Goal: Task Accomplishment & Management: Manage account settings

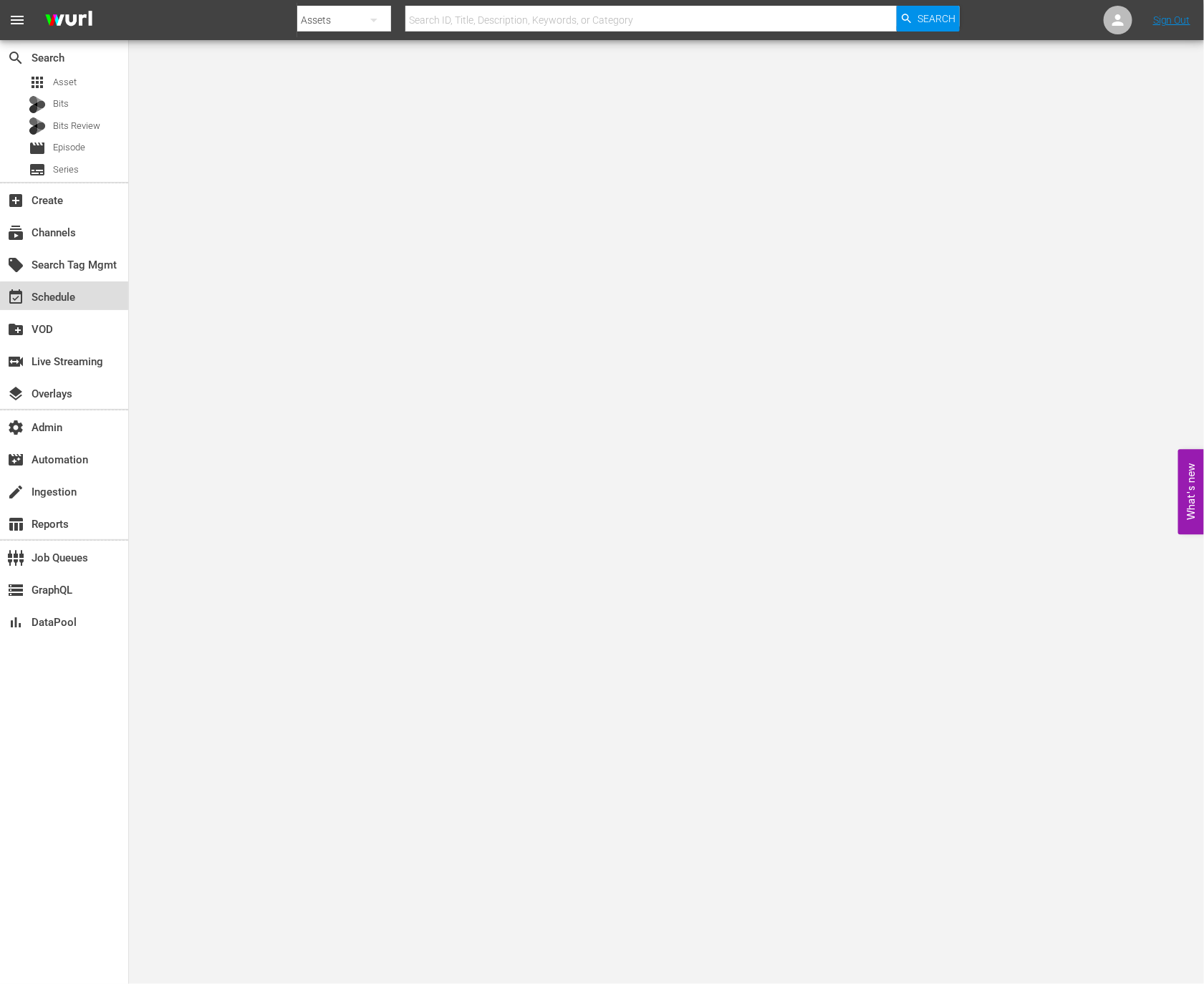
click at [88, 298] on div "event_available Schedule" at bounding box center [64, 295] width 128 height 28
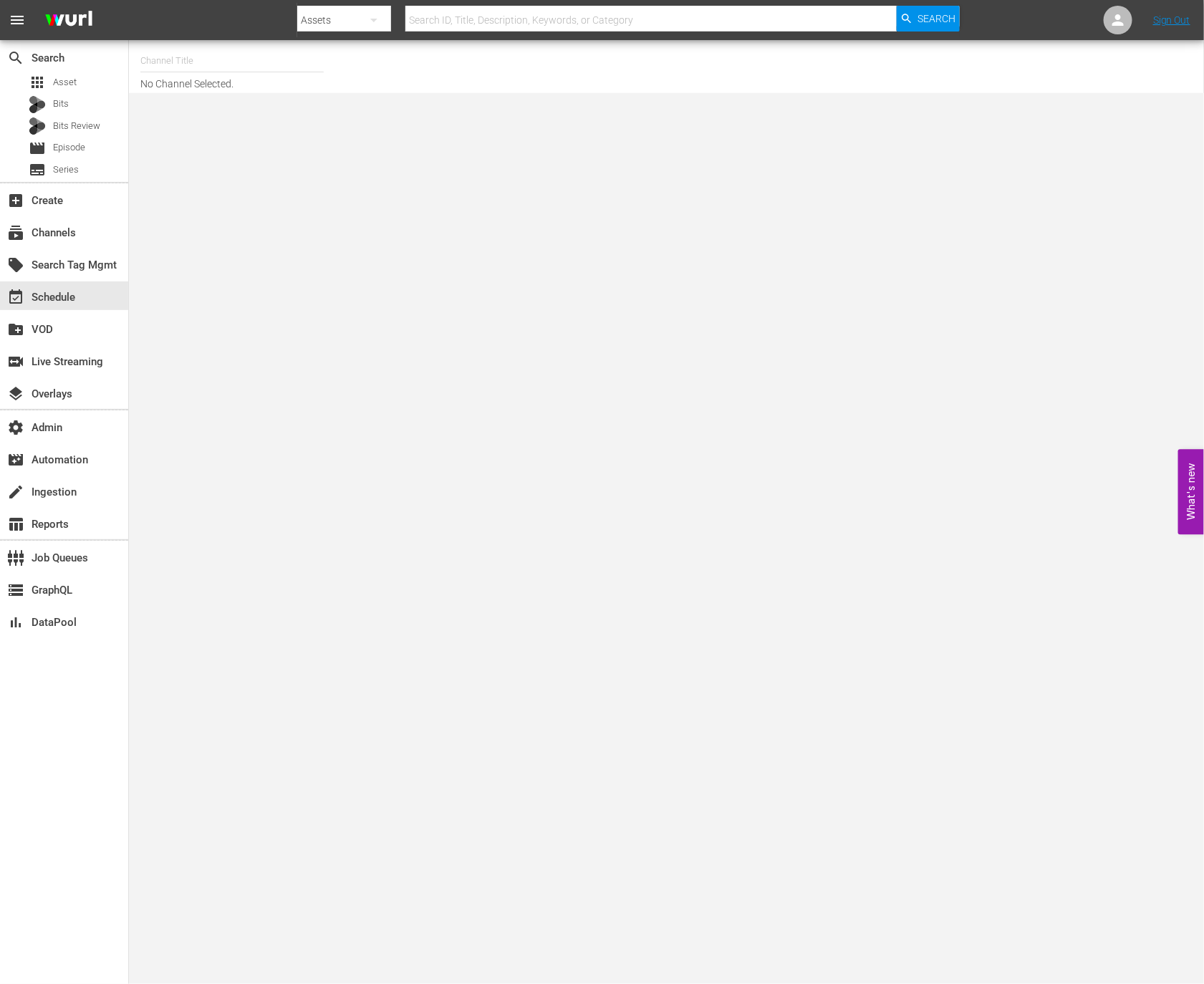
click at [226, 66] on input "text" at bounding box center [232, 60] width 183 height 34
click at [263, 106] on div "Valuetainment (2099 - videoelephant_limited_valuetainment_1)" at bounding box center [338, 100] width 371 height 34
type input "Valuetainment (2099 - videoelephant_limited_valuetainment_1)"
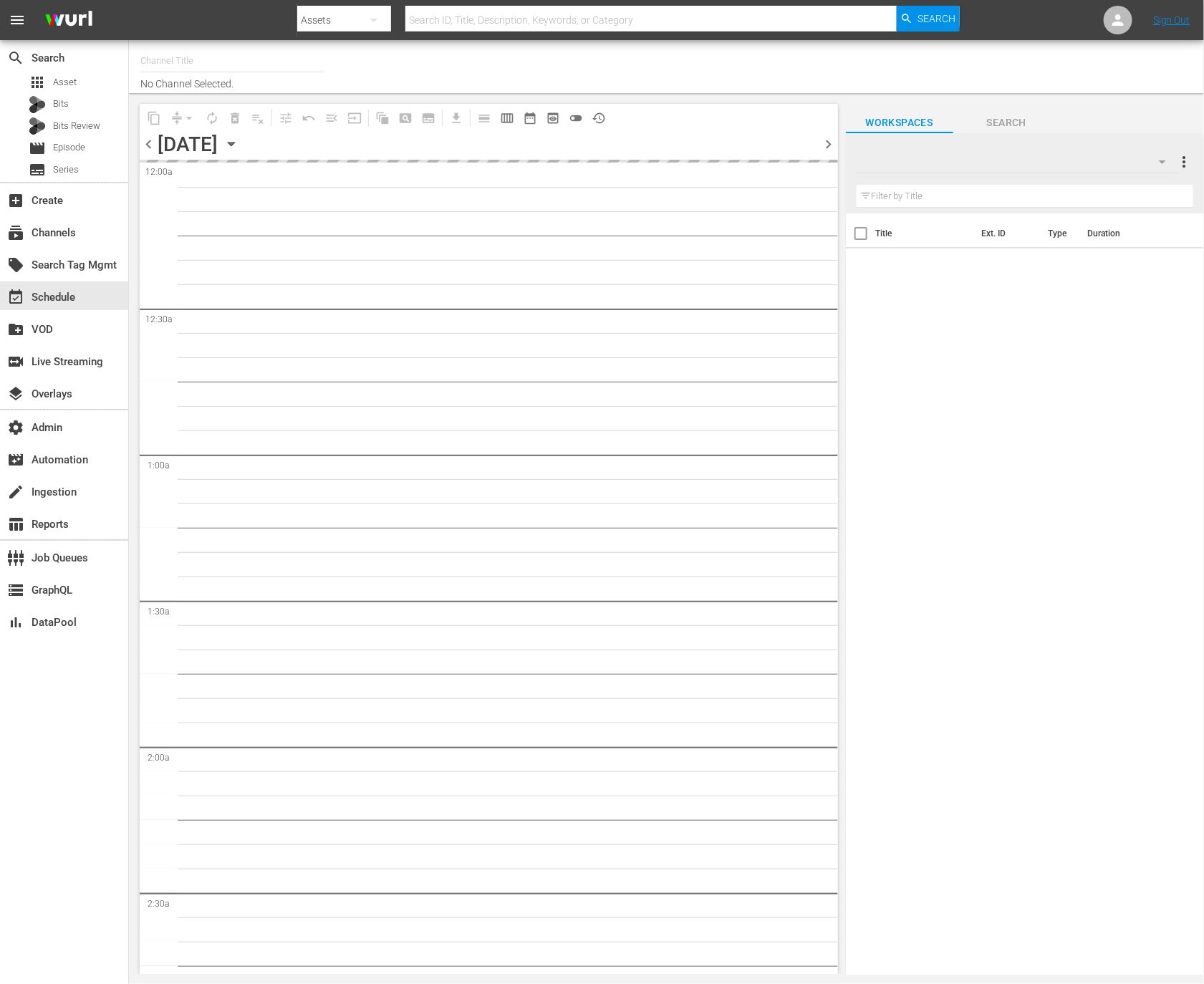
type input "Valuetainment (2099)"
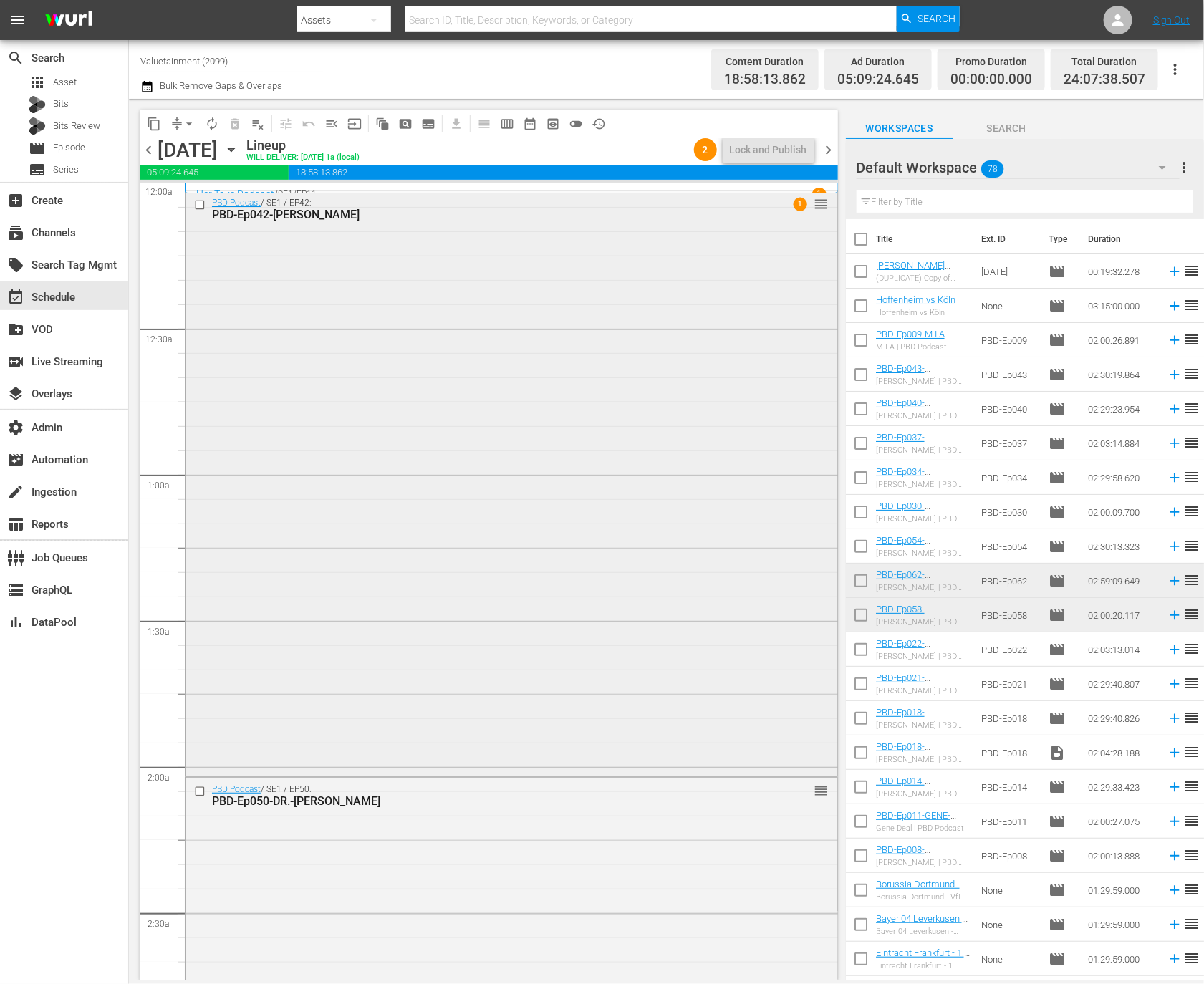
click at [647, 414] on div "PBD Podcast / SE1 / EP42: PBD-Ep042-OLEKSIY-ARESTOVYCH 1 reorder" at bounding box center [511, 483] width 651 height 583
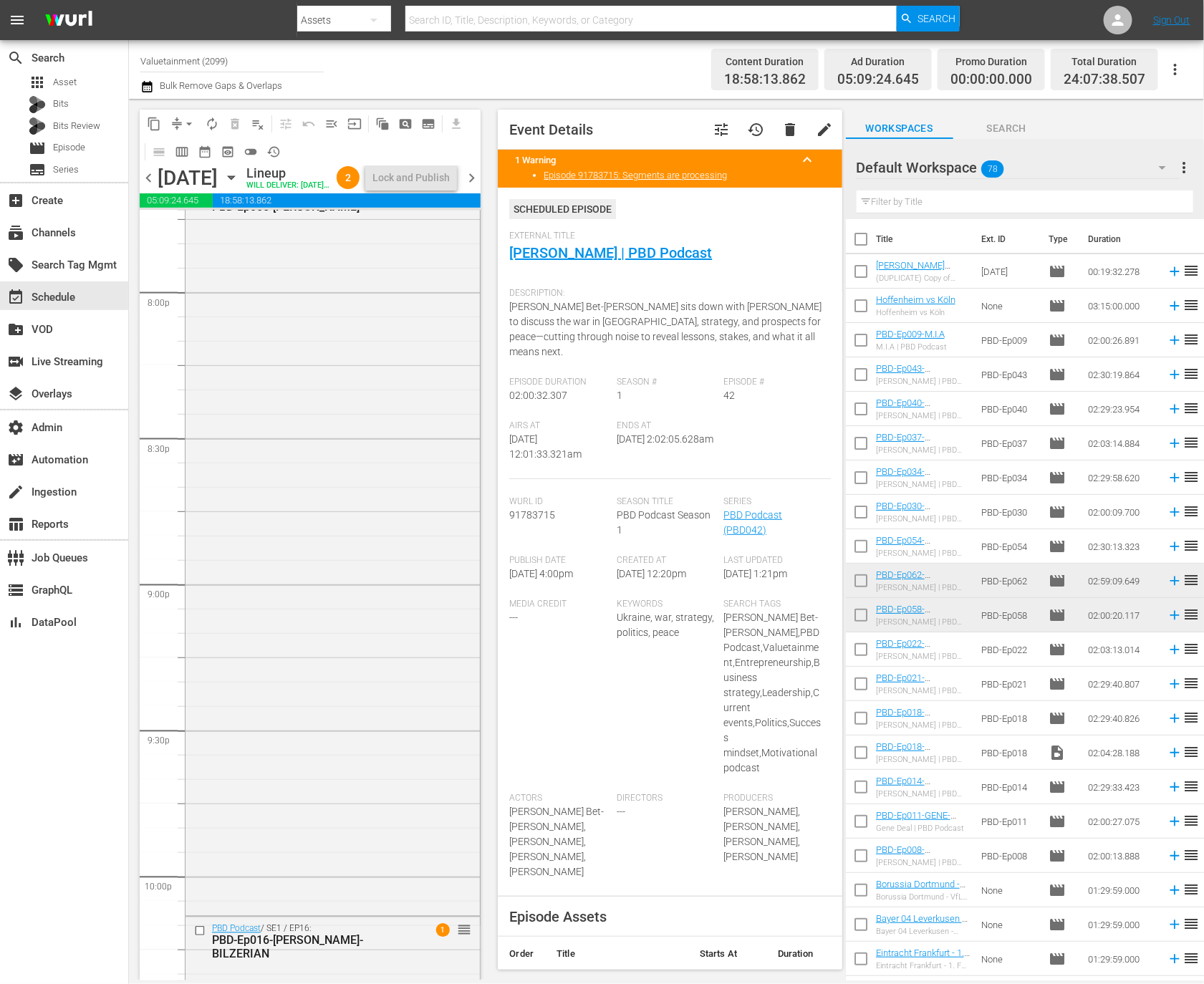
scroll to position [6310, 0]
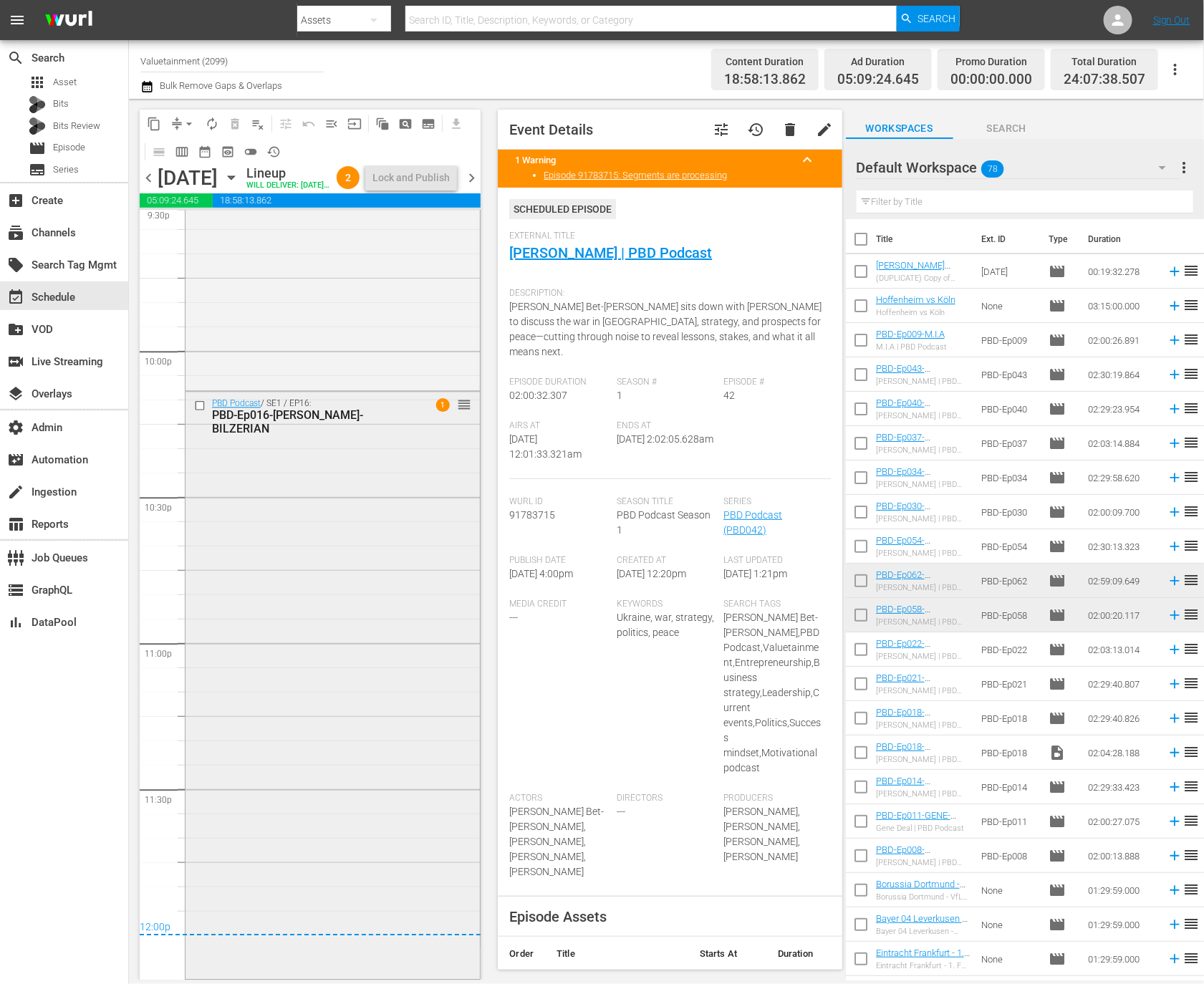
click at [372, 616] on div "PBD Podcast / SE1 / EP16: PBD-Ep016-DAN-BILZERIAN 1 reorder" at bounding box center [333, 684] width 294 height 585
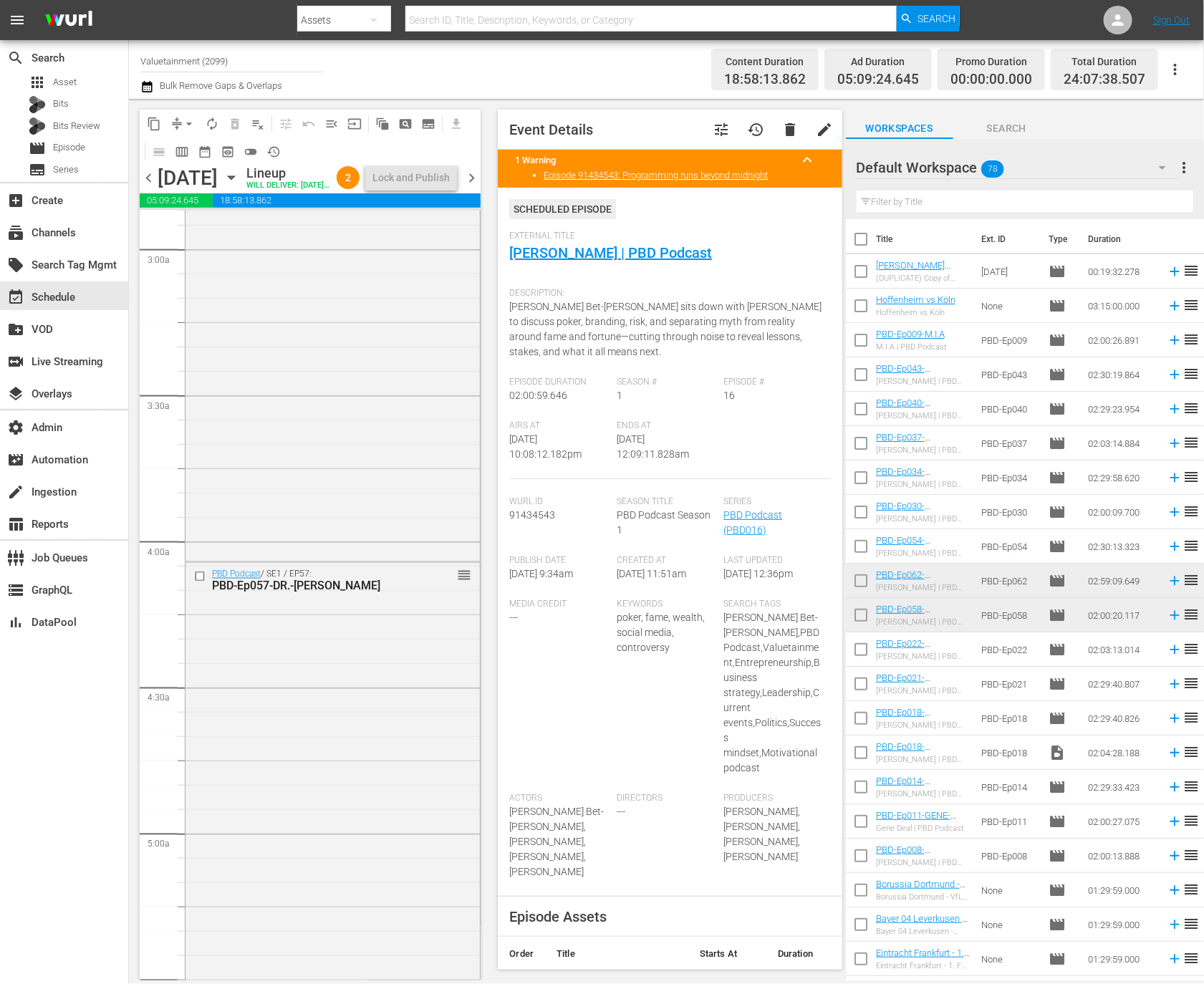
scroll to position [0, 0]
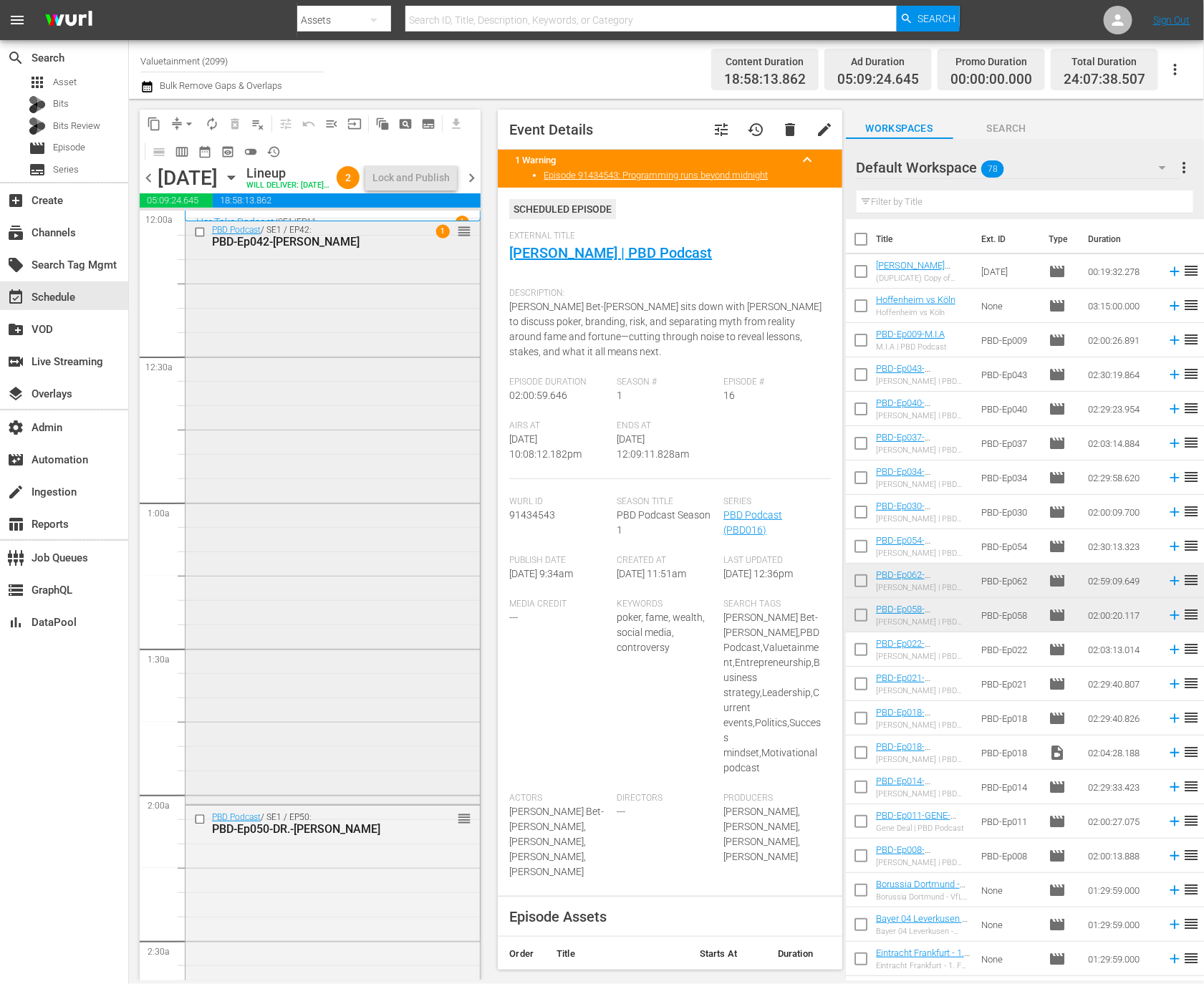
click at [363, 509] on div "PBD Podcast / SE1 / EP42: PBD-Ep042-OLEKSIY-ARESTOVYCH 1 reorder" at bounding box center [333, 509] width 294 height 583
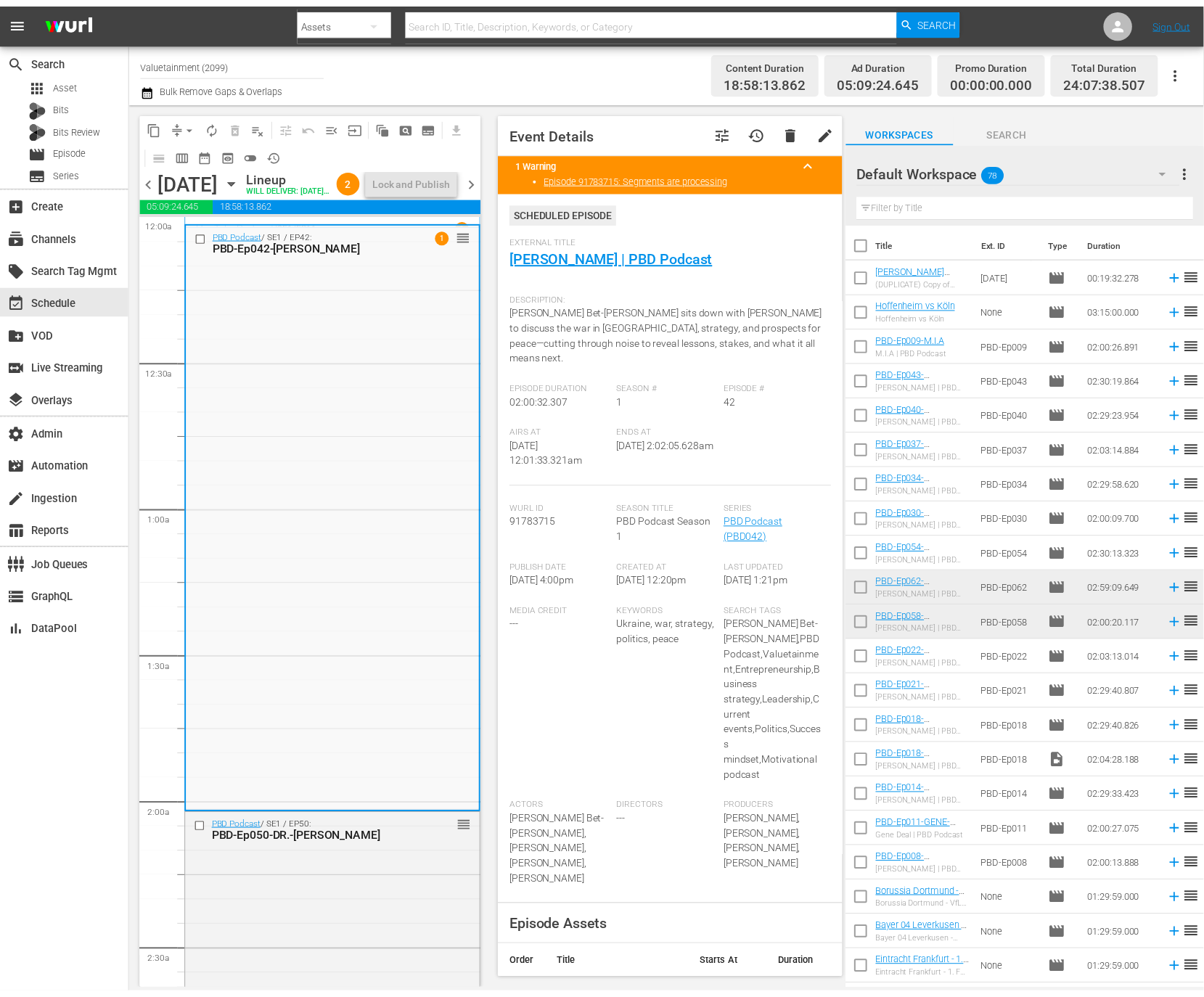
scroll to position [797, 0]
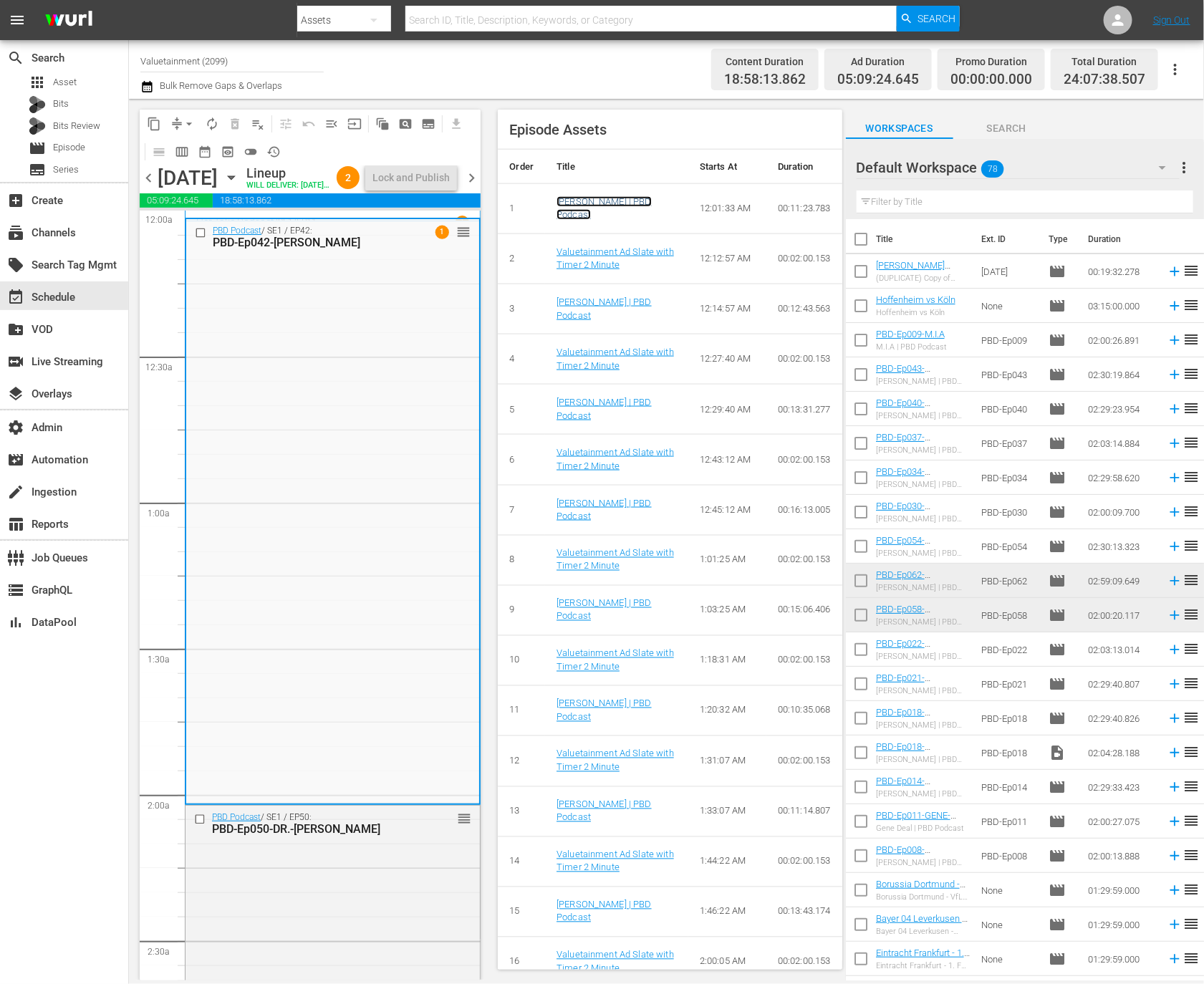
click at [584, 200] on link "[PERSON_NAME] | PBD Podcast" at bounding box center [604, 208] width 95 height 24
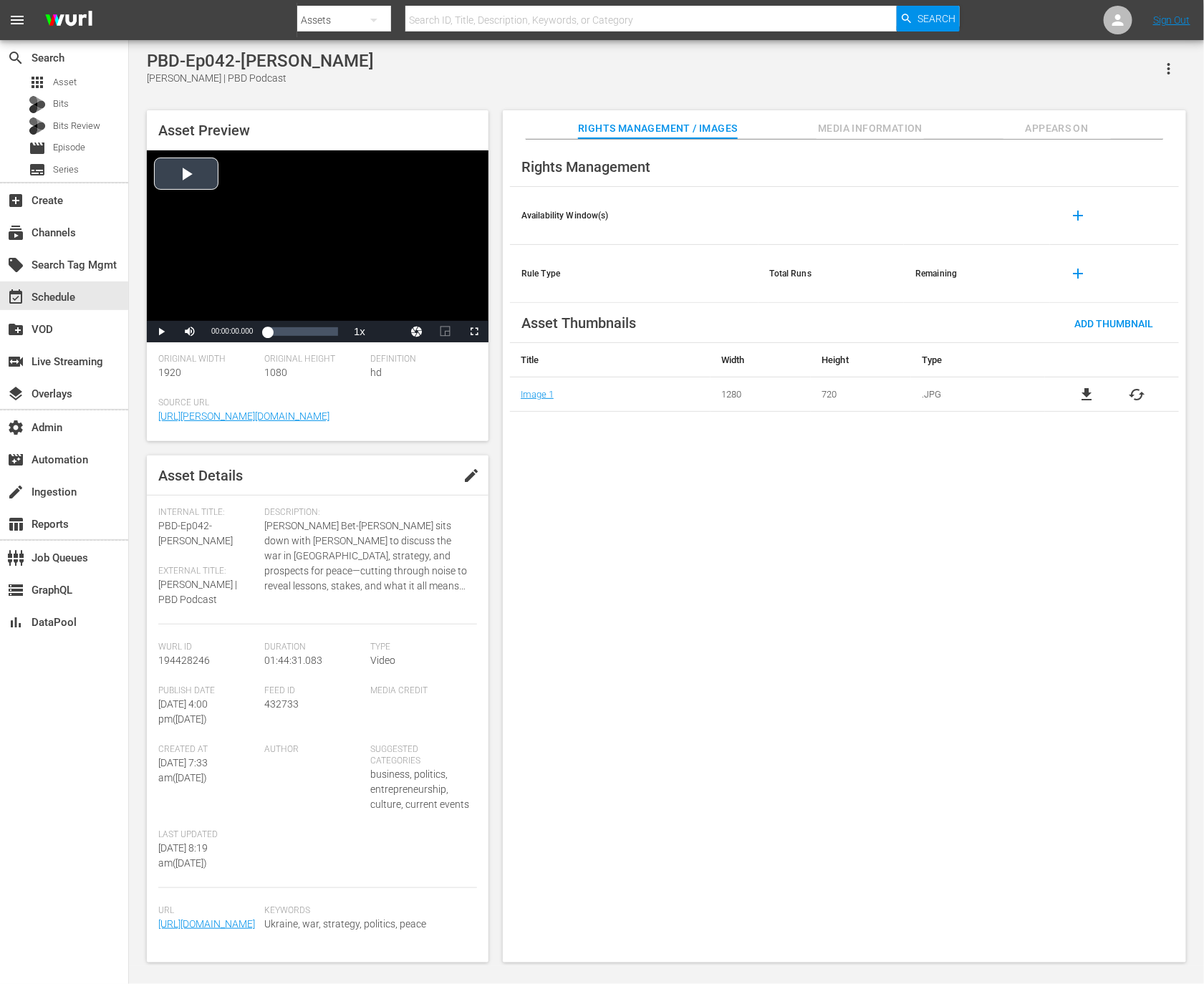
click at [450, 219] on div "Video Player" at bounding box center [317, 236] width 341 height 170
click at [340, 338] on div "Loaded : 0.09% 01:44:31.083 00:00:00.107" at bounding box center [302, 332] width 85 height 22
click at [238, 333] on span "01:44:03.349" at bounding box center [231, 331] width 41 height 8
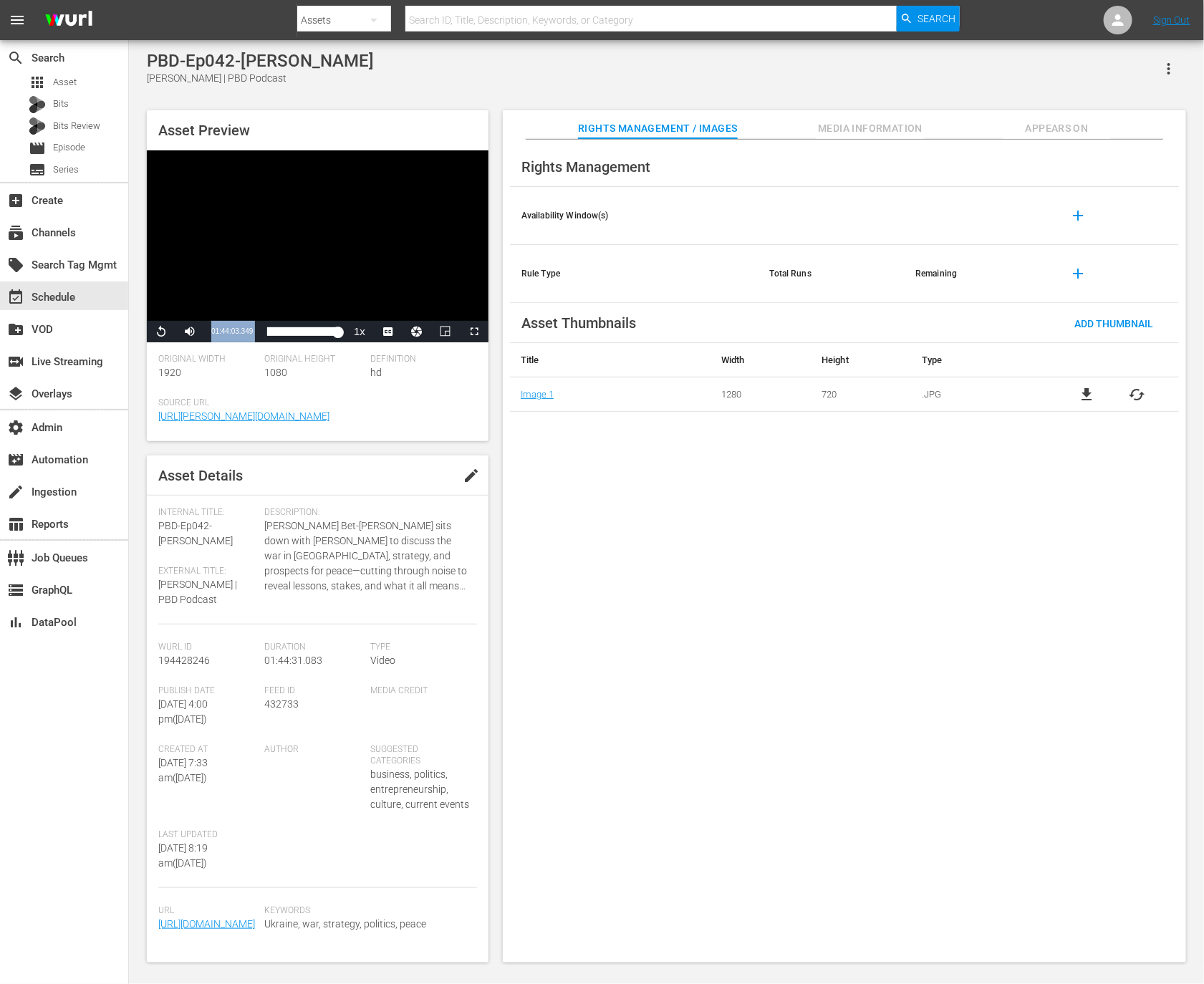
copy div "01:44:03.349 / Duration 01:44:03.349 Loaded : 100.00% 00:07:23.409 01:44:03.349"
click at [1064, 112] on button "Appears On" at bounding box center [1058, 124] width 108 height 28
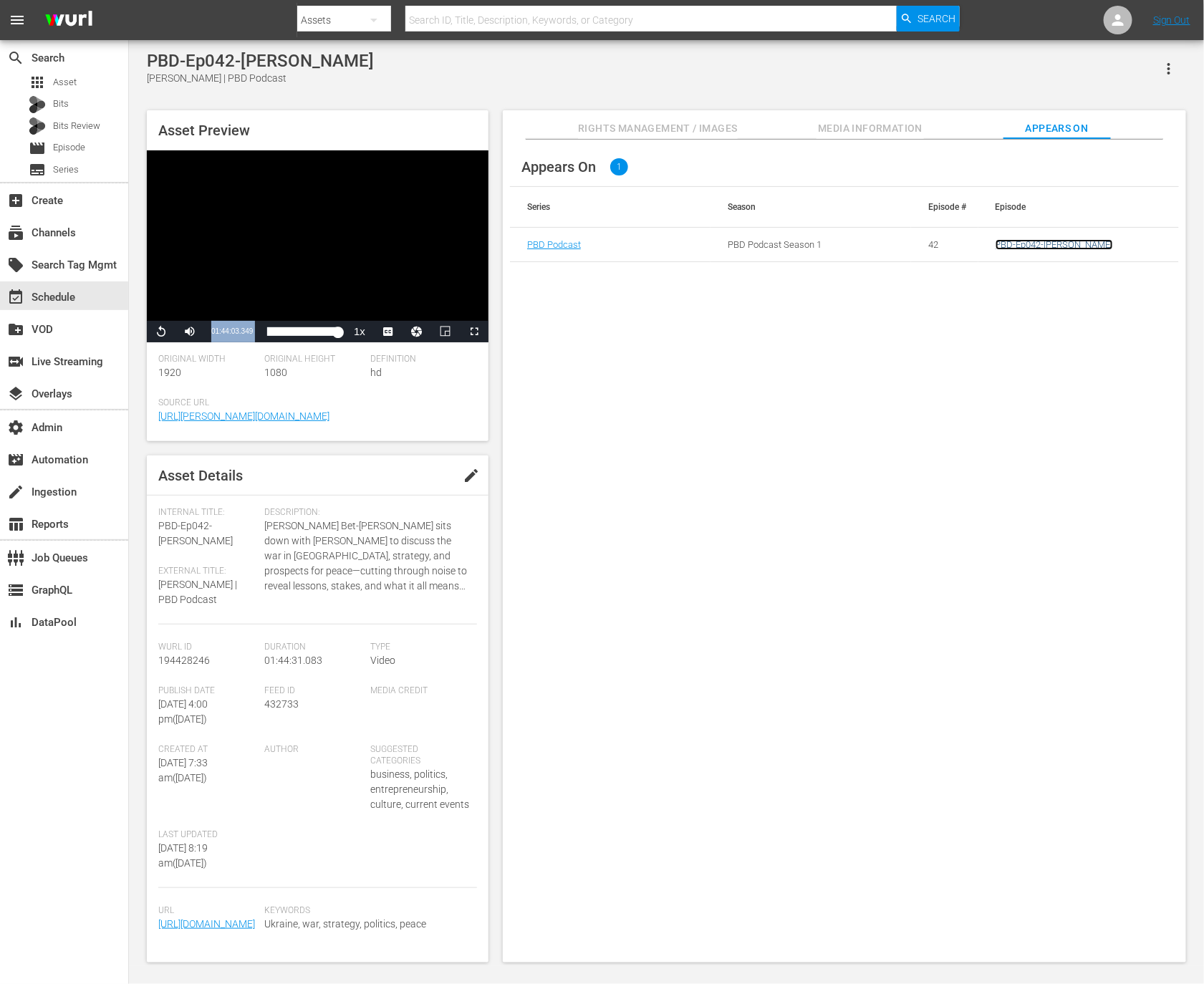
click at [1045, 240] on link "PBD-Ep042-[PERSON_NAME]" at bounding box center [1054, 245] width 117 height 11
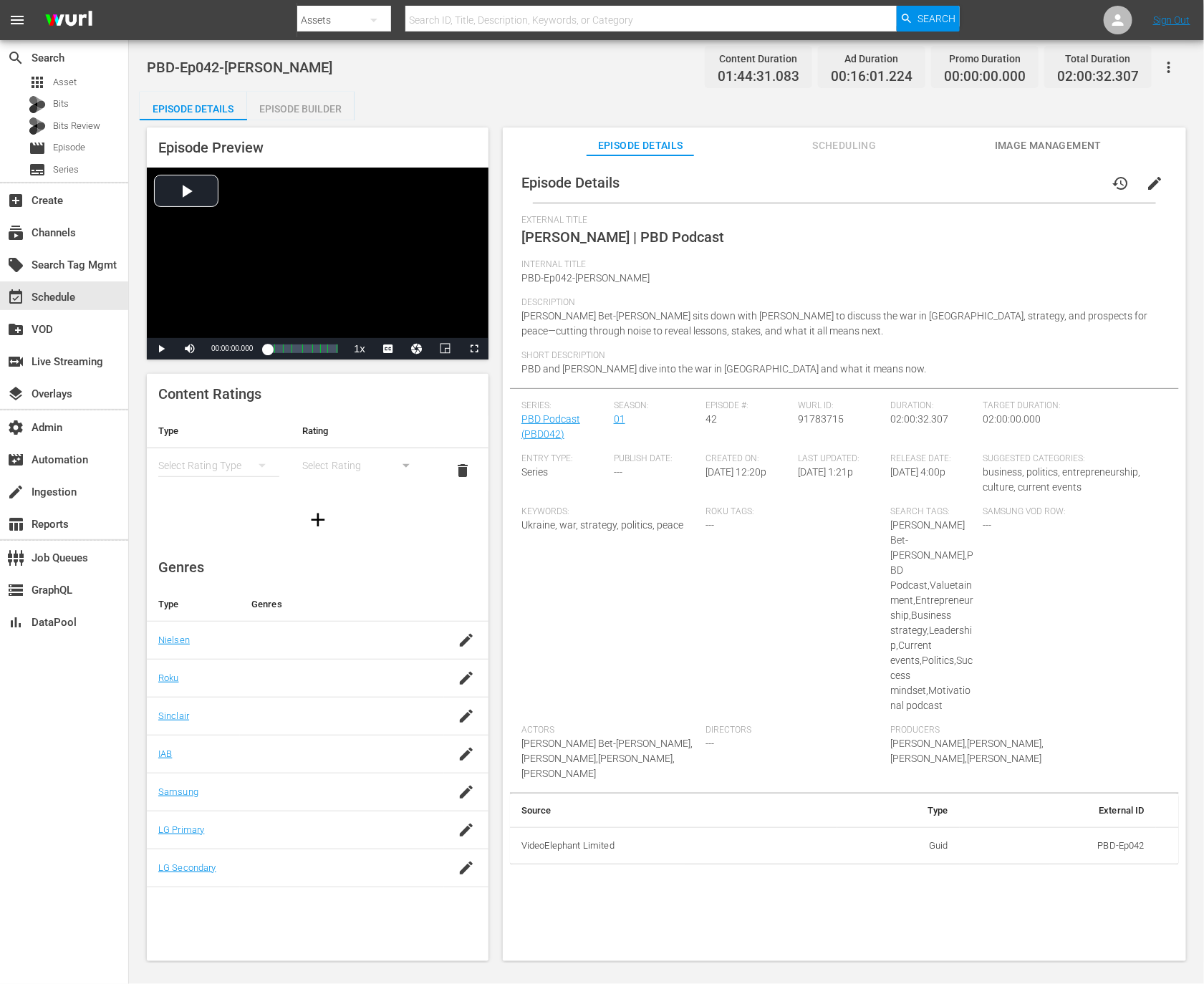
click at [288, 122] on div "Episode Preview Video Player is loading. Play Video Play Mute Current Time 00:0…" at bounding box center [666, 546] width 1053 height 852
click at [306, 100] on div "Episode Builder" at bounding box center [301, 108] width 108 height 34
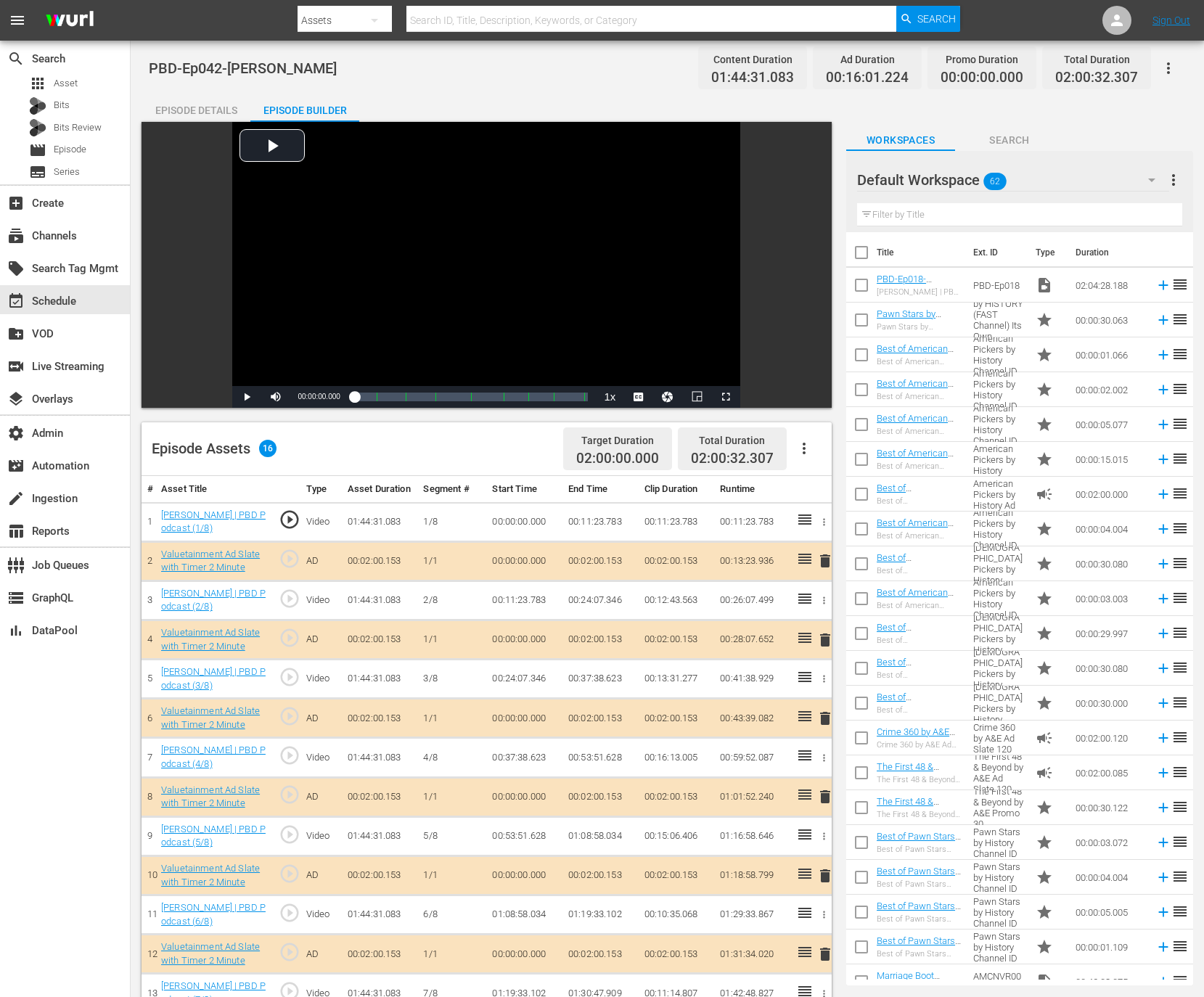
scroll to position [378, 0]
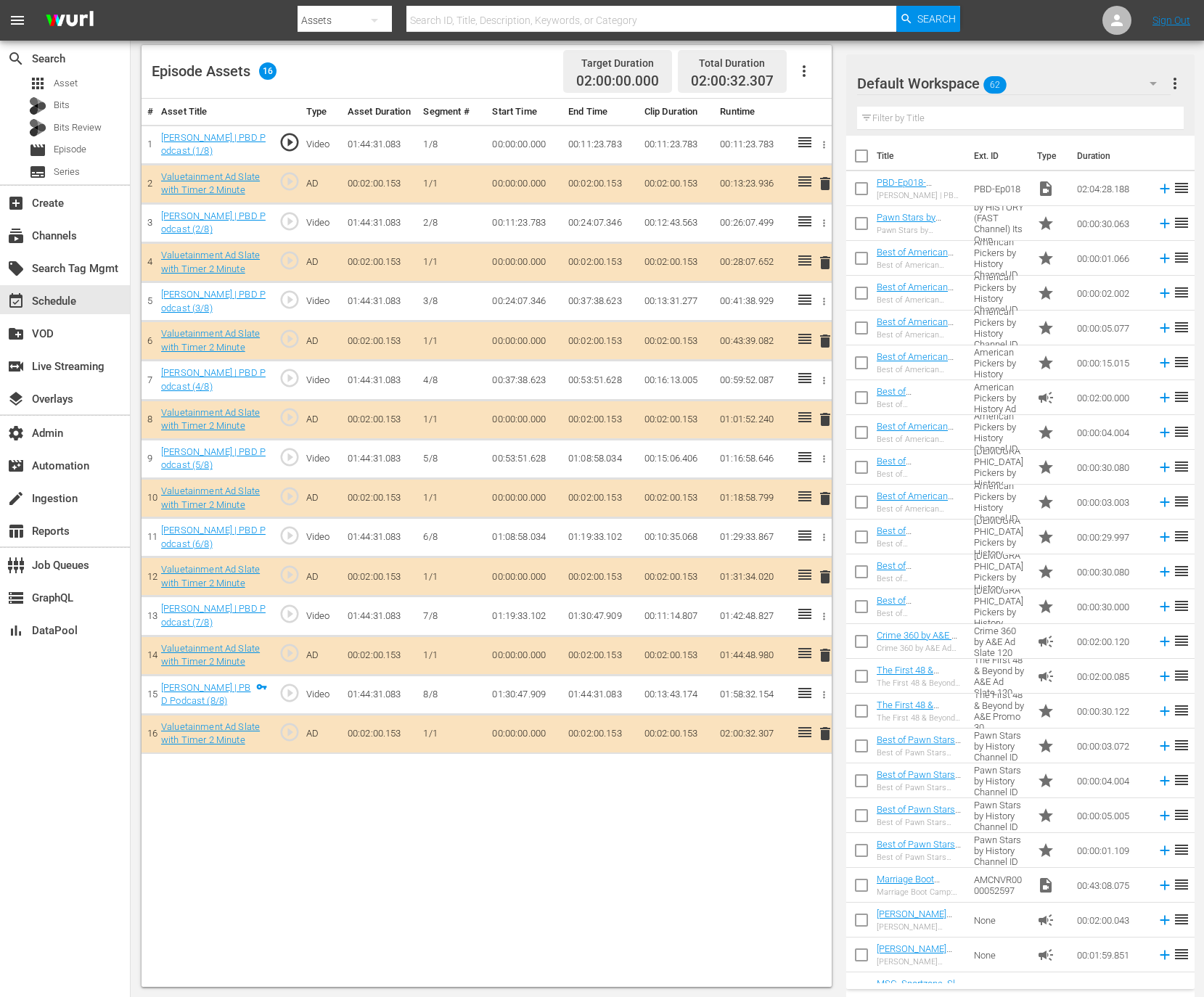
click at [597, 697] on td "01:44:31.083" at bounding box center [601, 694] width 76 height 39
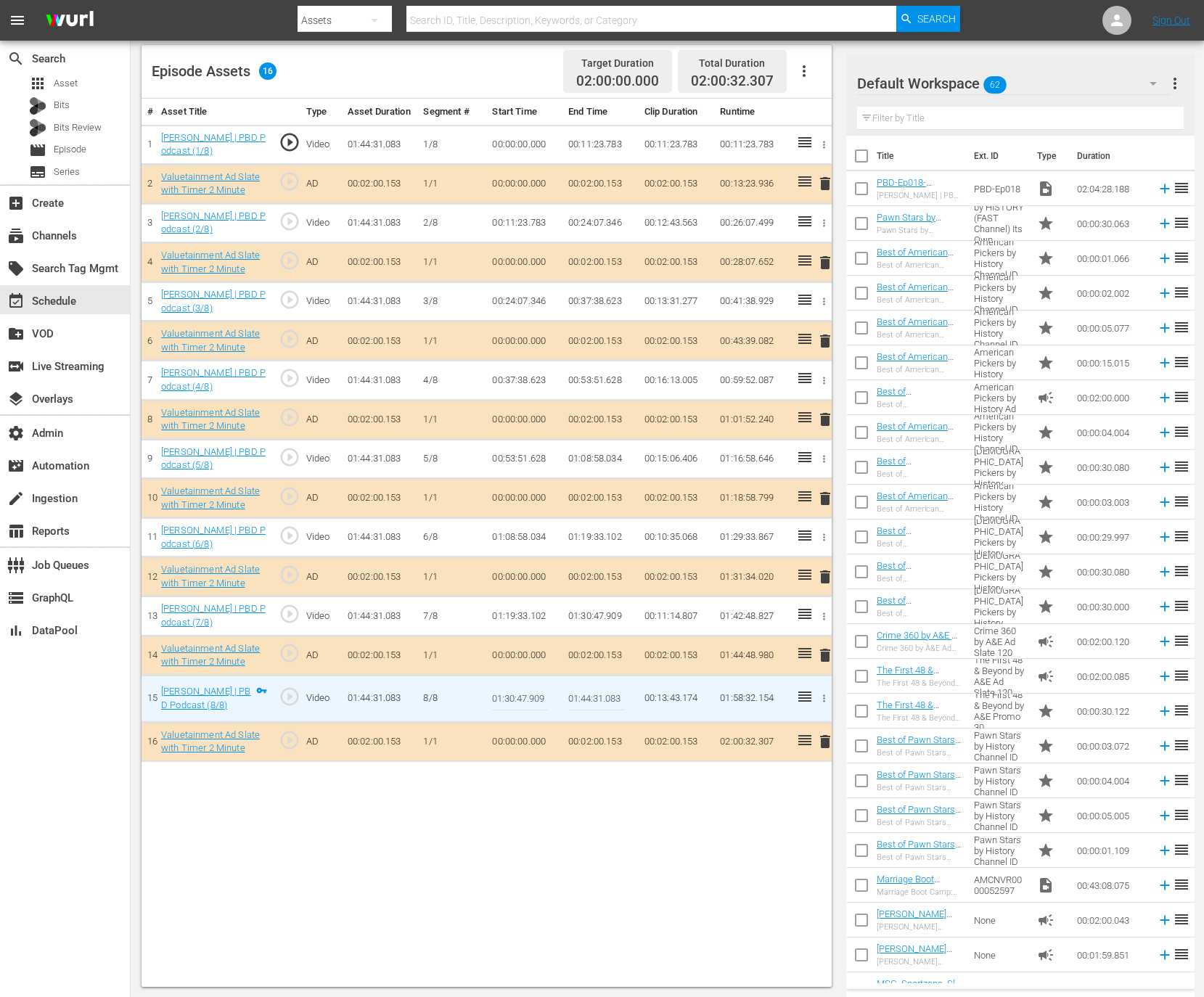
click at [597, 697] on input "01:44:31.083" at bounding box center [596, 698] width 56 height 35
paste input "03.349"
type input "01:44:03.349"
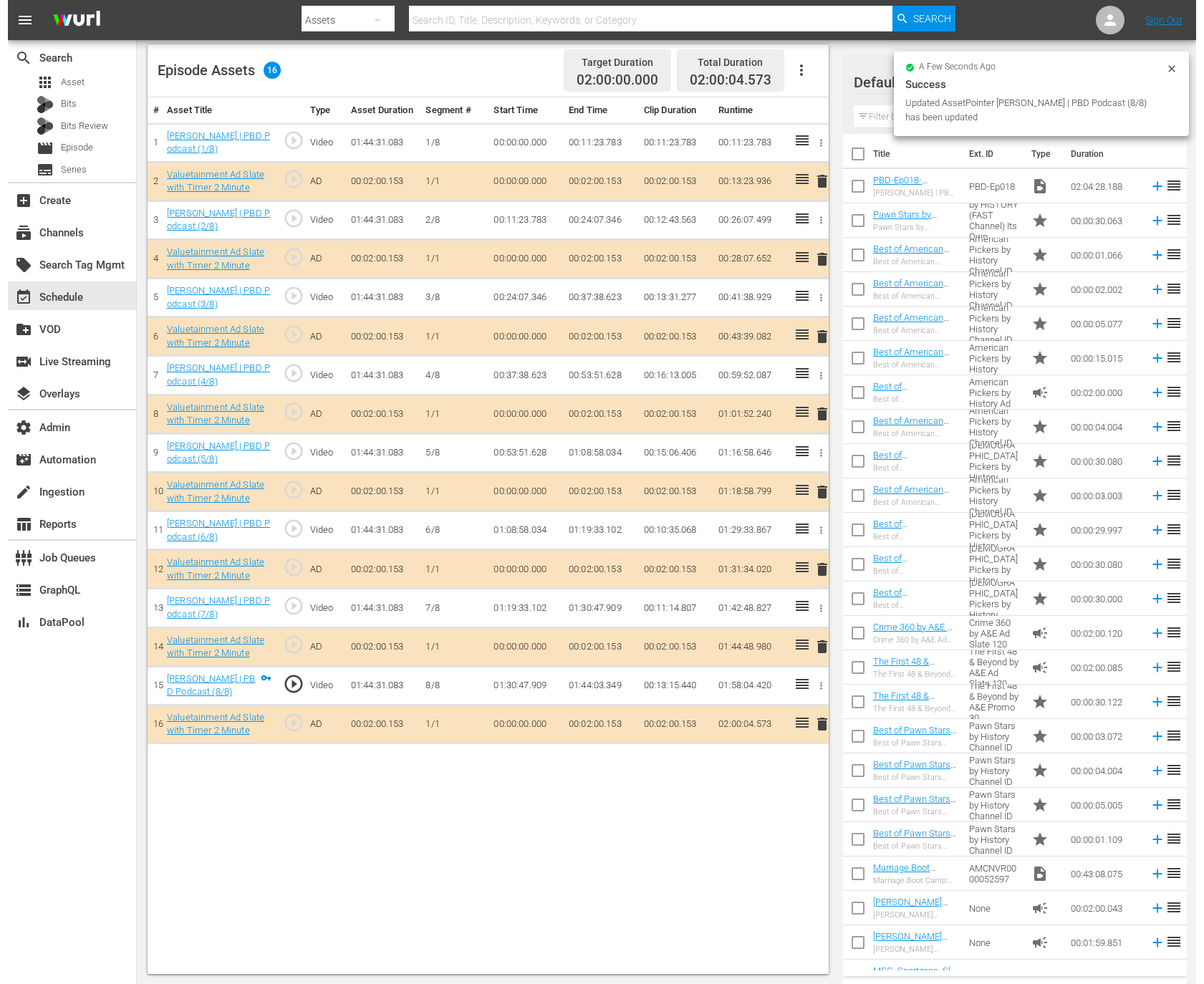
scroll to position [0, 0]
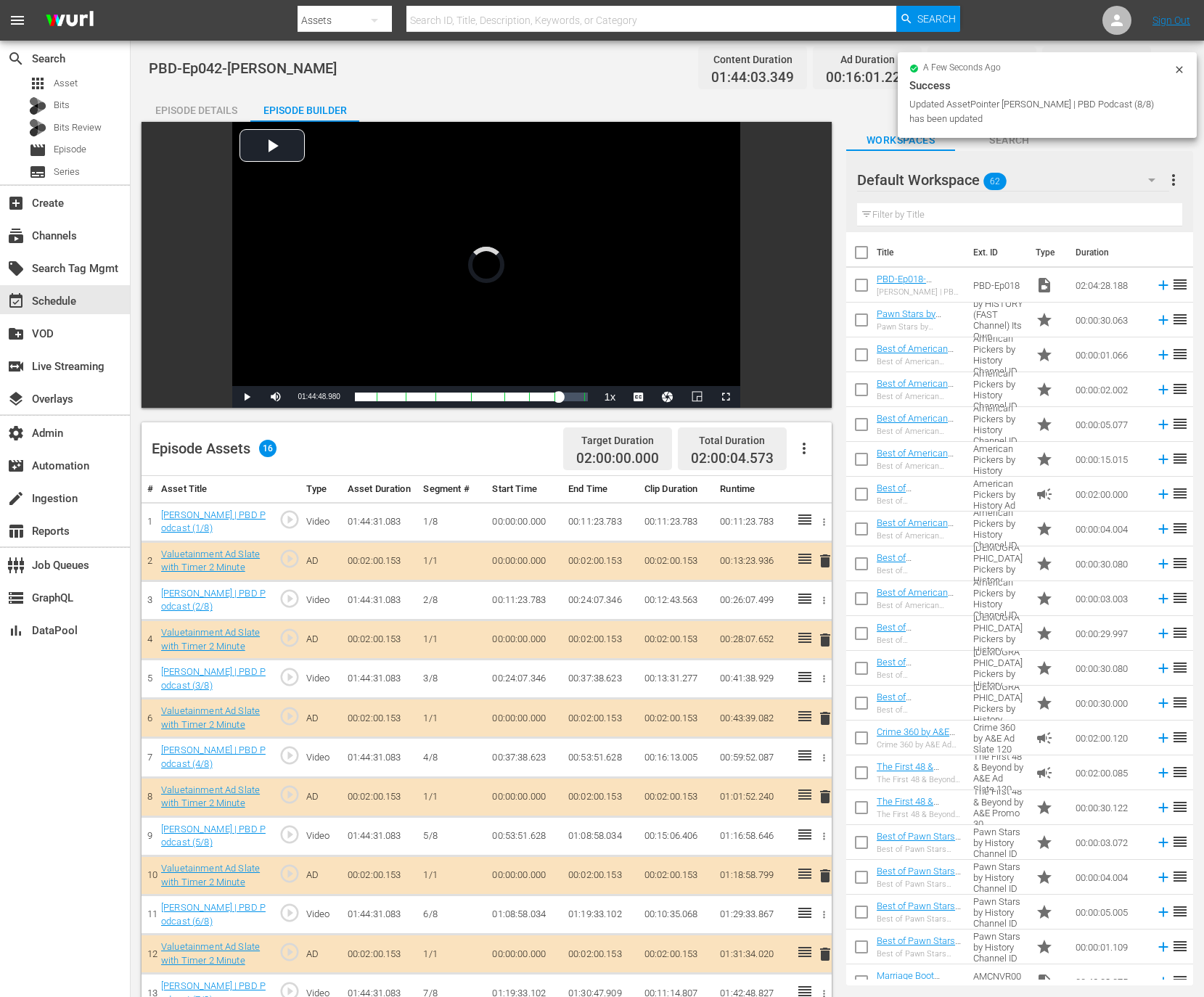
click at [1179, 69] on icon at bounding box center [1179, 69] width 7 height 7
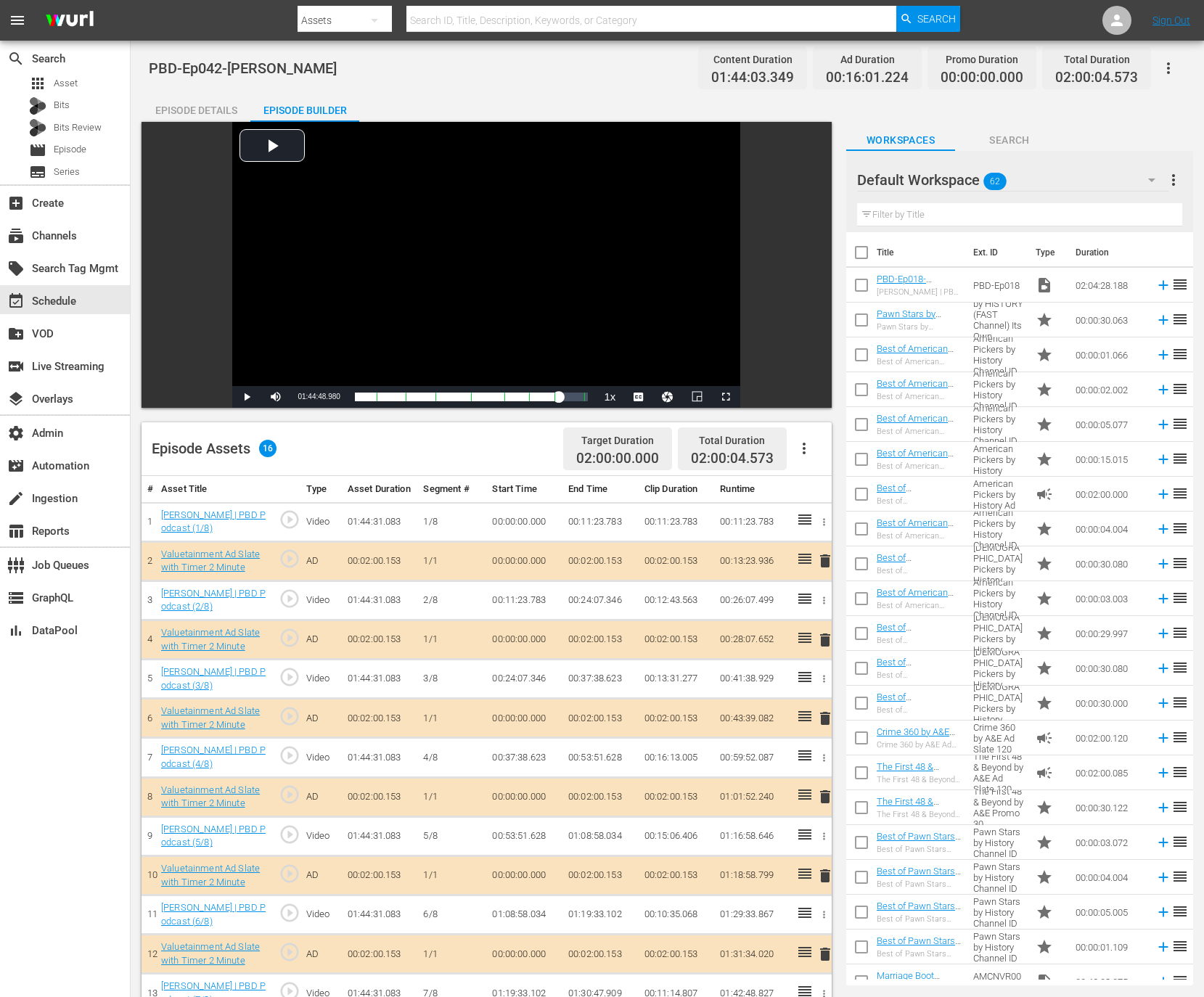
click at [1168, 74] on icon "button" at bounding box center [1169, 69] width 18 height 18
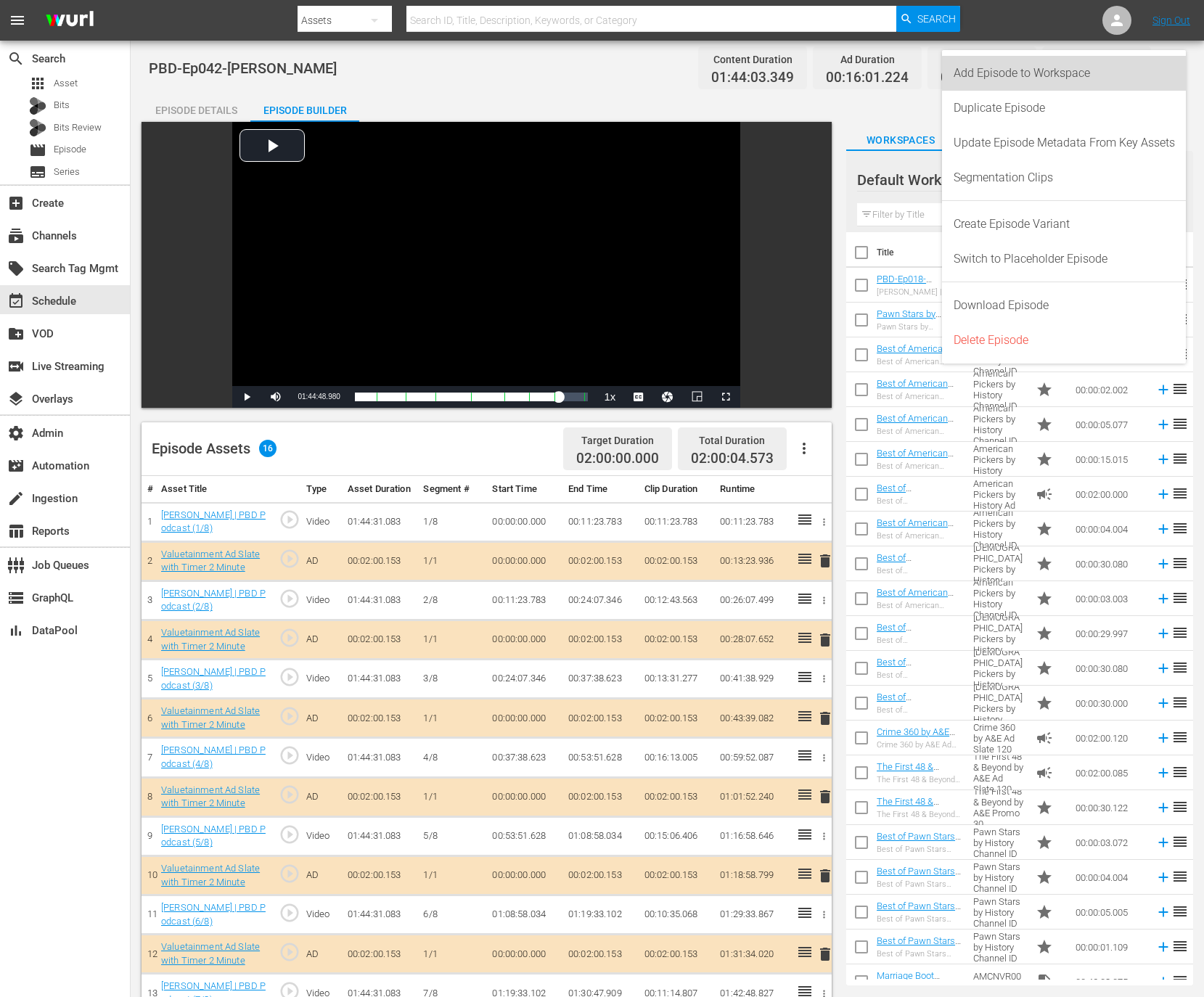
click at [1141, 74] on div "Add Episode to Workspace" at bounding box center [1065, 73] width 221 height 35
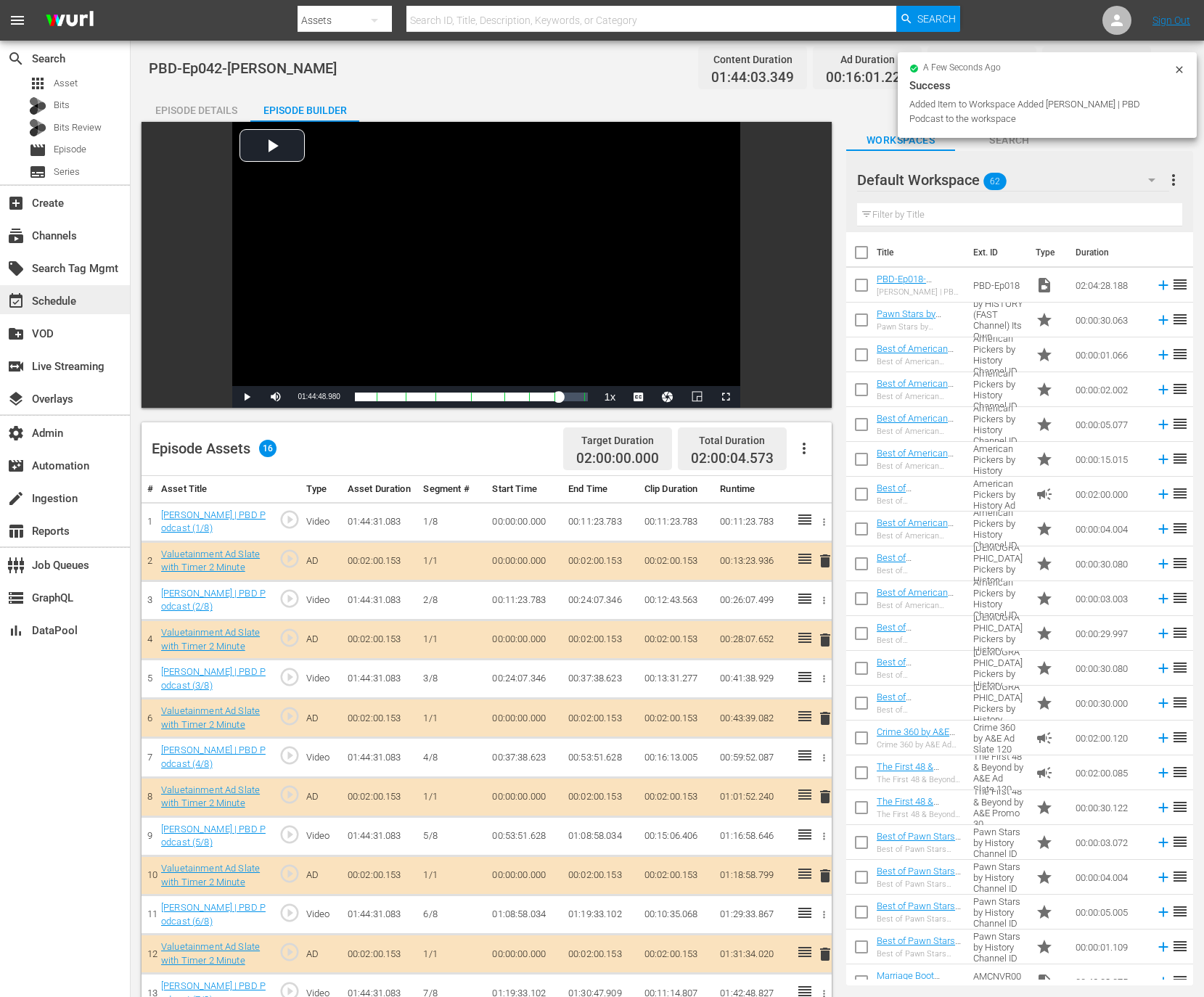
click at [77, 295] on div "event_available Schedule" at bounding box center [41, 299] width 81 height 13
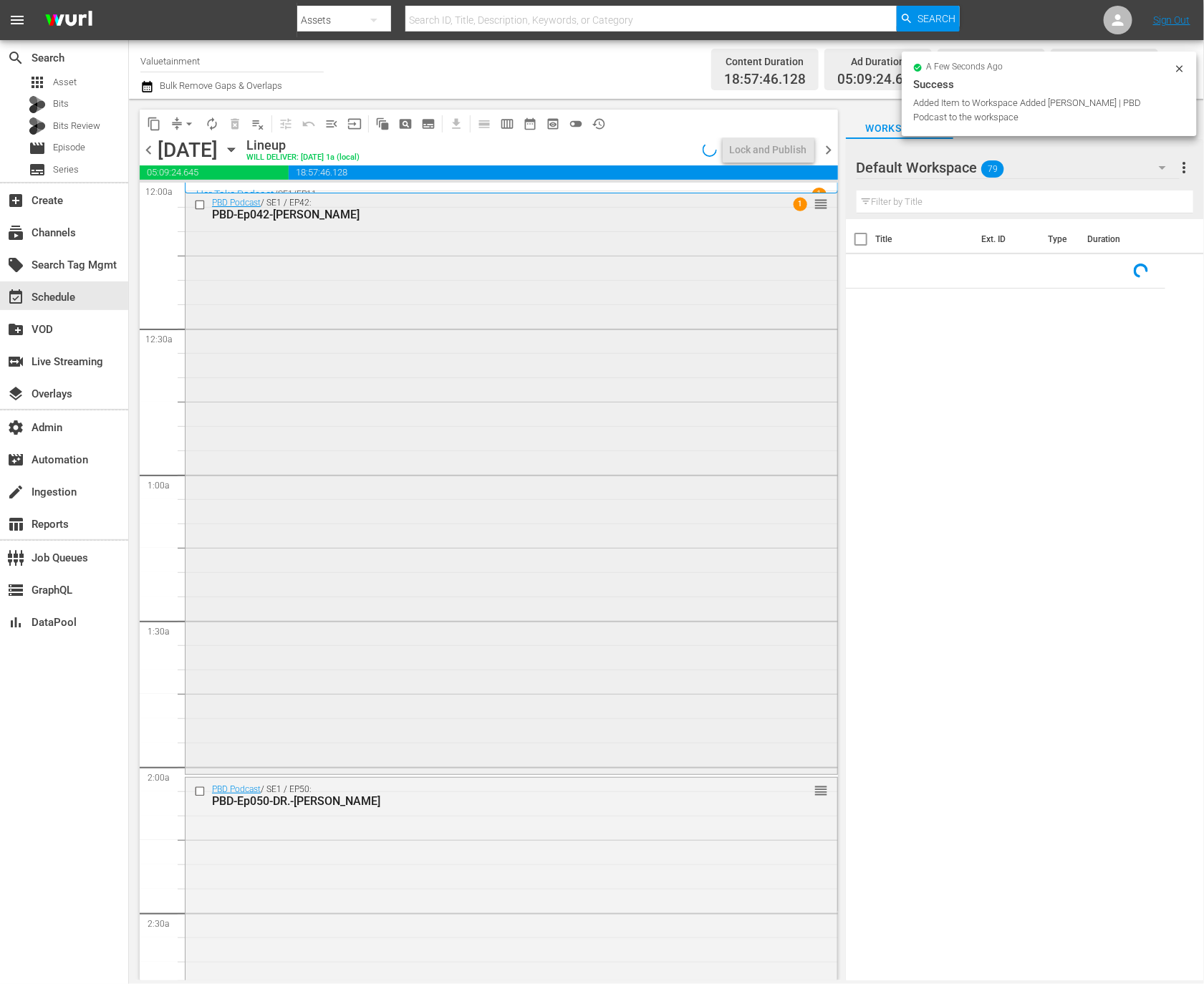
click at [617, 413] on div "PBD Podcast / SE1 / EP42: PBD-Ep042-OLEKSIY-ARESTOVYCH 1 reorder" at bounding box center [511, 482] width 651 height 581
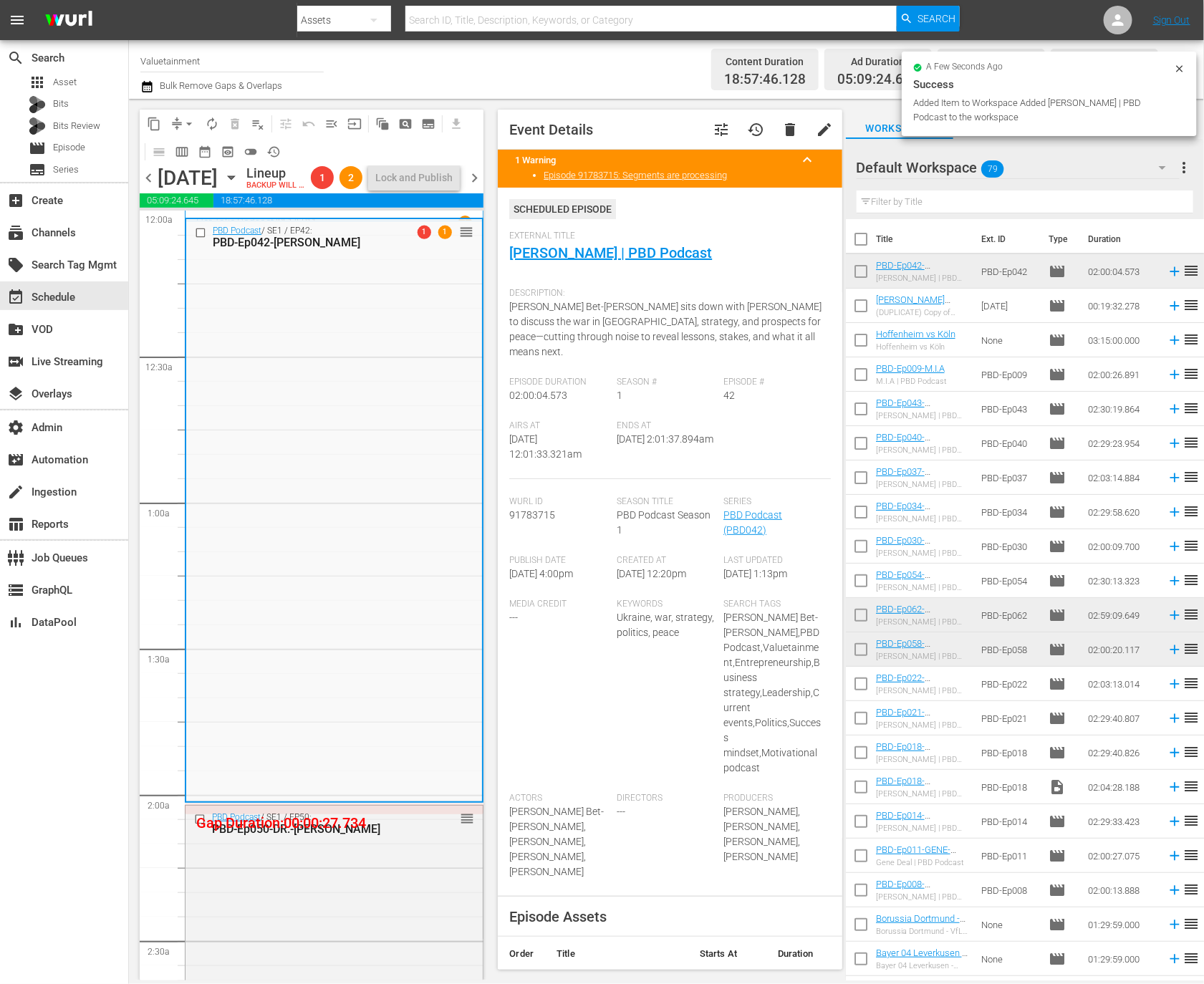
click at [783, 133] on span "delete" at bounding box center [791, 130] width 17 height 17
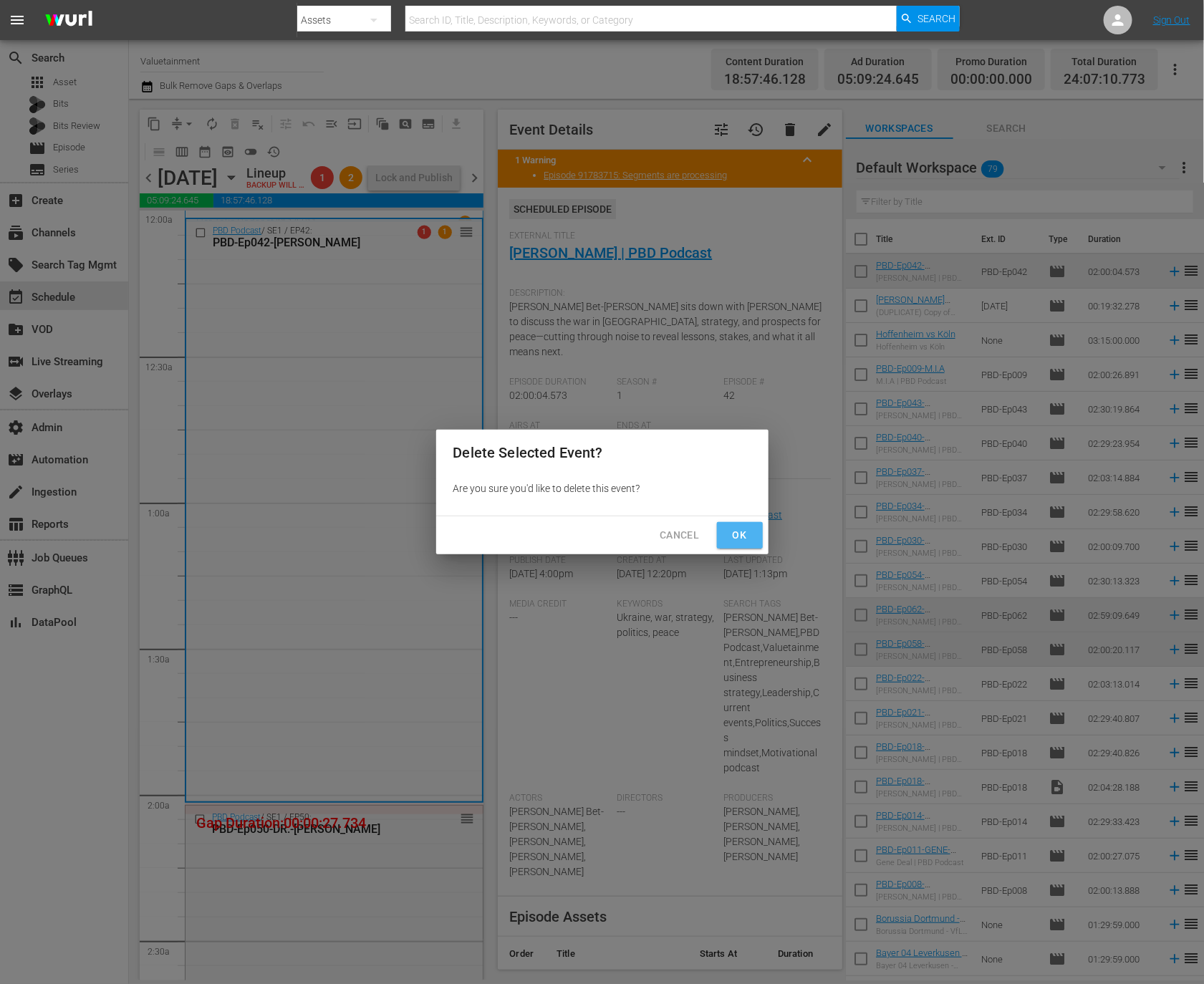
click at [740, 529] on span "Ok" at bounding box center [740, 535] width 23 height 18
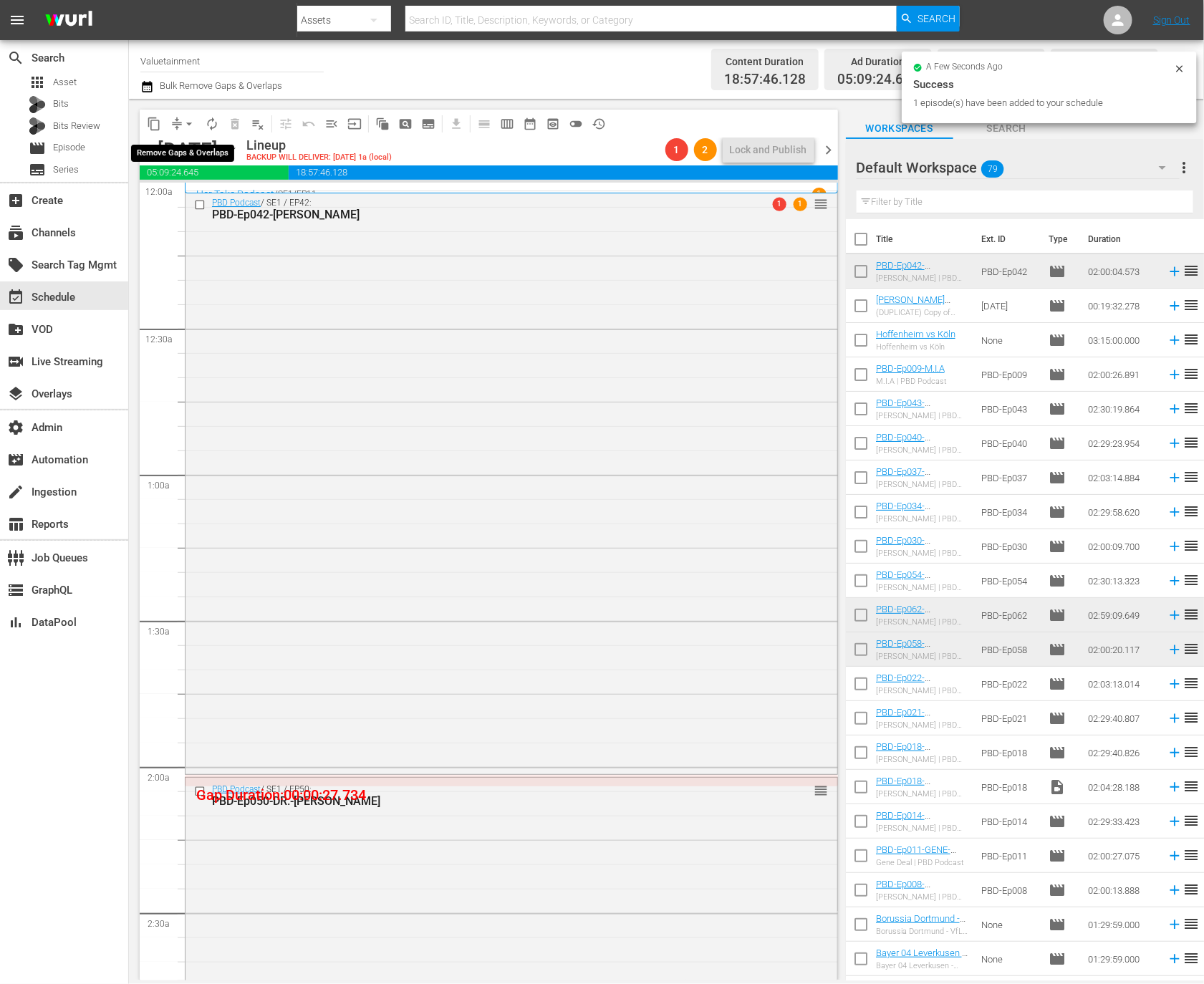
click at [187, 124] on span "arrow_drop_down" at bounding box center [189, 124] width 15 height 15
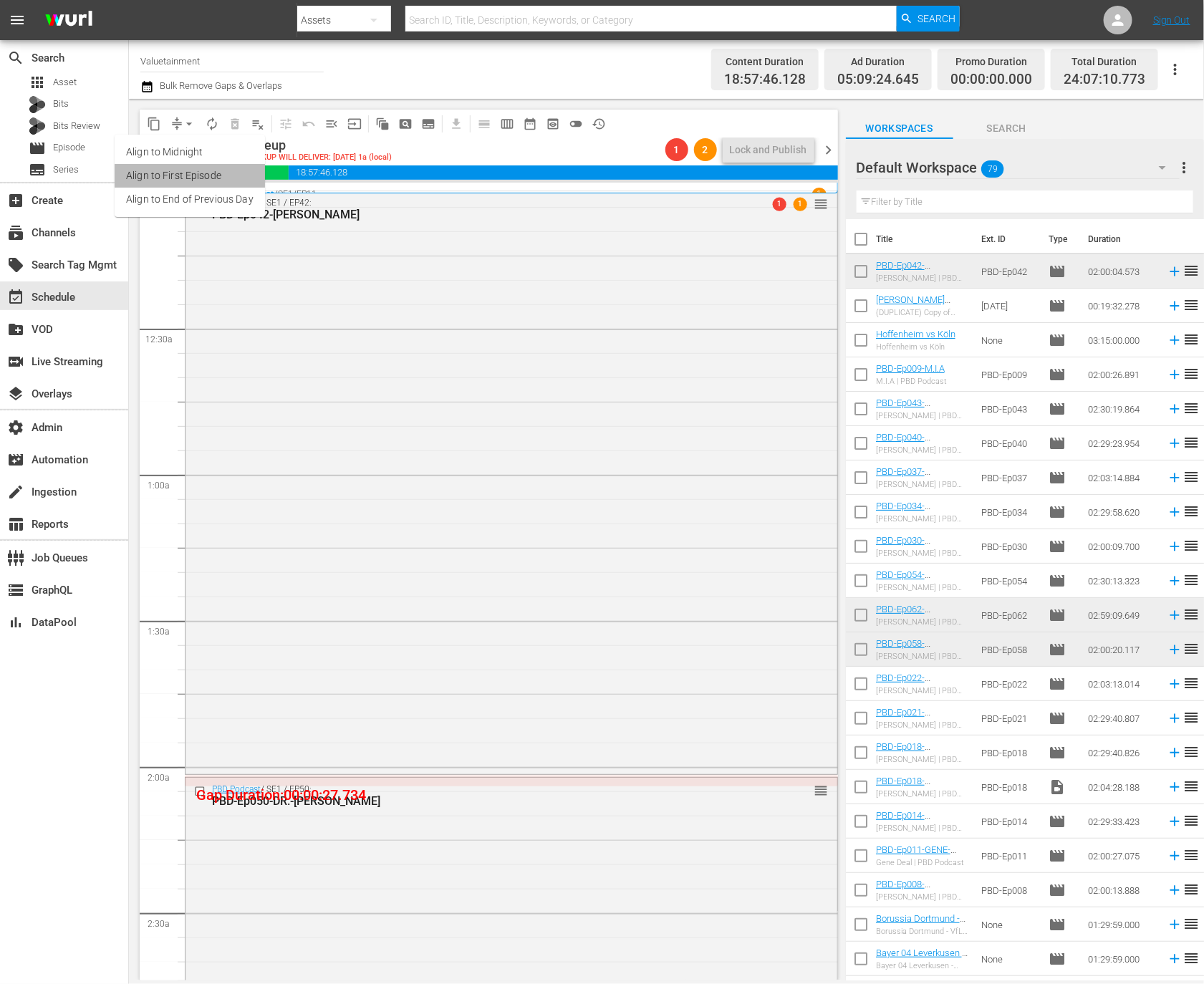
click at [207, 175] on li "Align to First Episode" at bounding box center [189, 175] width 151 height 23
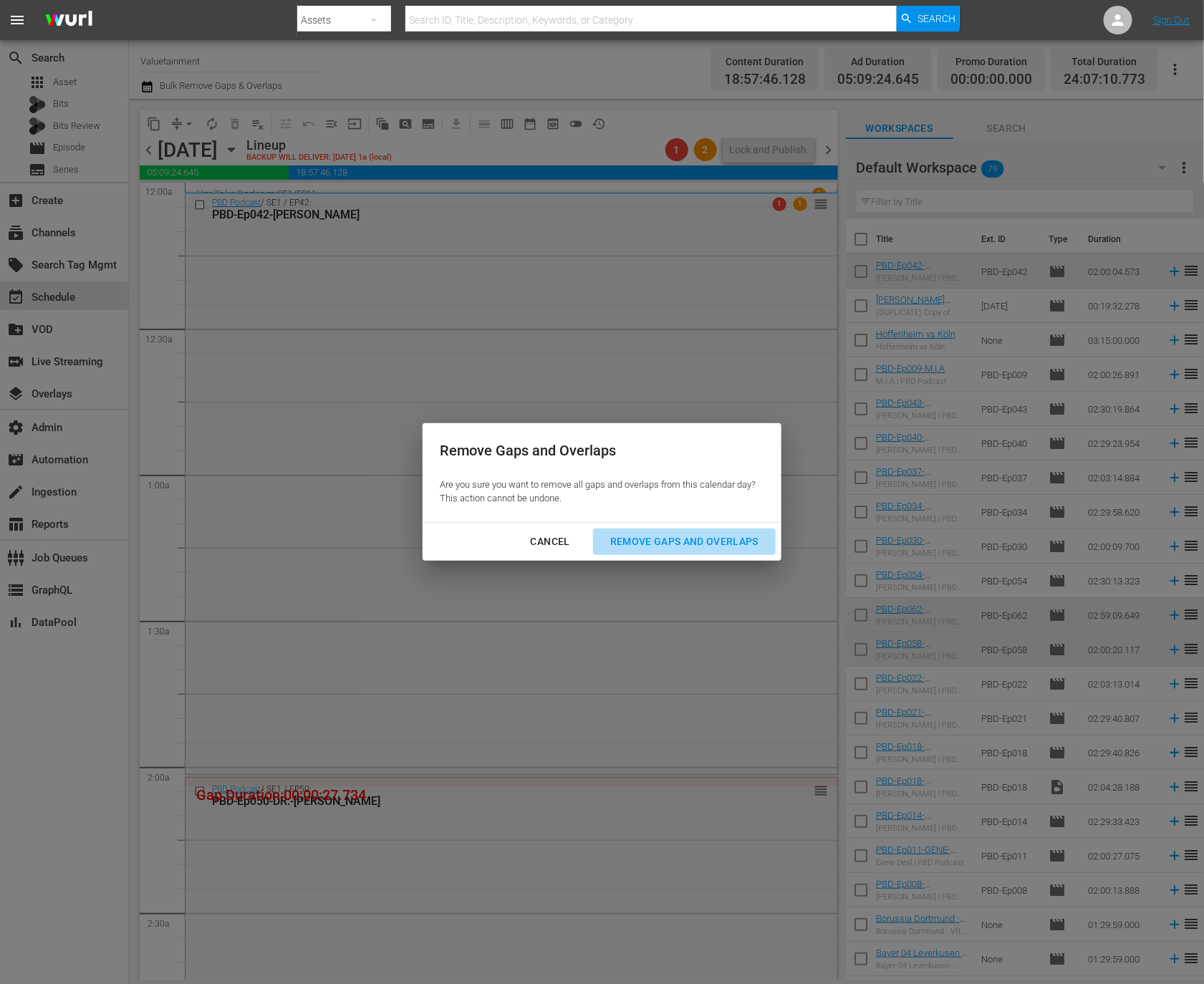
click at [665, 541] on div "Remove Gaps and Overlaps" at bounding box center [684, 541] width 171 height 18
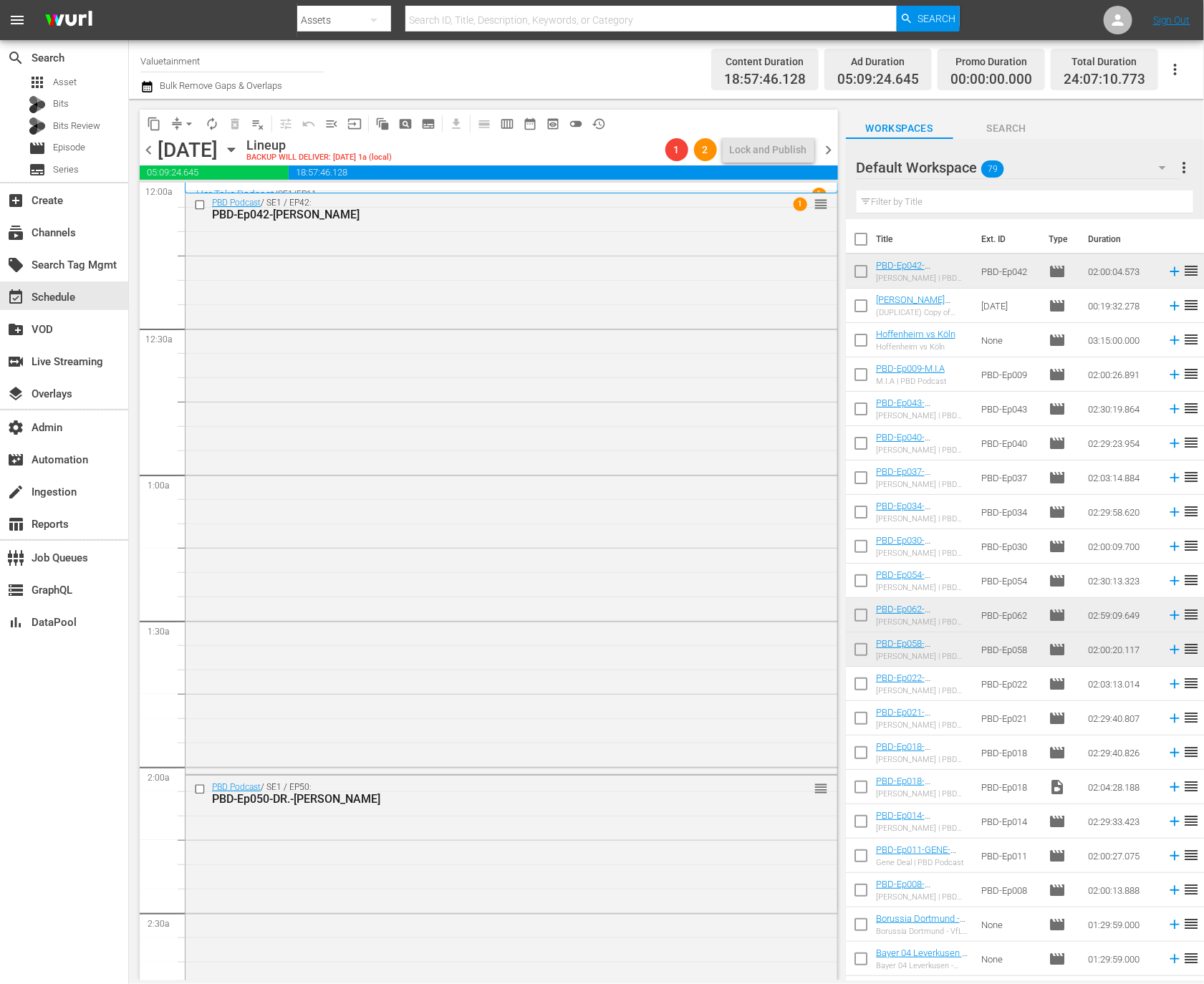
click at [825, 151] on span "chevron_right" at bounding box center [829, 150] width 18 height 18
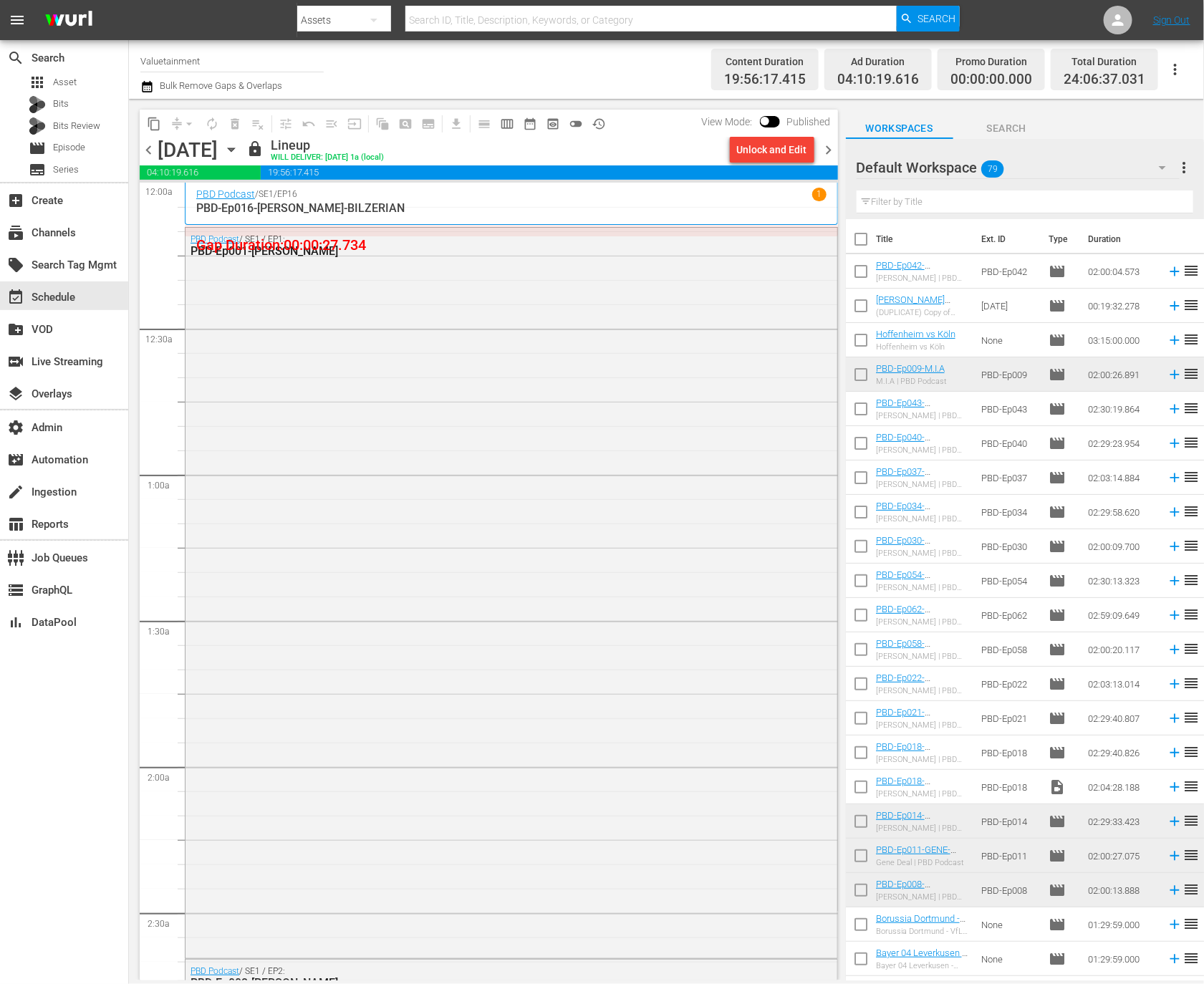
click at [762, 148] on div "Unlock and Edit" at bounding box center [772, 149] width 70 height 25
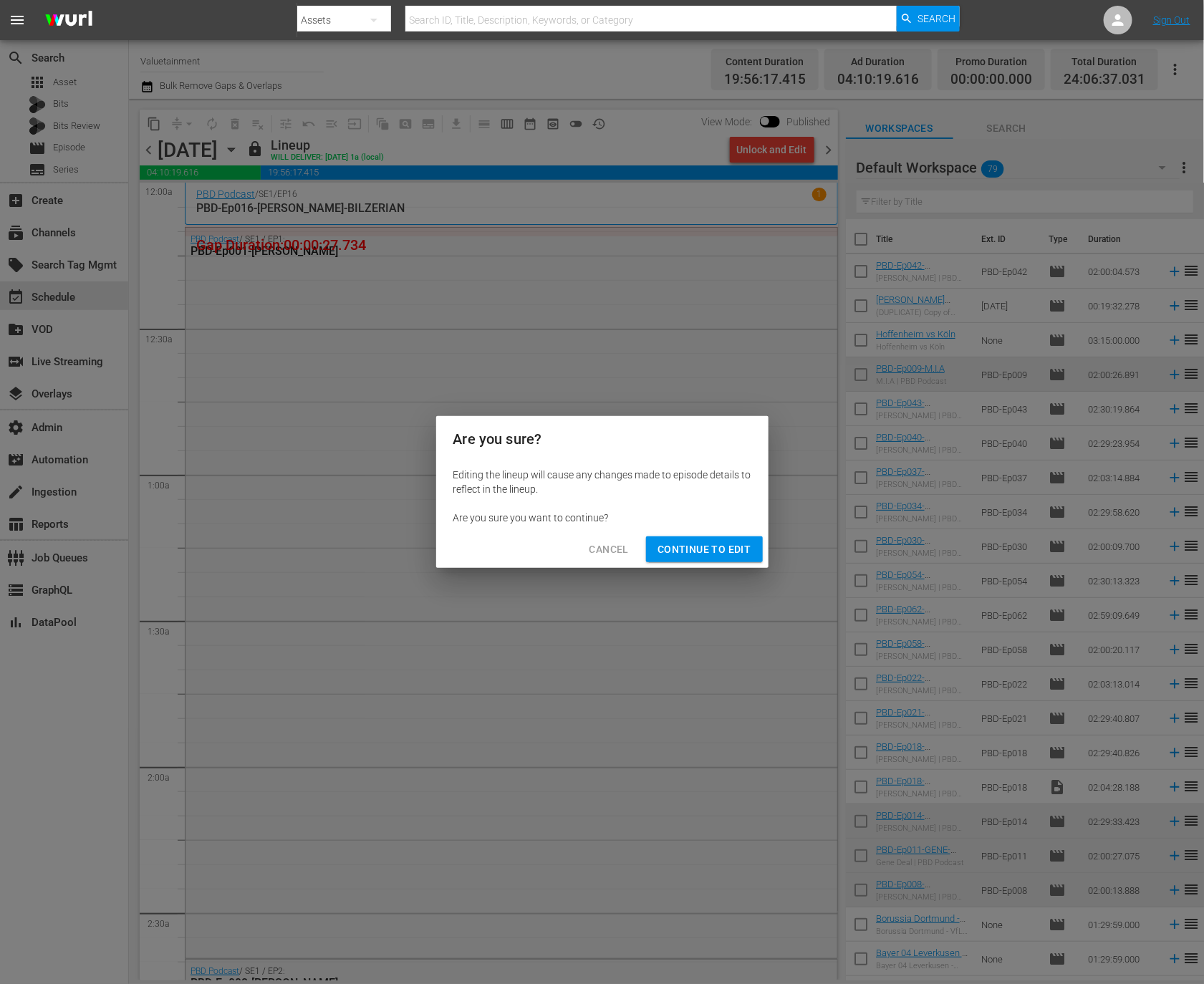
click at [720, 531] on div "Cancel Continue to Edit" at bounding box center [602, 549] width 333 height 38
click at [720, 539] on button "Continue to Edit" at bounding box center [704, 549] width 116 height 26
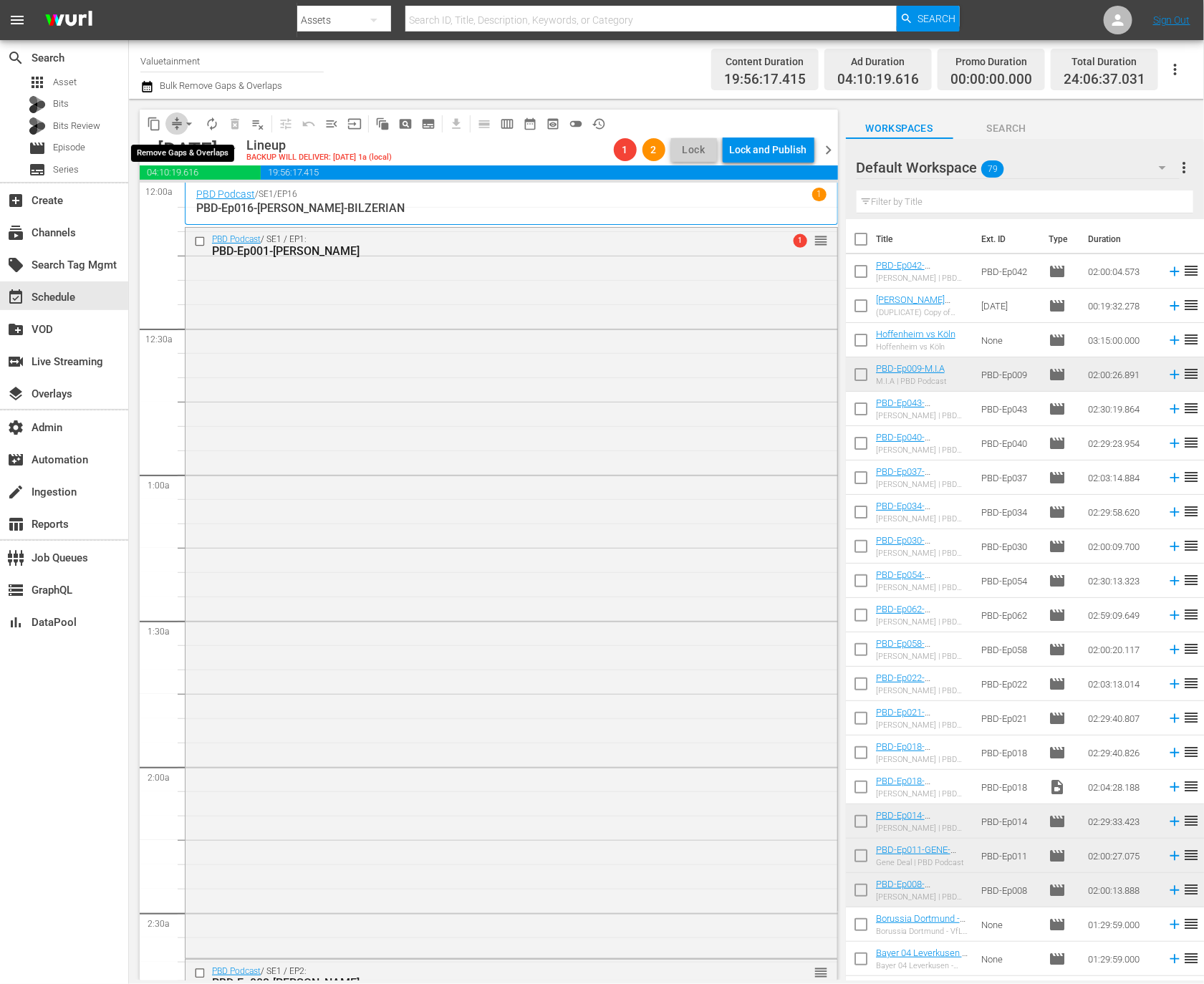
click at [172, 122] on span "compress" at bounding box center [177, 124] width 15 height 15
click at [178, 127] on button "arrow_drop_down" at bounding box center [189, 123] width 23 height 23
click at [229, 203] on li "Align to End of Previous Day" at bounding box center [189, 199] width 151 height 23
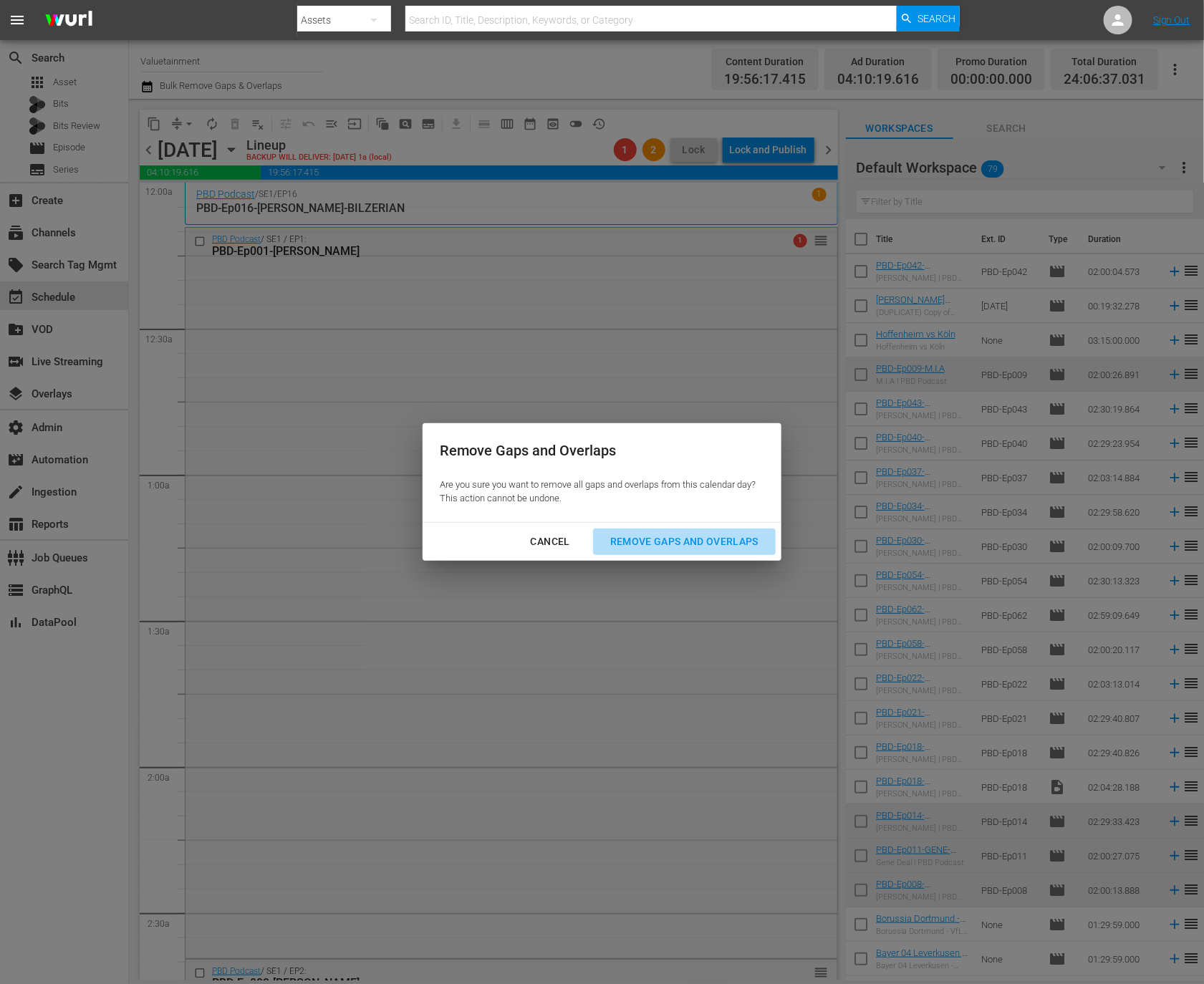
click at [688, 533] on div "Remove Gaps and Overlaps" at bounding box center [684, 541] width 171 height 18
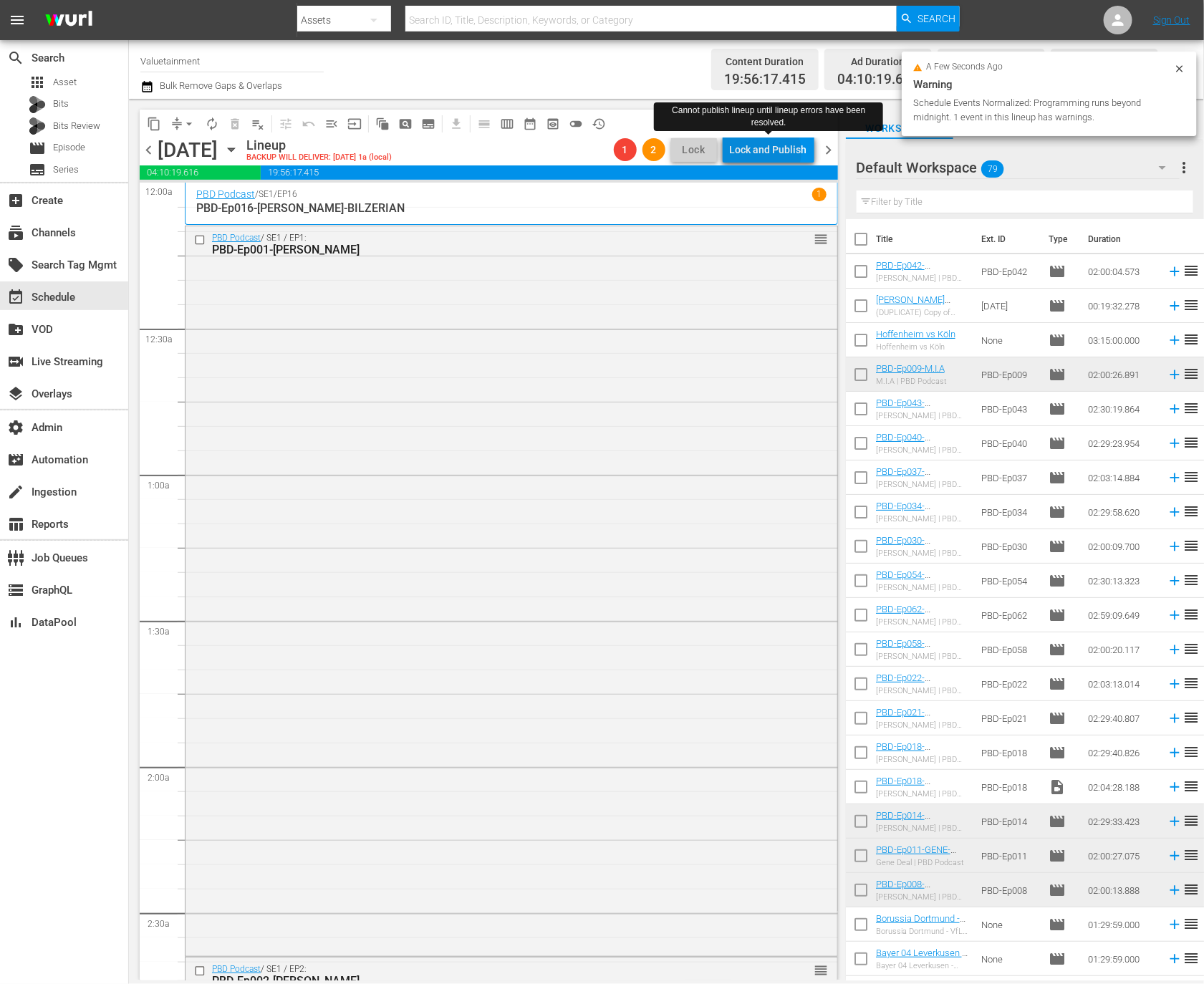
click at [765, 152] on div "Lock and Publish" at bounding box center [769, 149] width 77 height 25
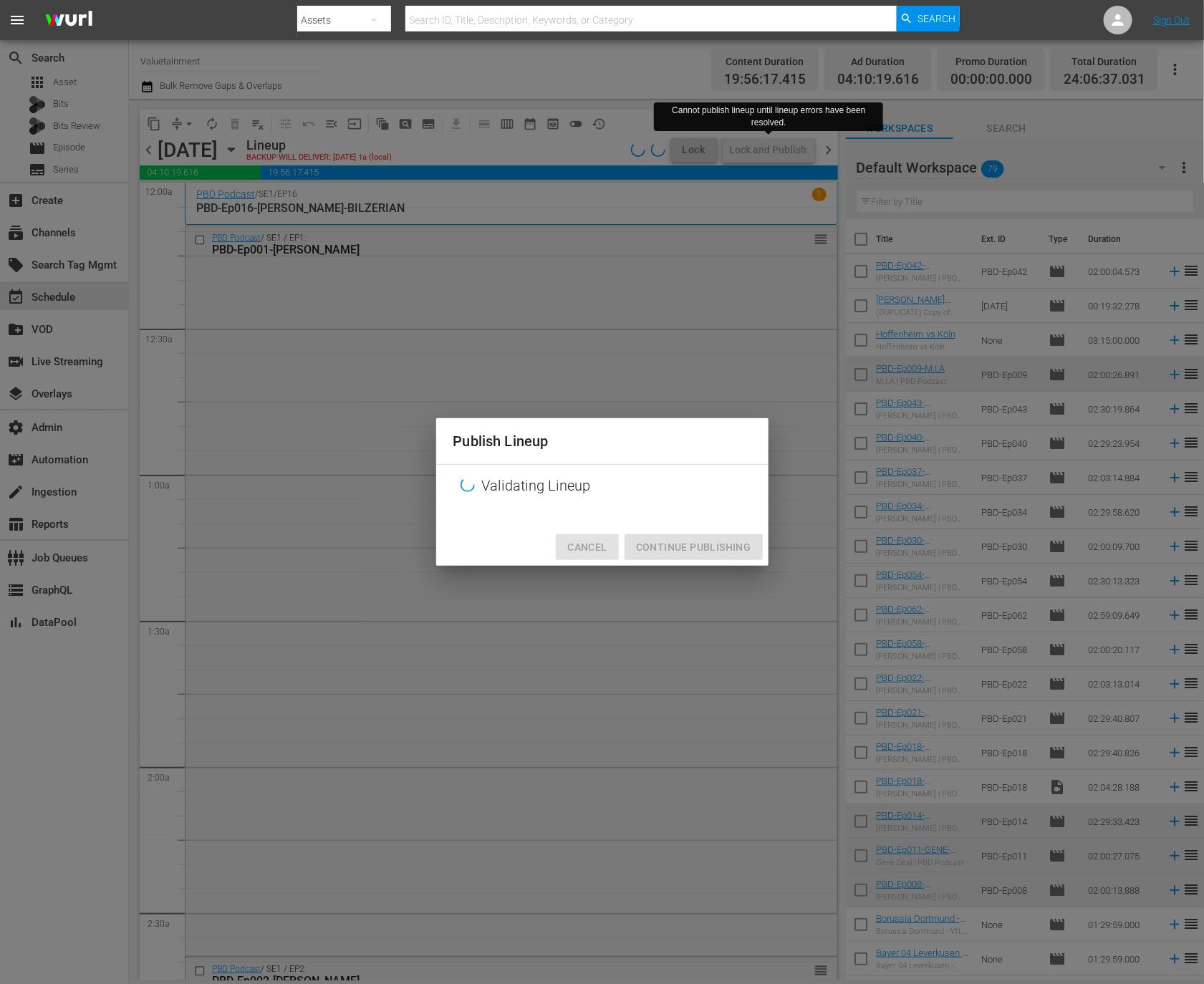
click at [580, 542] on span "Cancel" at bounding box center [587, 547] width 39 height 18
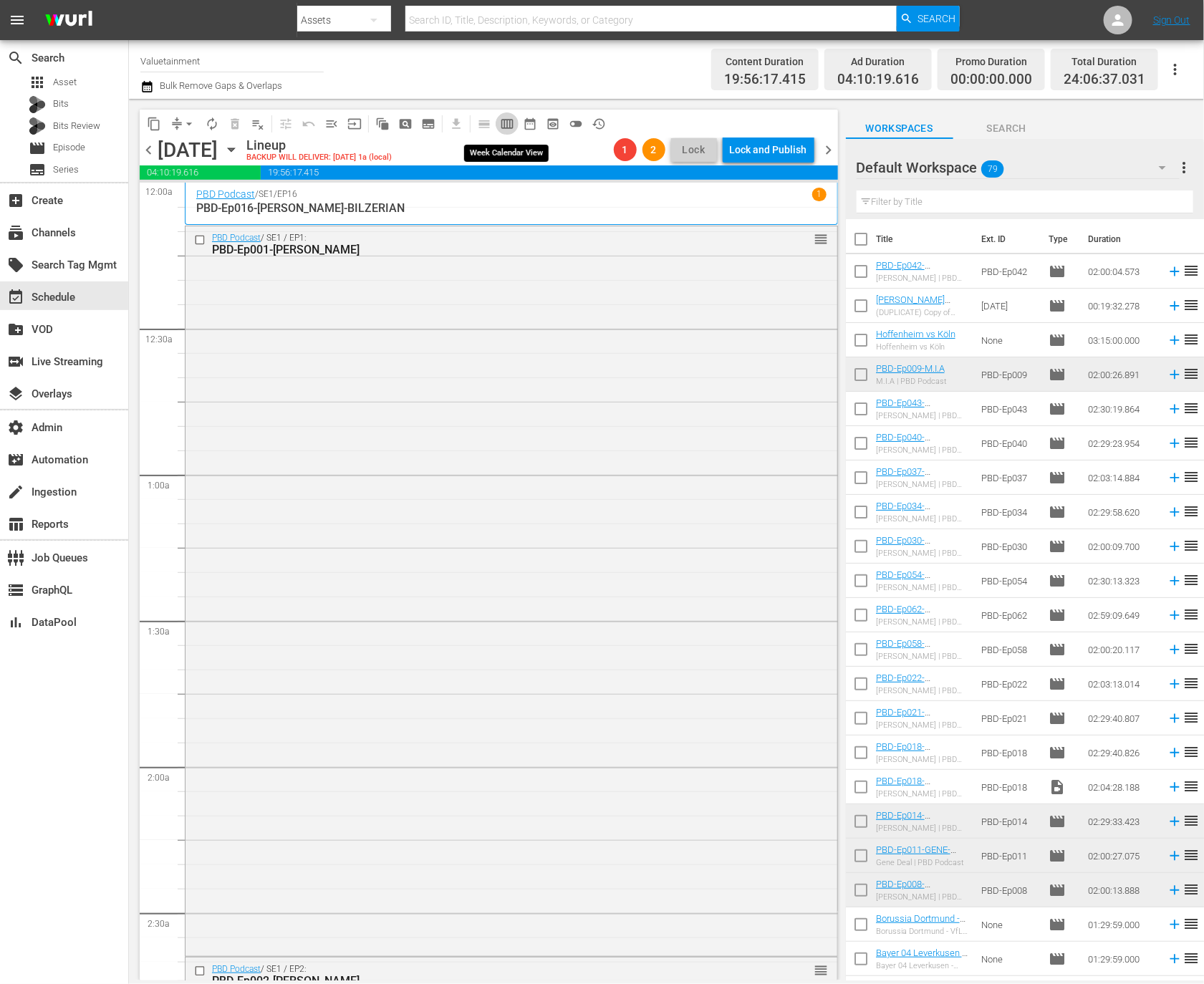
click at [508, 127] on span "calendar_view_week_outlined" at bounding box center [507, 124] width 15 height 15
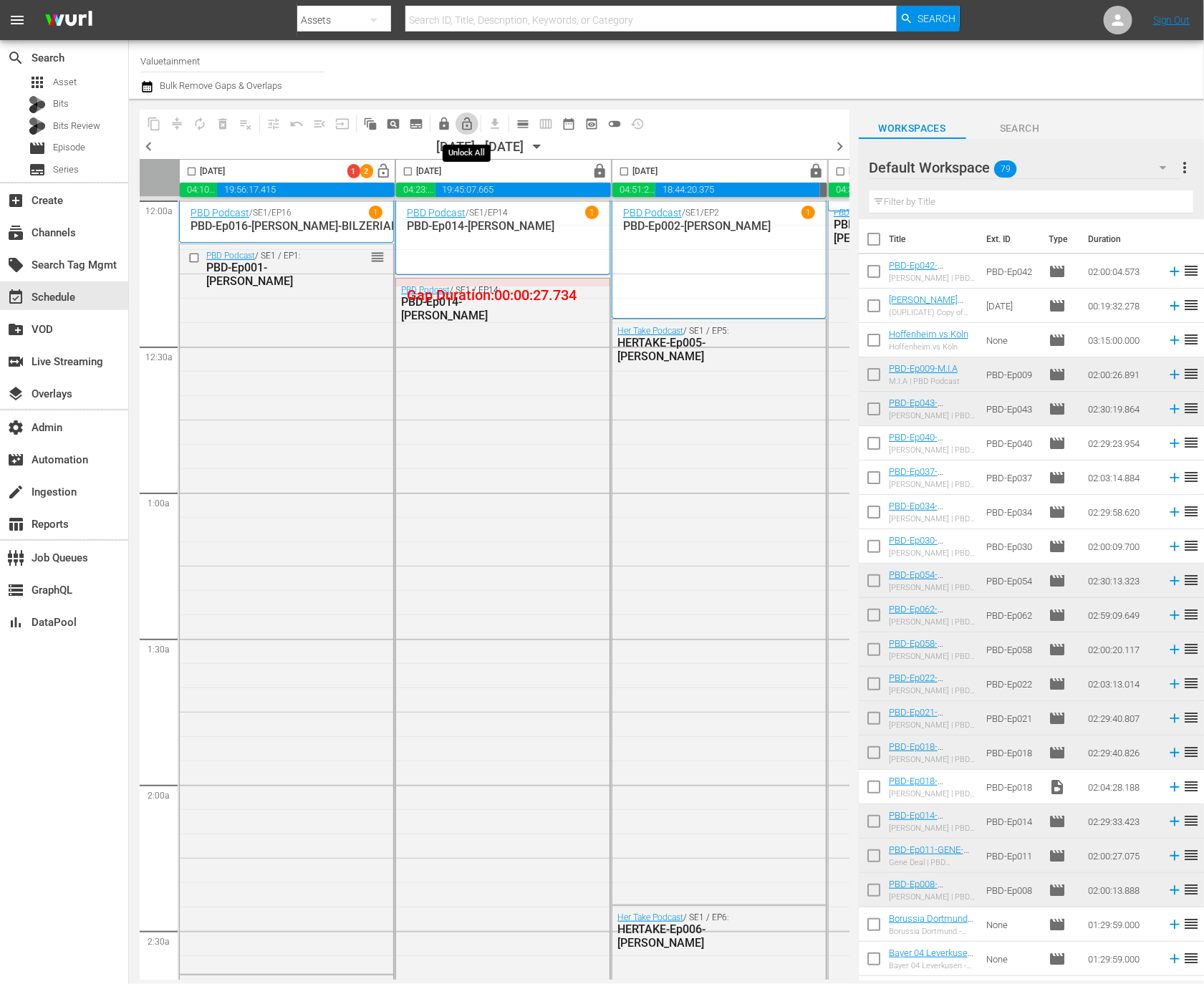
click at [471, 124] on span "lock_open_outlined" at bounding box center [467, 124] width 15 height 15
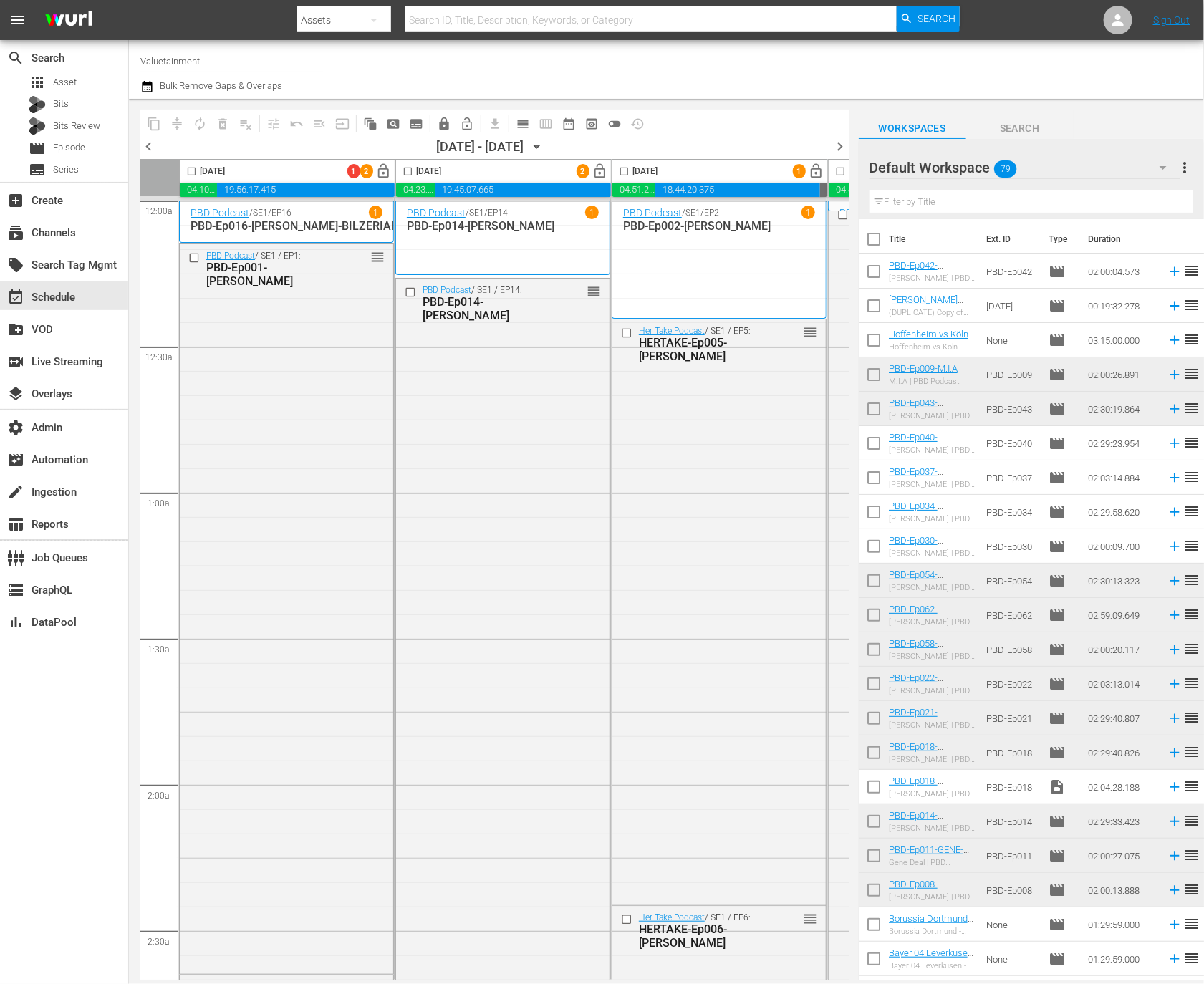
click at [196, 172] on input "checkbox" at bounding box center [191, 174] width 17 height 17
checkbox input "true"
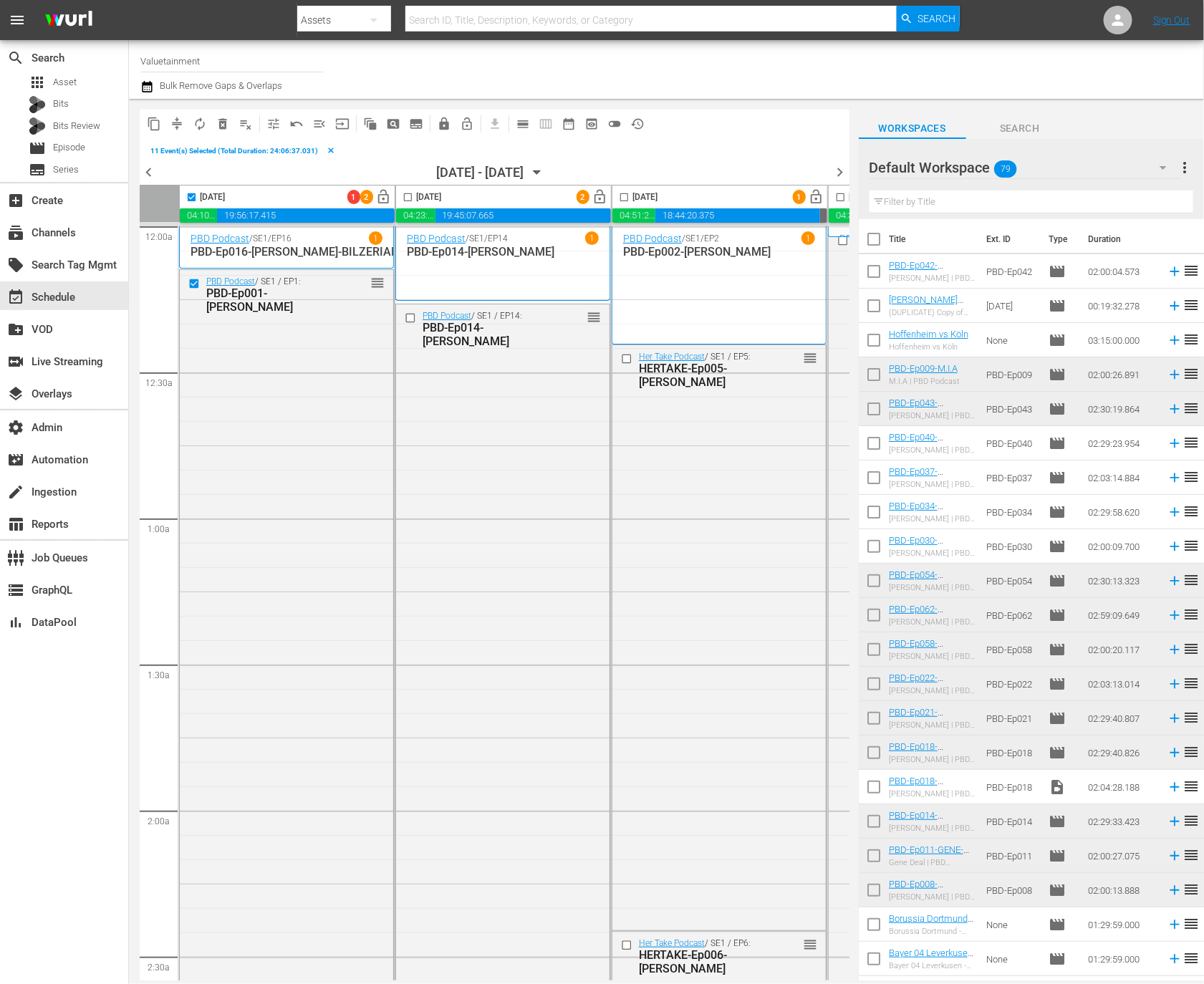
click at [410, 197] on input "checkbox" at bounding box center [408, 200] width 17 height 17
checkbox input "true"
click at [627, 197] on input "checkbox" at bounding box center [624, 200] width 17 height 17
checkbox input "true"
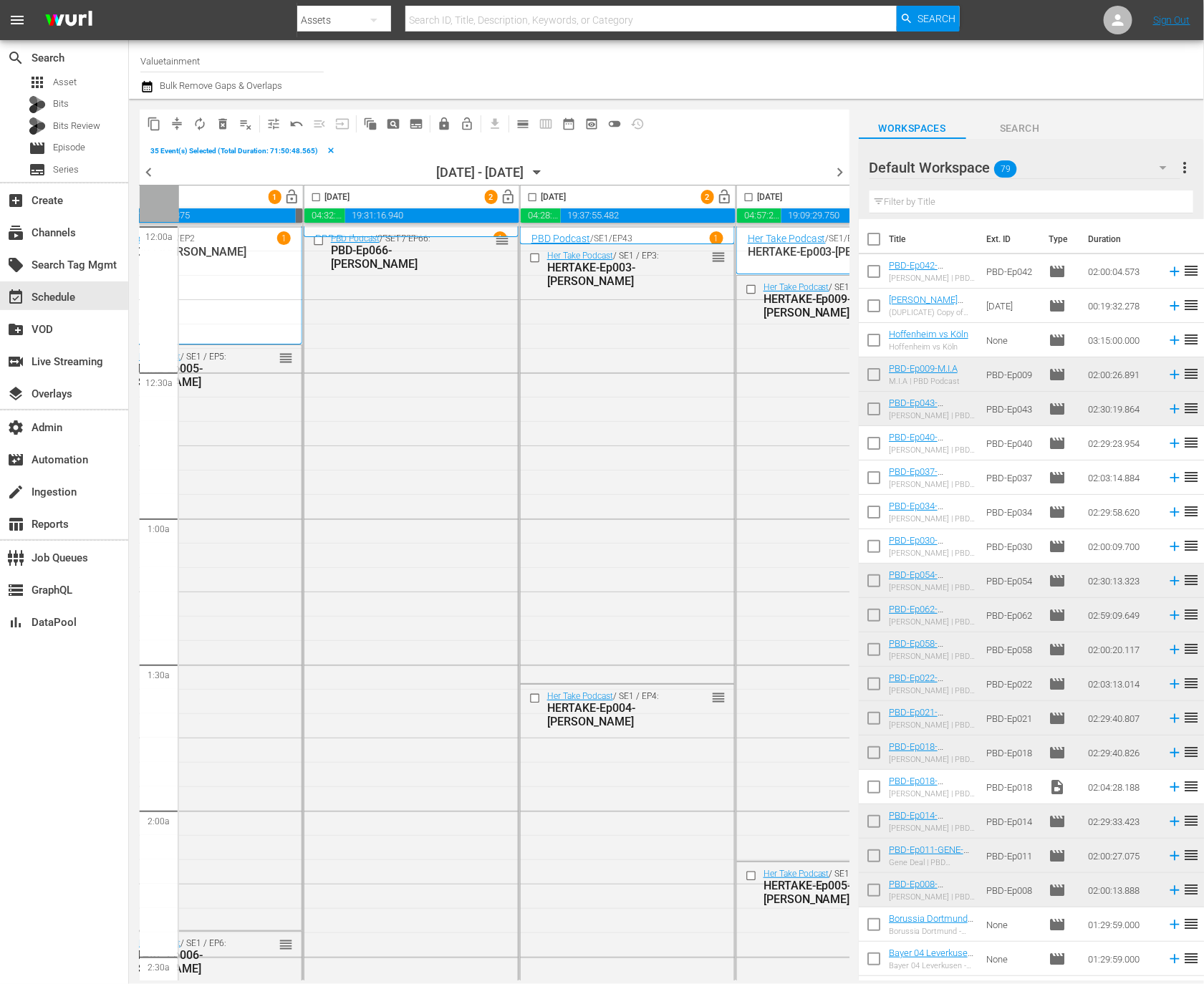
scroll to position [0, 614]
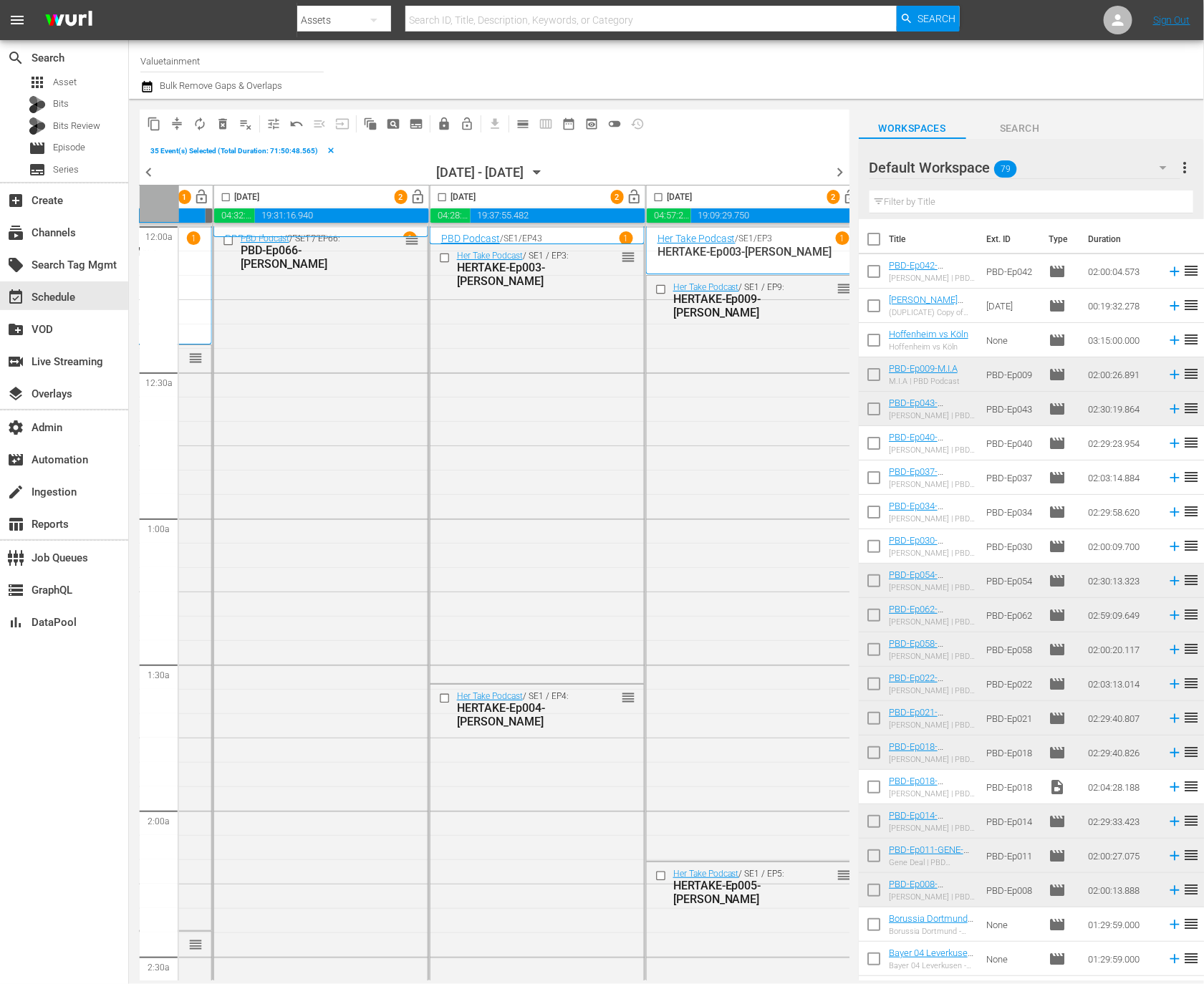
click at [223, 202] on input "checkbox" at bounding box center [226, 200] width 17 height 17
checkbox input "true"
click at [437, 197] on input "checkbox" at bounding box center [442, 200] width 17 height 17
checkbox input "true"
click at [657, 194] on input "checkbox" at bounding box center [658, 200] width 17 height 17
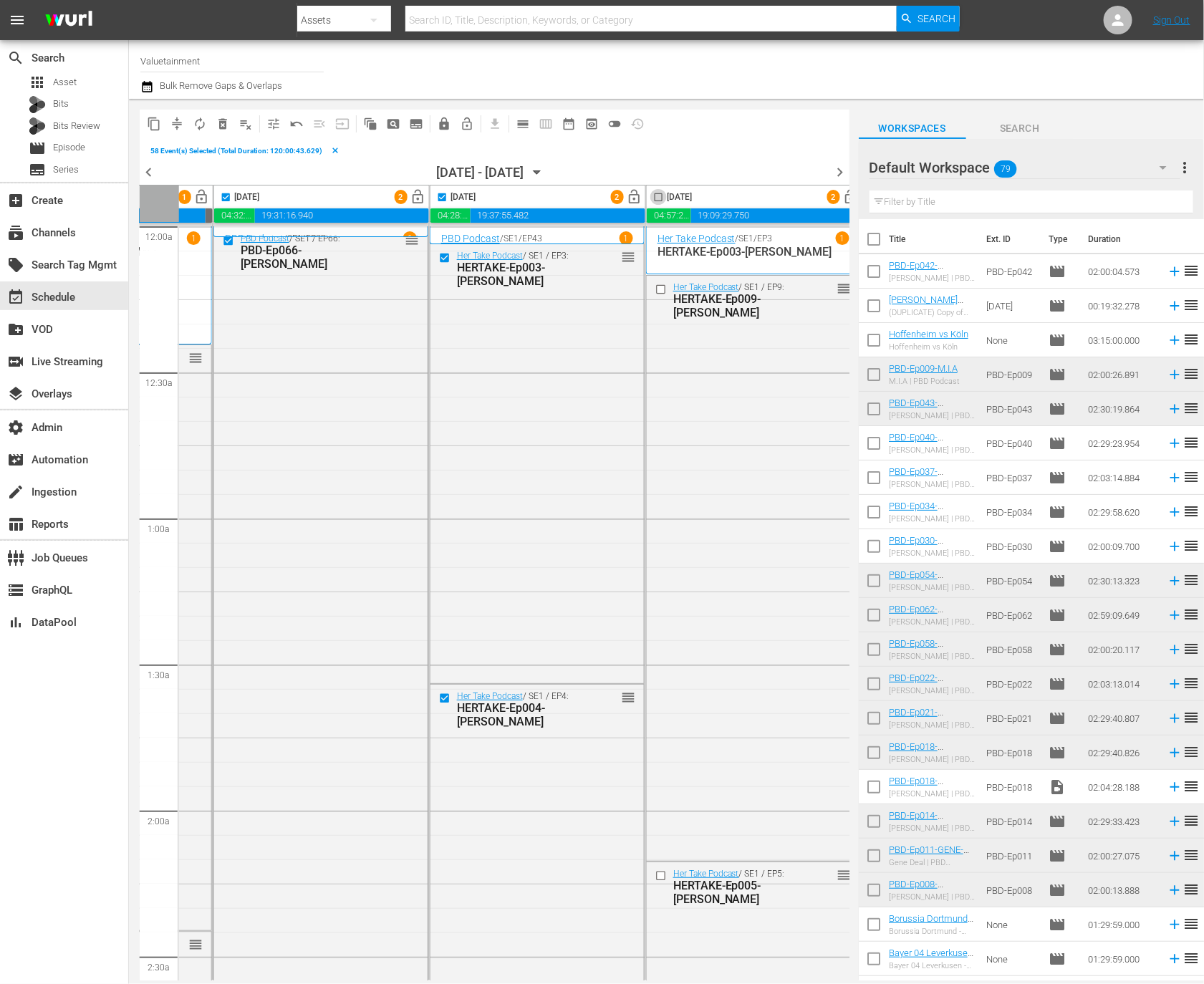
checkbox input "true"
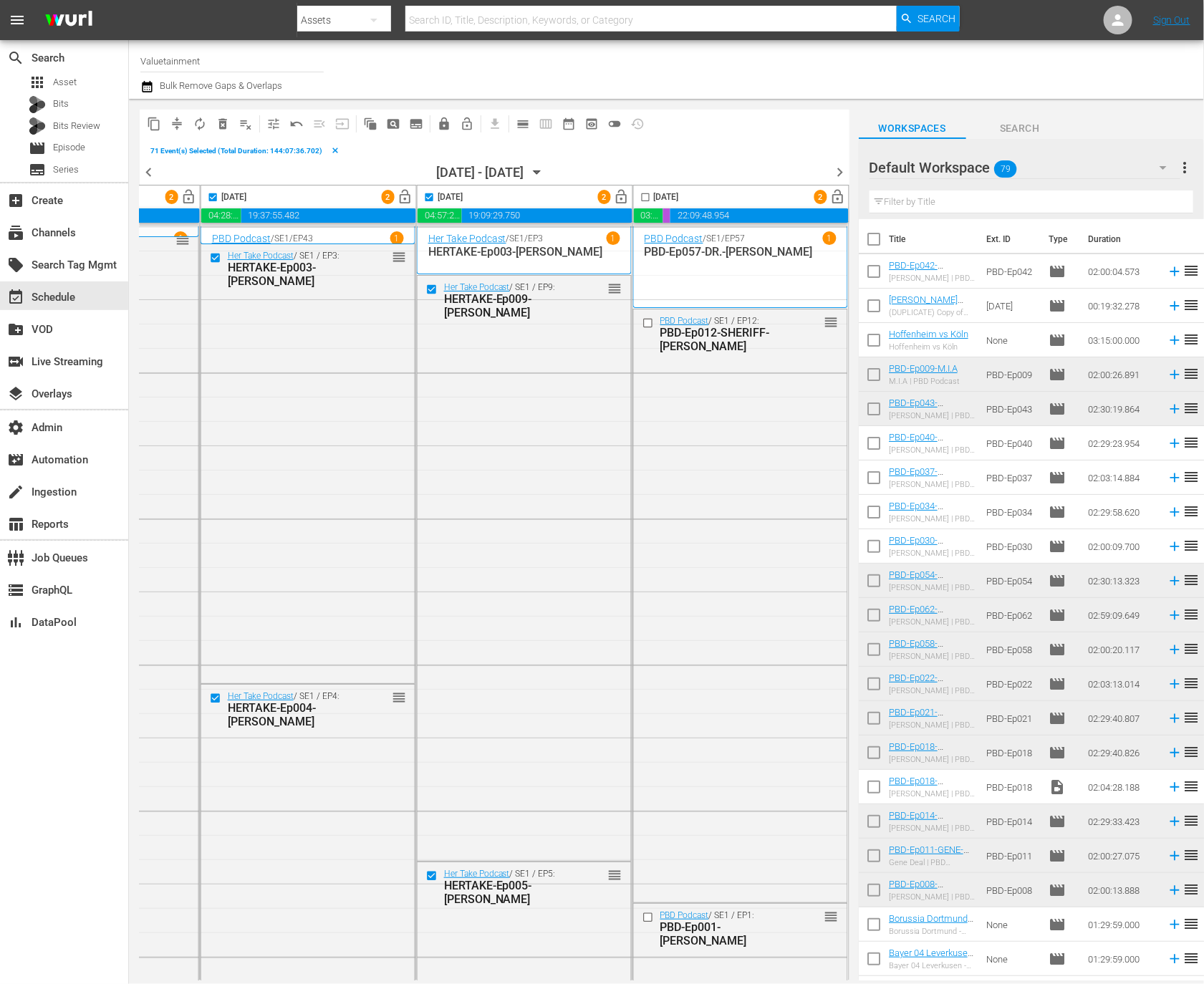
click at [644, 196] on input "checkbox" at bounding box center [646, 200] width 17 height 17
checkbox input "true"
click at [175, 125] on span "compress" at bounding box center [177, 124] width 15 height 15
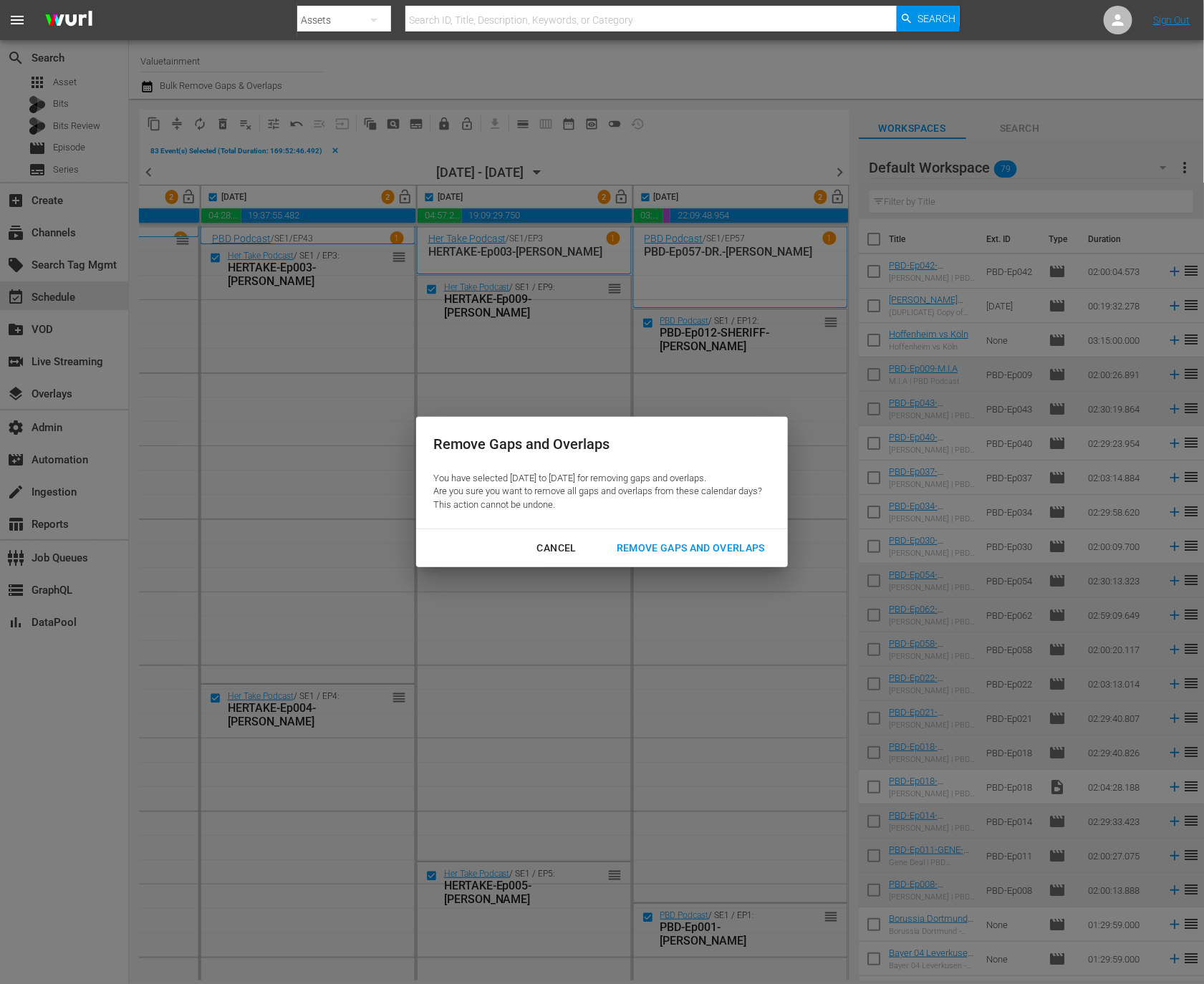
click at [729, 536] on button "Remove Gaps and Overlaps" at bounding box center [691, 548] width 183 height 26
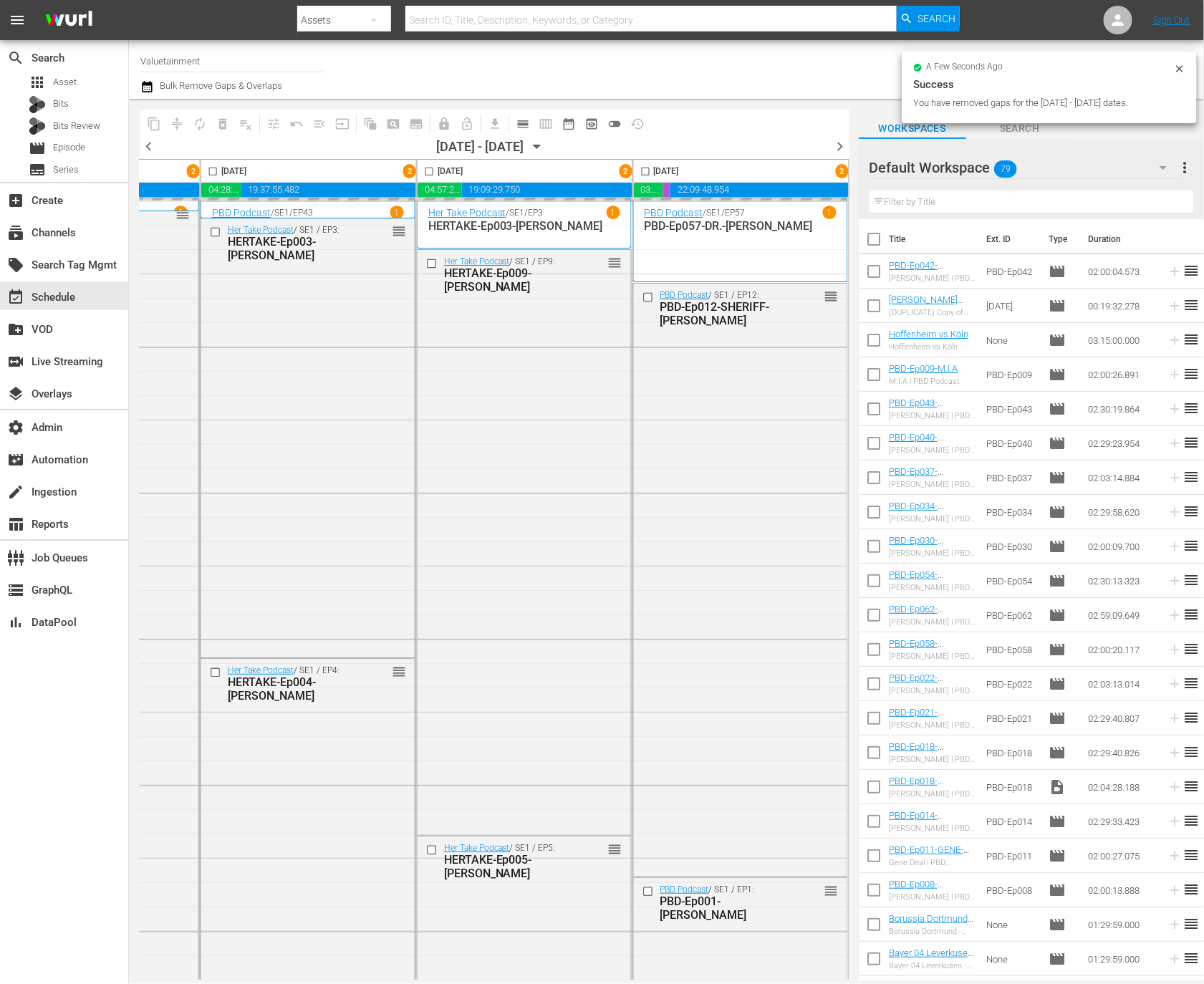
checkbox input "false"
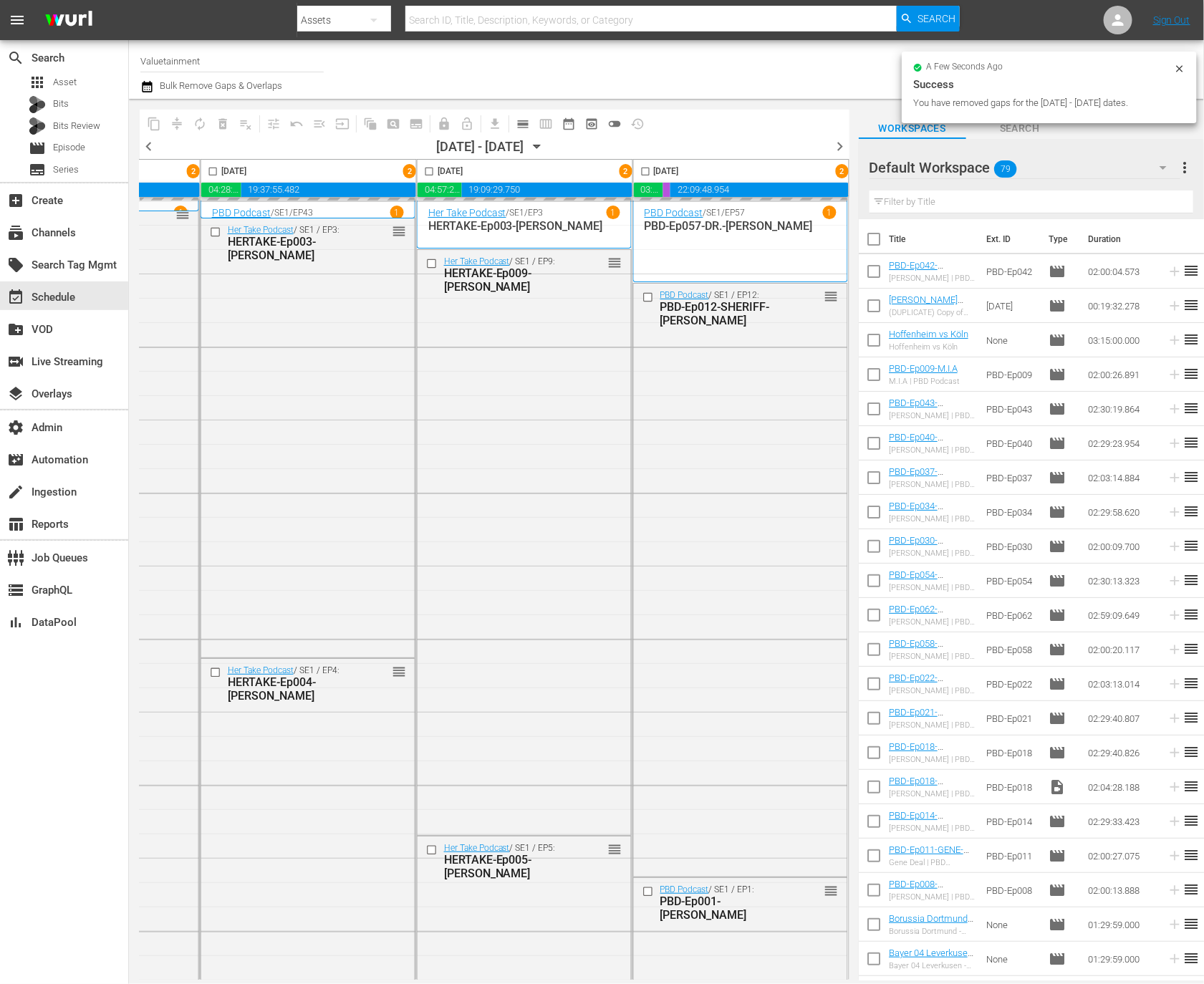
checkbox input "false"
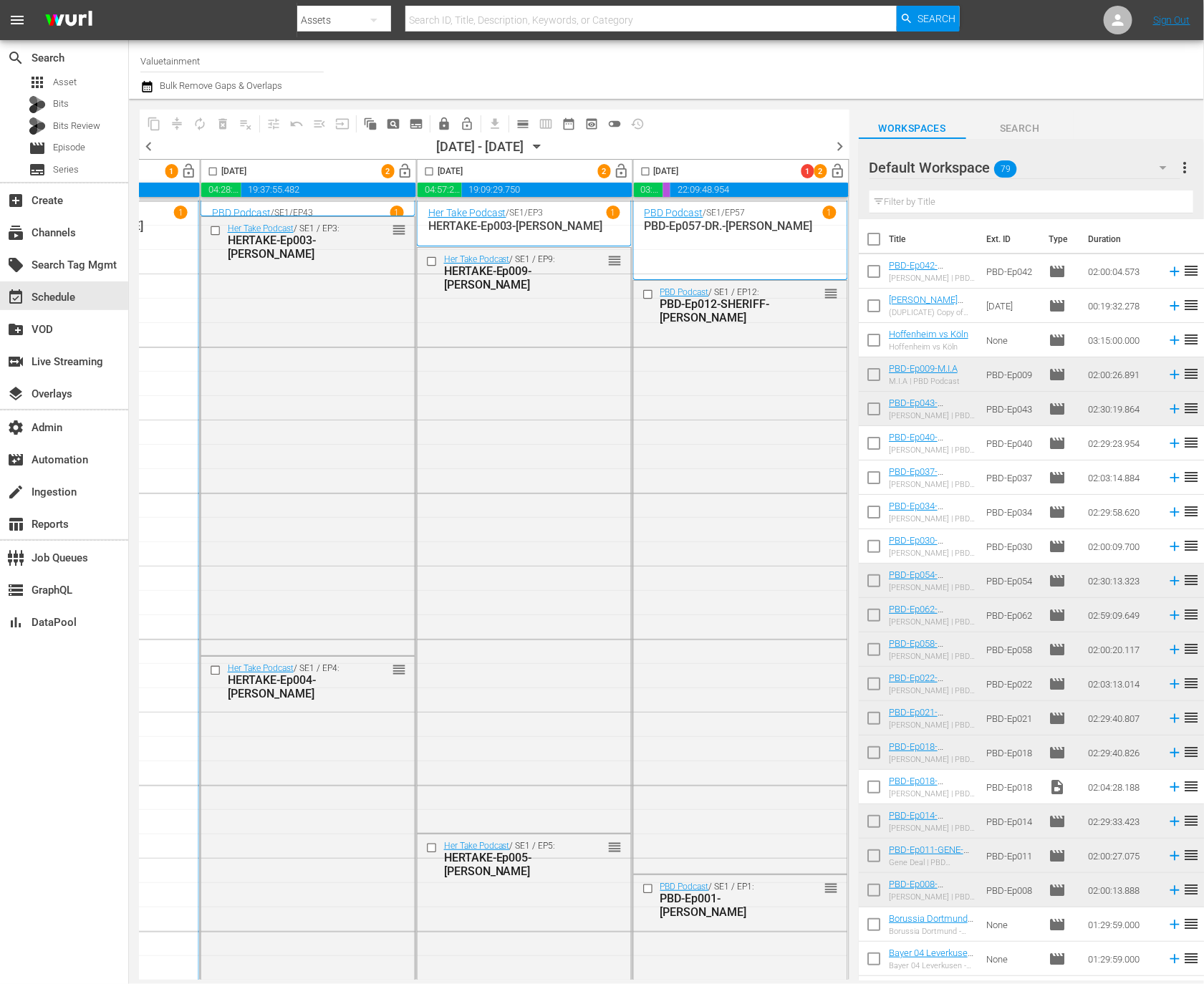
click at [840, 143] on span "chevron_right" at bounding box center [840, 146] width 18 height 18
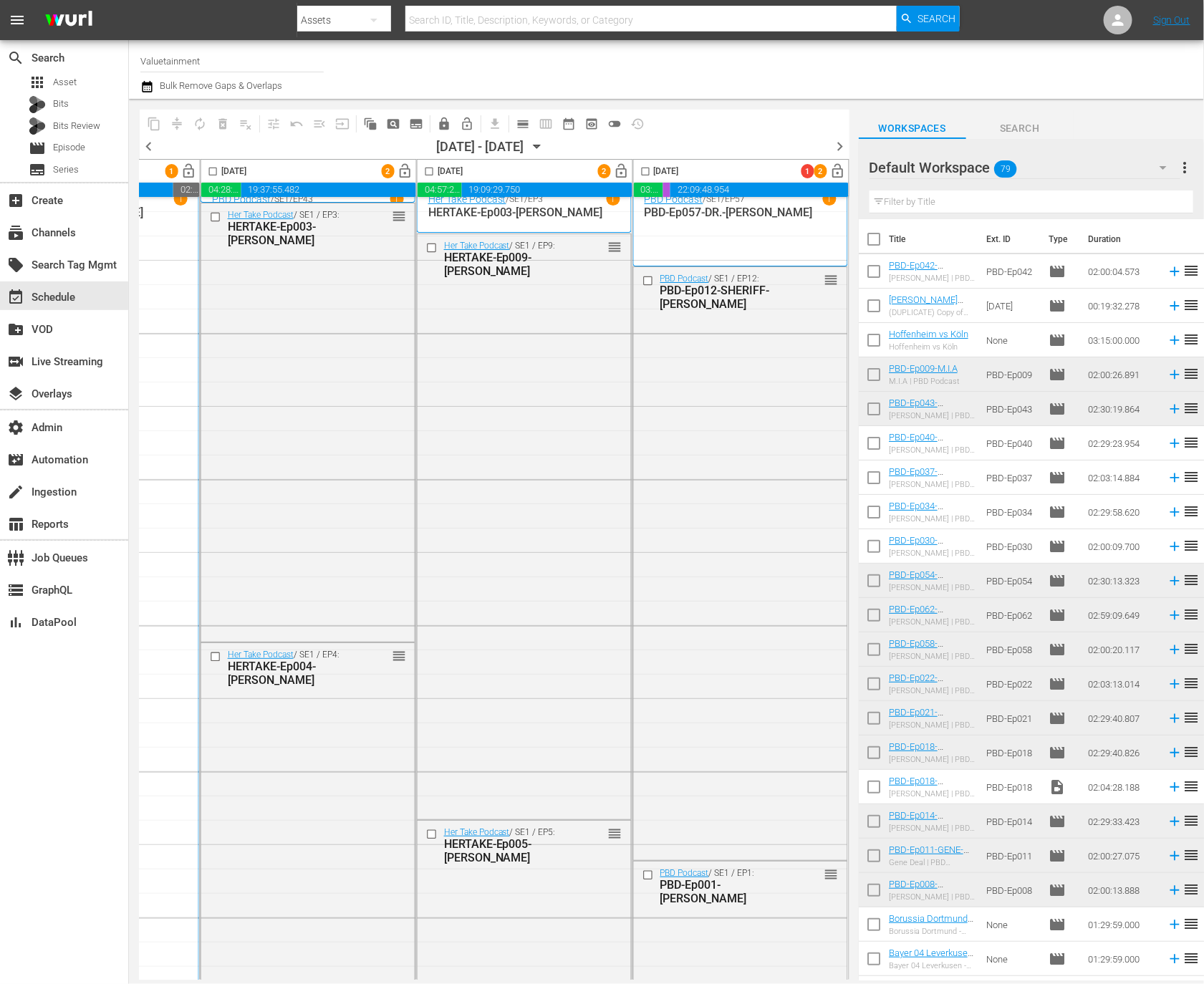
scroll to position [14, 847]
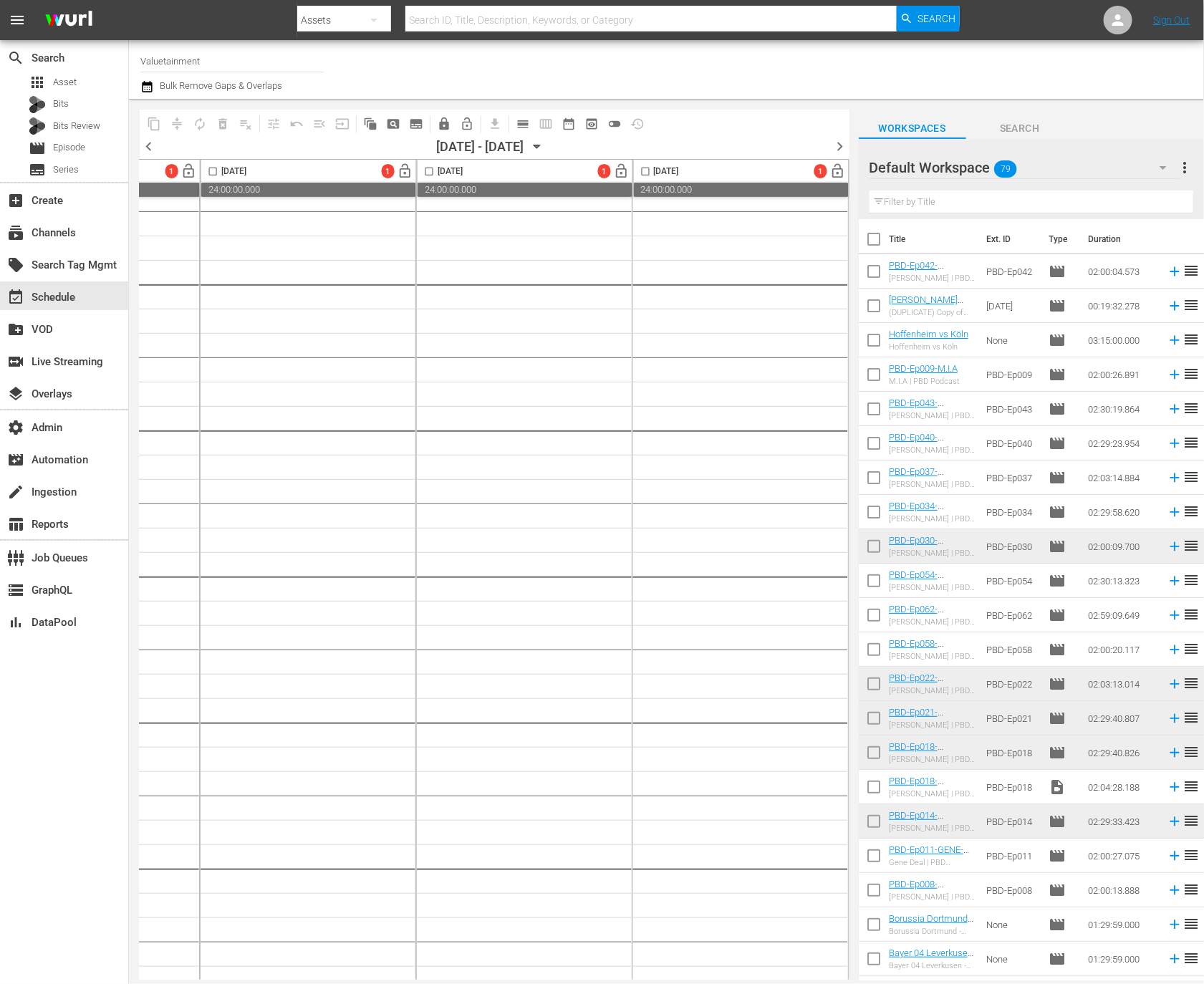
scroll to position [325, 845]
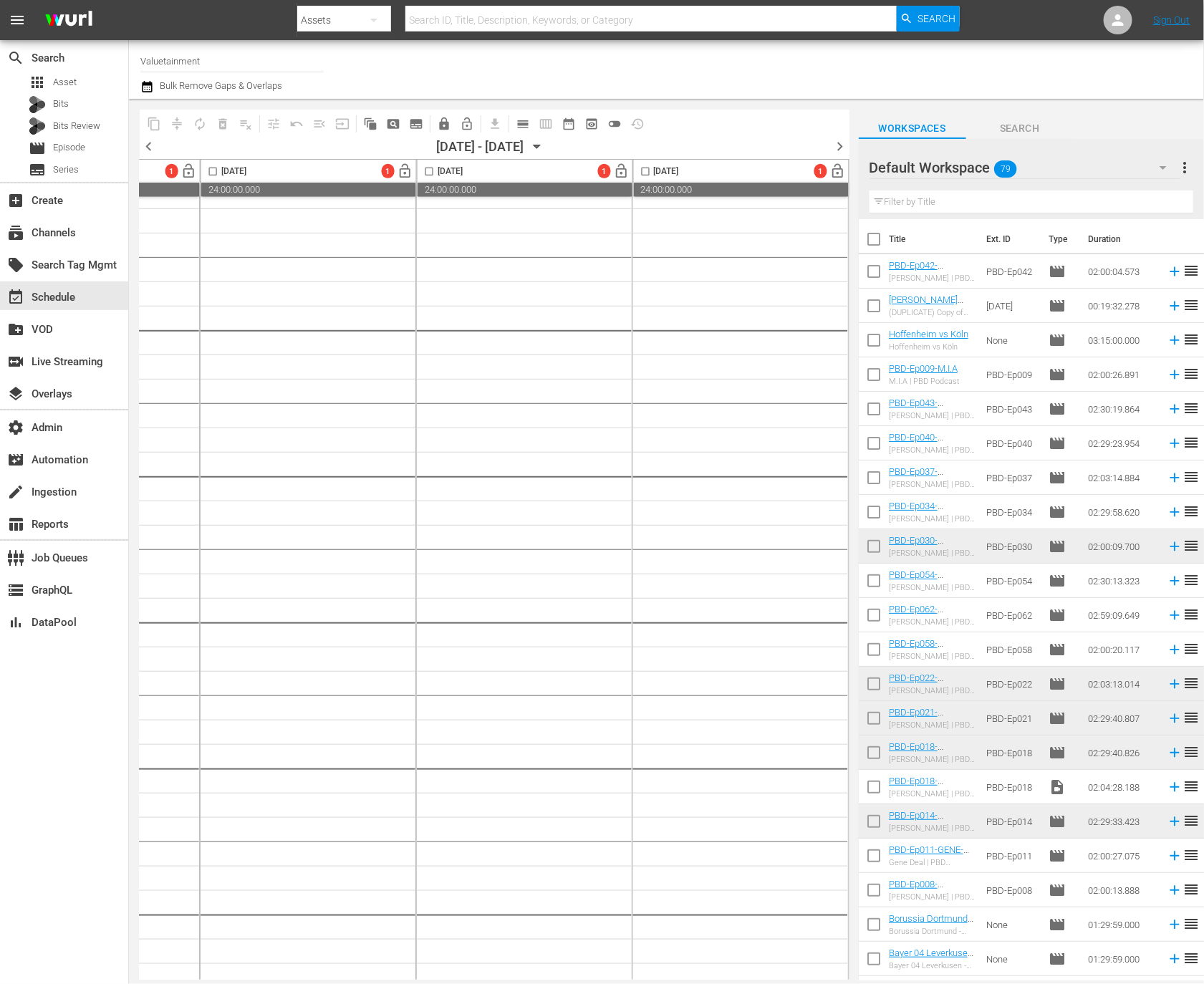
drag, startPoint x: 555, startPoint y: 974, endPoint x: 344, endPoint y: 972, distance: 211.0
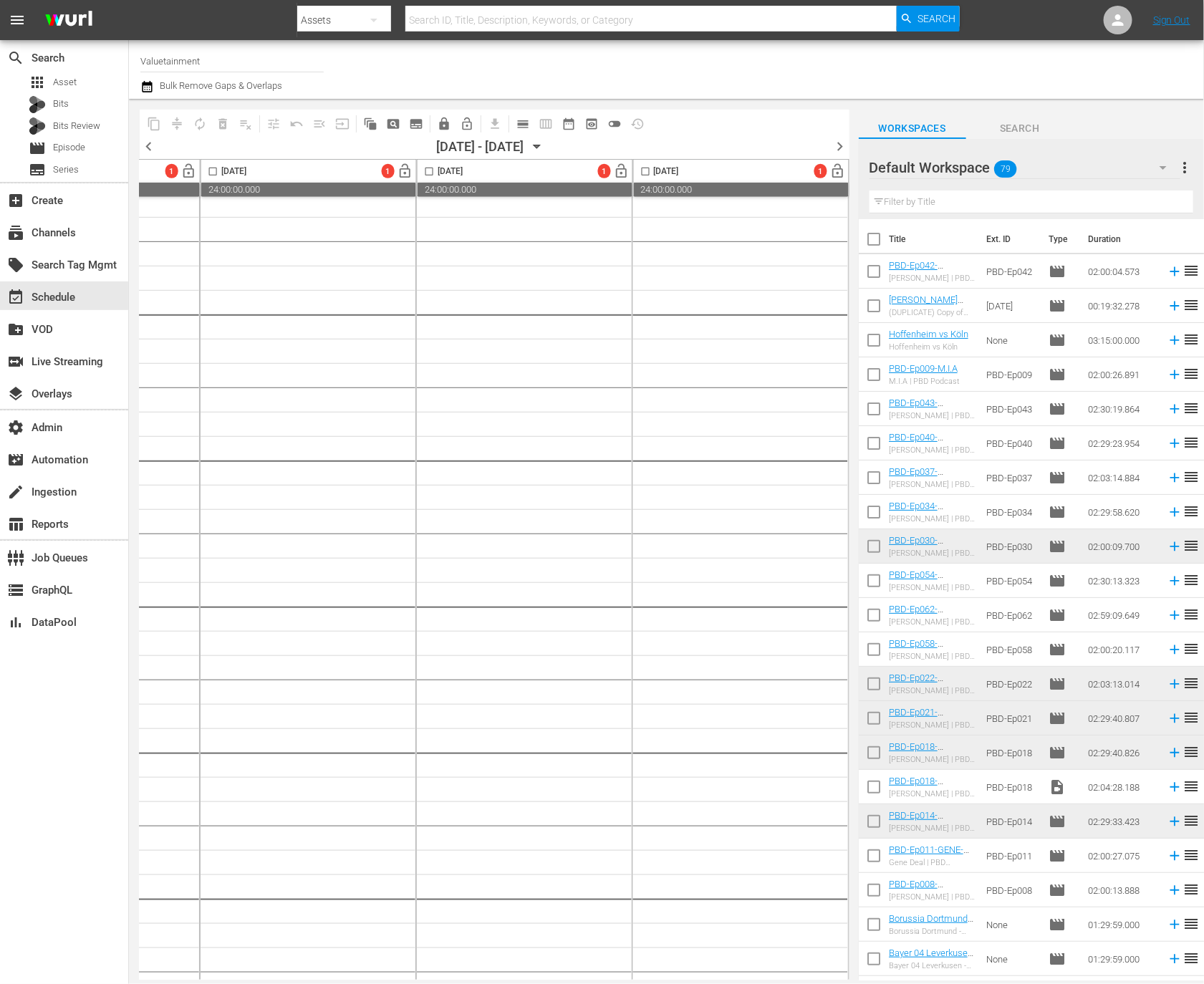
scroll to position [325, 0]
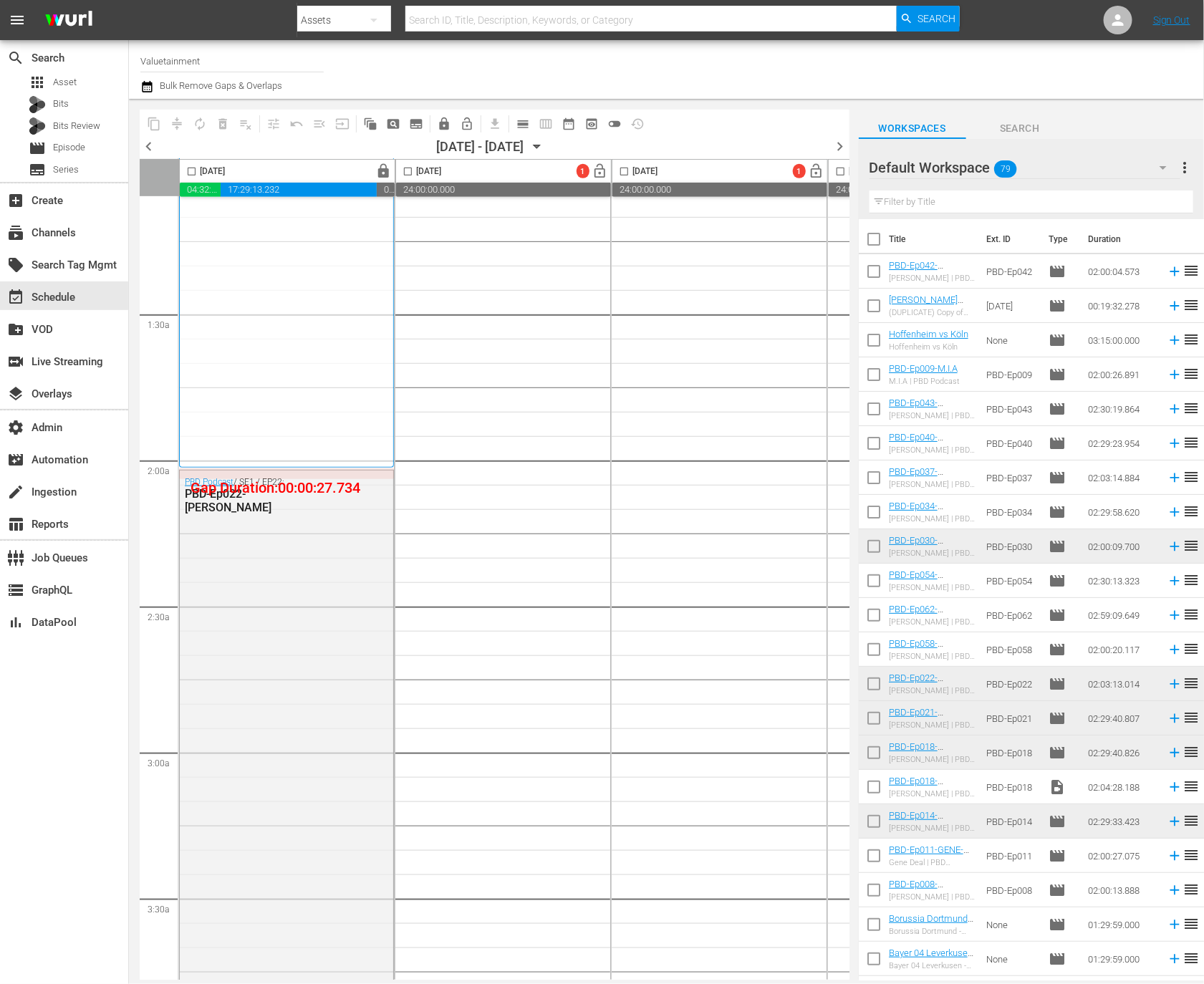
click at [376, 172] on span "lock" at bounding box center [384, 171] width 17 height 17
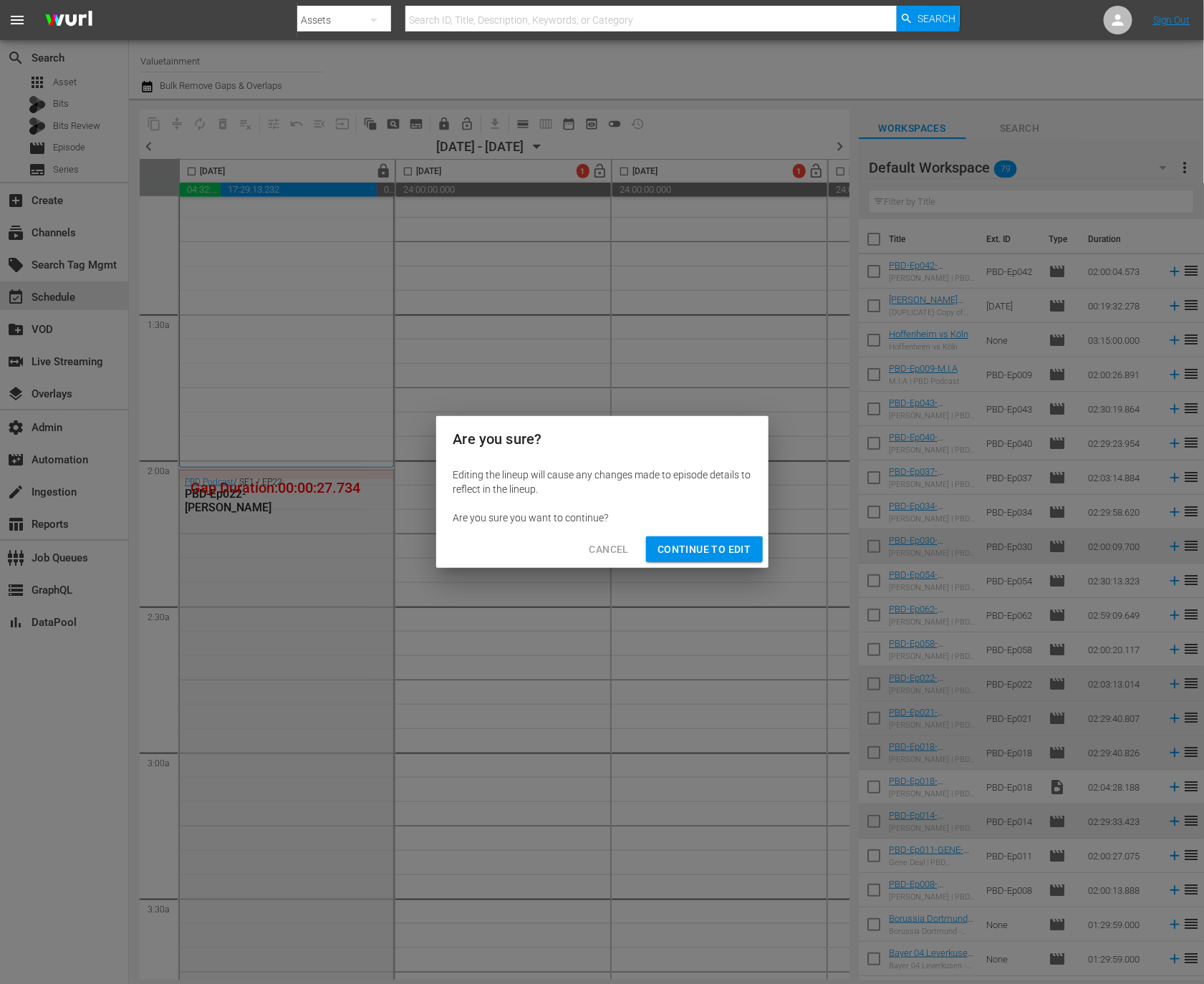
click at [725, 555] on span "Continue to Edit" at bounding box center [704, 549] width 93 height 18
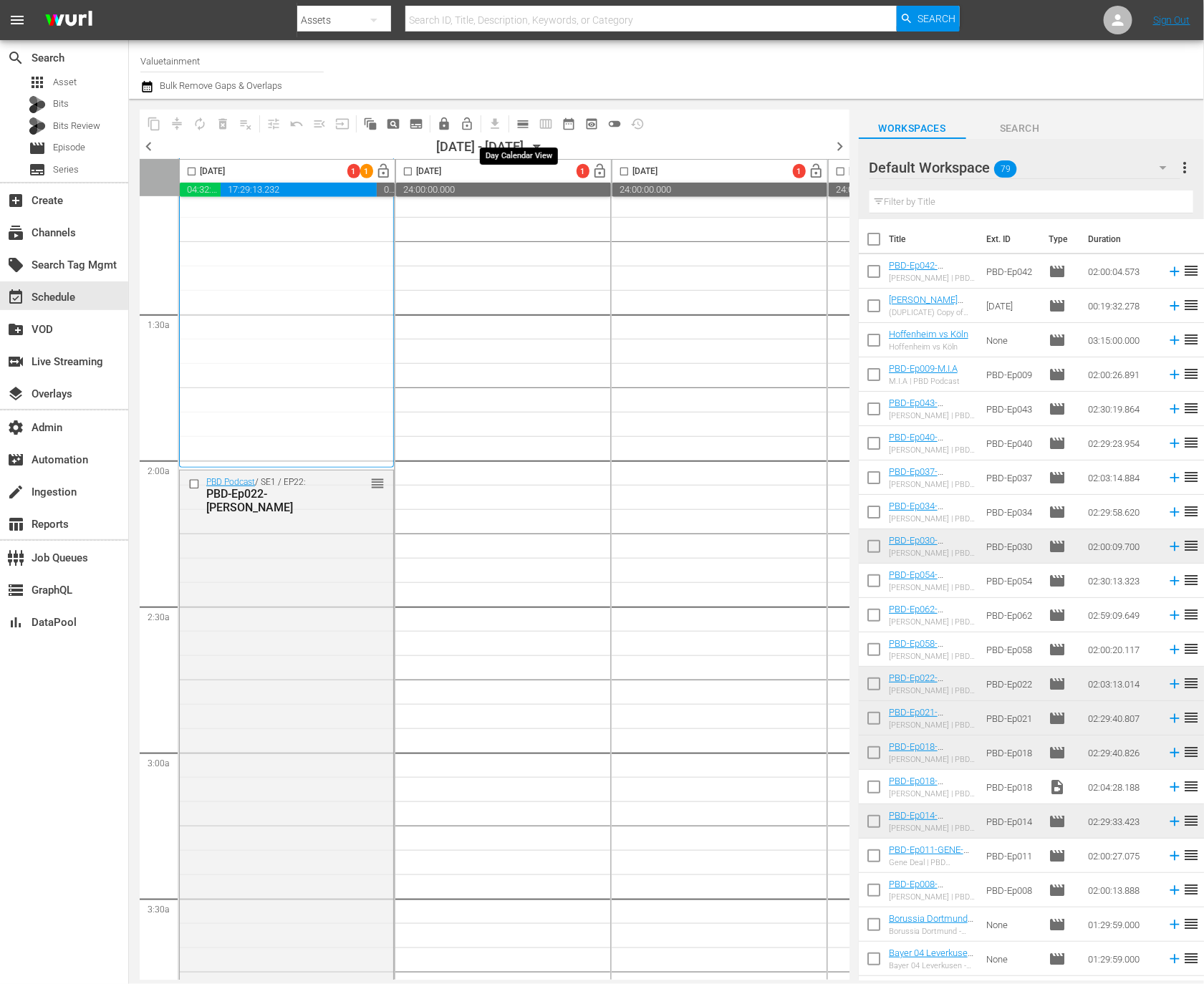
click at [526, 126] on span "calendar_view_day_outlined" at bounding box center [523, 124] width 15 height 15
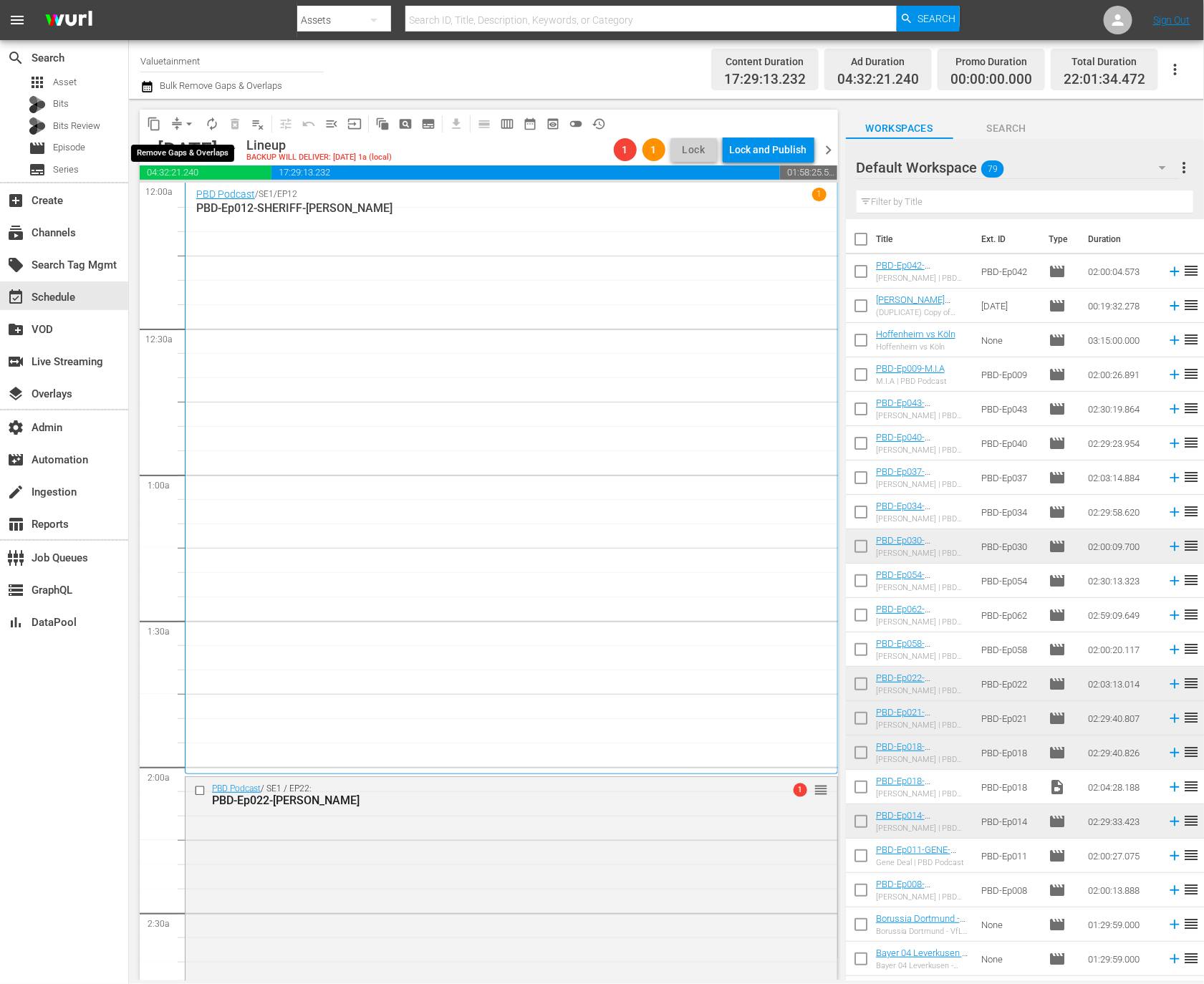
click at [179, 124] on button "arrow_drop_down" at bounding box center [189, 123] width 23 height 23
click at [225, 200] on li "Align to End of Previous Day" at bounding box center [189, 199] width 151 height 23
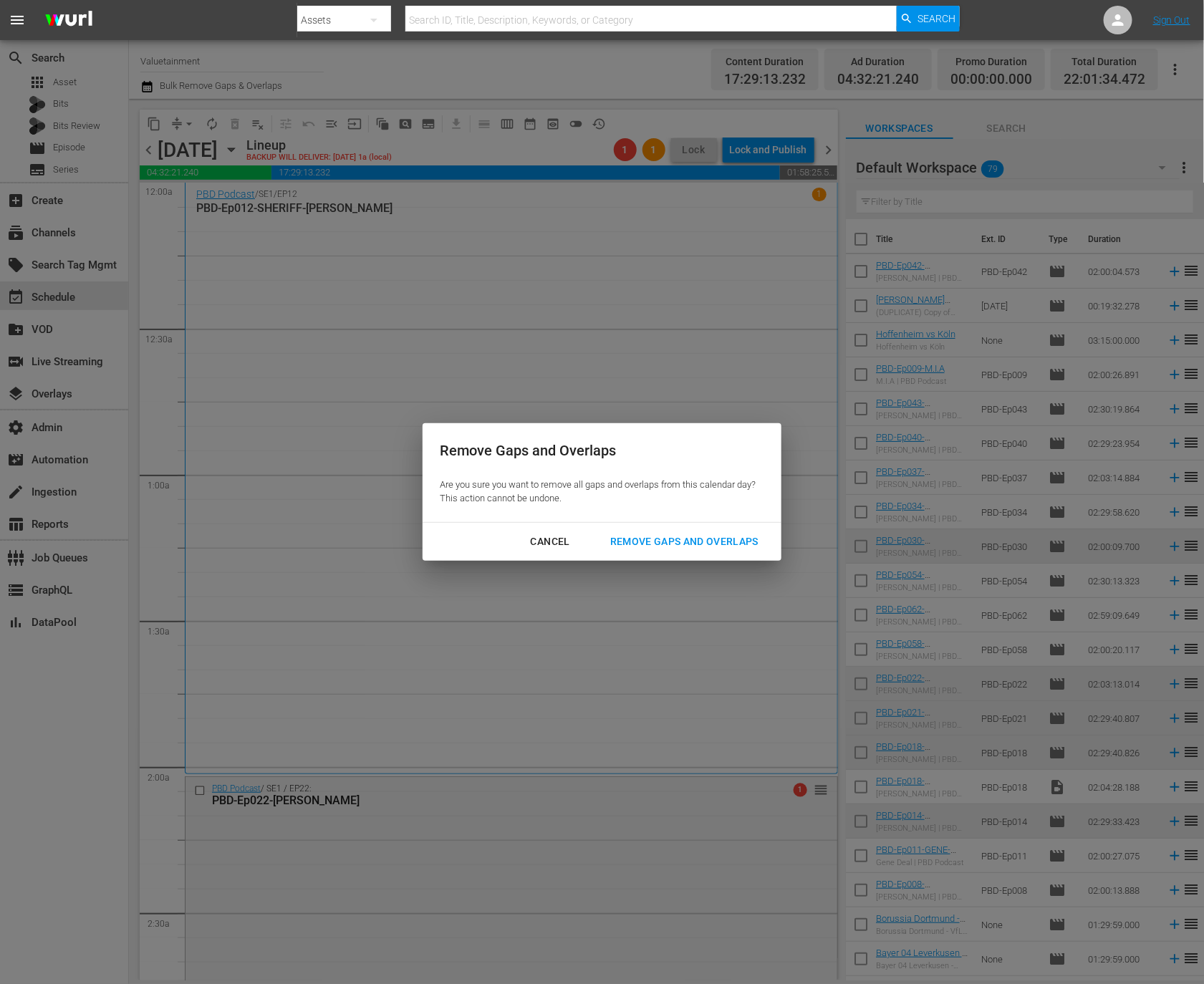
click at [731, 541] on div "Remove Gaps and Overlaps" at bounding box center [684, 541] width 171 height 18
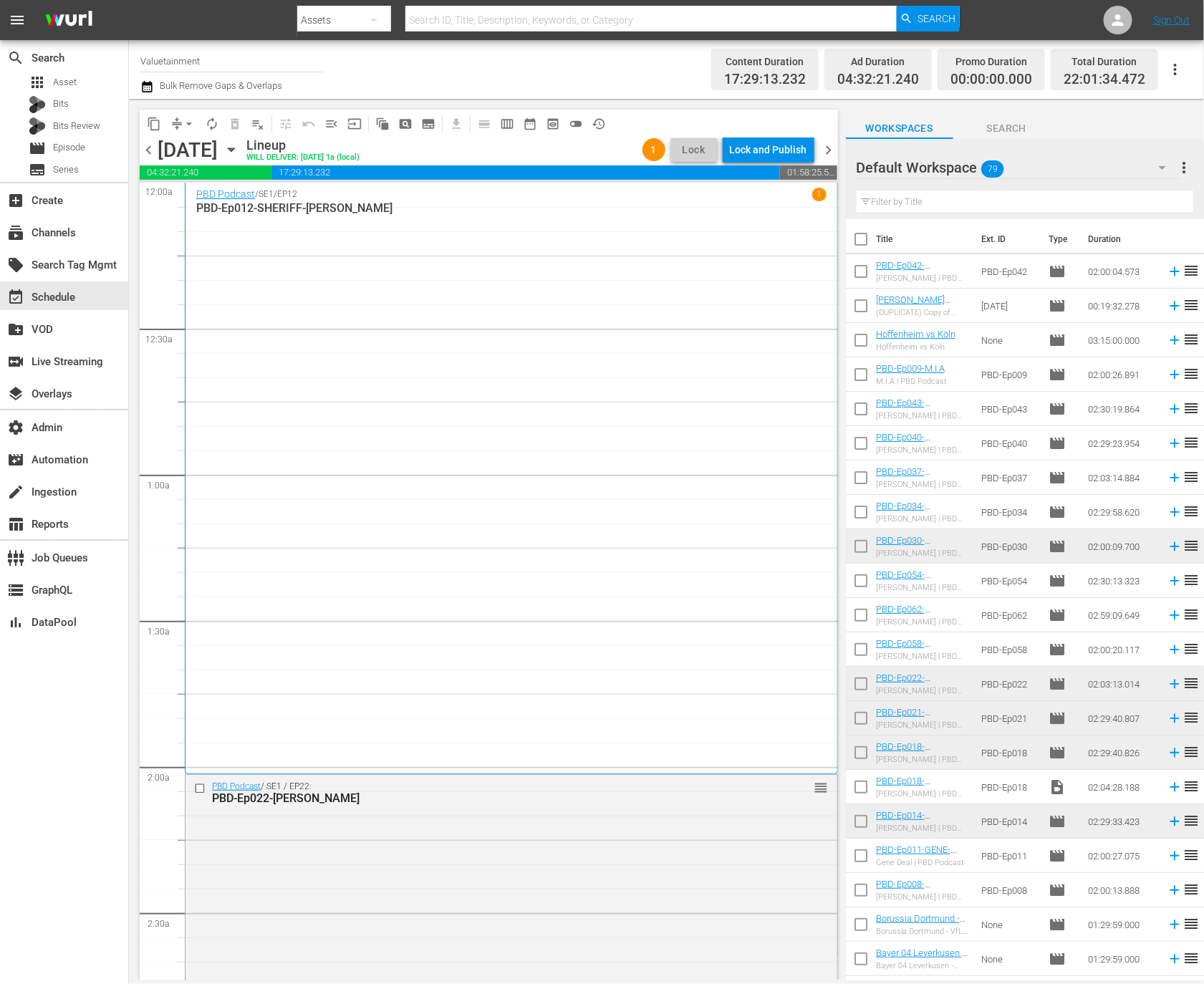
click at [243, 157] on div "Monday, October 20th October 20th" at bounding box center [199, 150] width 85 height 23
click at [239, 154] on icon "button" at bounding box center [231, 150] width 16 height 16
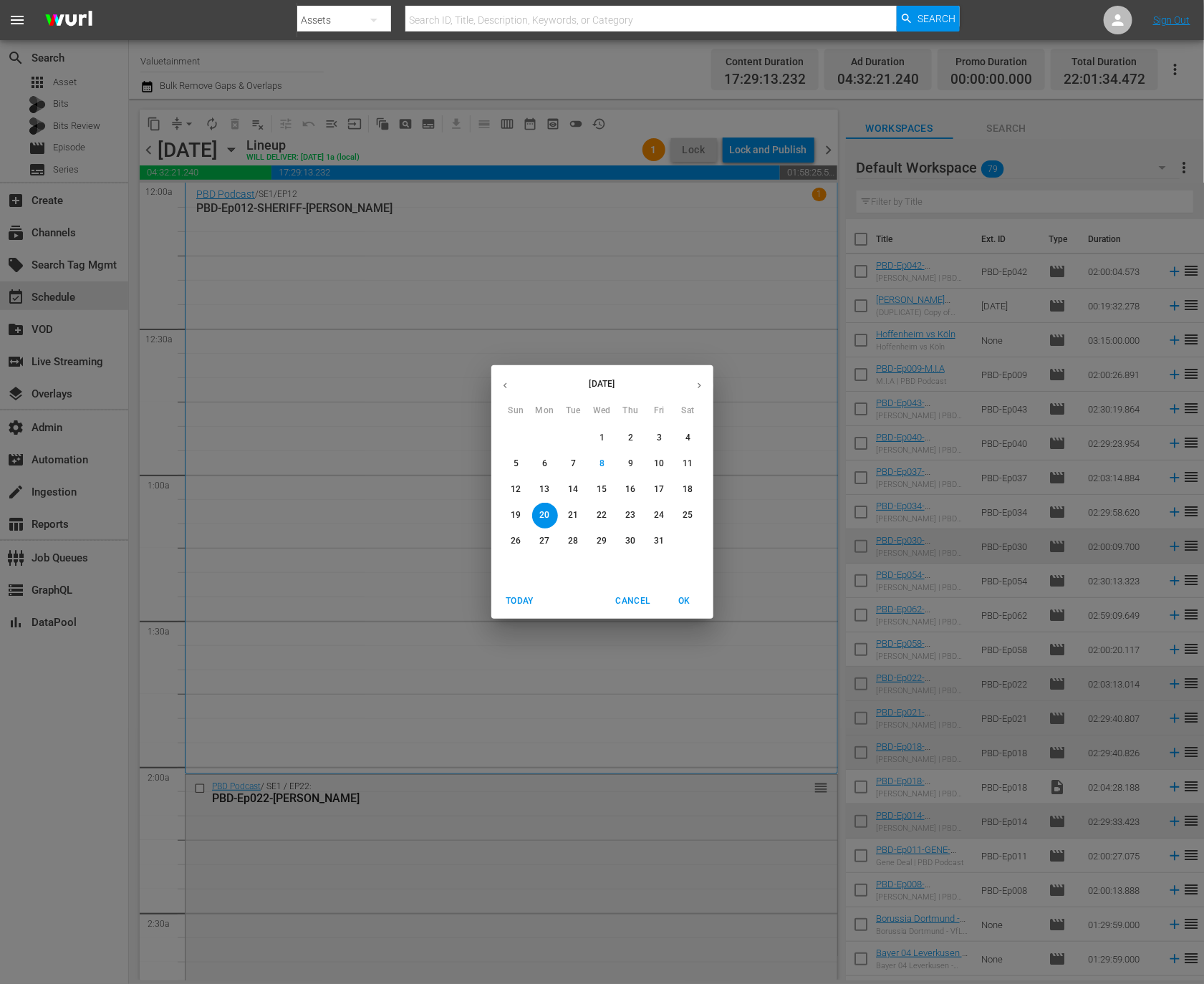
click at [546, 492] on p "13" at bounding box center [544, 489] width 10 height 12
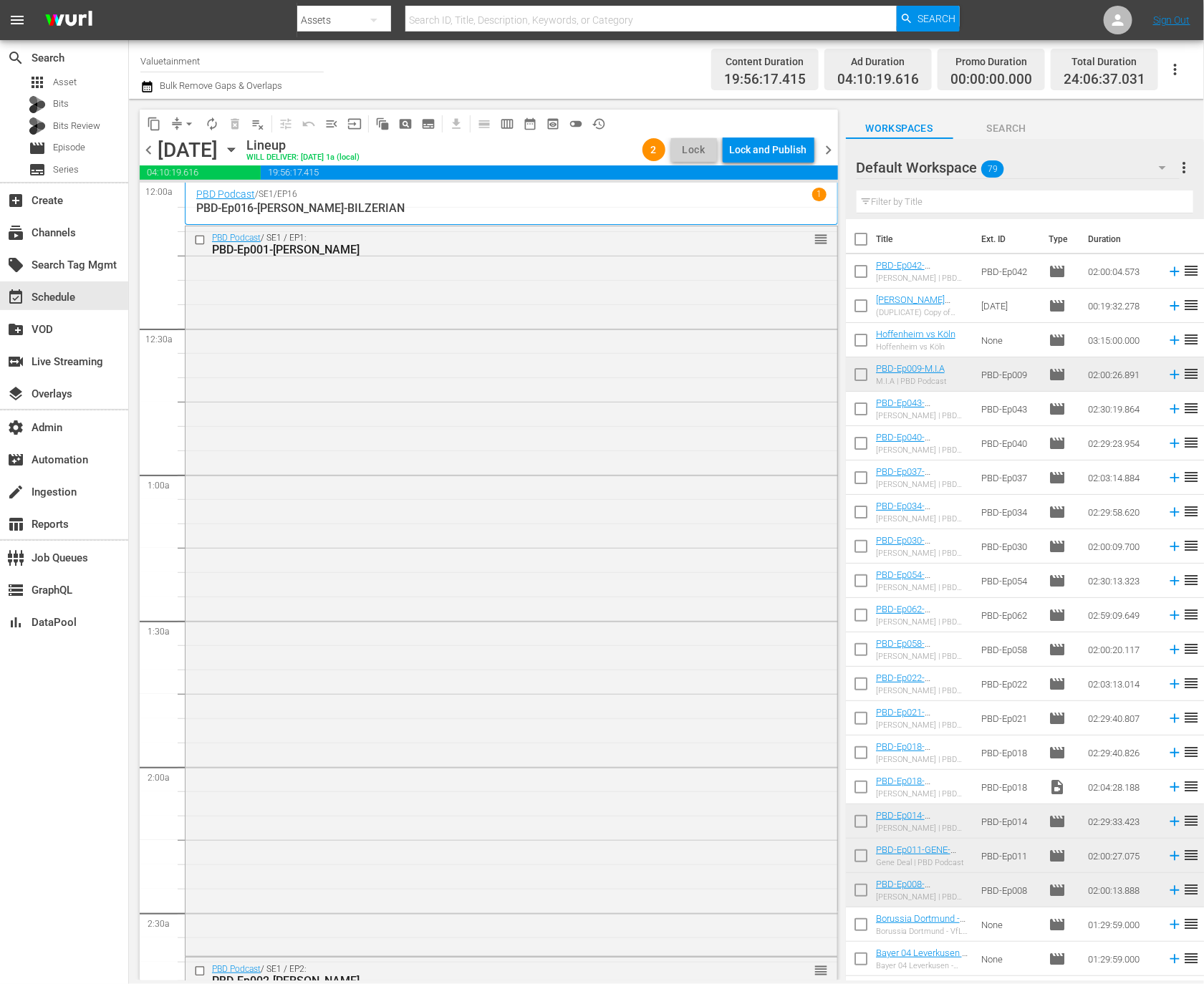
click at [147, 152] on span "chevron_left" at bounding box center [148, 150] width 18 height 18
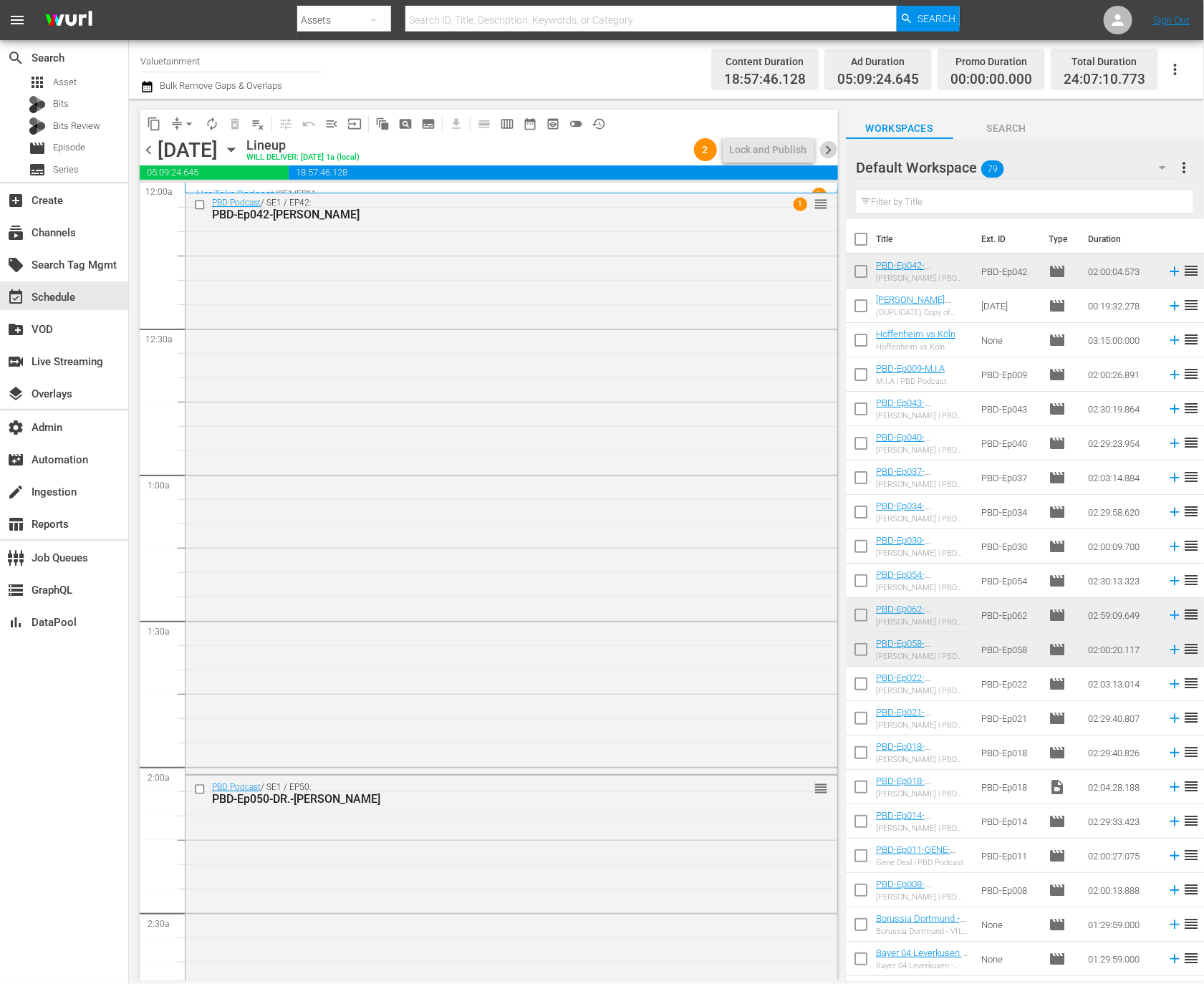
click at [829, 141] on span "chevron_right" at bounding box center [829, 150] width 18 height 18
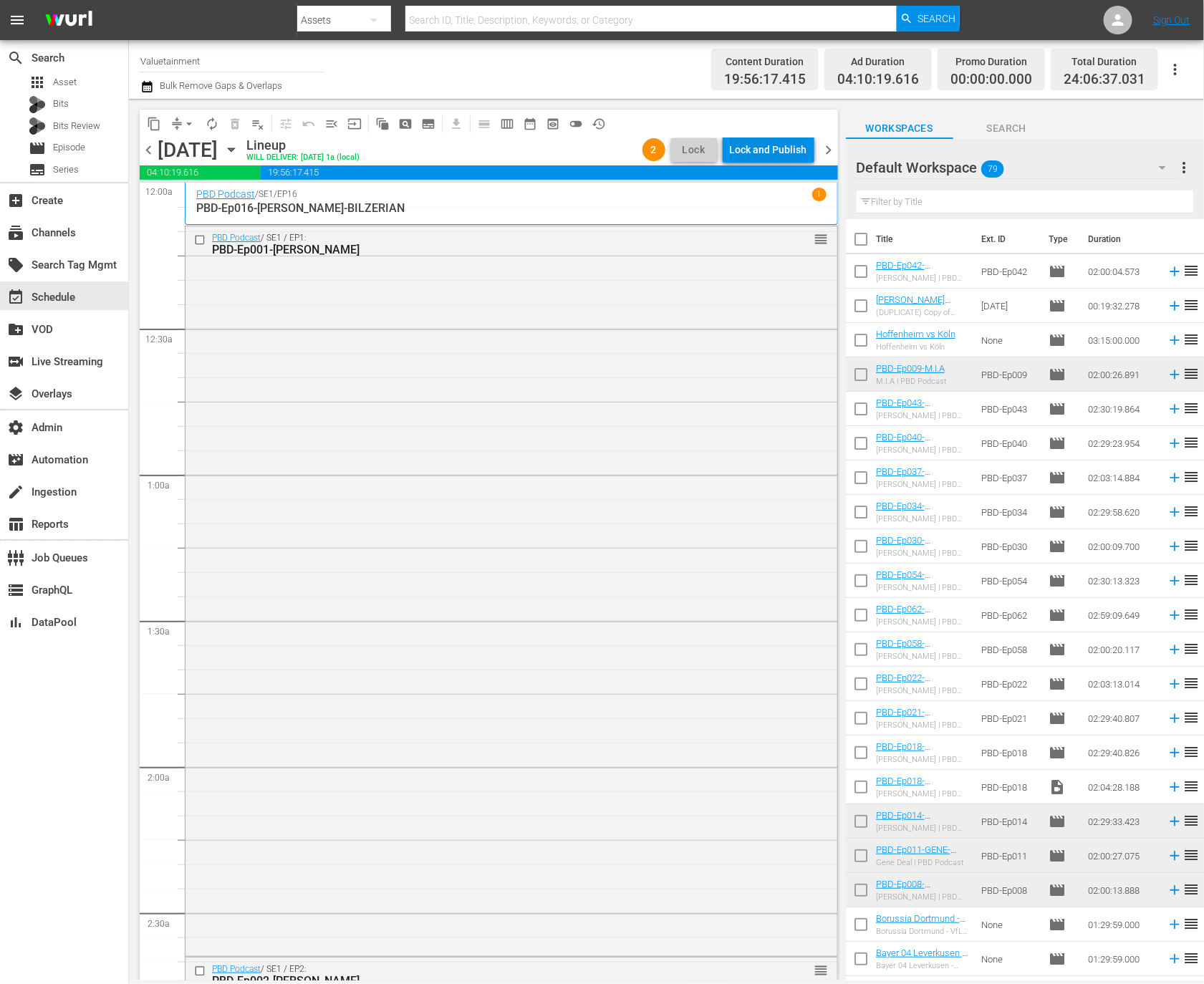
click at [768, 152] on div "Lock and Publish" at bounding box center [769, 149] width 77 height 25
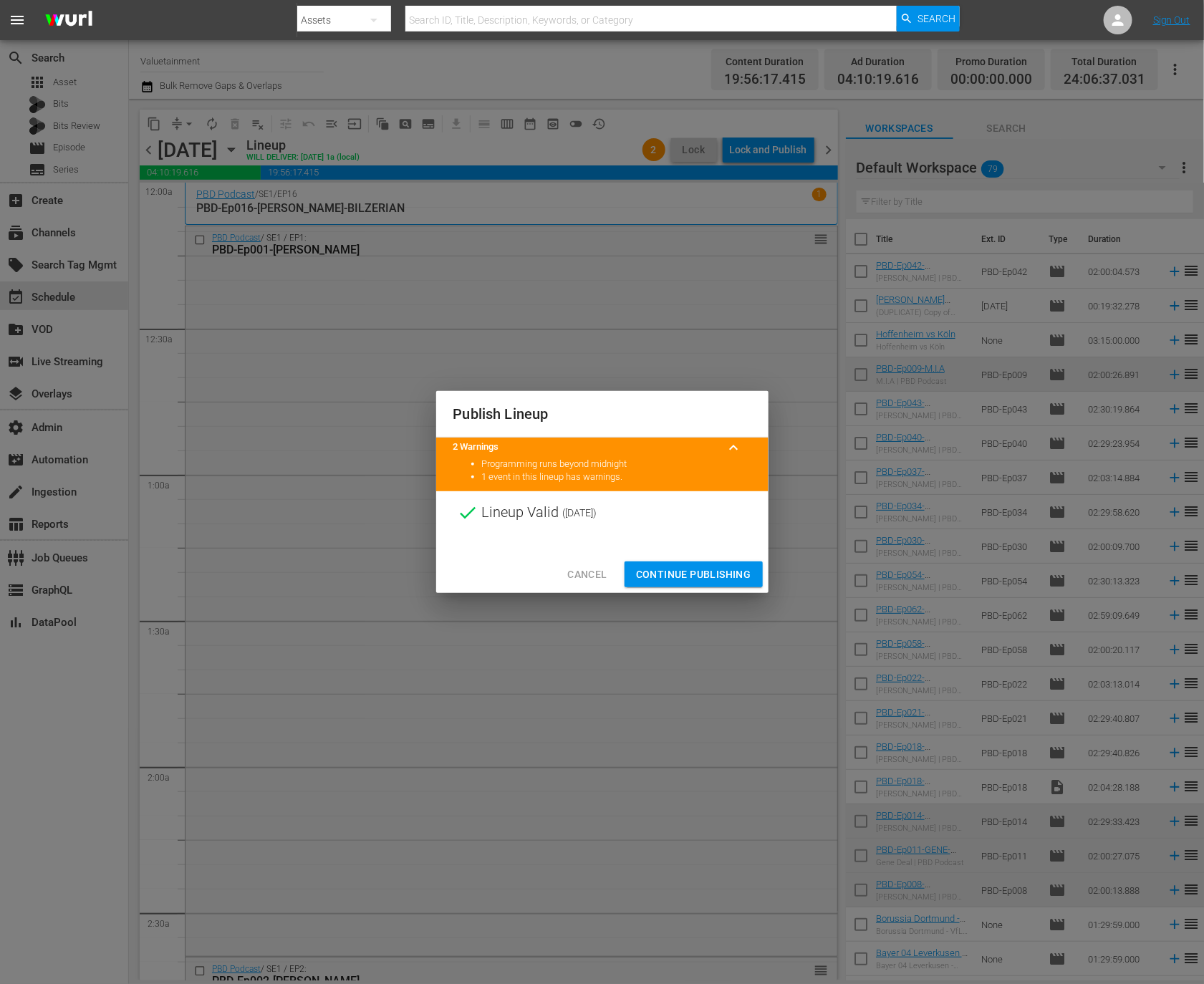
click at [710, 573] on span "Continue Publishing" at bounding box center [694, 574] width 115 height 18
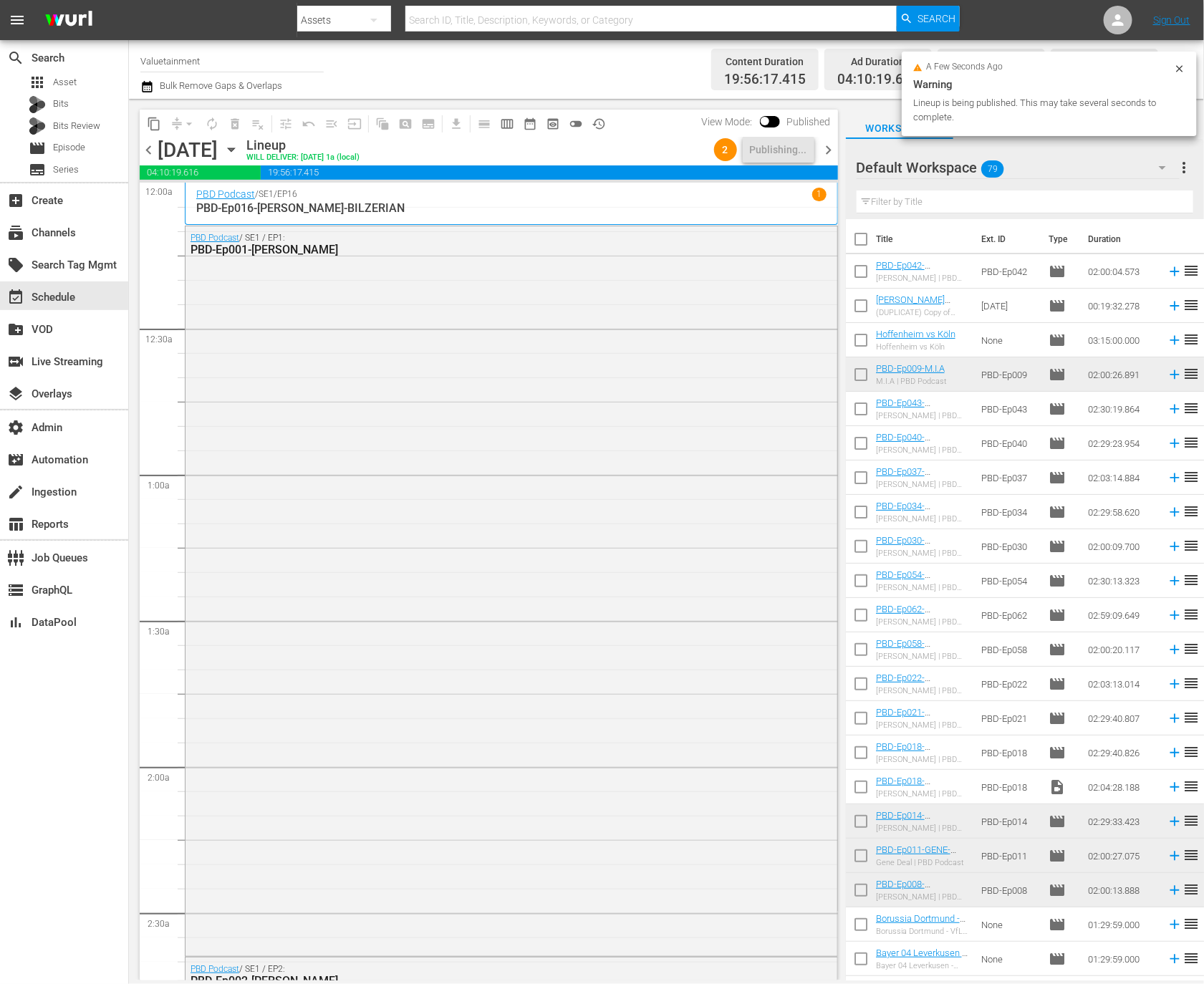
click at [830, 143] on span "chevron_right" at bounding box center [829, 150] width 18 height 18
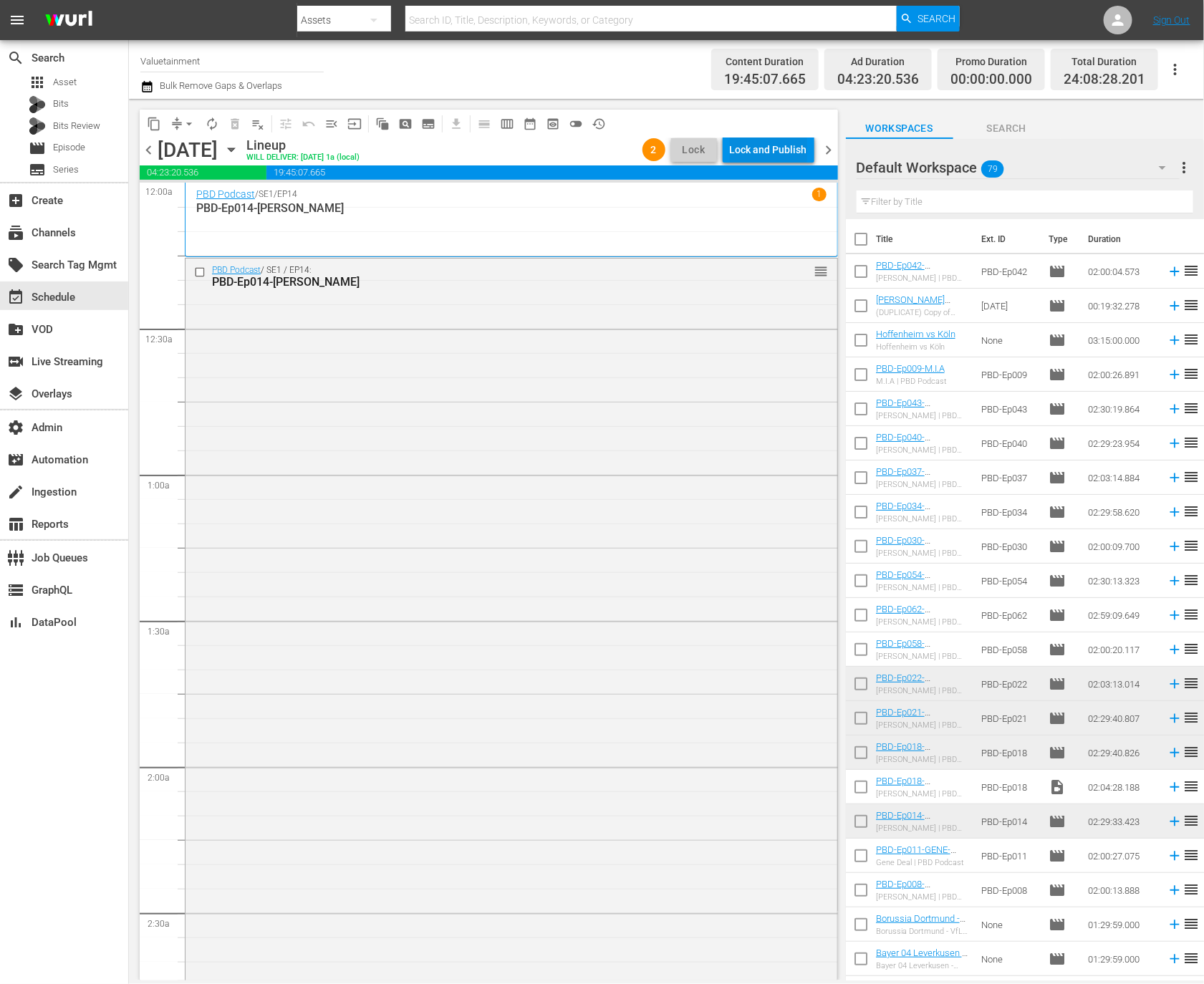
click at [775, 151] on div "Lock and Publish" at bounding box center [769, 149] width 77 height 25
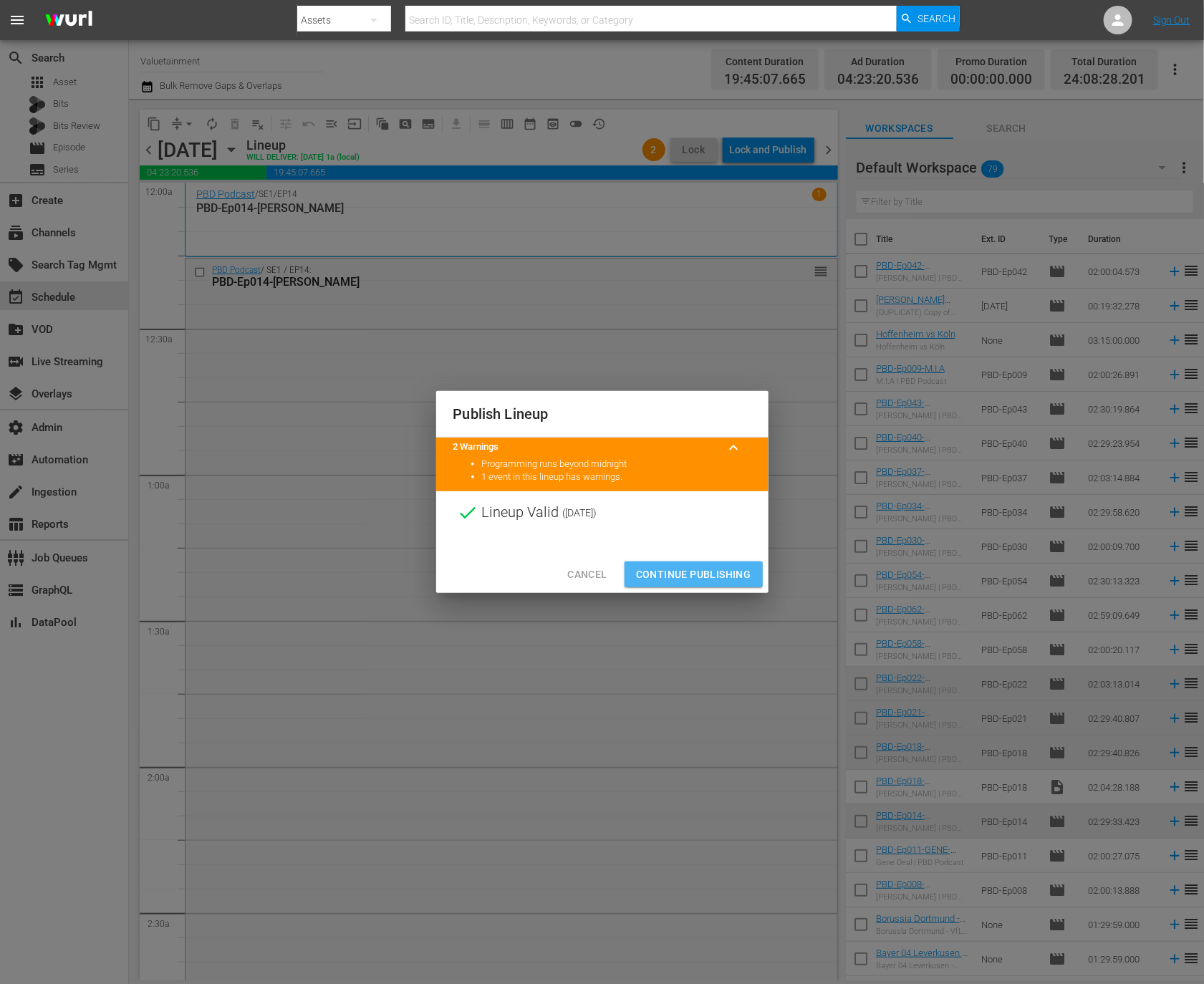
click at [700, 569] on span "Continue Publishing" at bounding box center [694, 574] width 115 height 18
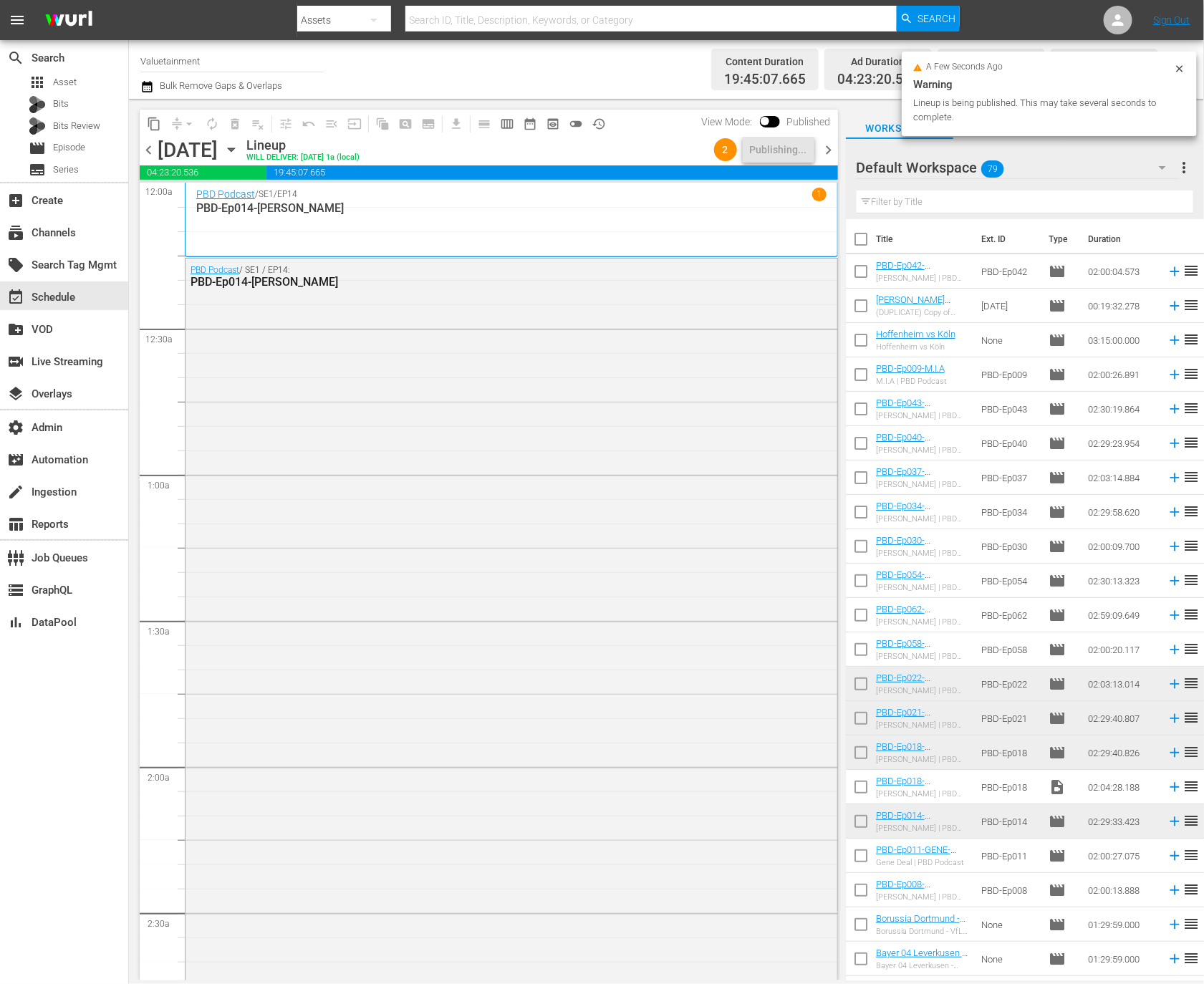
click at [831, 155] on span "chevron_right" at bounding box center [829, 150] width 18 height 18
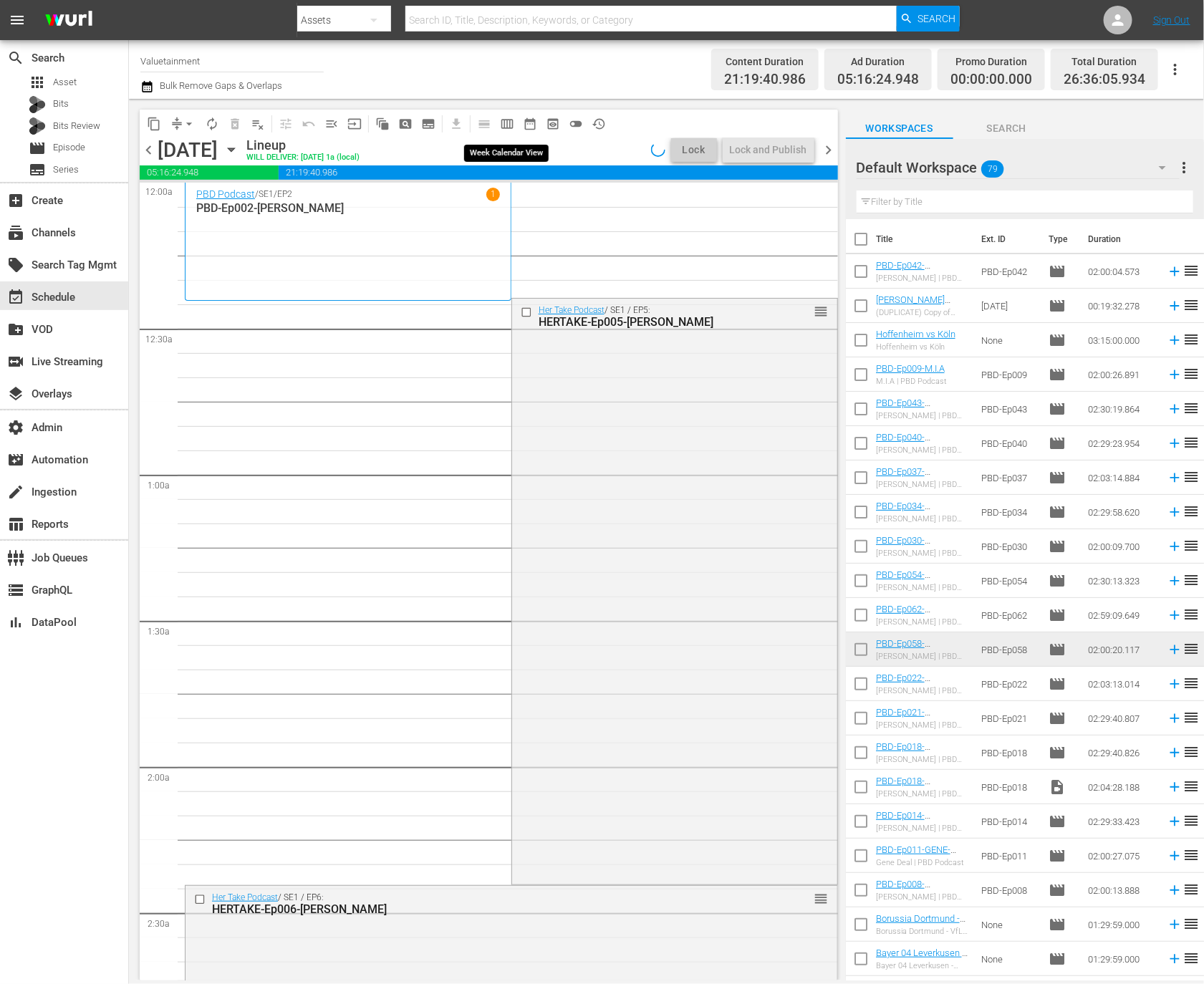
click at [510, 126] on span "calendar_view_week_outlined" at bounding box center [507, 124] width 15 height 15
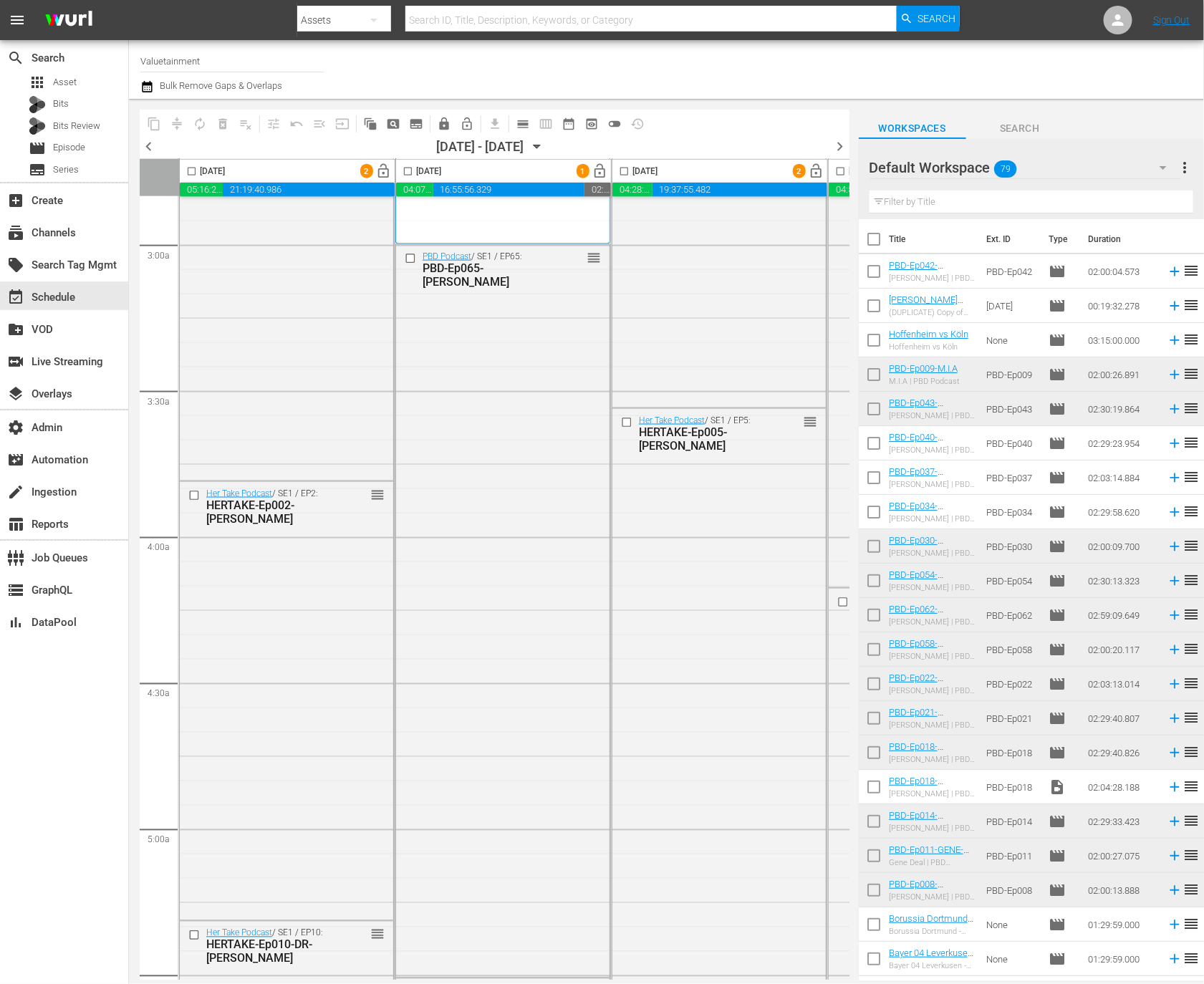
scroll to position [436, 0]
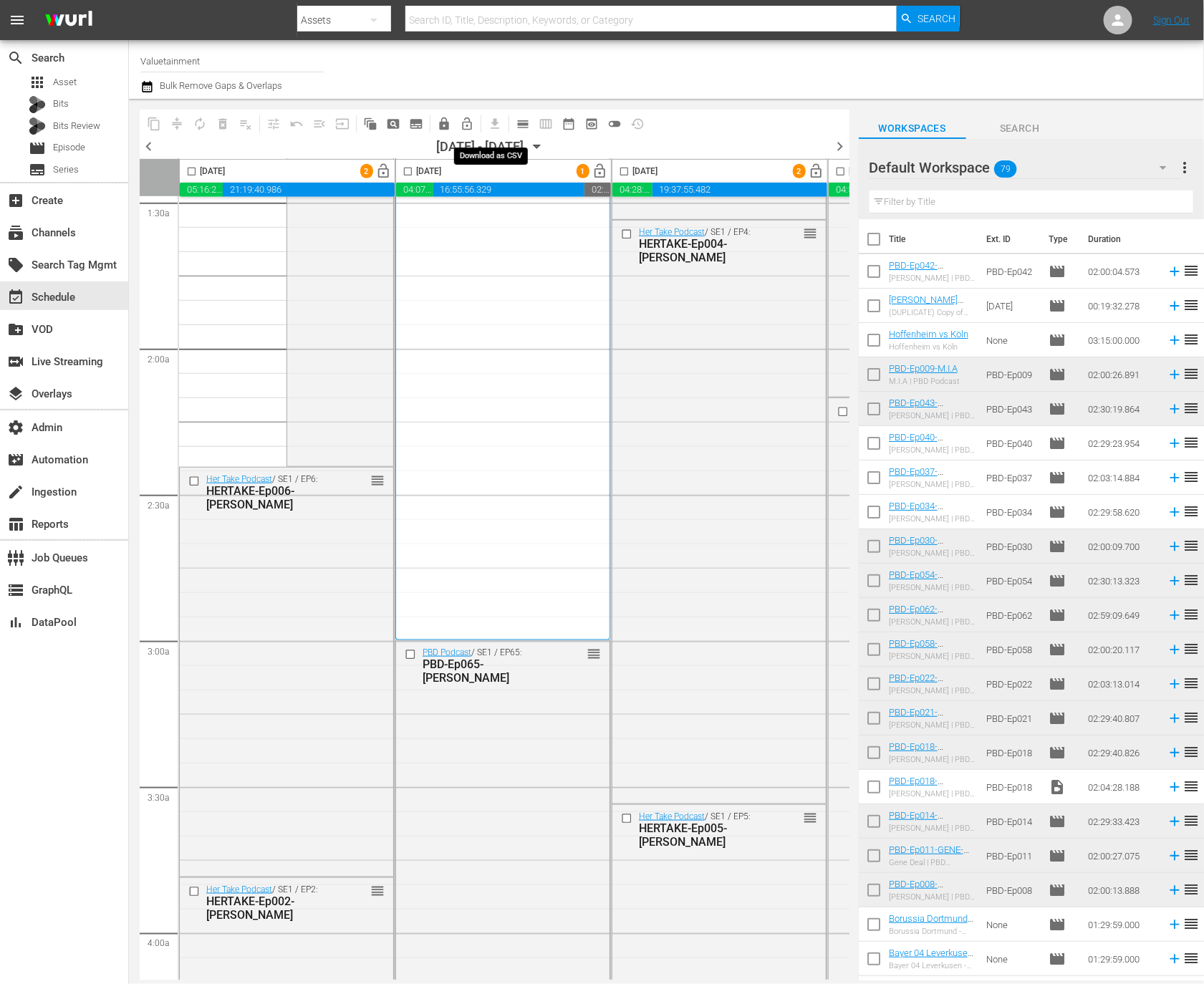
click at [530, 118] on button "calendar_view_day_outlined" at bounding box center [523, 123] width 23 height 23
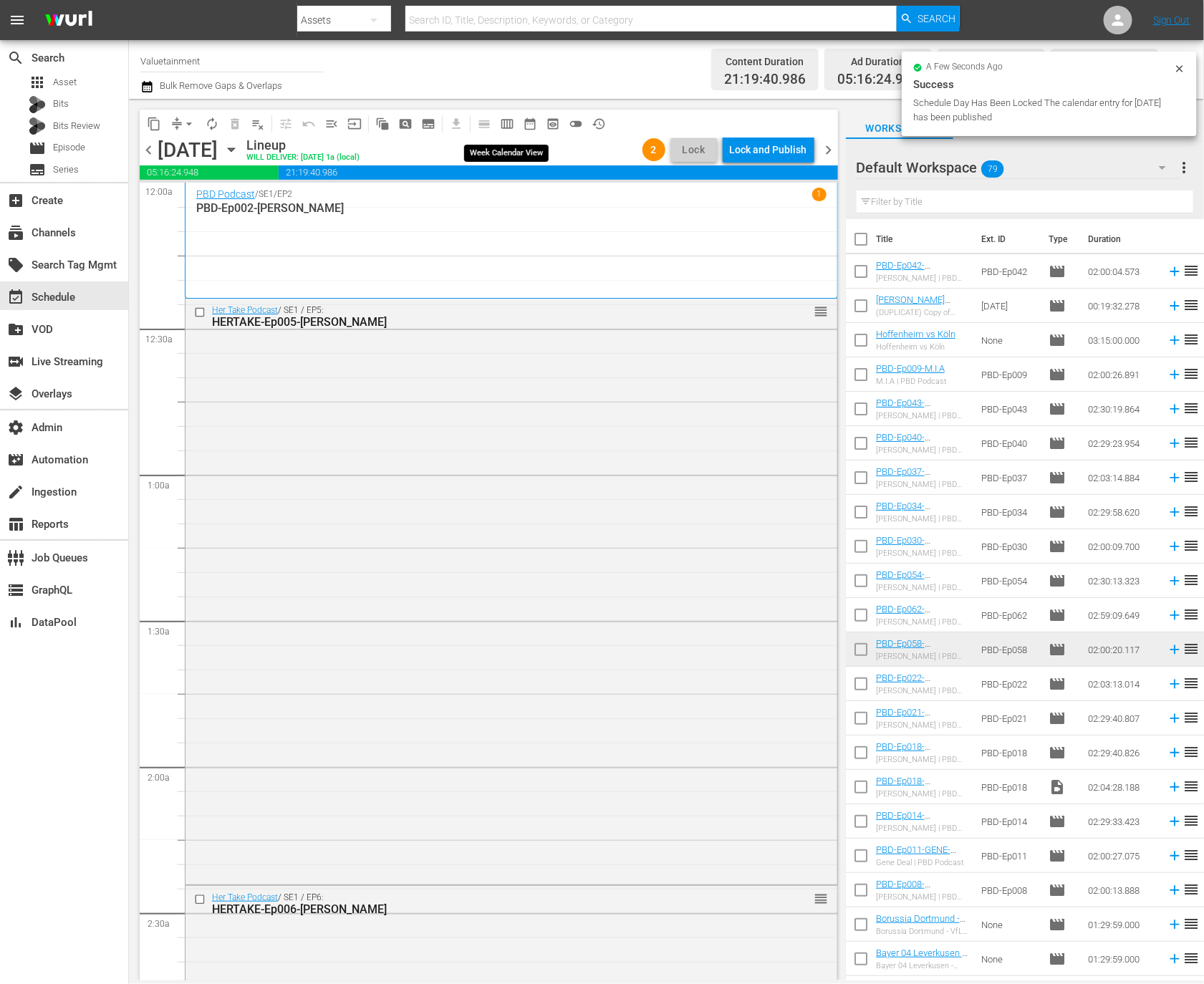
click at [509, 123] on span "calendar_view_week_outlined" at bounding box center [507, 124] width 15 height 15
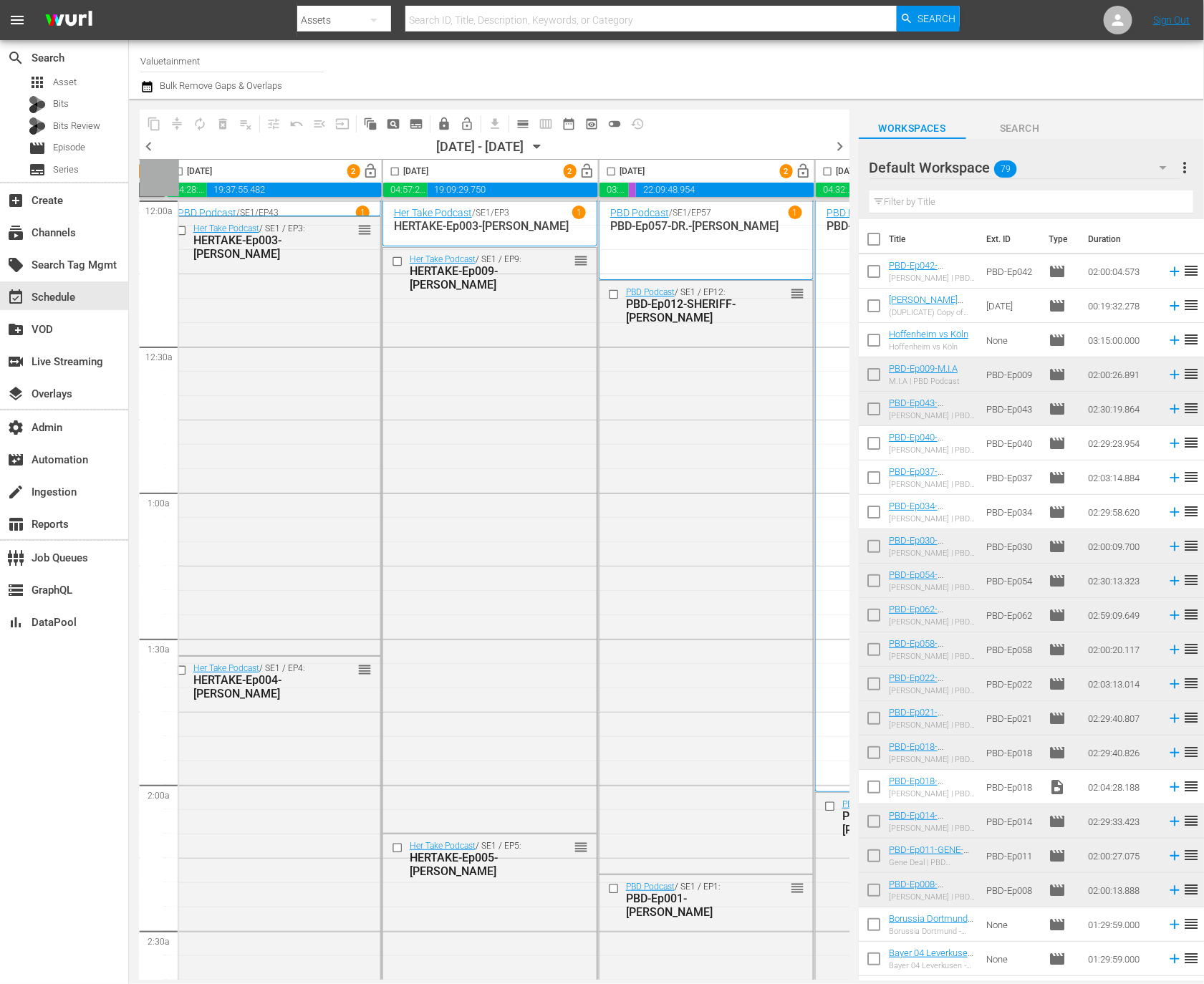
scroll to position [0, 0]
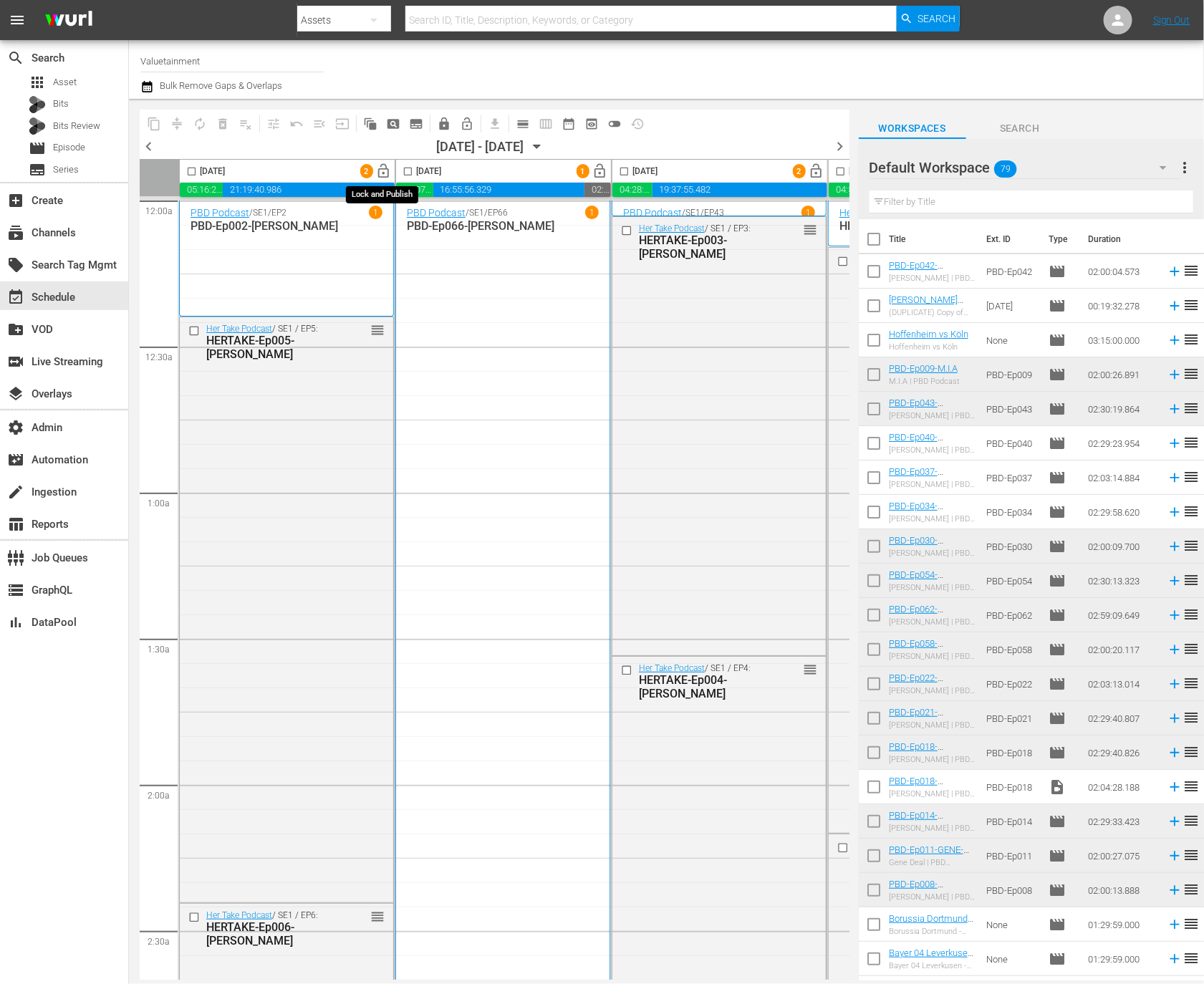
click at [389, 170] on span "lock_open" at bounding box center [384, 171] width 17 height 17
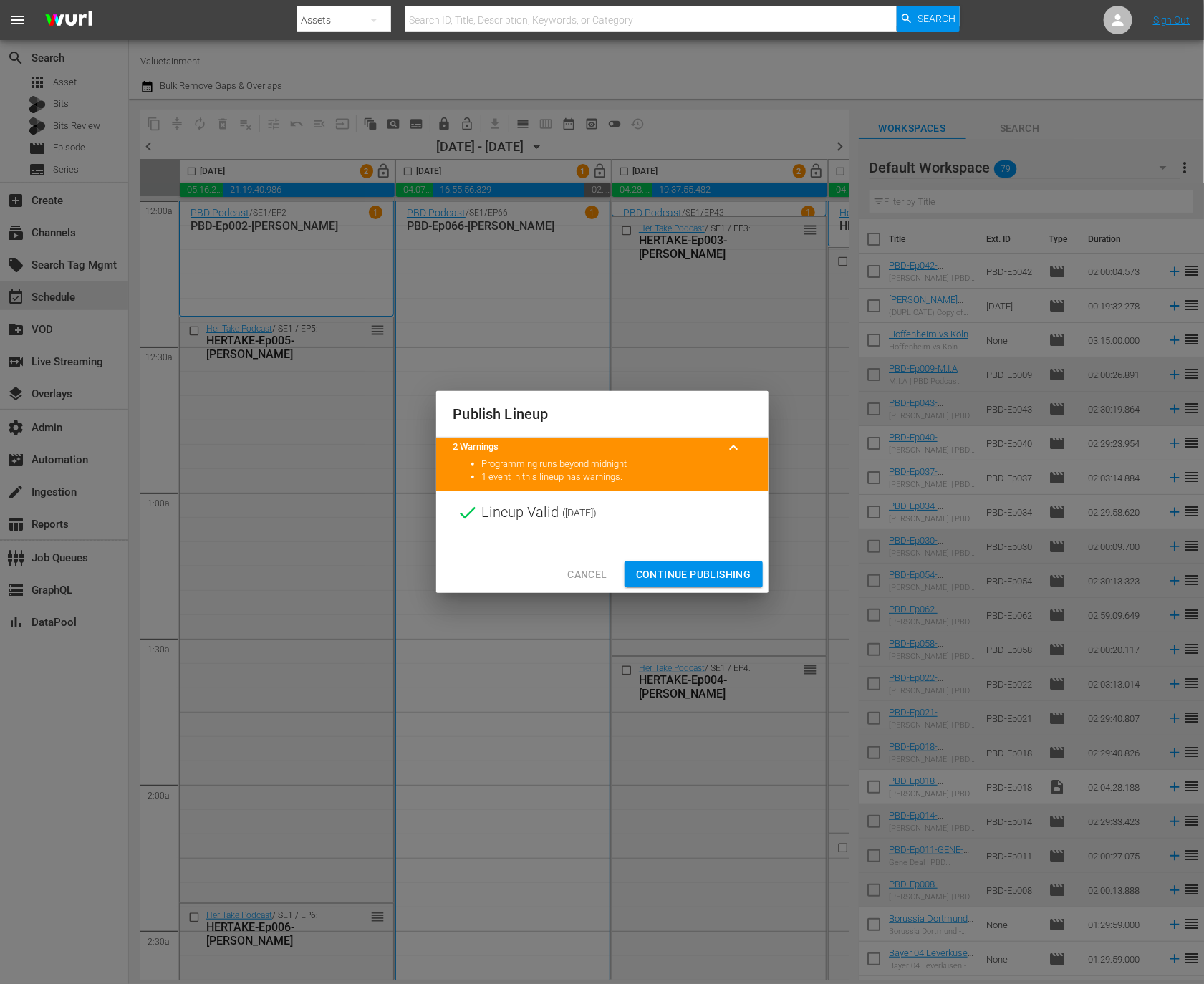
click at [677, 560] on div "Cancel Continue Publishing" at bounding box center [602, 575] width 333 height 38
click at [678, 572] on span "Continue Publishing" at bounding box center [694, 574] width 115 height 18
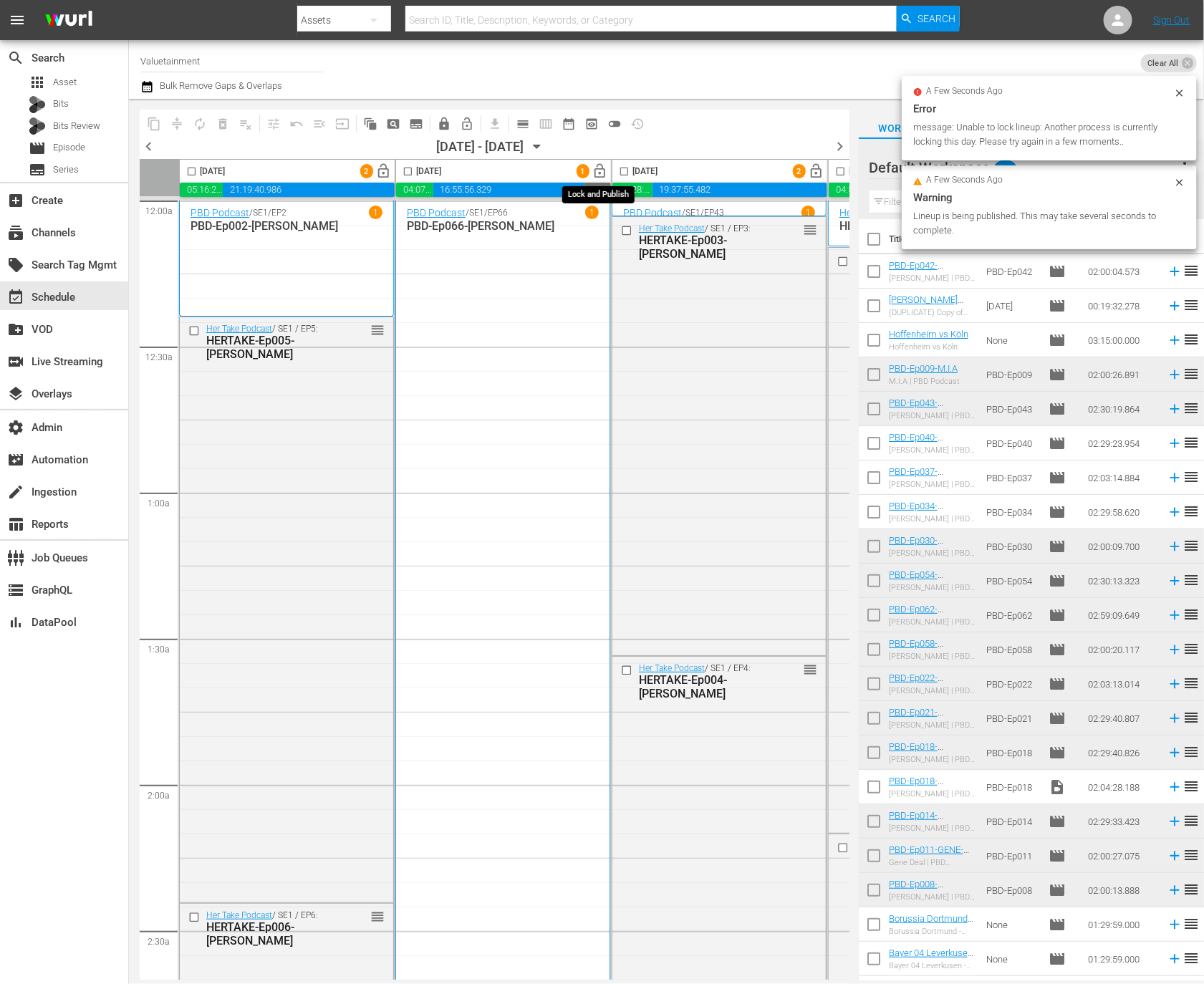
click at [596, 175] on span "lock_open" at bounding box center [601, 171] width 17 height 17
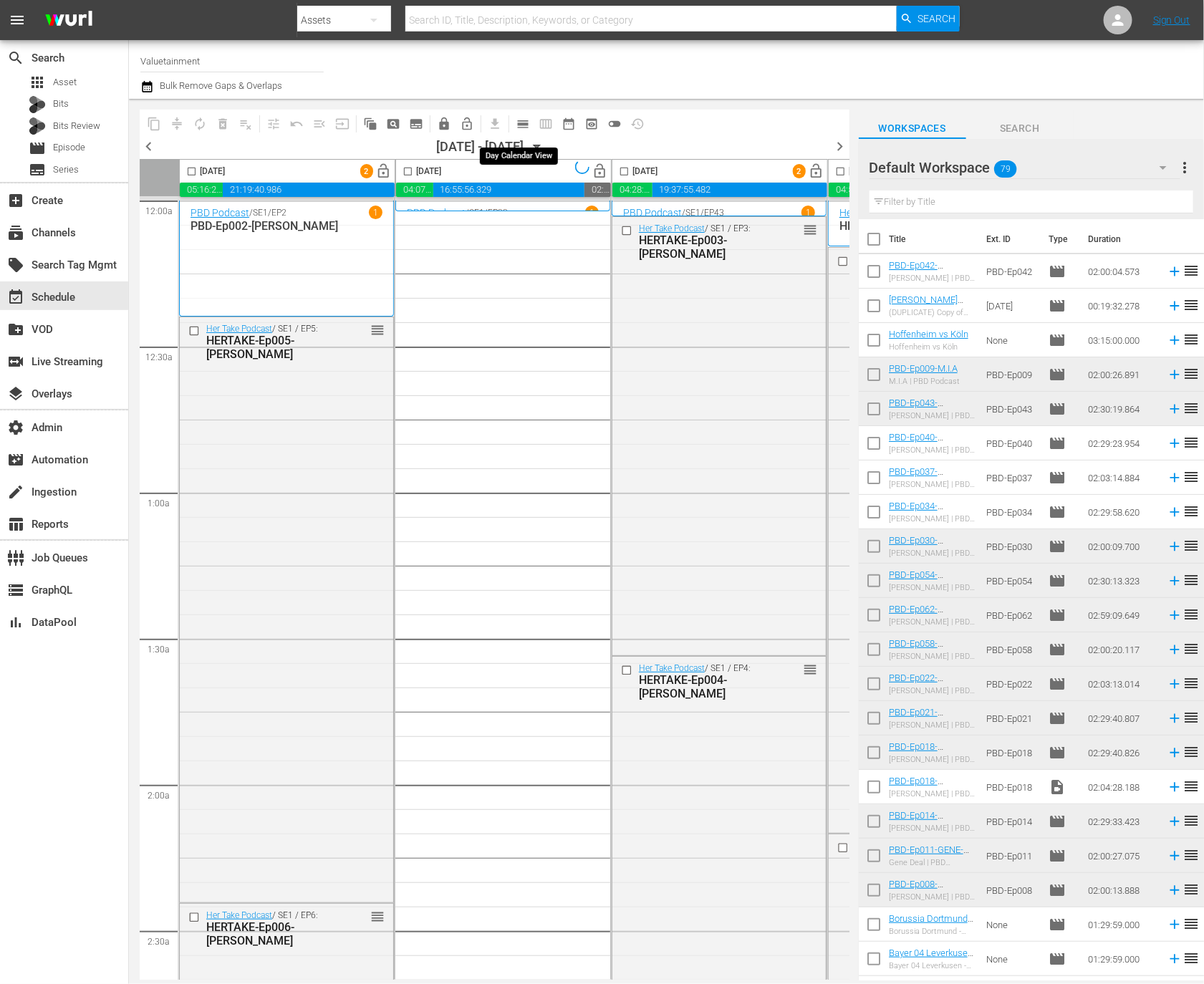
click at [523, 127] on span "calendar_view_day_outlined" at bounding box center [523, 124] width 15 height 15
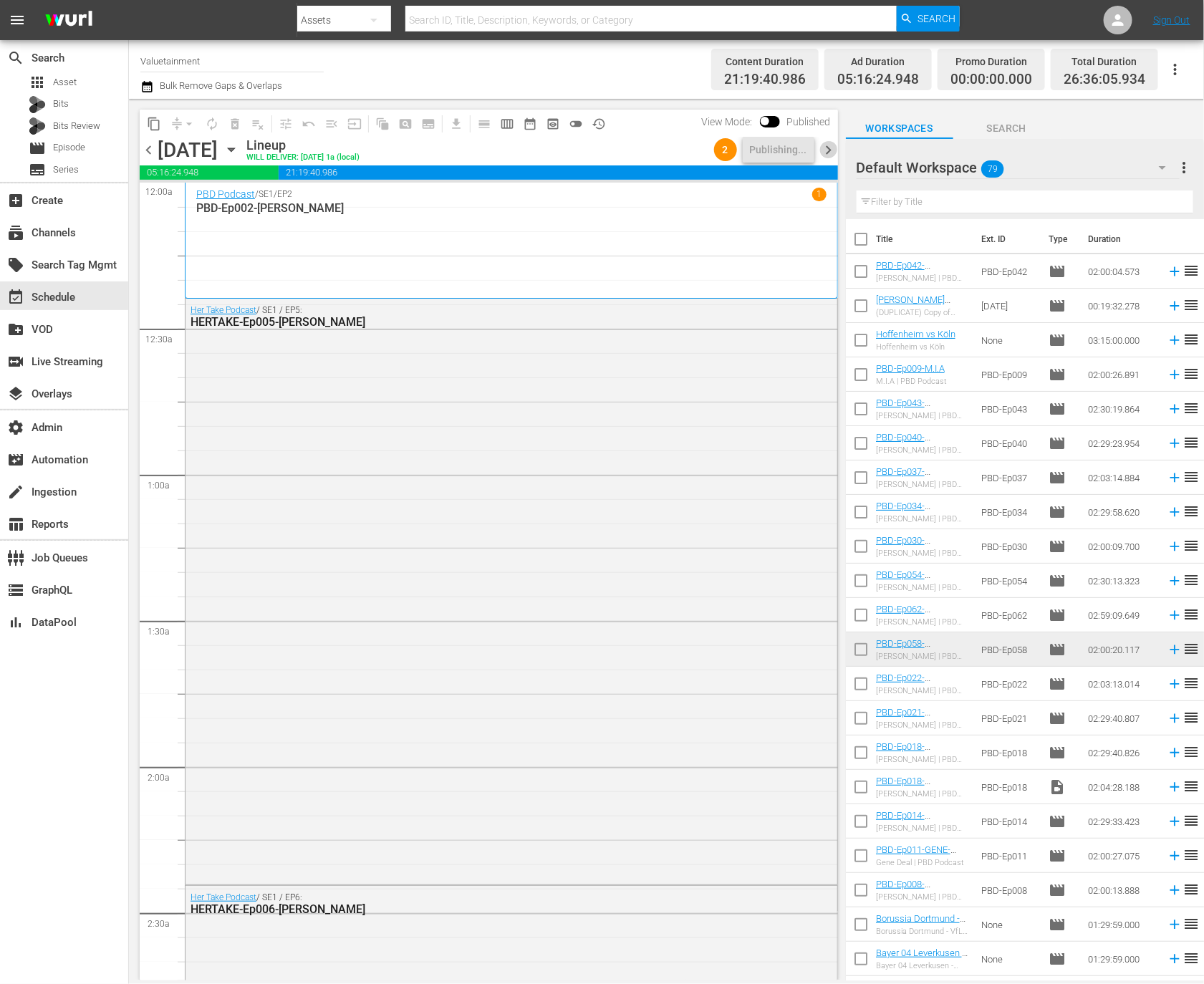
click at [826, 150] on span "chevron_right" at bounding box center [829, 150] width 18 height 18
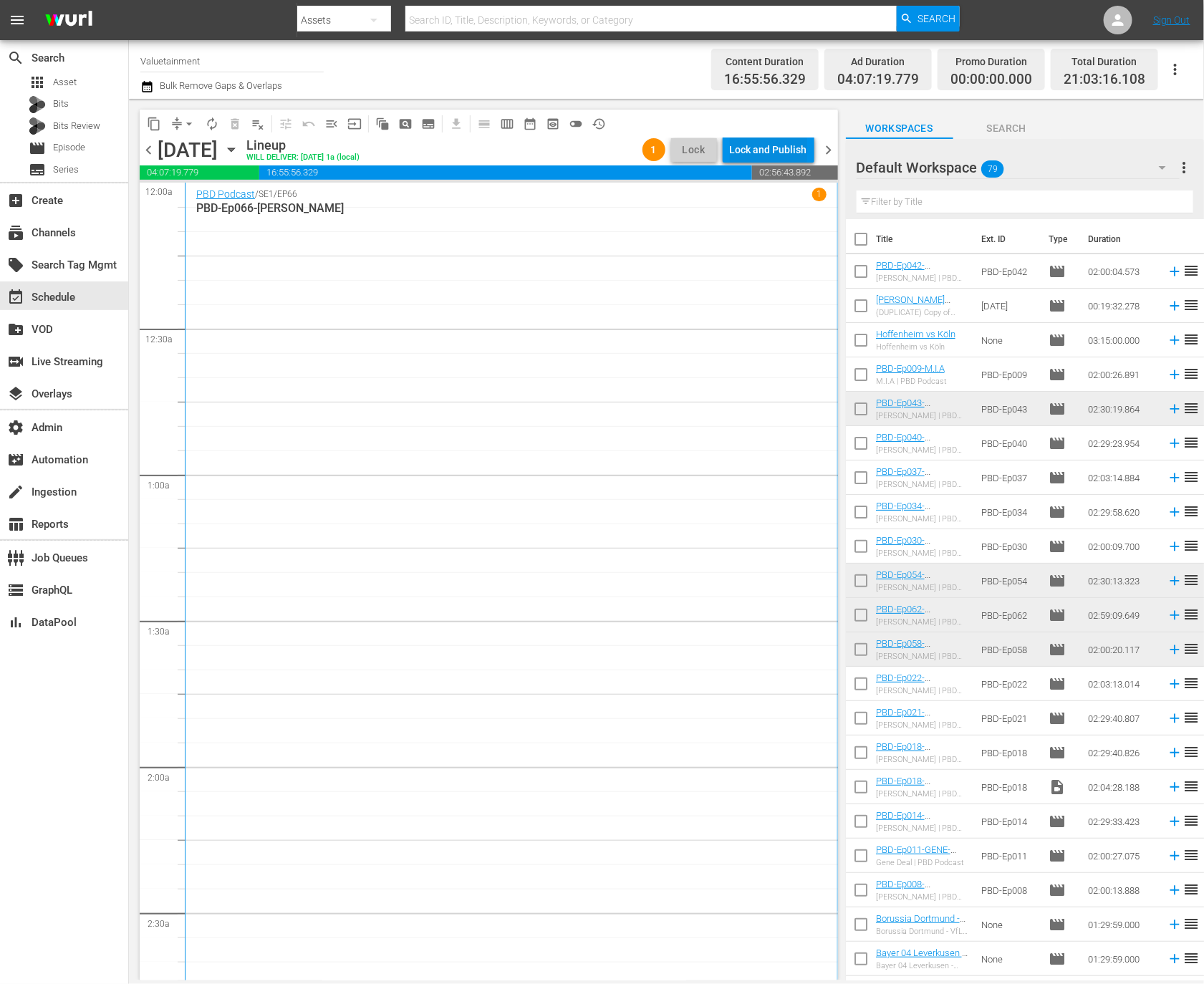
click at [772, 150] on div "Lock and Publish" at bounding box center [769, 149] width 77 height 25
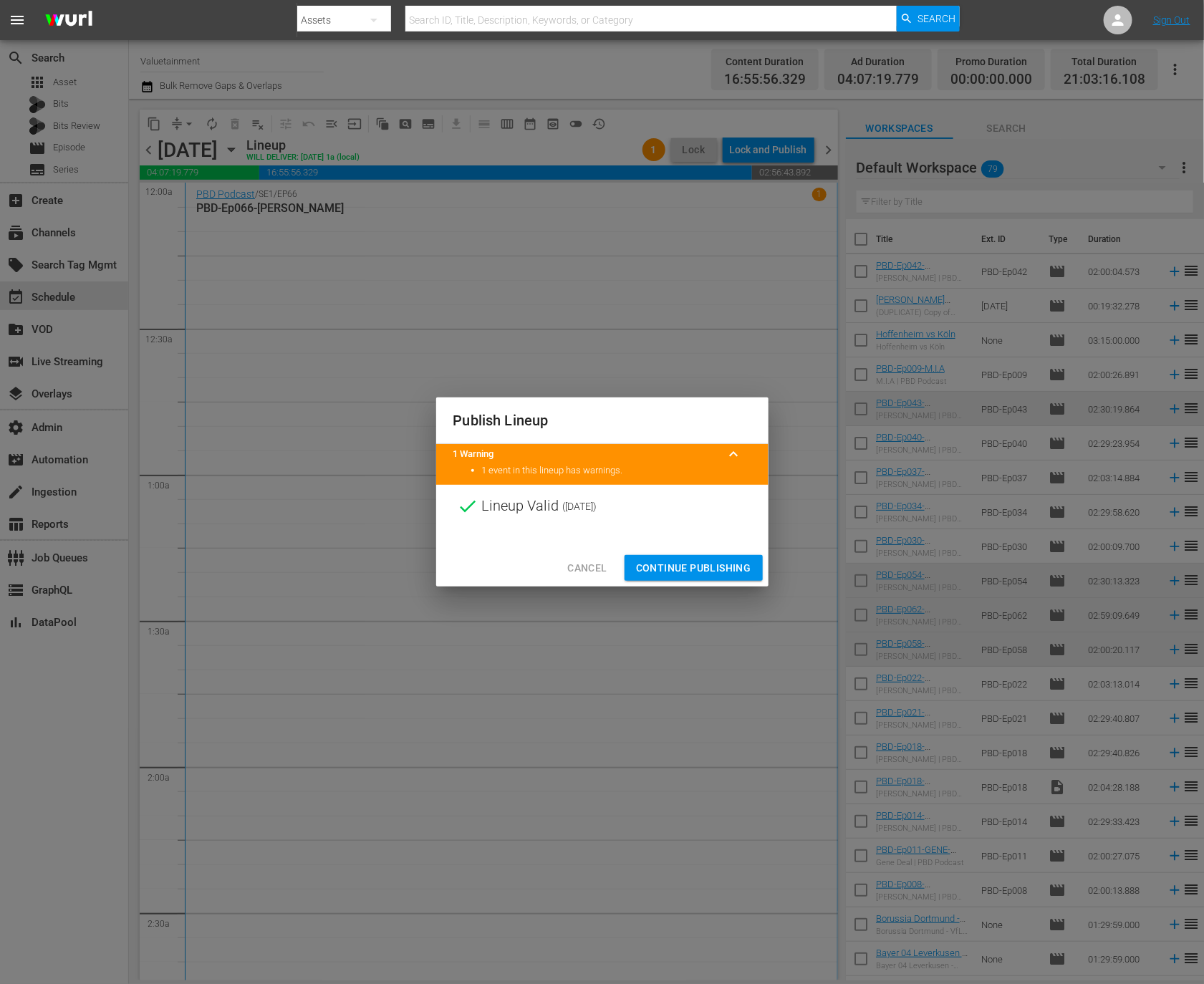
click at [686, 553] on div "Cancel Continue Publishing" at bounding box center [602, 568] width 333 height 38
click at [688, 566] on span "Continue Publishing" at bounding box center [694, 568] width 115 height 18
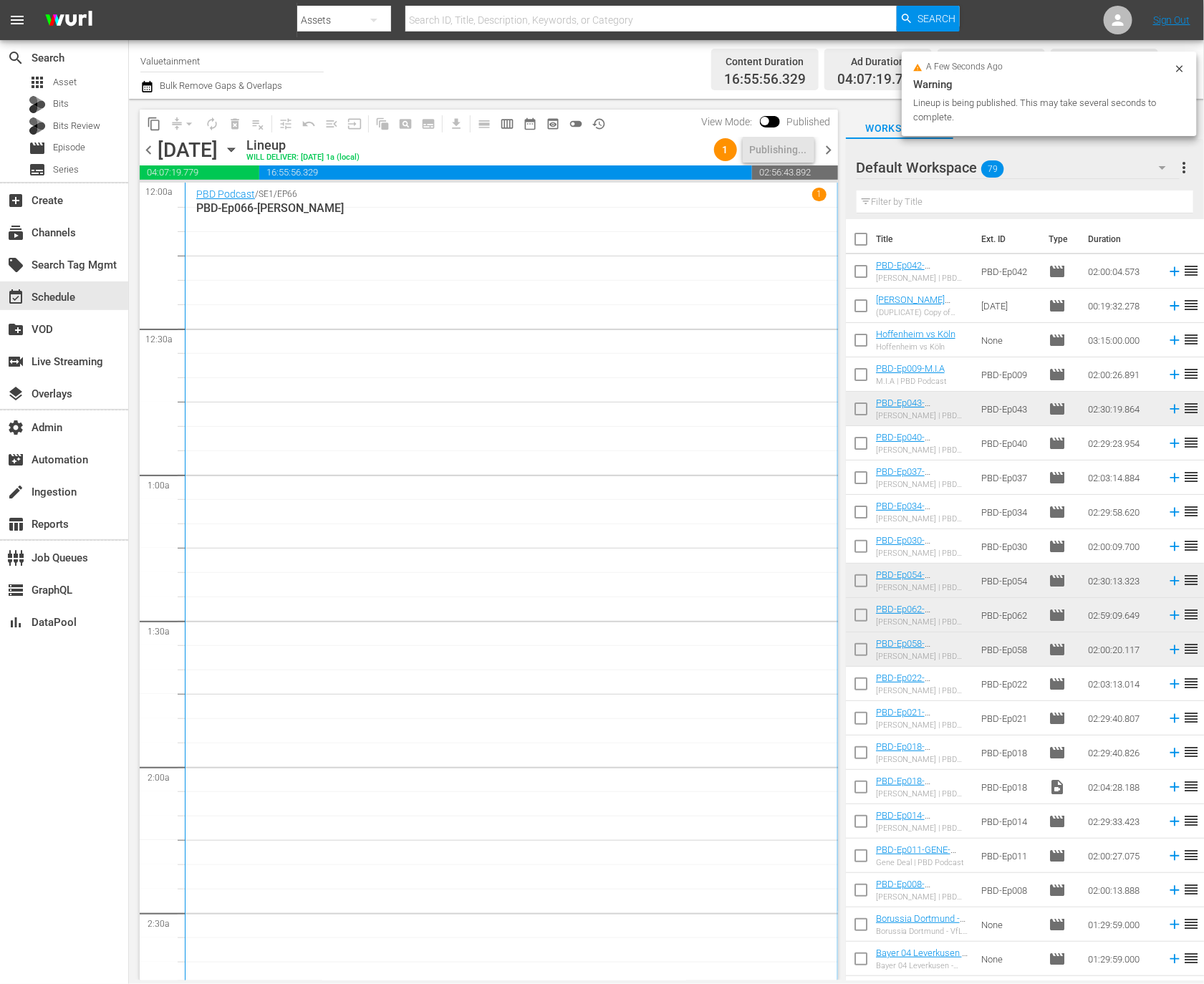
click at [832, 140] on div "chevron_left Thursday, October 16th October 16th Lineup WILL DELIVER: 10/15 @ 1…" at bounding box center [488, 151] width 698 height 28
click at [825, 151] on span "chevron_right" at bounding box center [829, 150] width 18 height 18
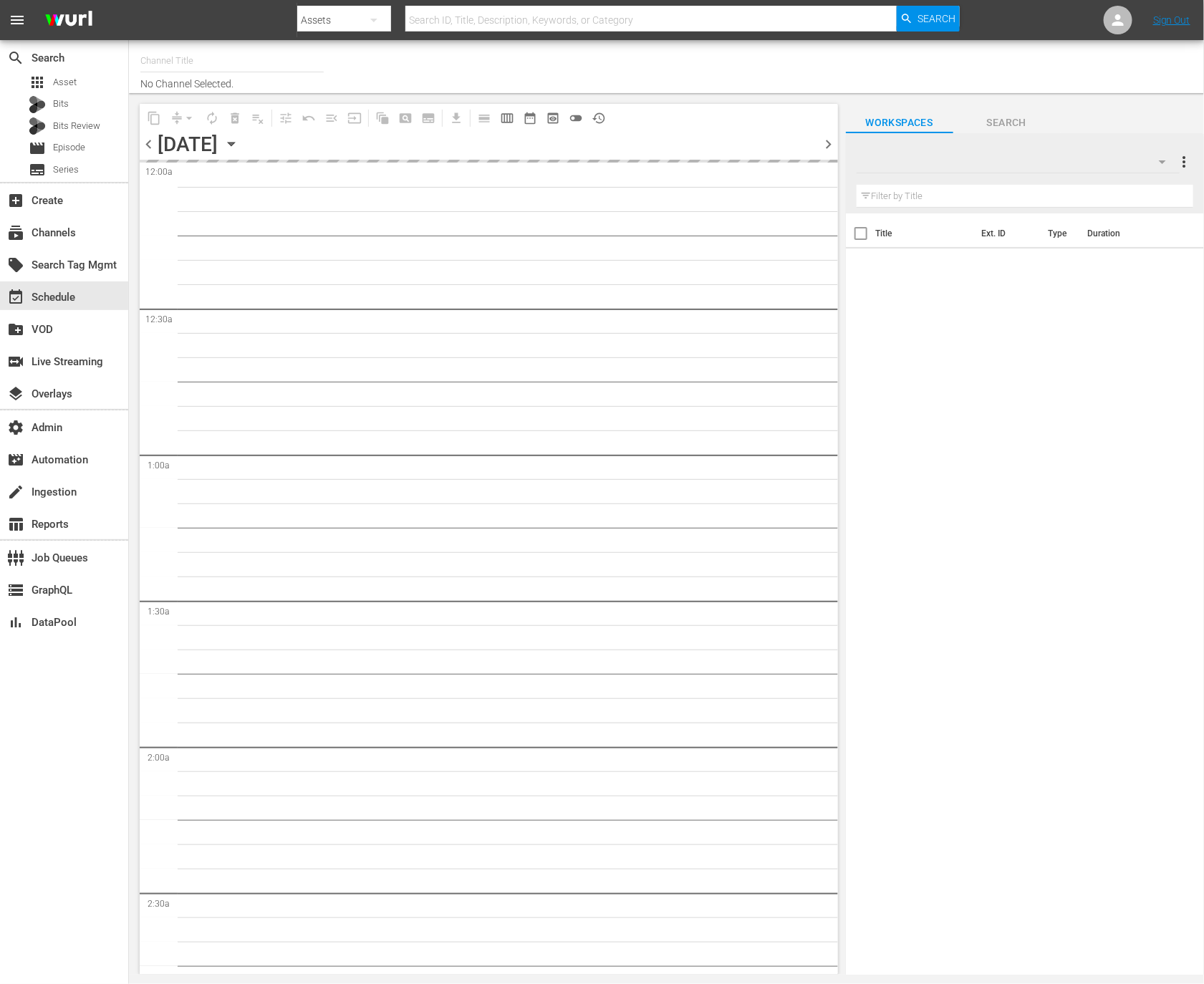
type input "Valuetainment (2099)"
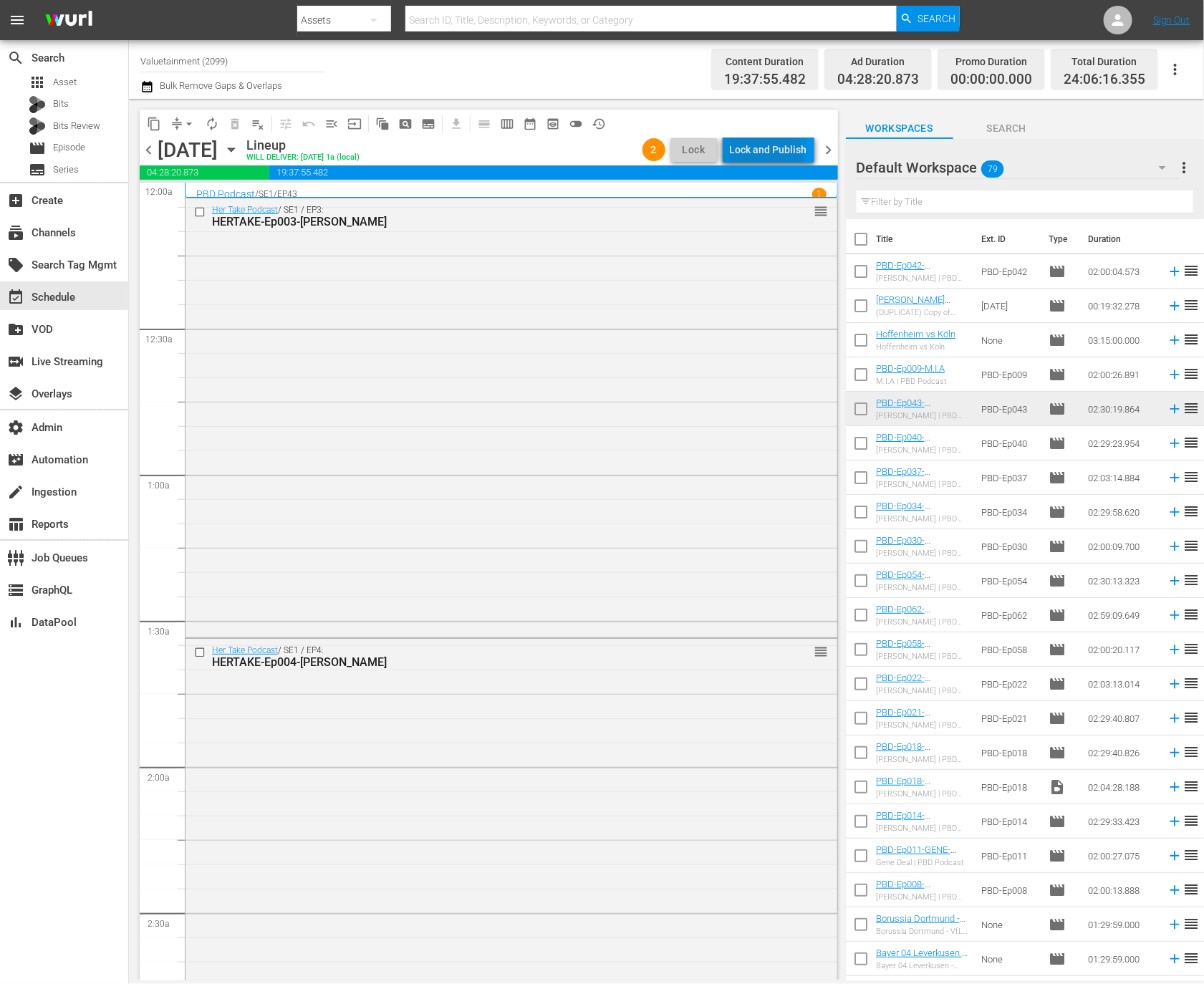
click at [758, 157] on div "Lock and Publish" at bounding box center [769, 149] width 77 height 25
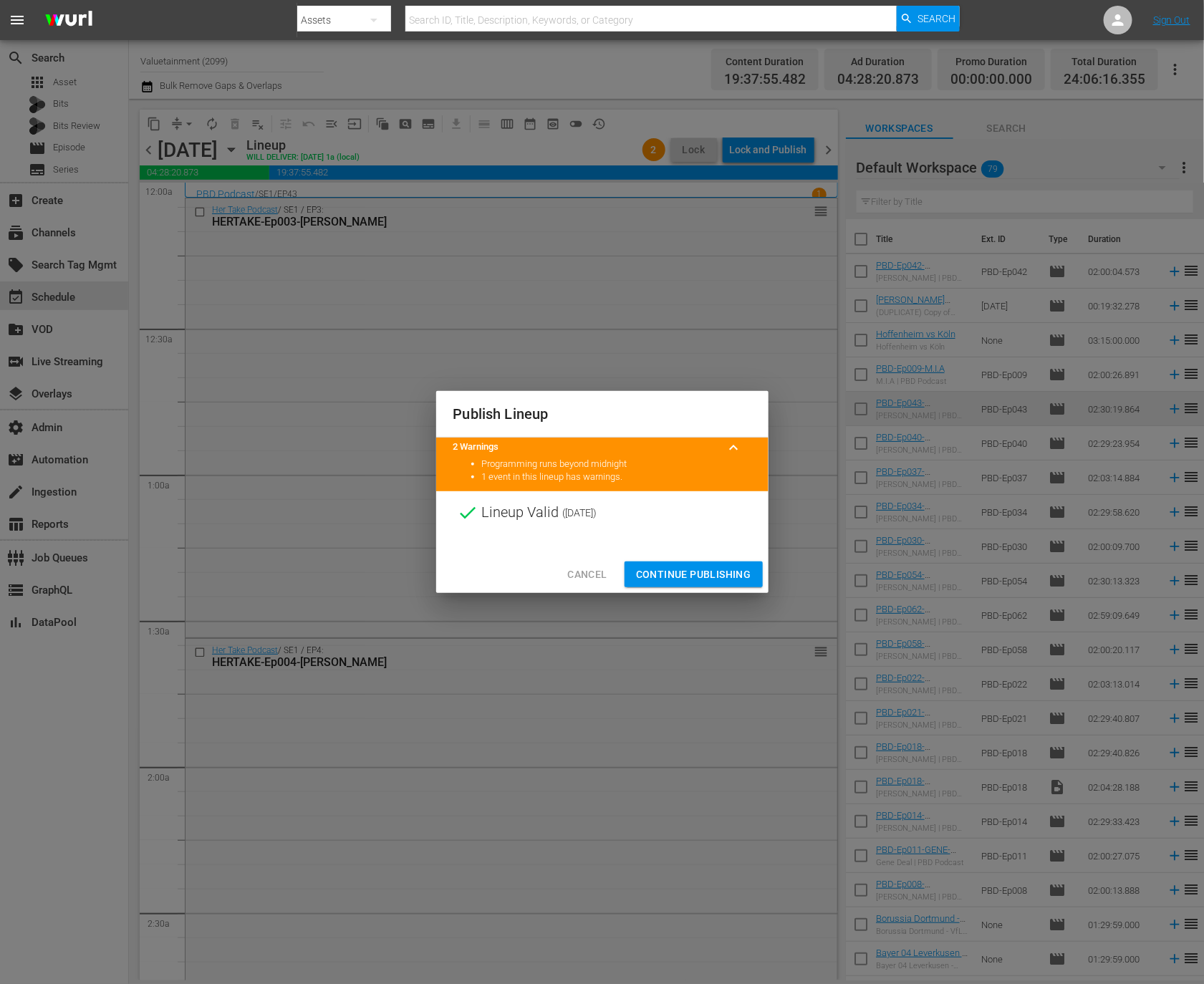
click at [702, 574] on span "Continue Publishing" at bounding box center [694, 574] width 115 height 18
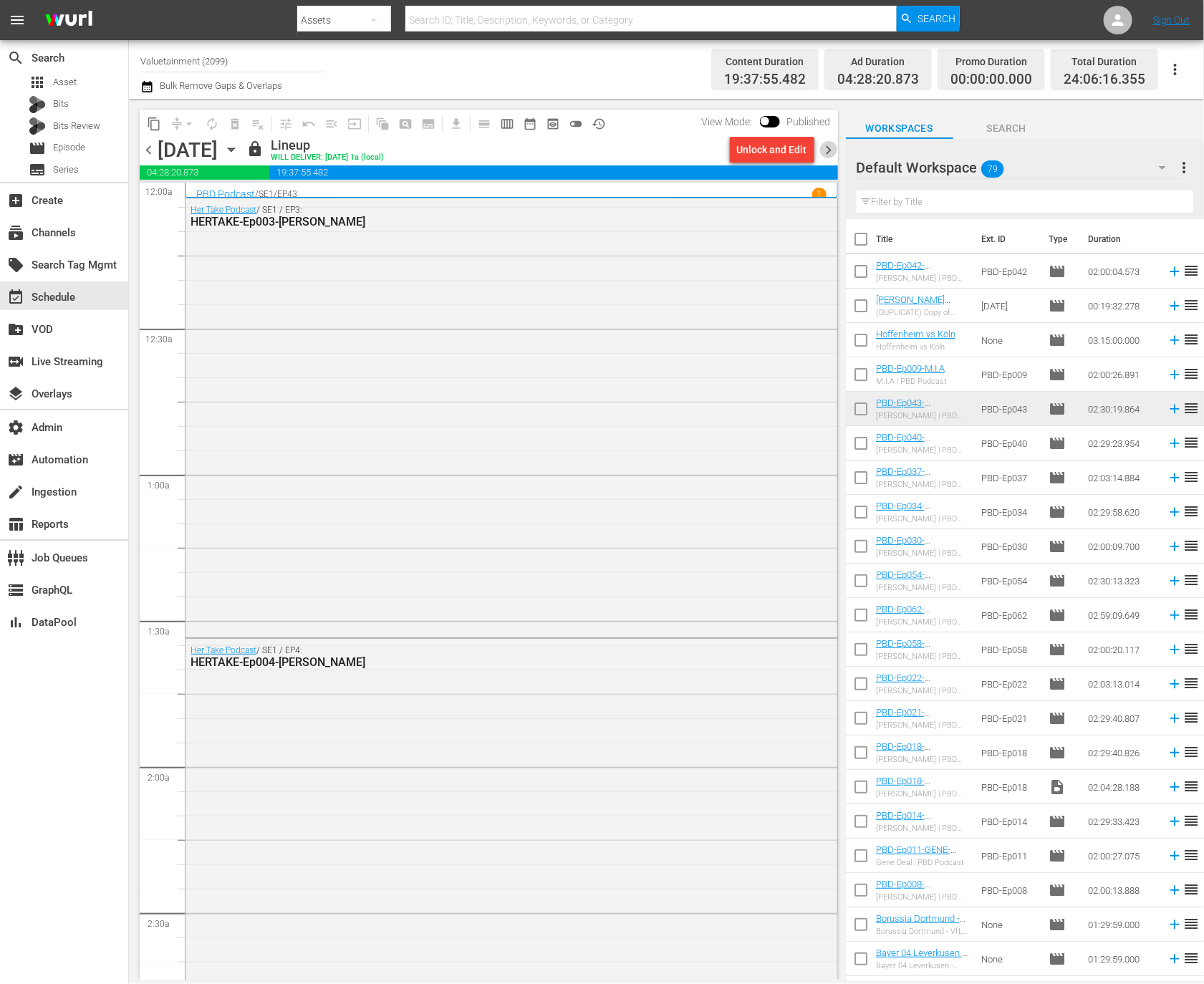
click at [824, 150] on span "chevron_right" at bounding box center [829, 150] width 18 height 18
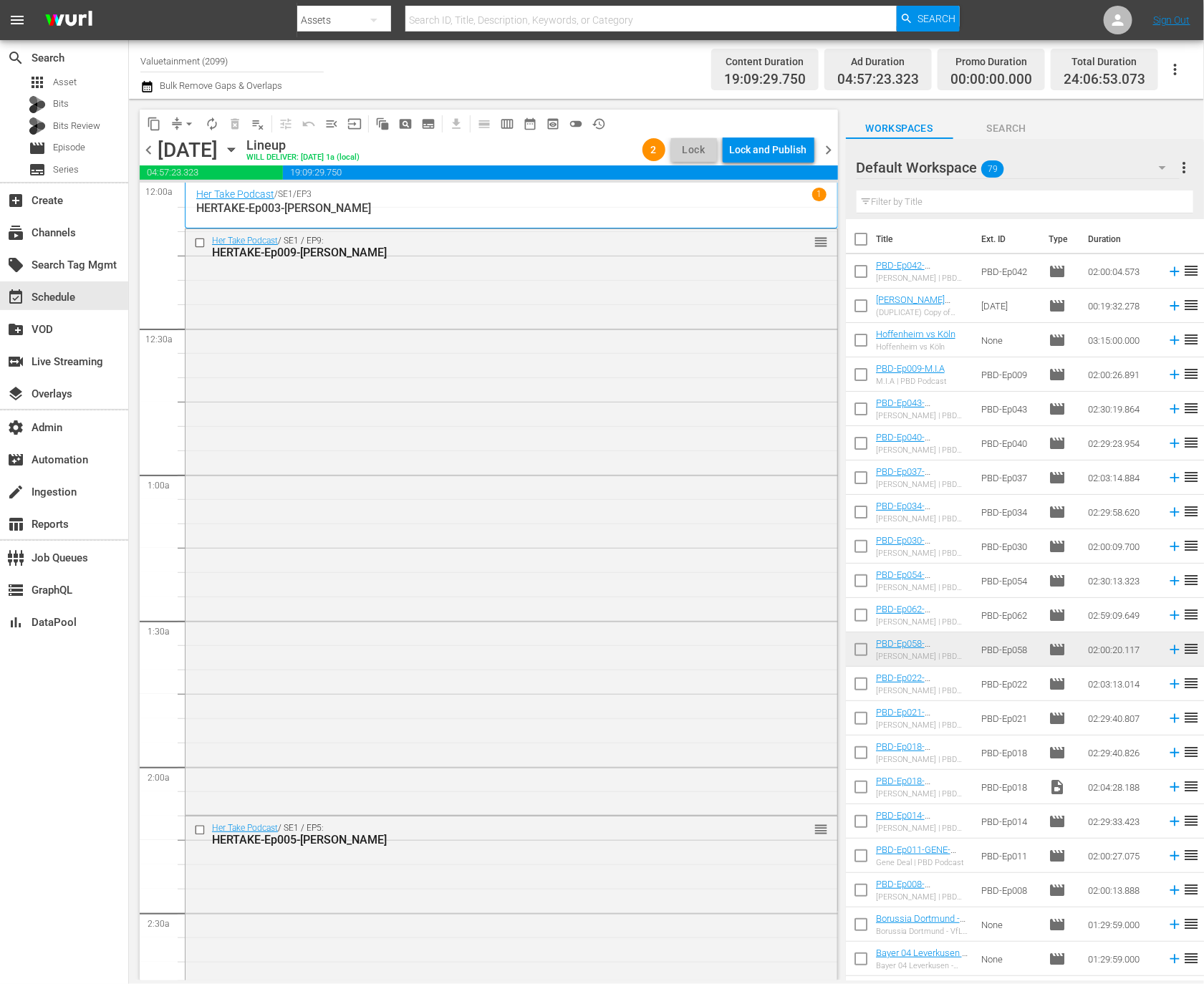
click at [769, 156] on div "Lock and Publish" at bounding box center [769, 149] width 77 height 25
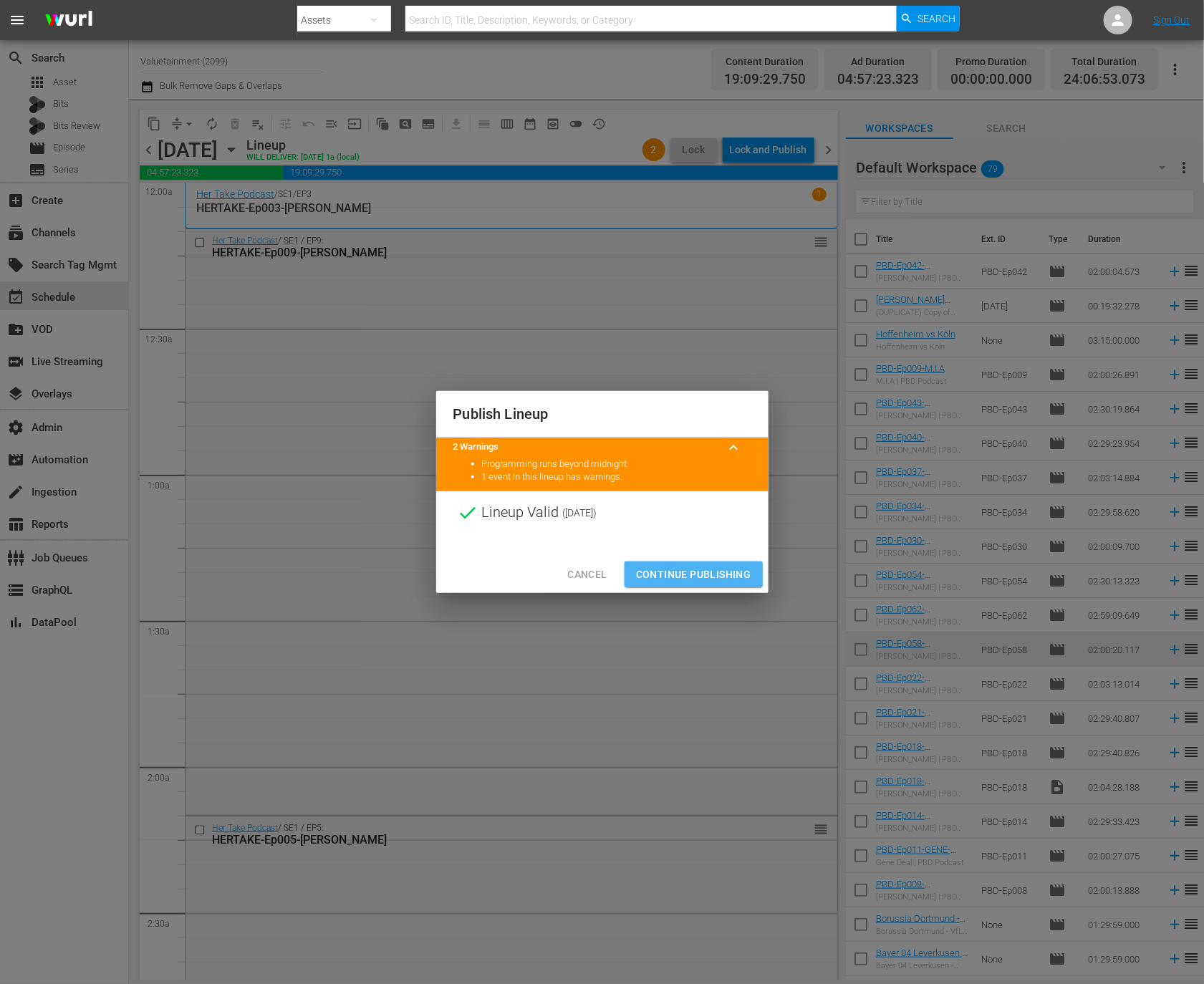
click at [690, 568] on span "Continue Publishing" at bounding box center [694, 574] width 115 height 18
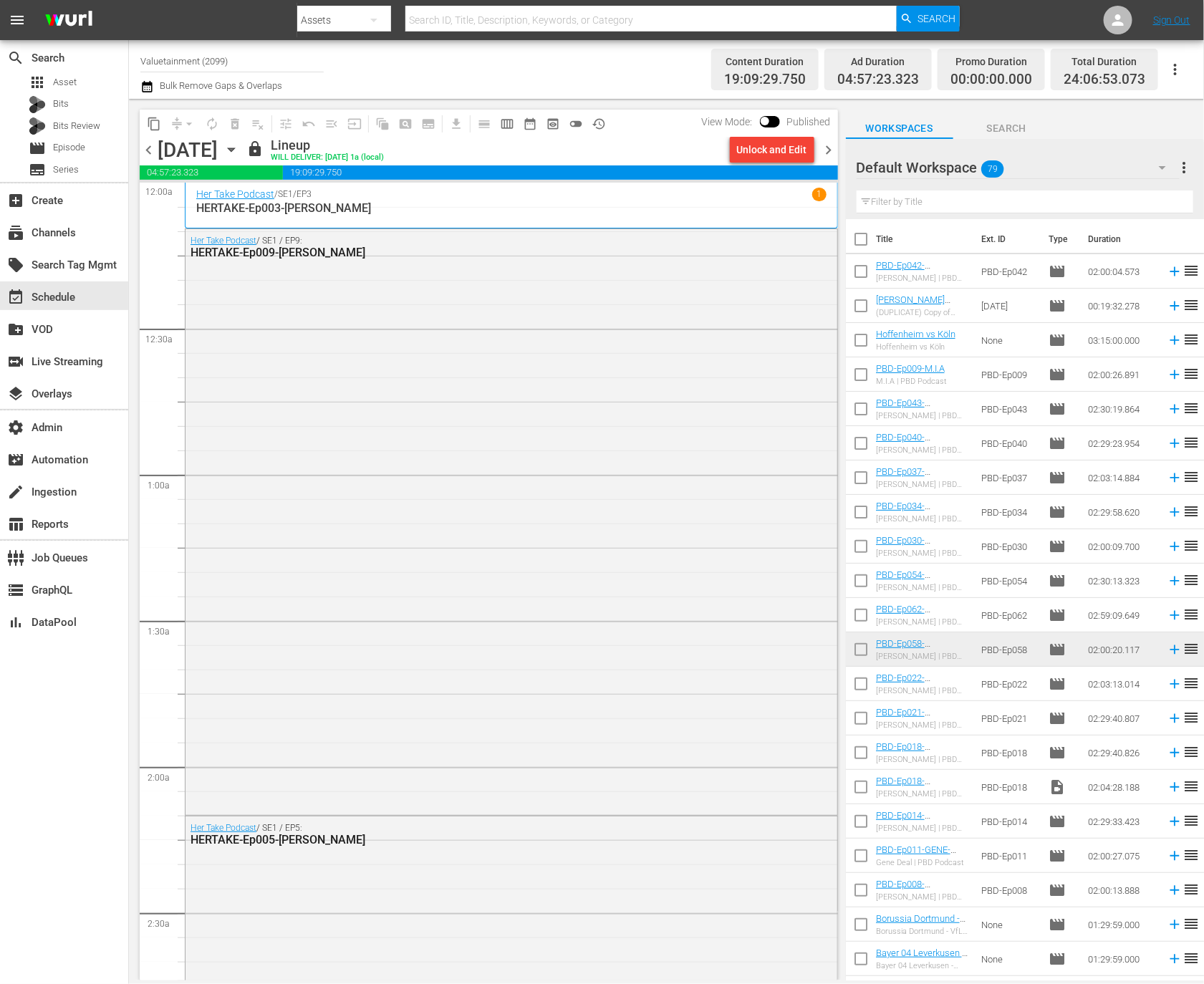
click at [831, 154] on span "chevron_right" at bounding box center [829, 150] width 18 height 18
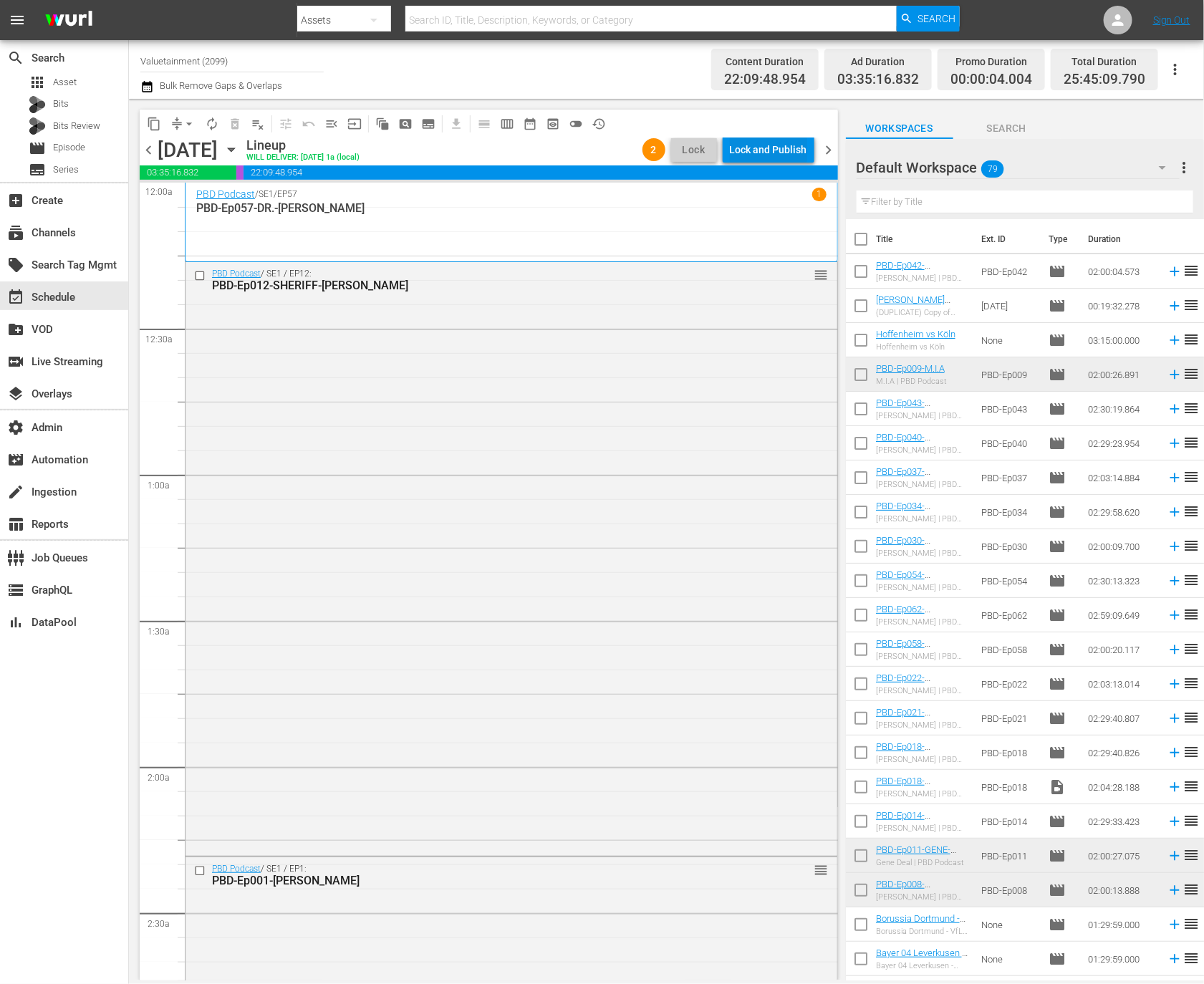
click at [764, 153] on div "Lock and Publish" at bounding box center [769, 149] width 77 height 25
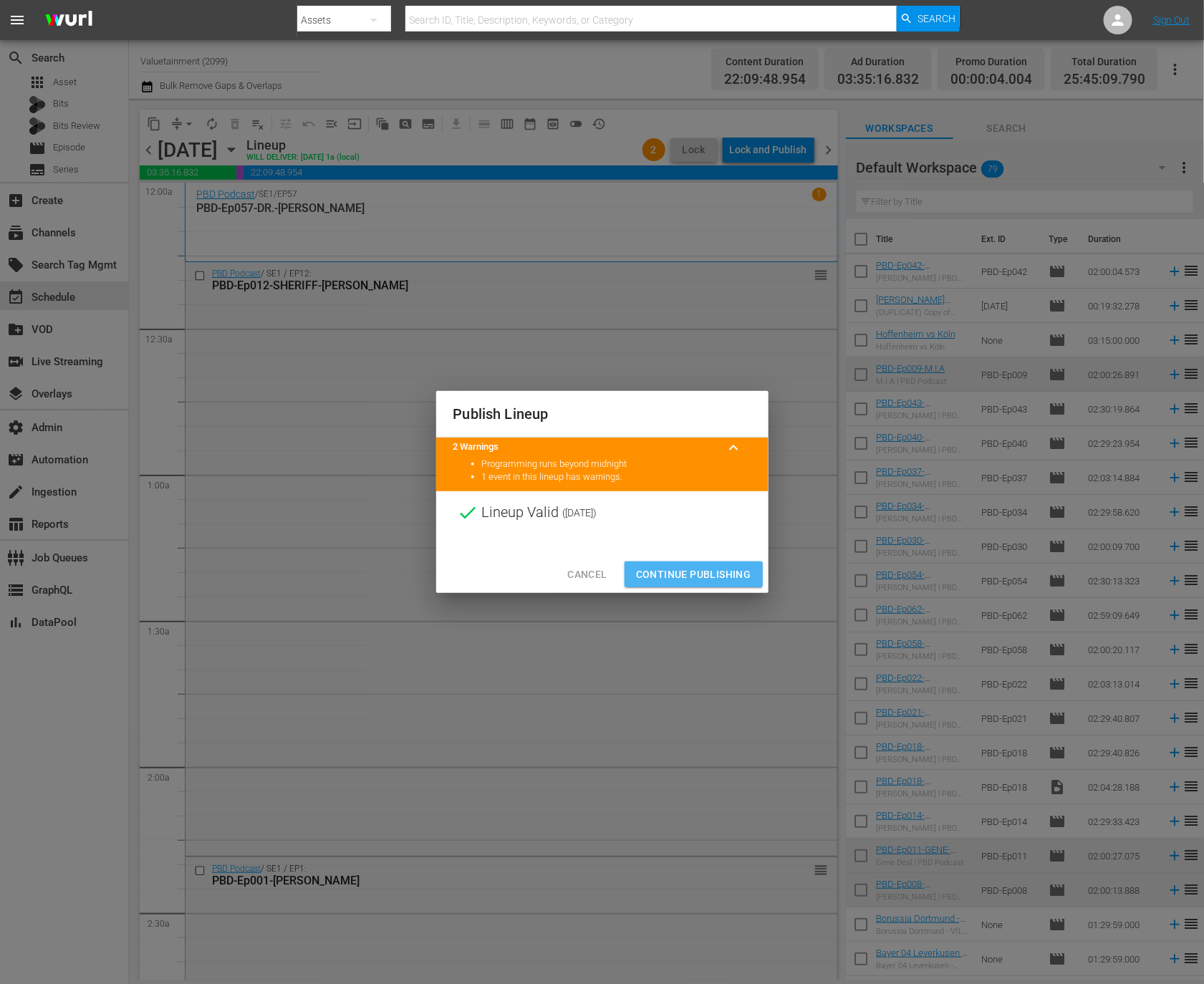
click at [723, 577] on span "Continue Publishing" at bounding box center [694, 574] width 115 height 18
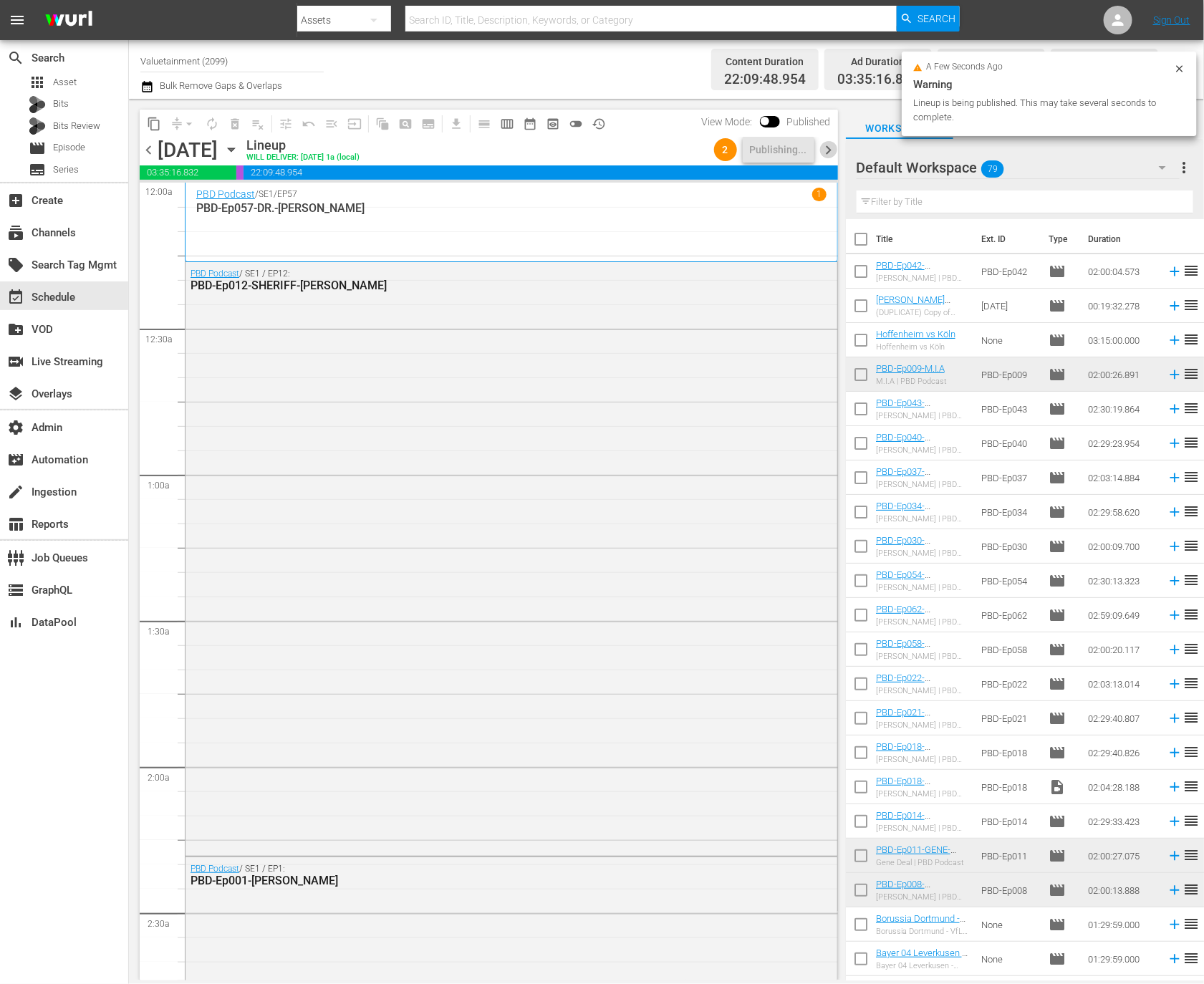
click at [831, 148] on span "chevron_right" at bounding box center [829, 150] width 18 height 18
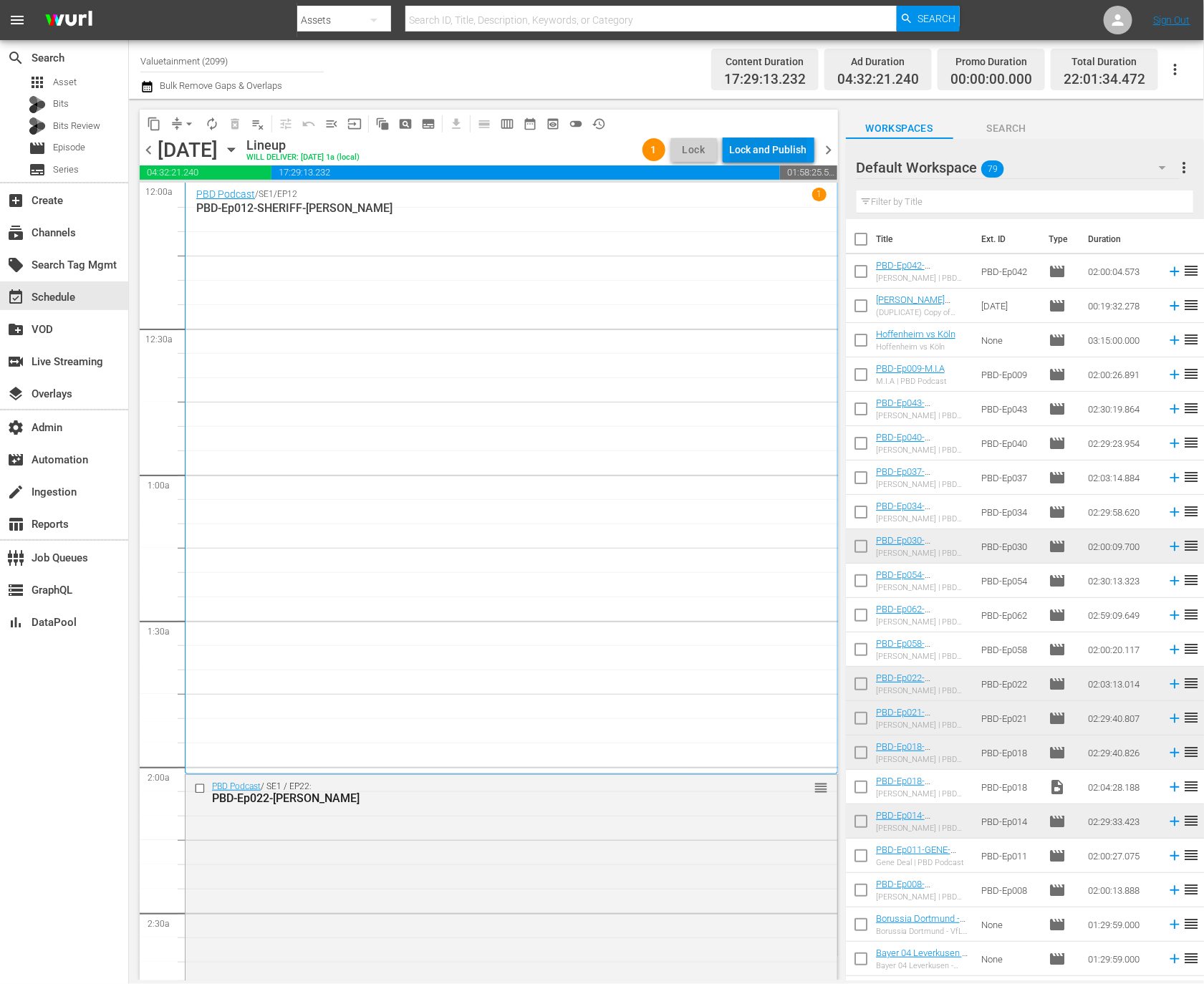
click at [769, 140] on div "Lock and Publish" at bounding box center [769, 149] width 77 height 25
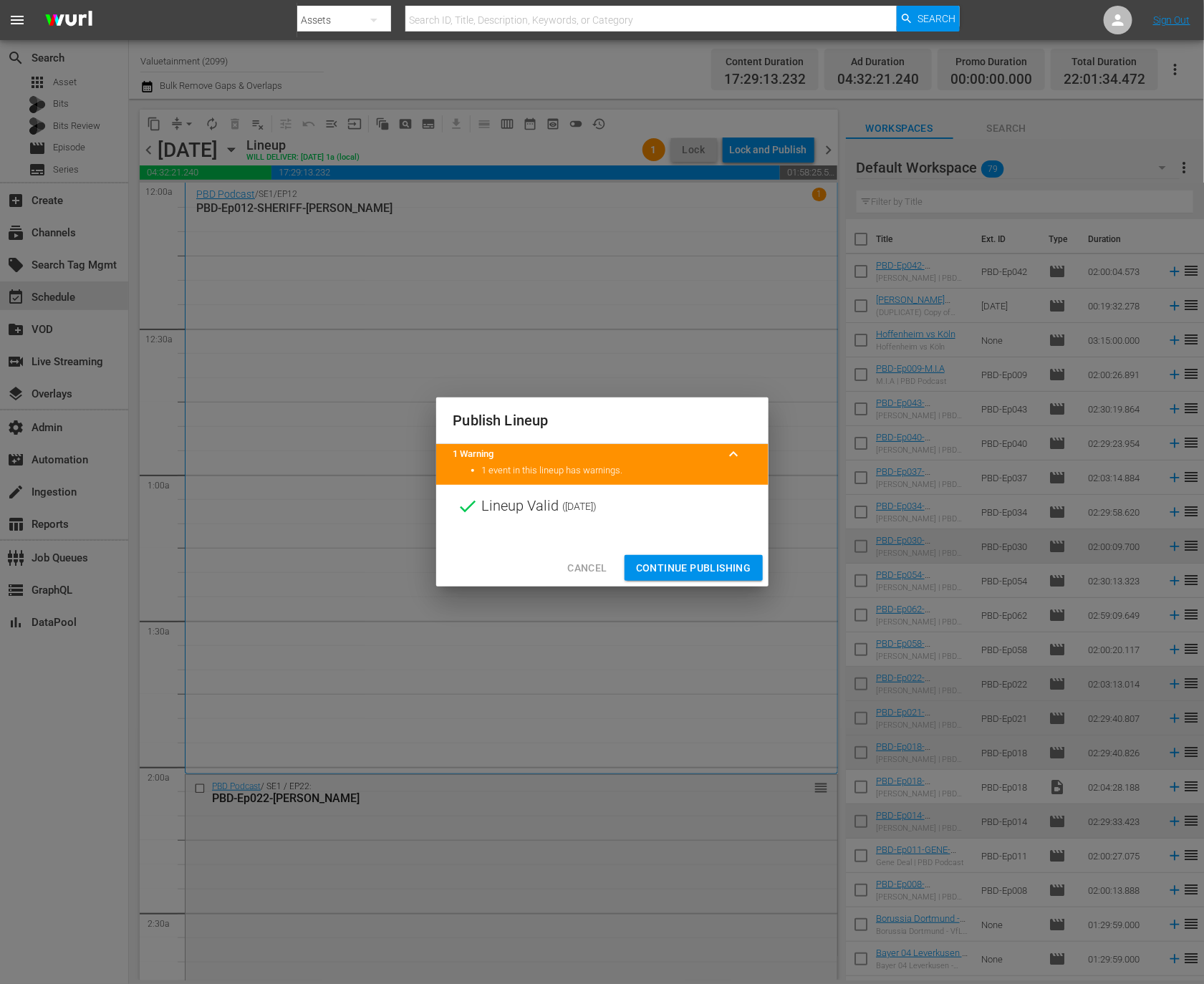
click at [678, 561] on span "Continue Publishing" at bounding box center [694, 568] width 115 height 18
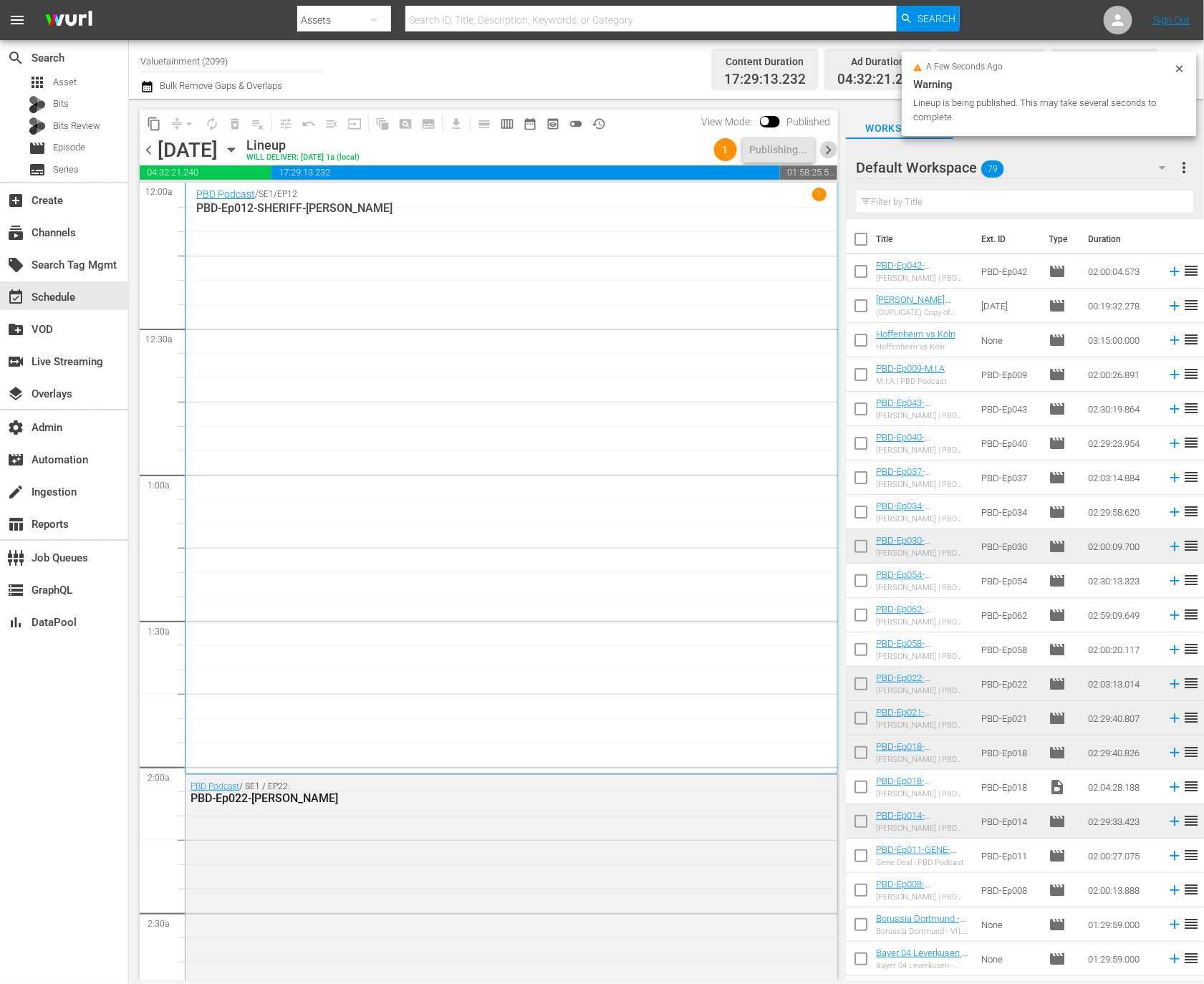
click at [831, 157] on span "chevron_right" at bounding box center [829, 150] width 18 height 18
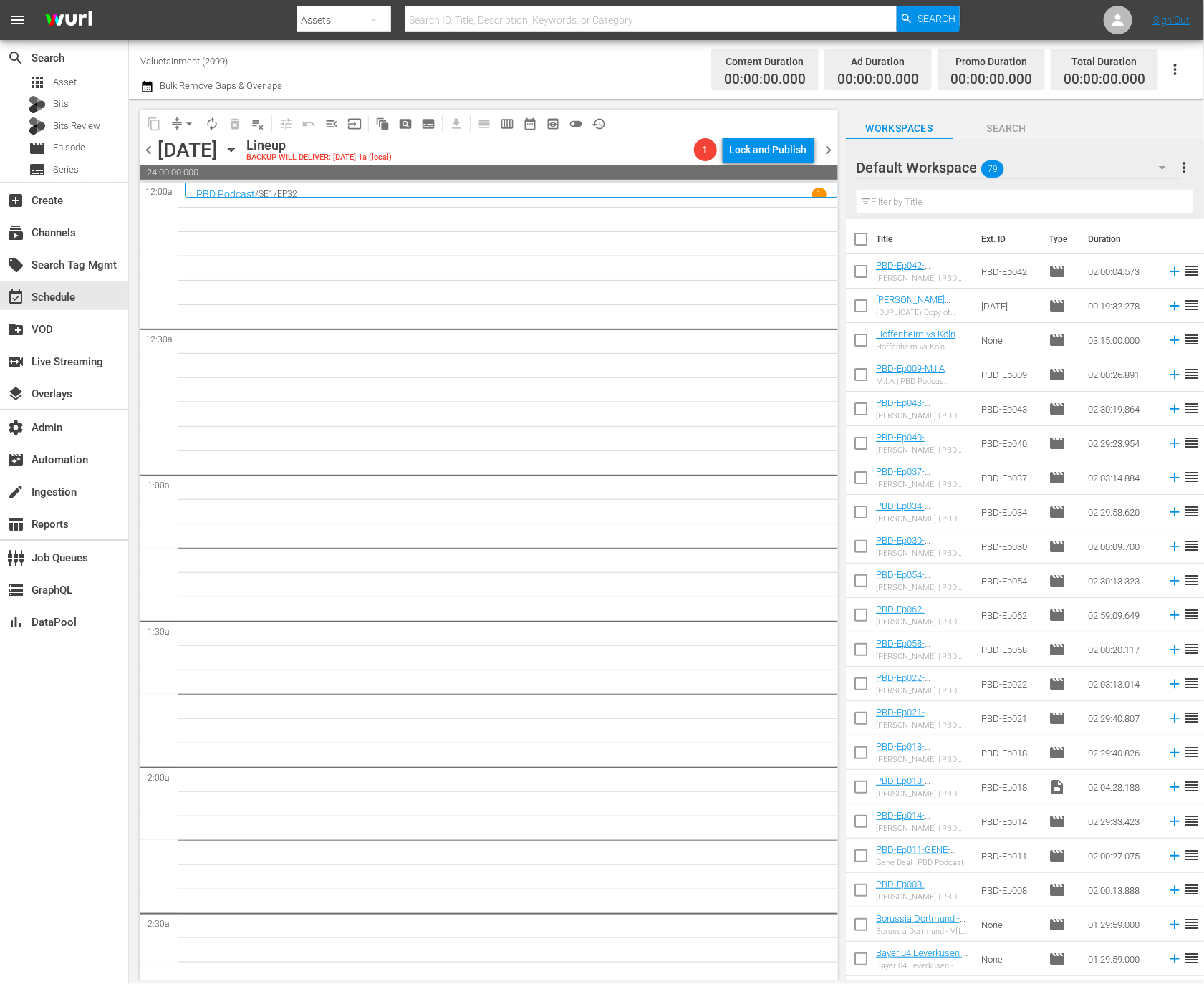
click at [243, 151] on div "Tuesday, October 21st October 21st" at bounding box center [199, 150] width 85 height 23
click at [239, 151] on icon "button" at bounding box center [231, 150] width 16 height 16
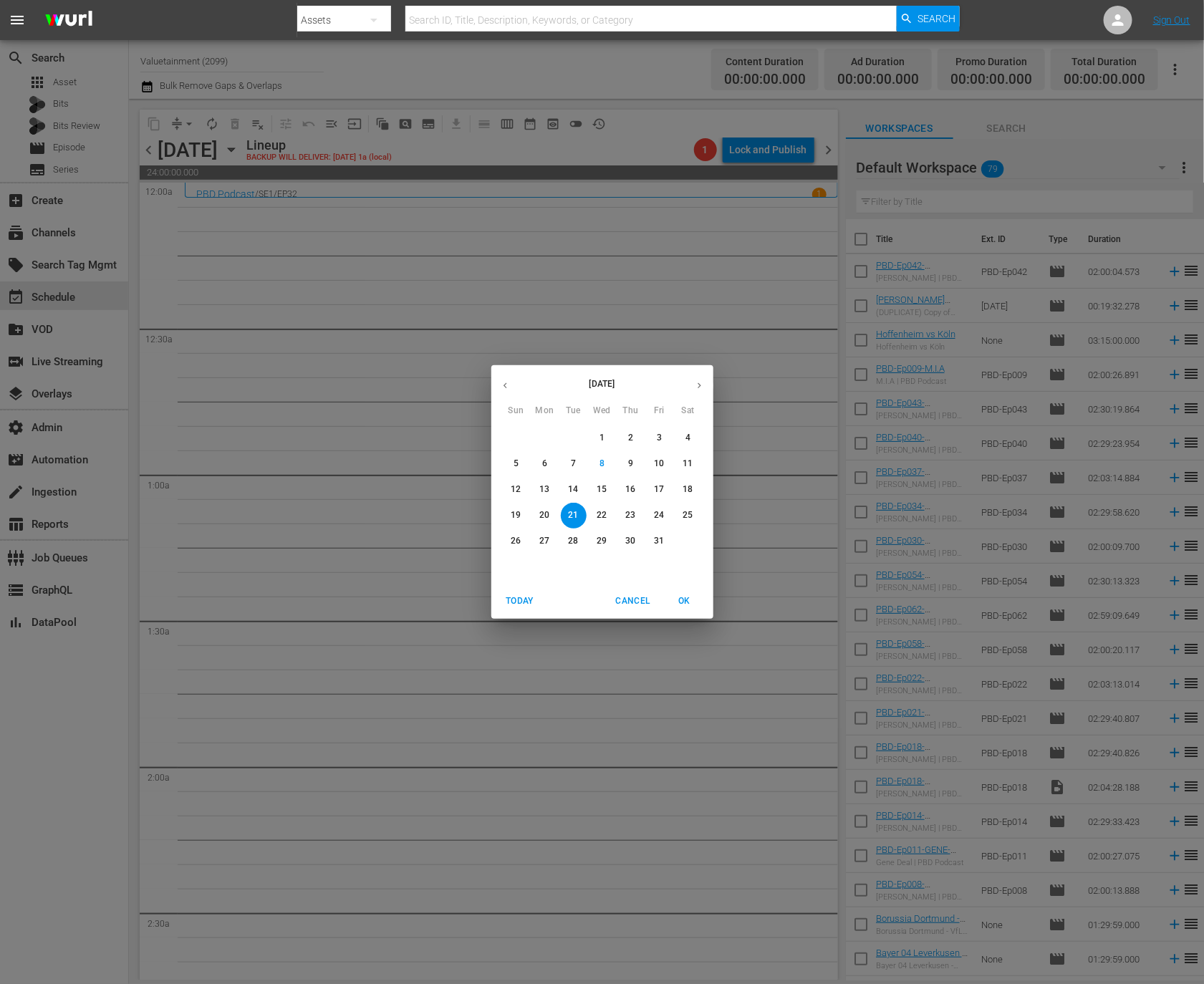
click at [513, 488] on p "12" at bounding box center [516, 489] width 10 height 12
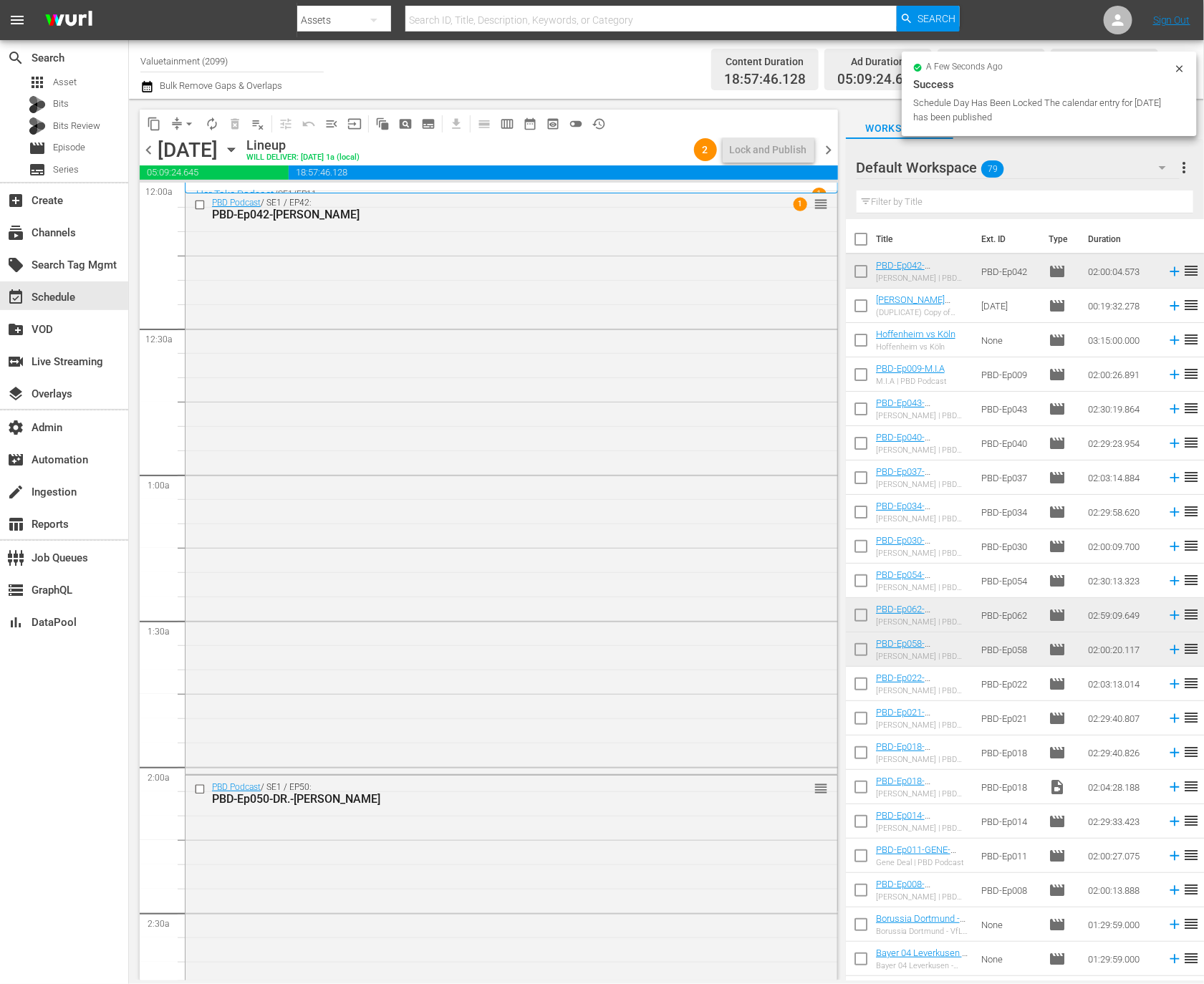
click at [644, 530] on div "PBD Podcast / SE1 / EP42: PBD-Ep042-OLEKSIY-ARESTOVYCH 1 reorder" at bounding box center [511, 482] width 651 height 581
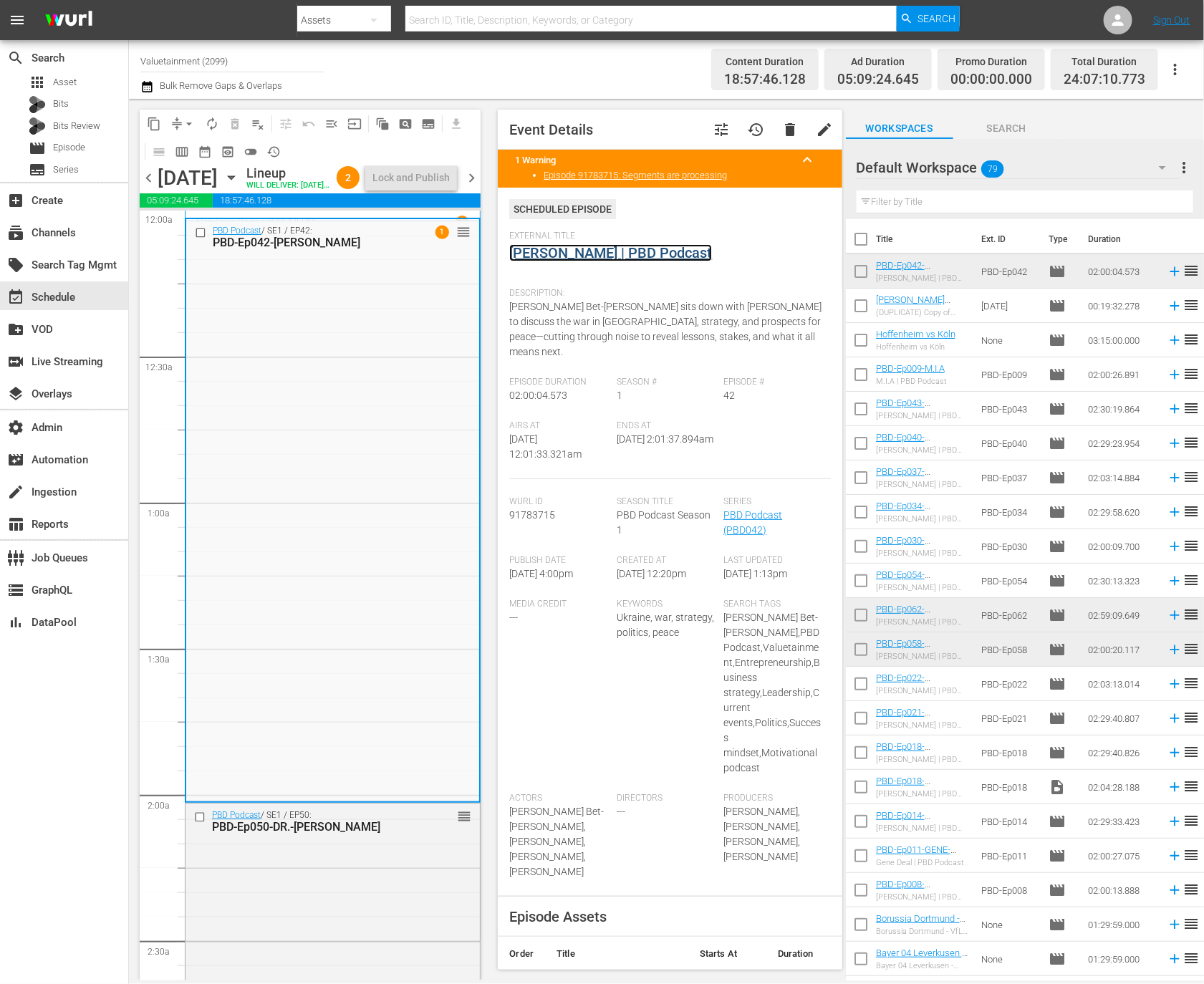
click at [627, 253] on link "[PERSON_NAME] | PBD Podcast" at bounding box center [611, 253] width 202 height 17
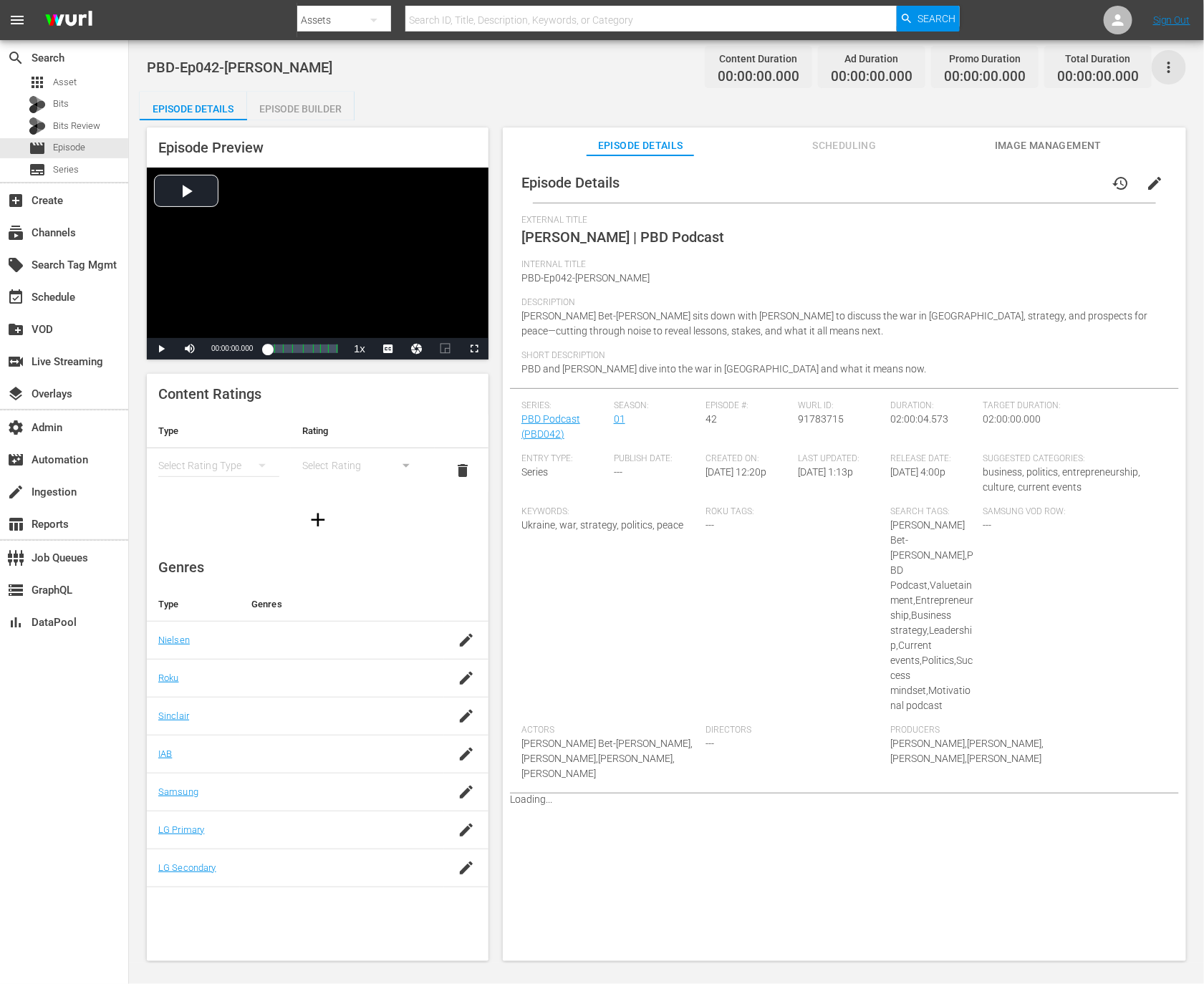
click at [1170, 68] on icon "button" at bounding box center [1169, 68] width 17 height 17
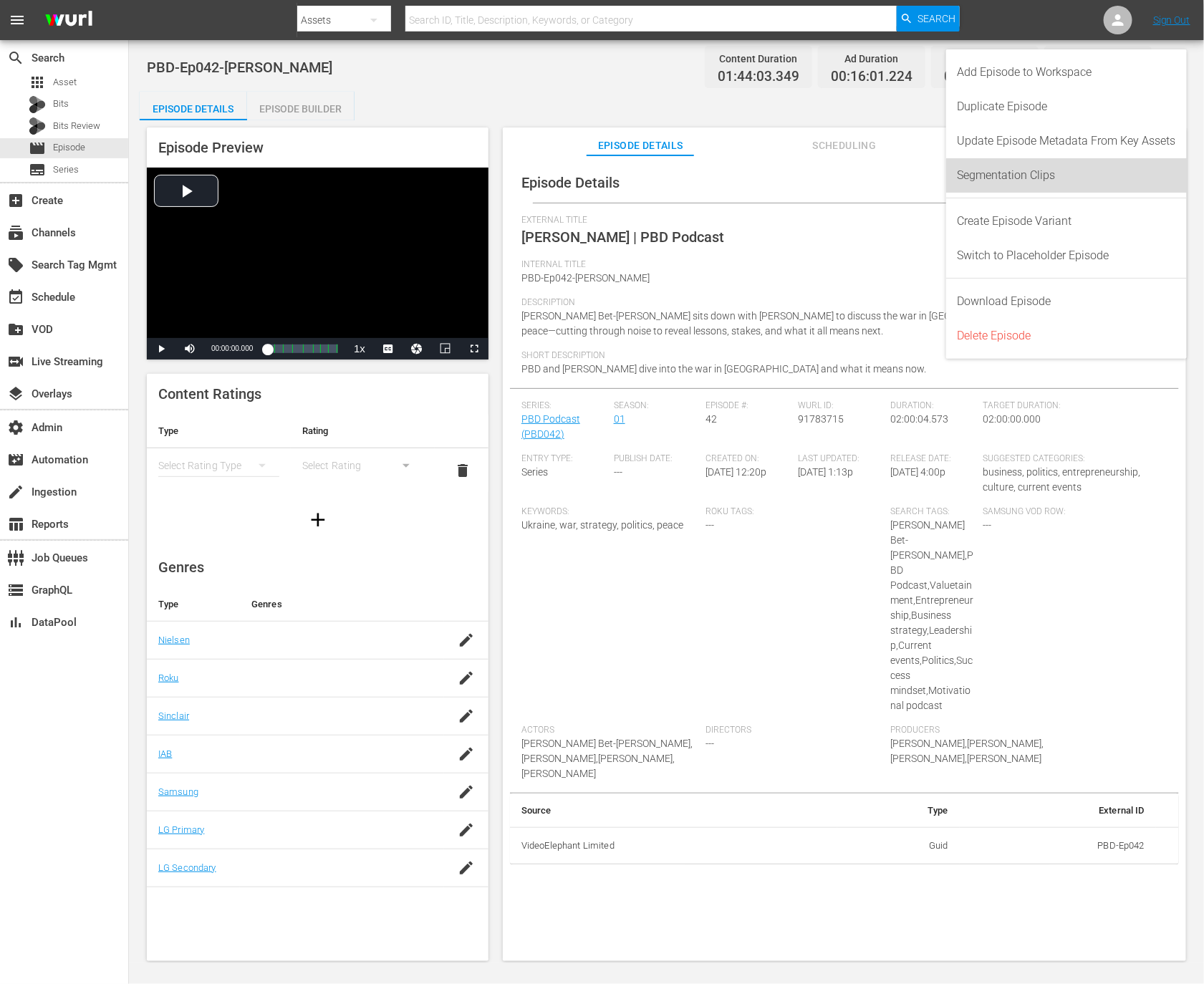
click at [1120, 167] on div "Segmentation Clips" at bounding box center [1067, 175] width 218 height 34
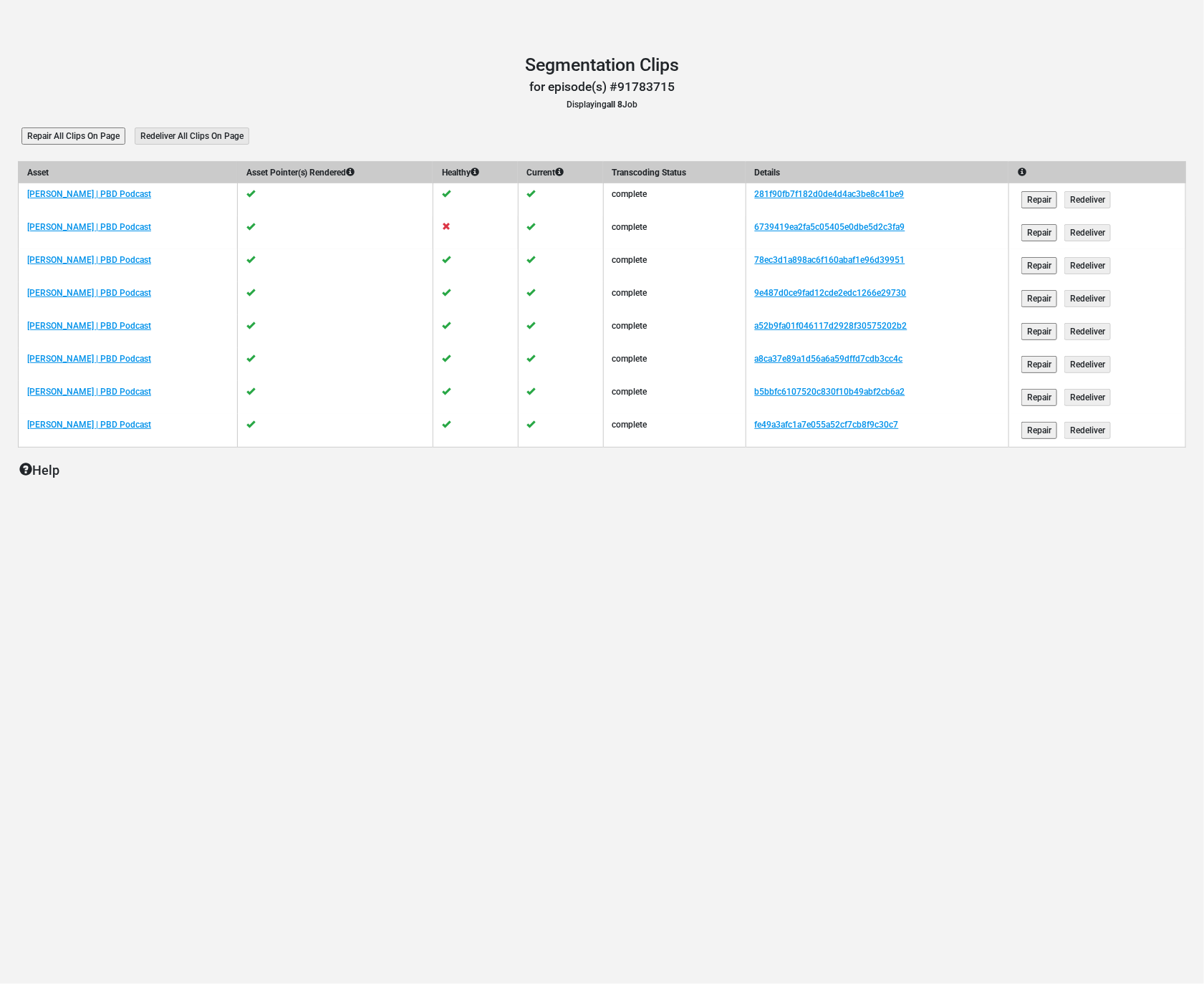
click at [948, 226] on td "6739419ea2fa5c05405e0dbe5d2c3fa9" at bounding box center [876, 232] width 263 height 33
click at [947, 226] on td "6739419ea2fa5c05405e0dbe5d2c3fa9" at bounding box center [876, 232] width 263 height 33
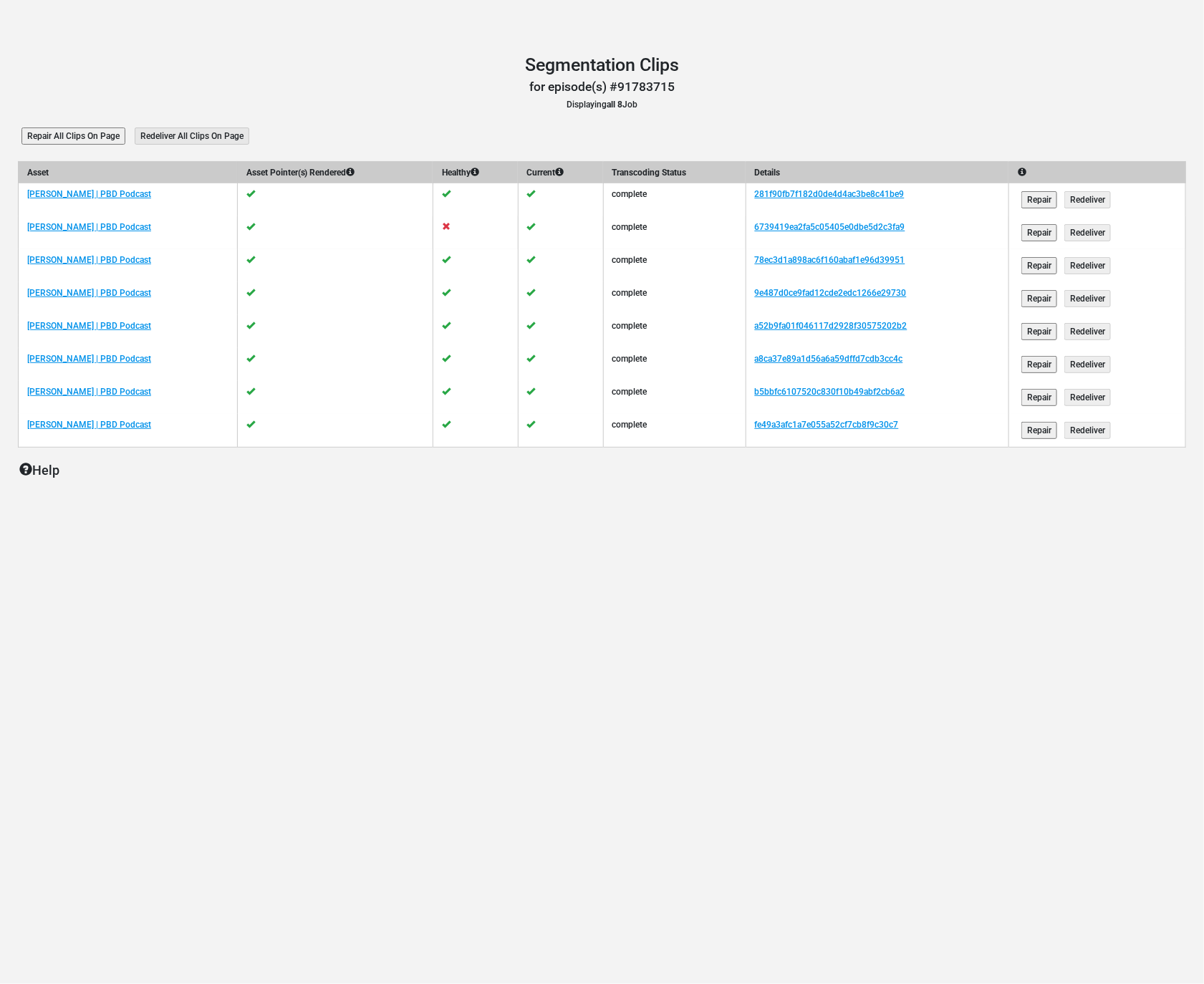
click at [938, 225] on td "6739419ea2fa5c05405e0dbe5d2c3fa9" at bounding box center [876, 232] width 263 height 33
copy tr "6739419ea2fa5c05405e0dbe5d2c3fa9"
click at [906, 227] on link "6739419ea2fa5c05405e0dbe5d2c3fa9" at bounding box center [830, 227] width 151 height 10
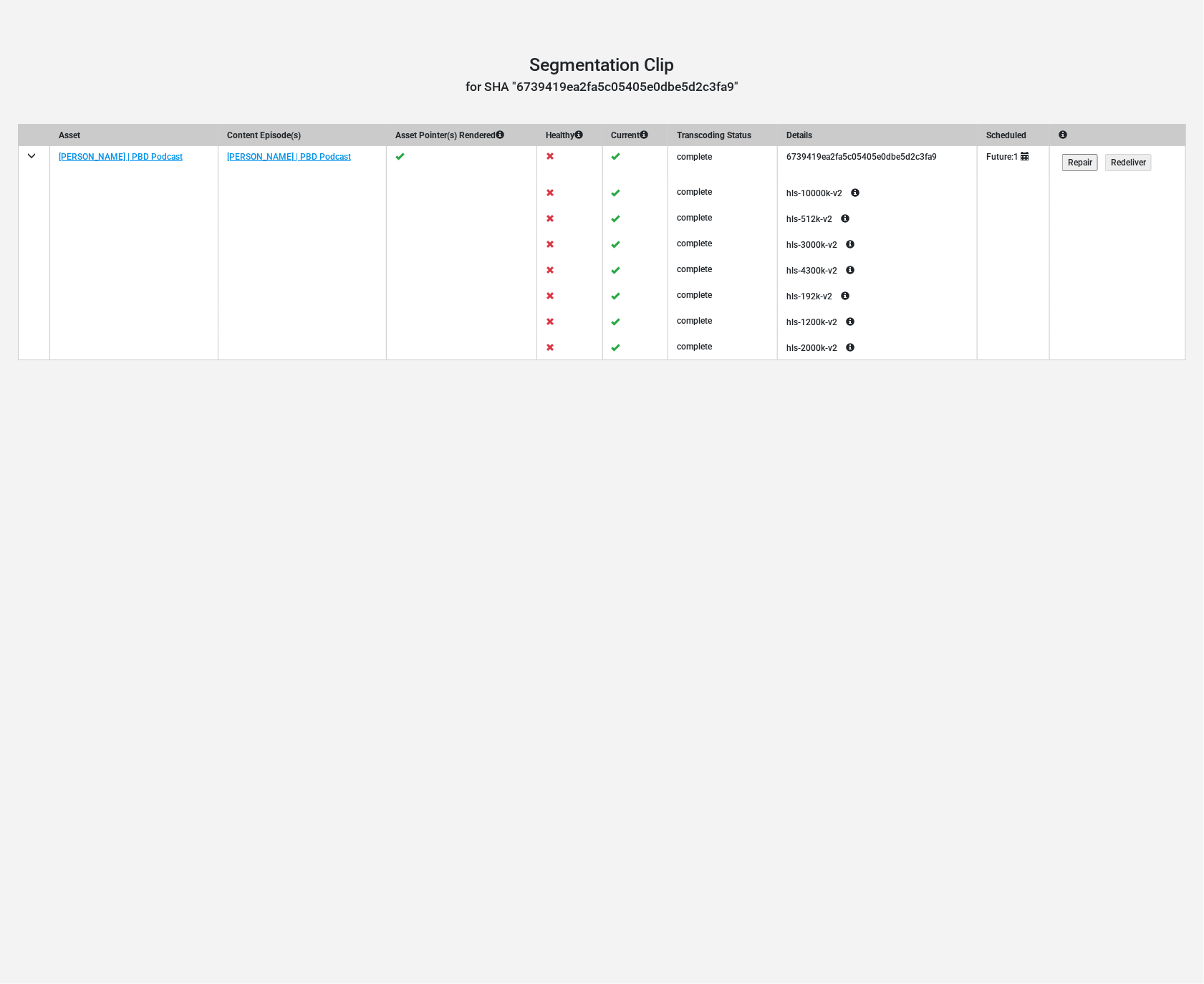
click at [860, 158] on td "6739419ea2fa5c05405e0dbe5d2c3fa9" at bounding box center [878, 162] width 200 height 33
copy td "6739419ea2fa5c05405e0dbe5d2c3fa9"
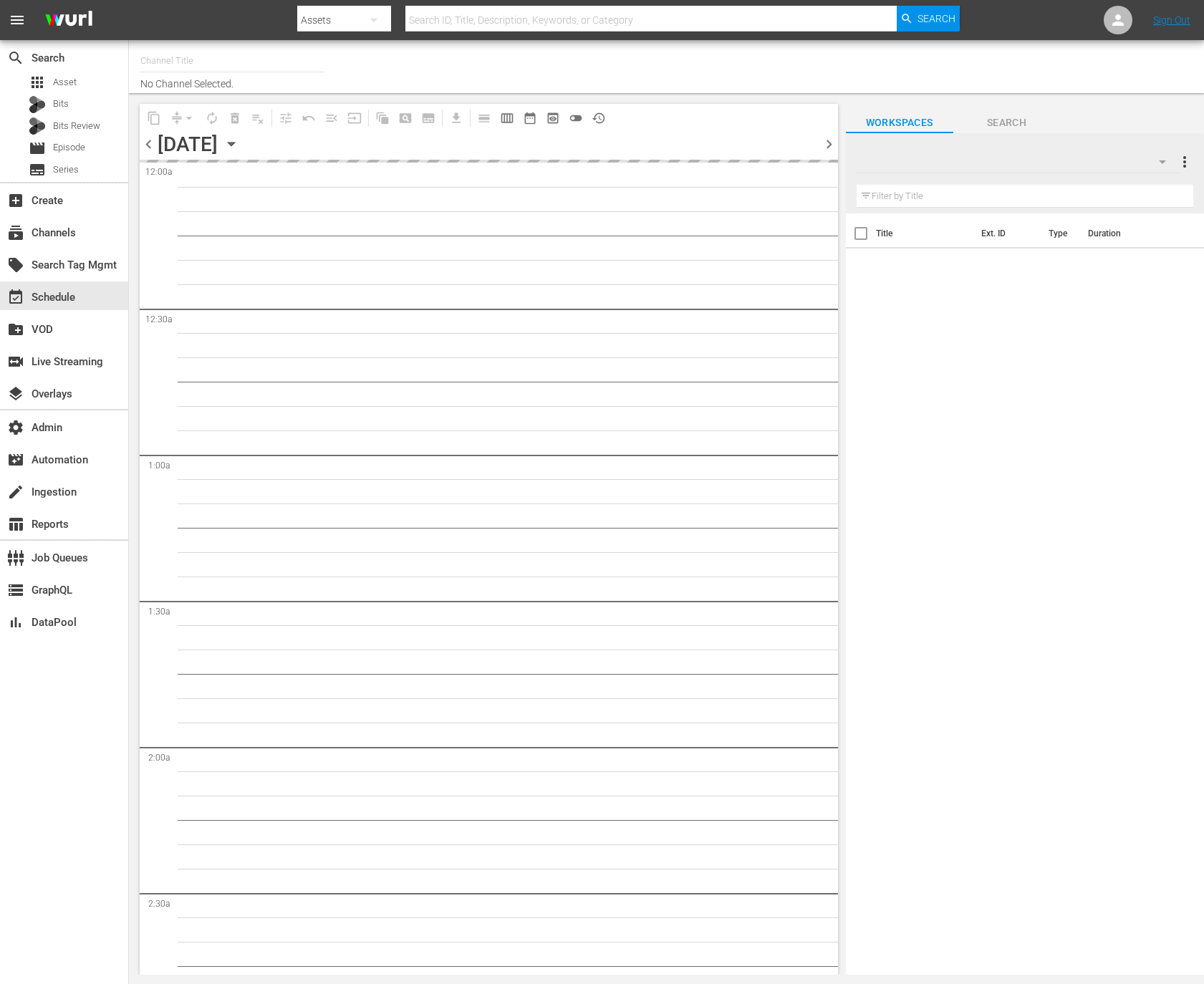
type input "Valuetainment (2099)"
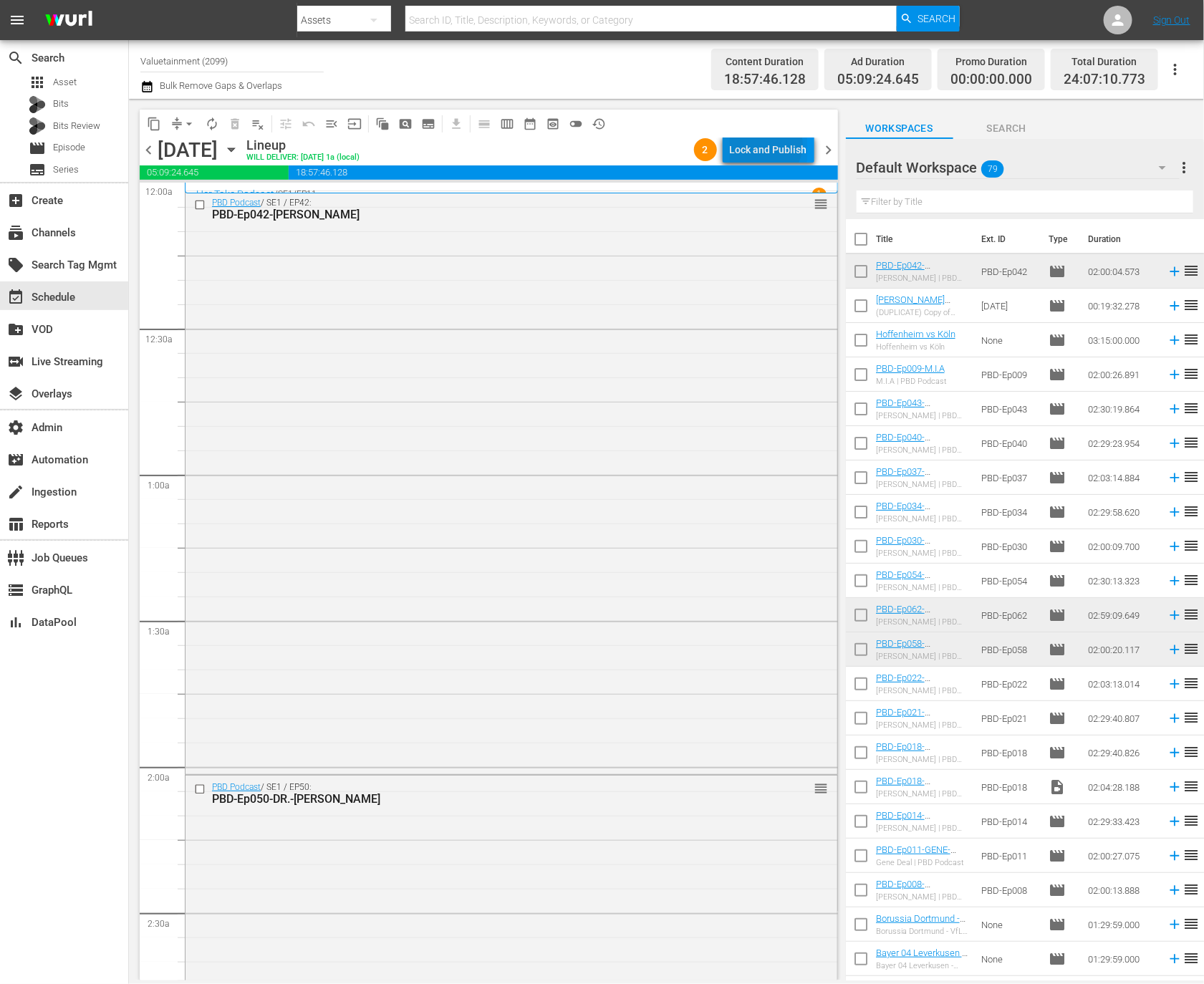
click at [769, 145] on div "Lock and Publish" at bounding box center [769, 149] width 77 height 25
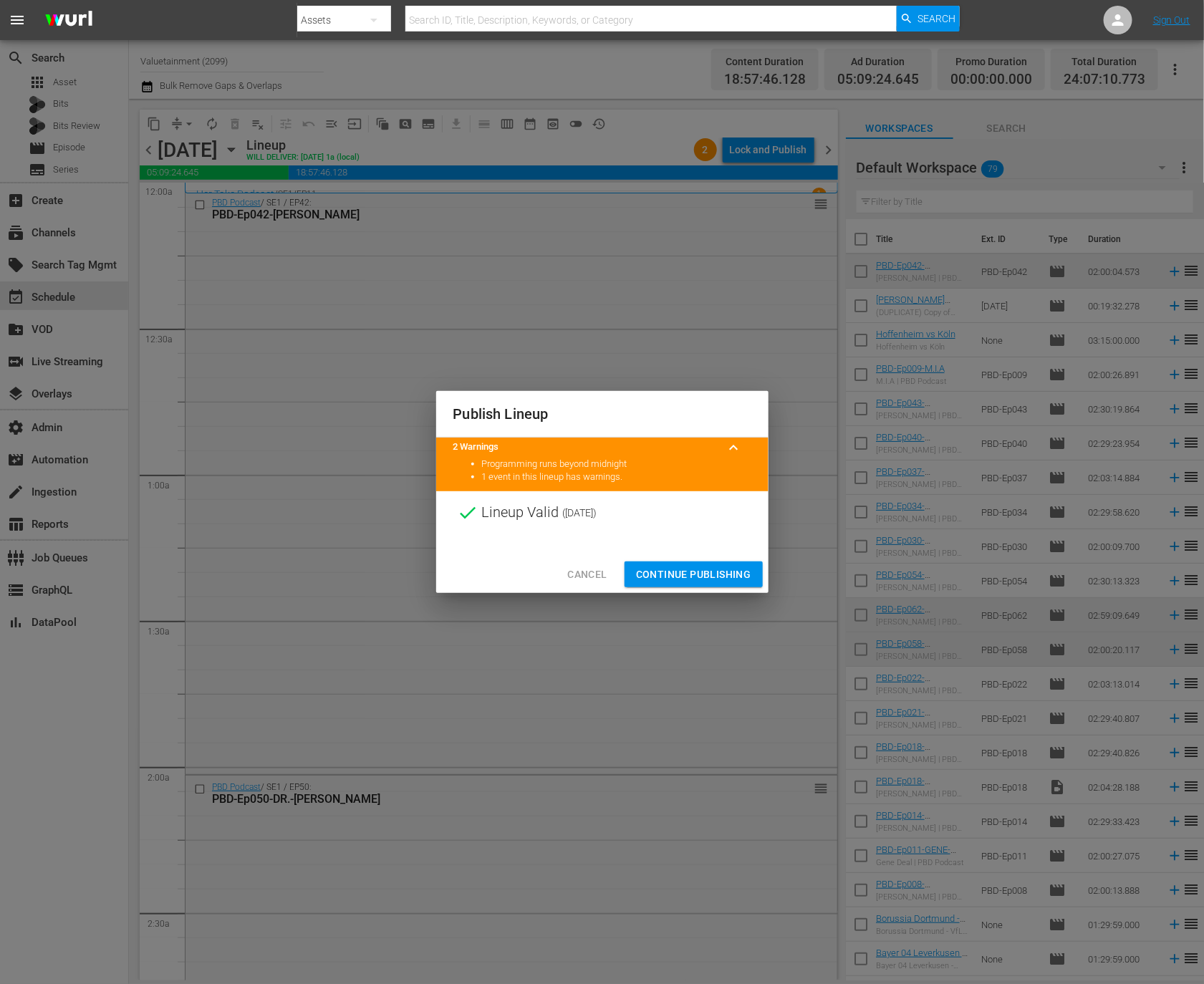
click at [667, 571] on span "Continue Publishing" at bounding box center [694, 574] width 115 height 18
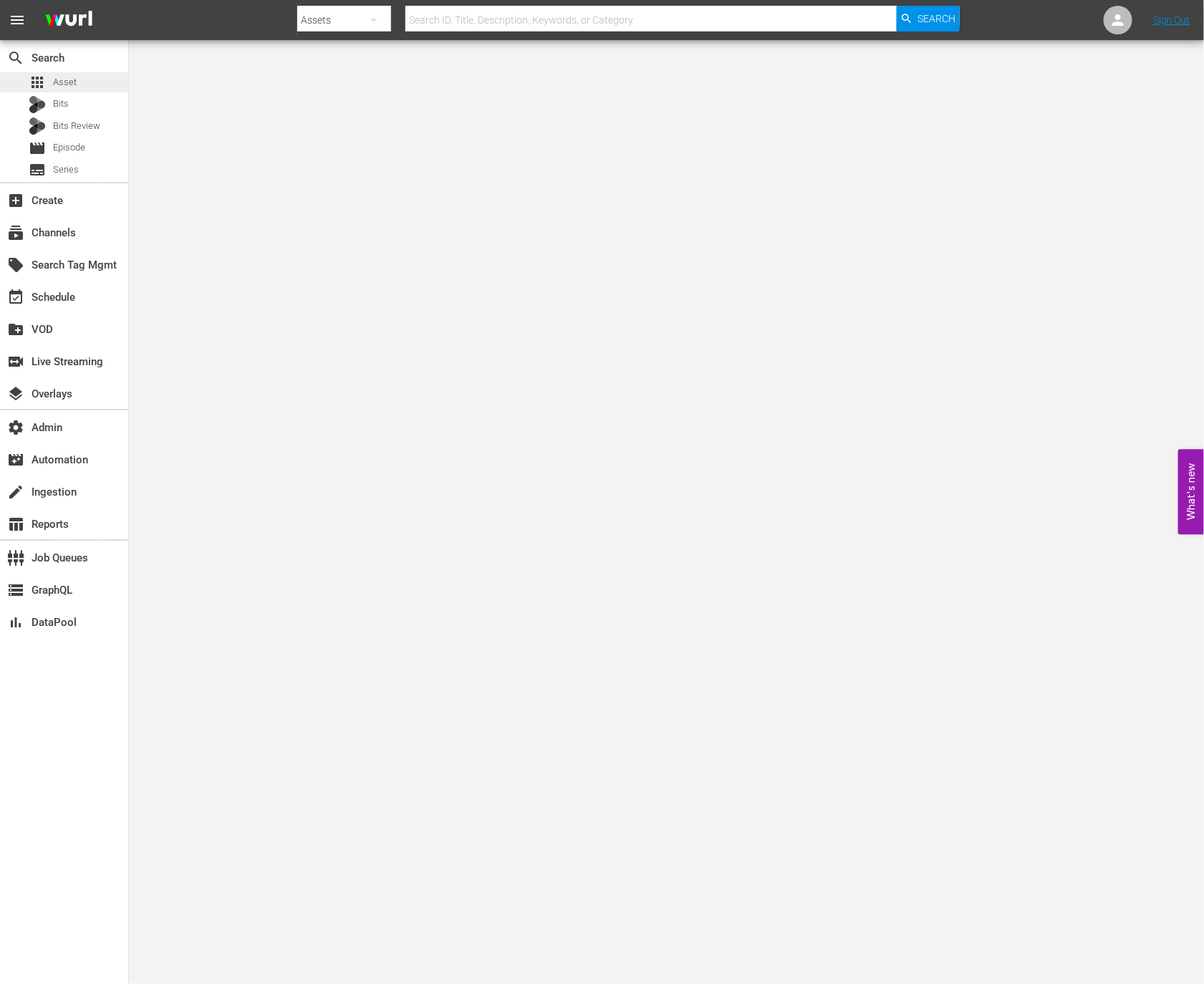
click at [83, 83] on div "apps Asset" at bounding box center [64, 82] width 128 height 20
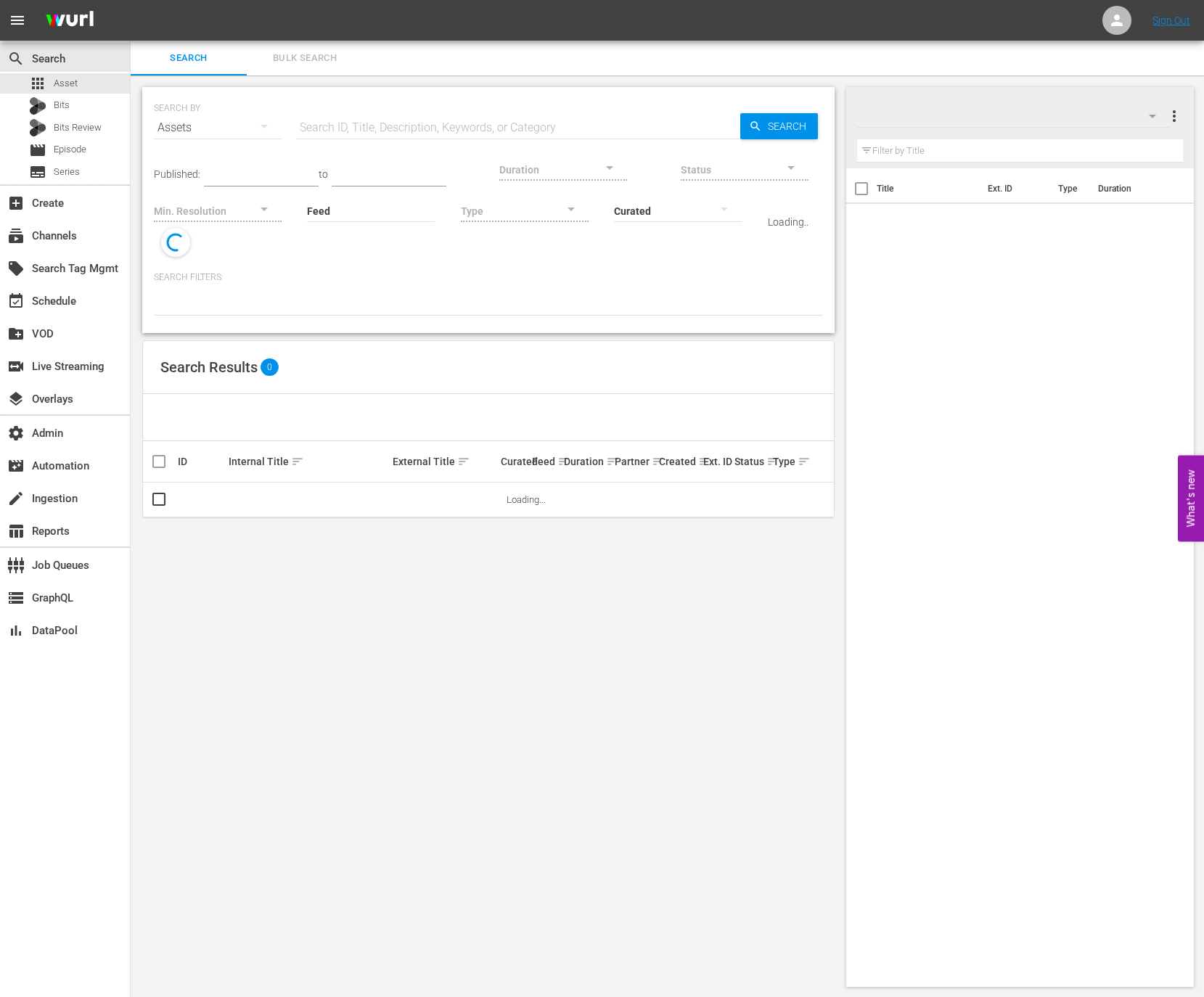
click at [370, 131] on input "text" at bounding box center [518, 128] width 444 height 35
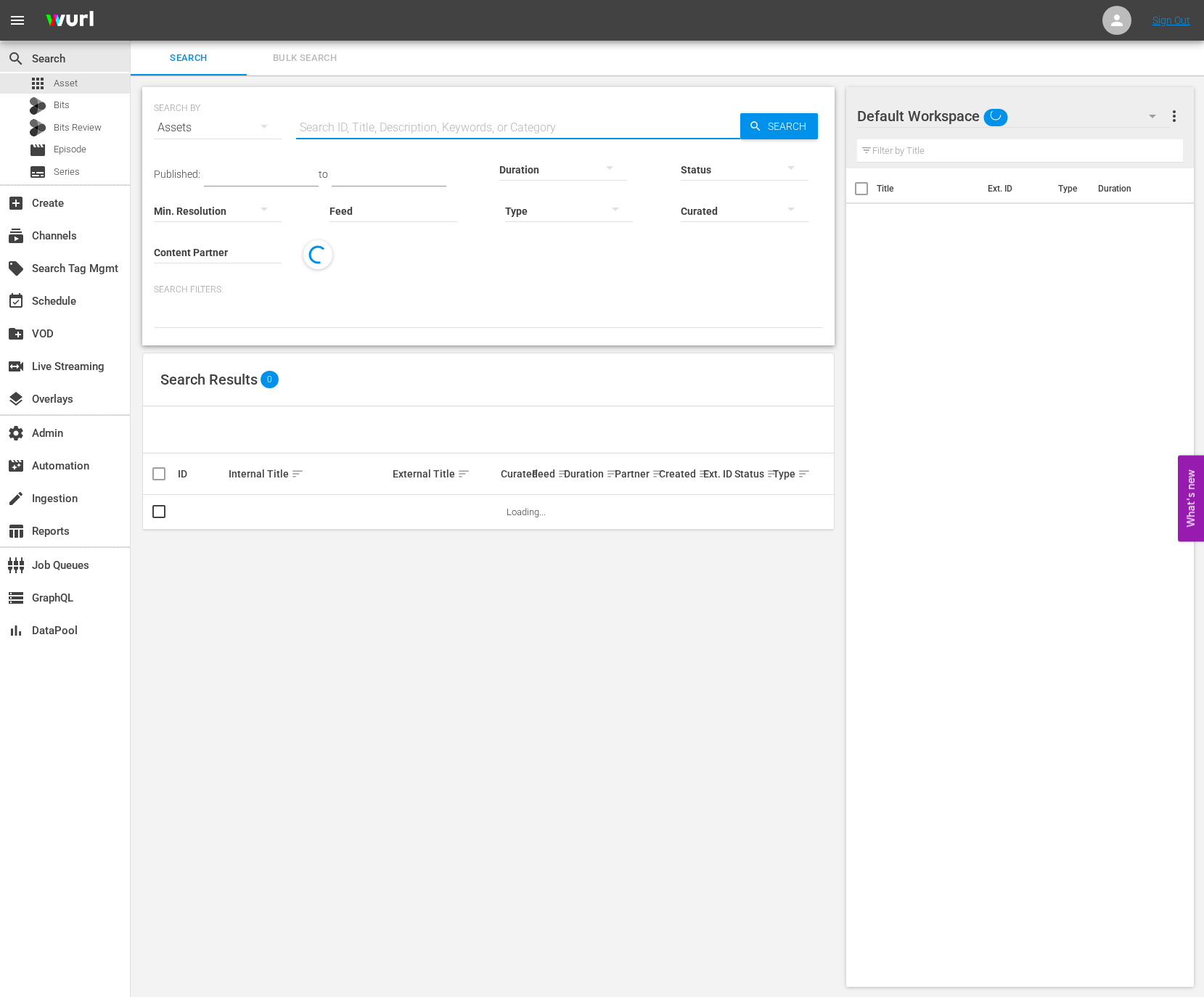
paste input "189026796"
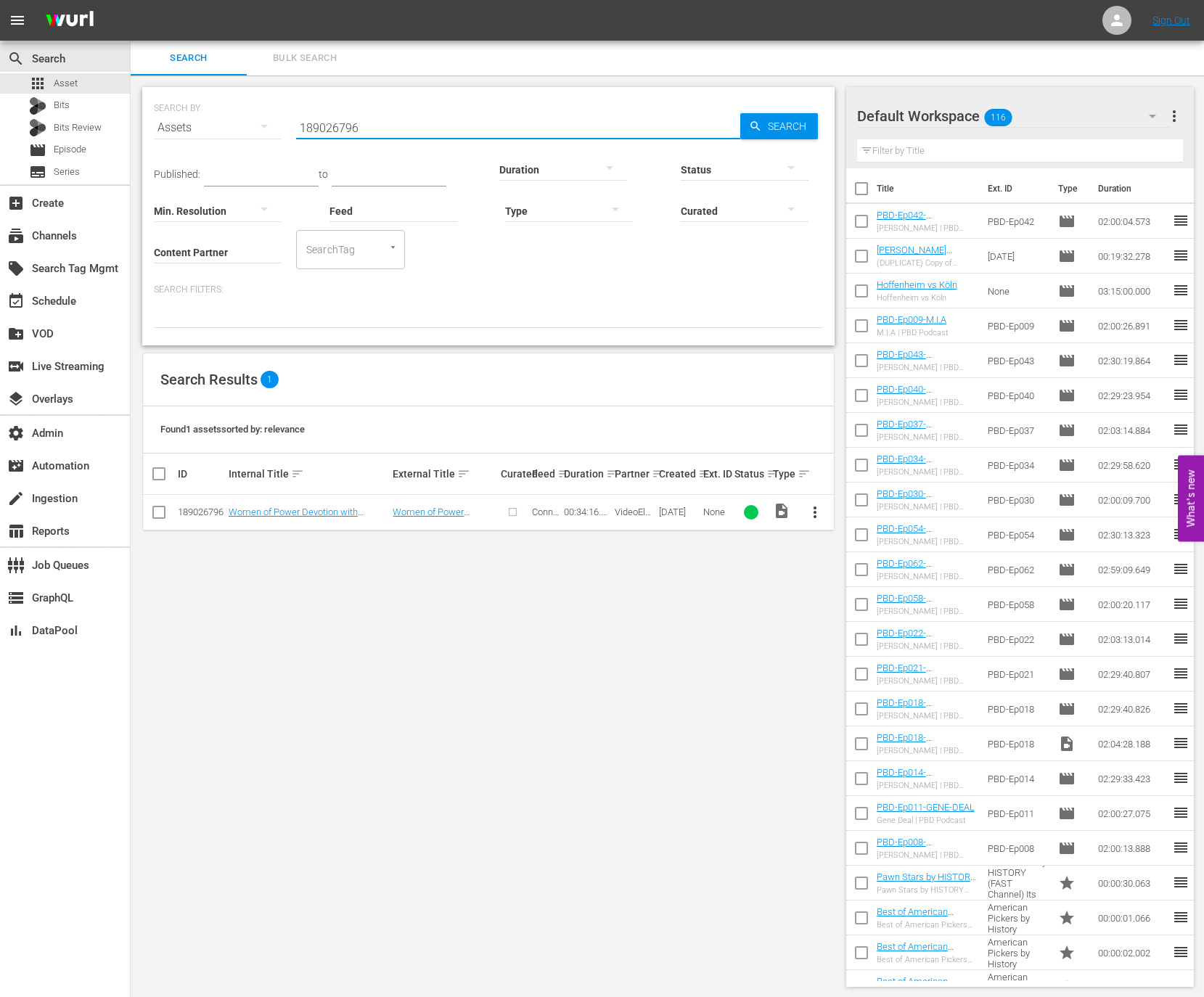
type input "189026796"
click at [316, 529] on div "SEARCH BY Search By Assets Search ID, Title, Description, Keywords, or Category…" at bounding box center [488, 537] width 716 height 923
click at [318, 504] on td "Women of Power Devotion with Nona Jones" at bounding box center [308, 513] width 165 height 35
click at [318, 507] on link "Women of Power Devotion with Nona Jones" at bounding box center [293, 518] width 129 height 22
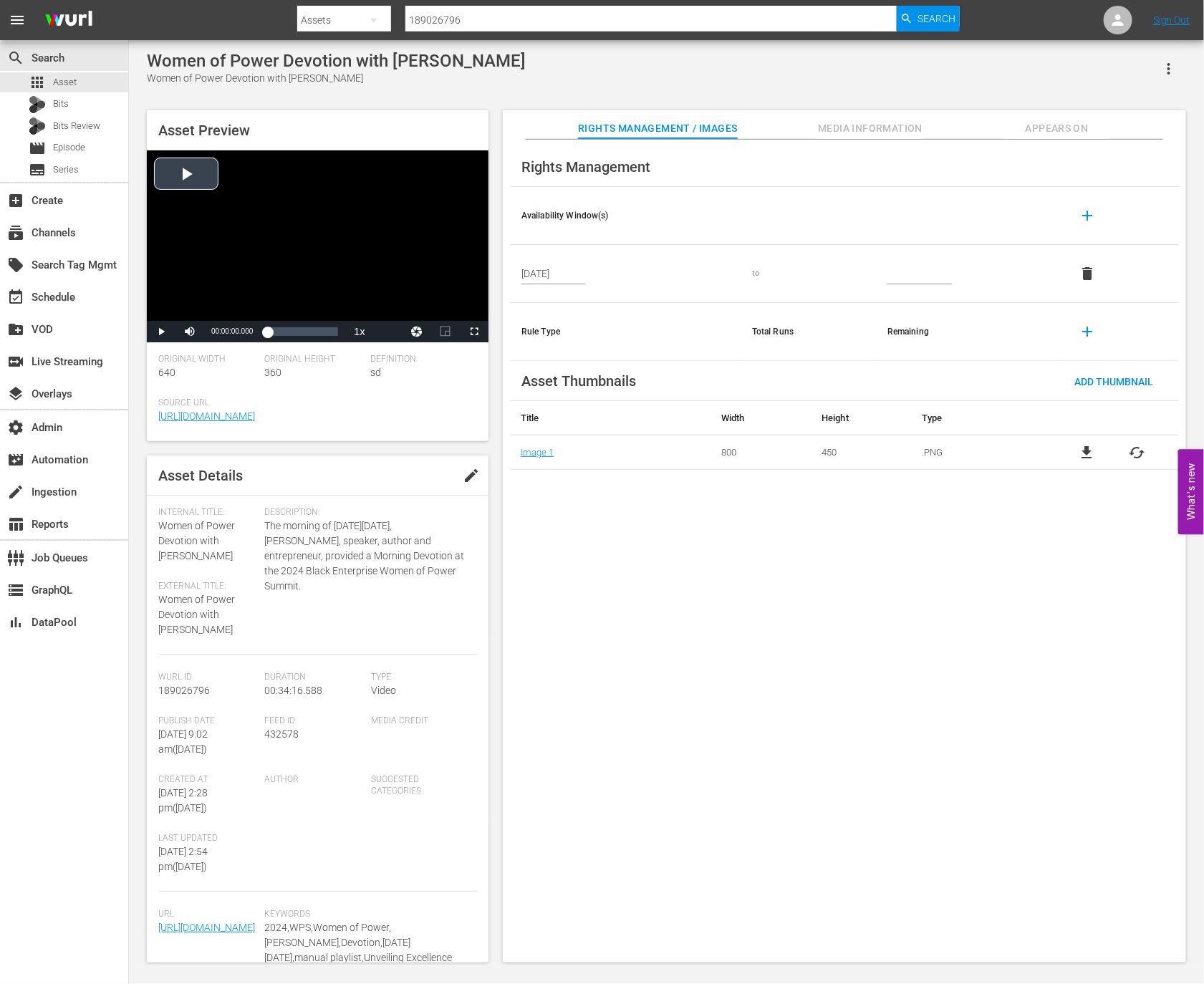
click at [342, 213] on div "Video Player" at bounding box center [317, 236] width 341 height 170
click at [363, 250] on span "2x" at bounding box center [360, 252] width 9 height 10
click at [213, 333] on div "24%" at bounding box center [221, 332] width 29 height 2
click at [268, 336] on div "00:00:13.631" at bounding box center [267, 332] width 1 height 15
click at [292, 340] on div "Loaded : 12.26% 00:11:25.529 00:03:50.290" at bounding box center [302, 332] width 85 height 22
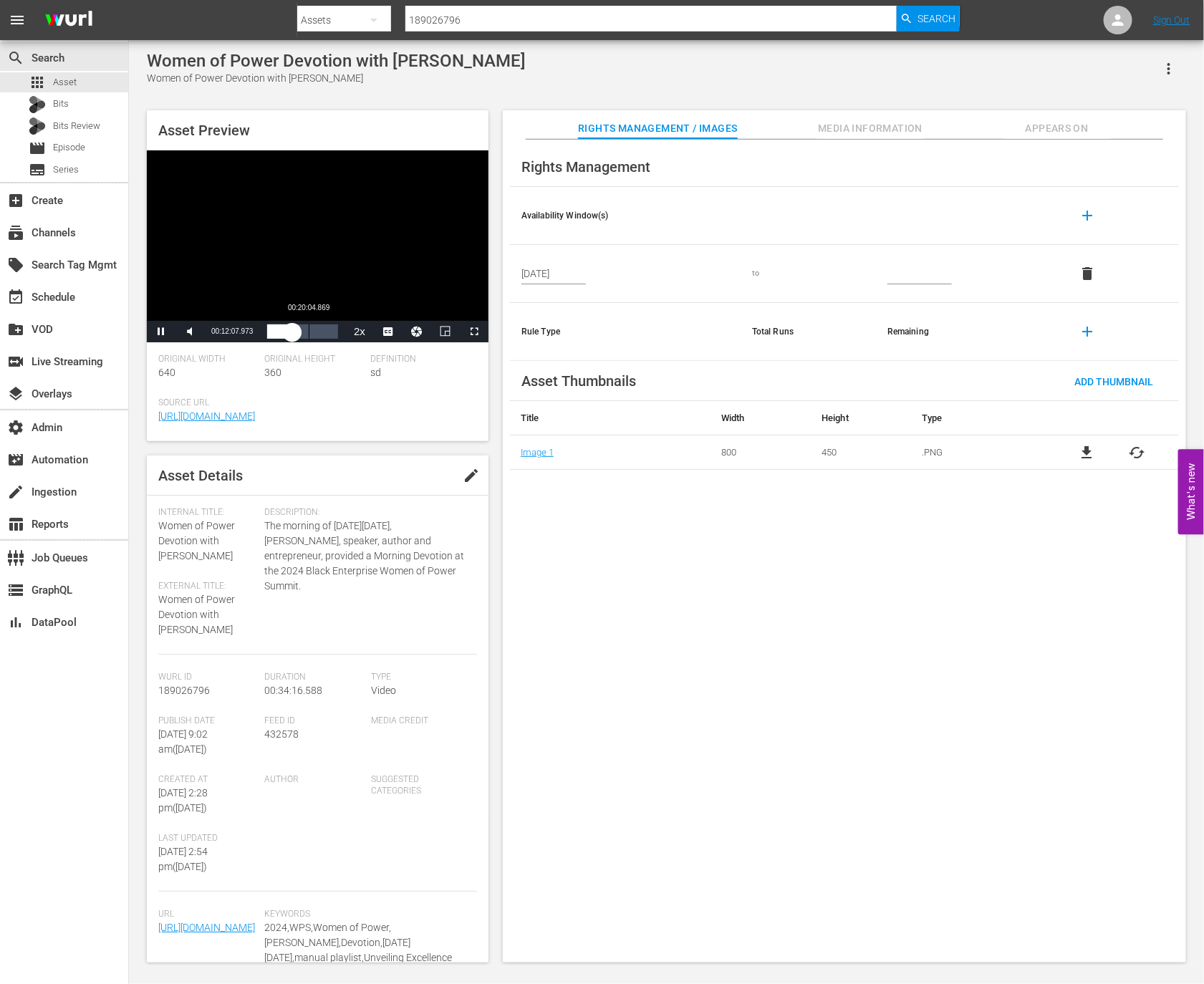
click at [309, 337] on div "00:20:04.869" at bounding box center [309, 332] width 1 height 15
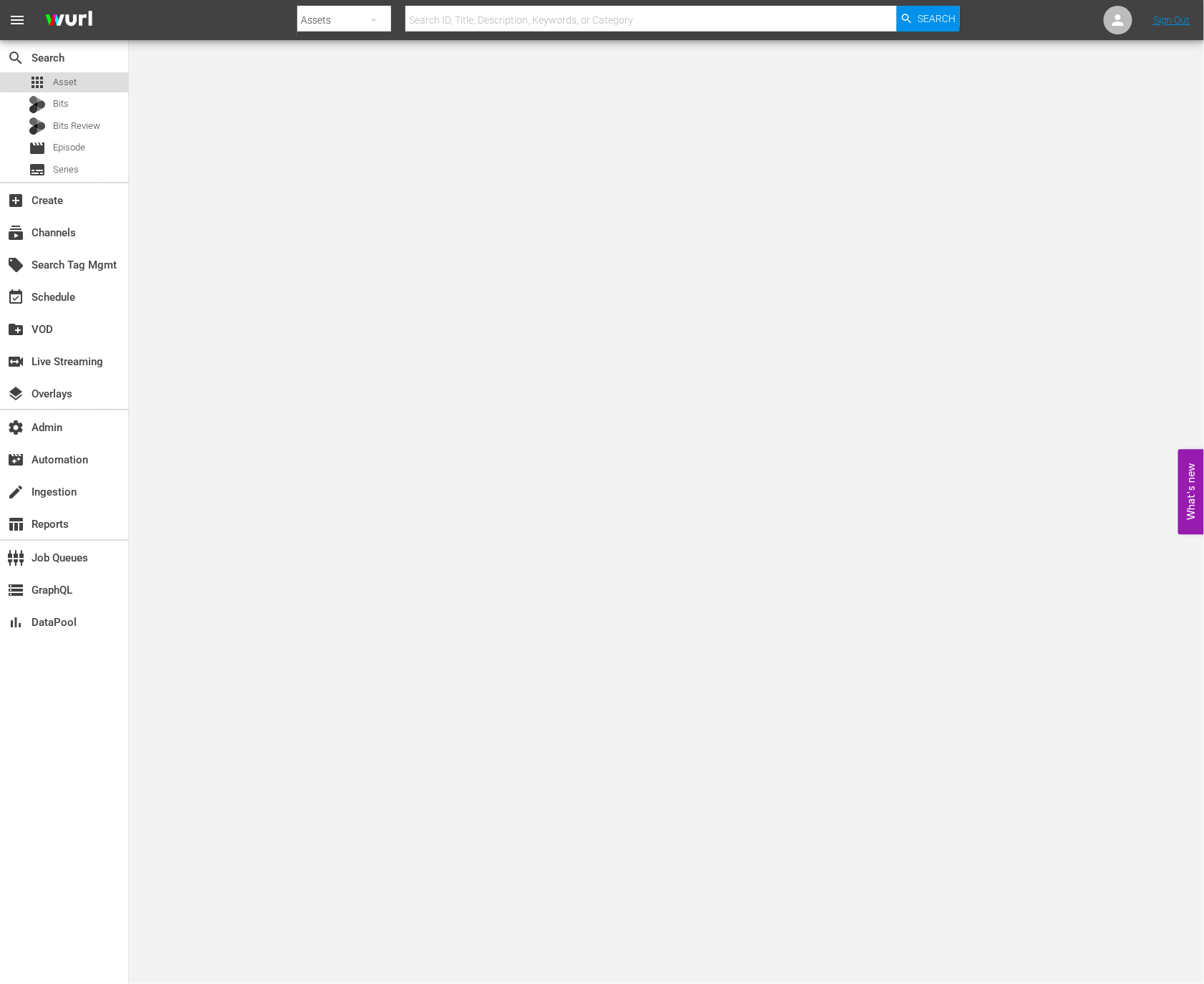
click at [66, 77] on span "Asset" at bounding box center [65, 82] width 23 height 15
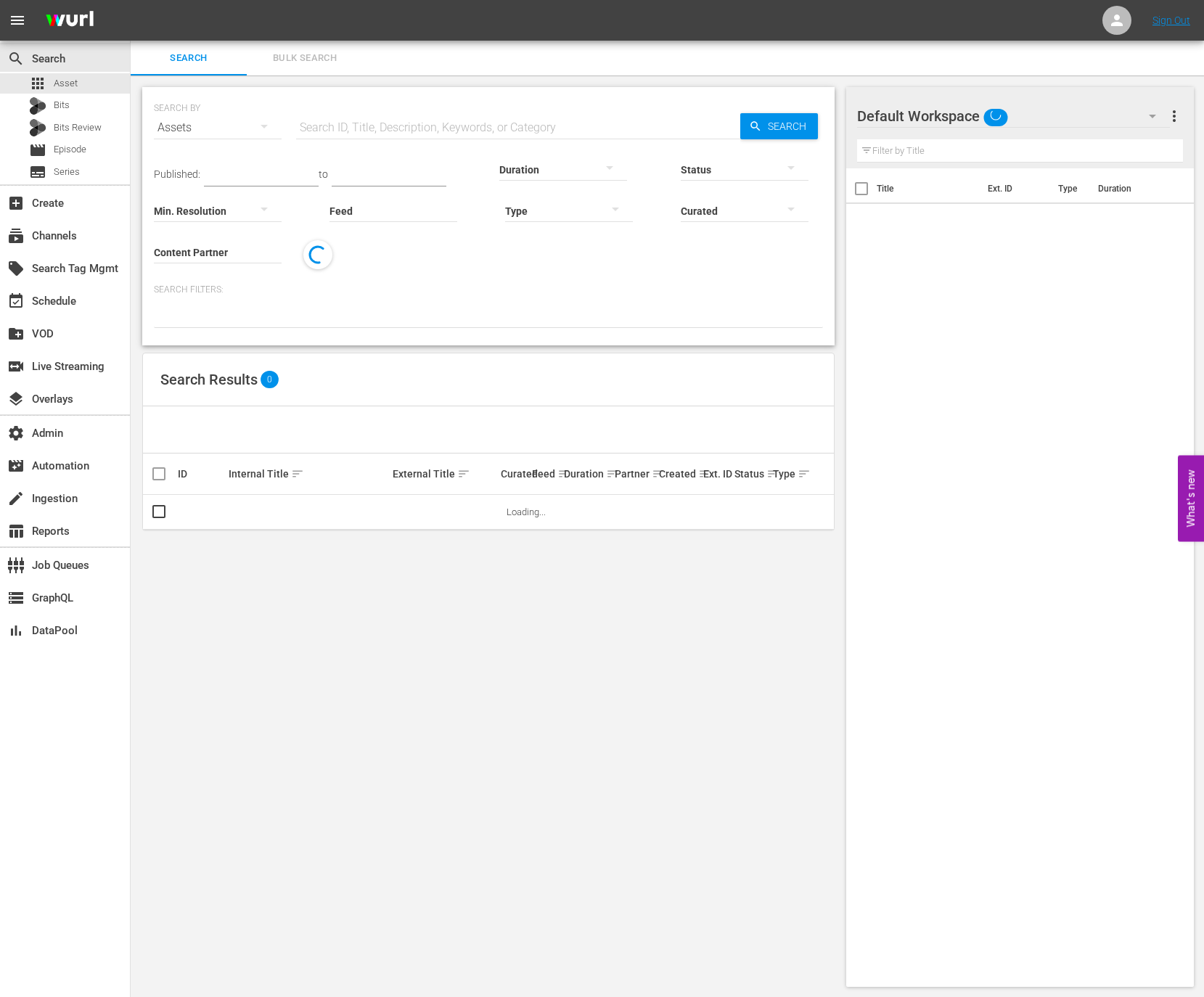
click at [311, 134] on input "text" at bounding box center [518, 128] width 444 height 35
paste input "189026914"
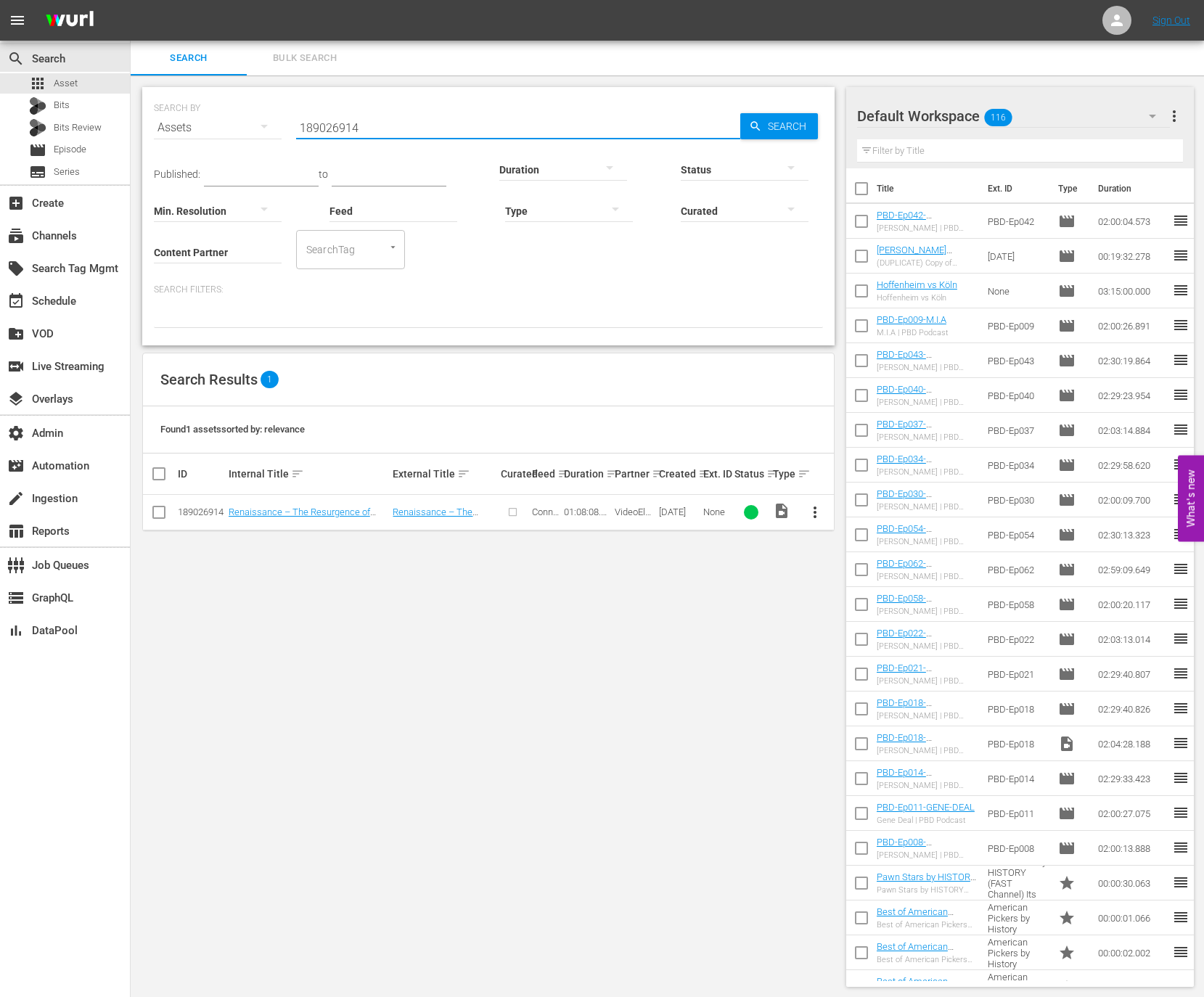
type input "189026914"
click at [288, 518] on td "Renaissance – The Resurgence of Conscious Black Men in Entertainment" at bounding box center [308, 513] width 165 height 35
click at [289, 513] on link "Renaissance – The Resurgence of Conscious Black Men in Entertainment" at bounding box center [308, 518] width 159 height 22
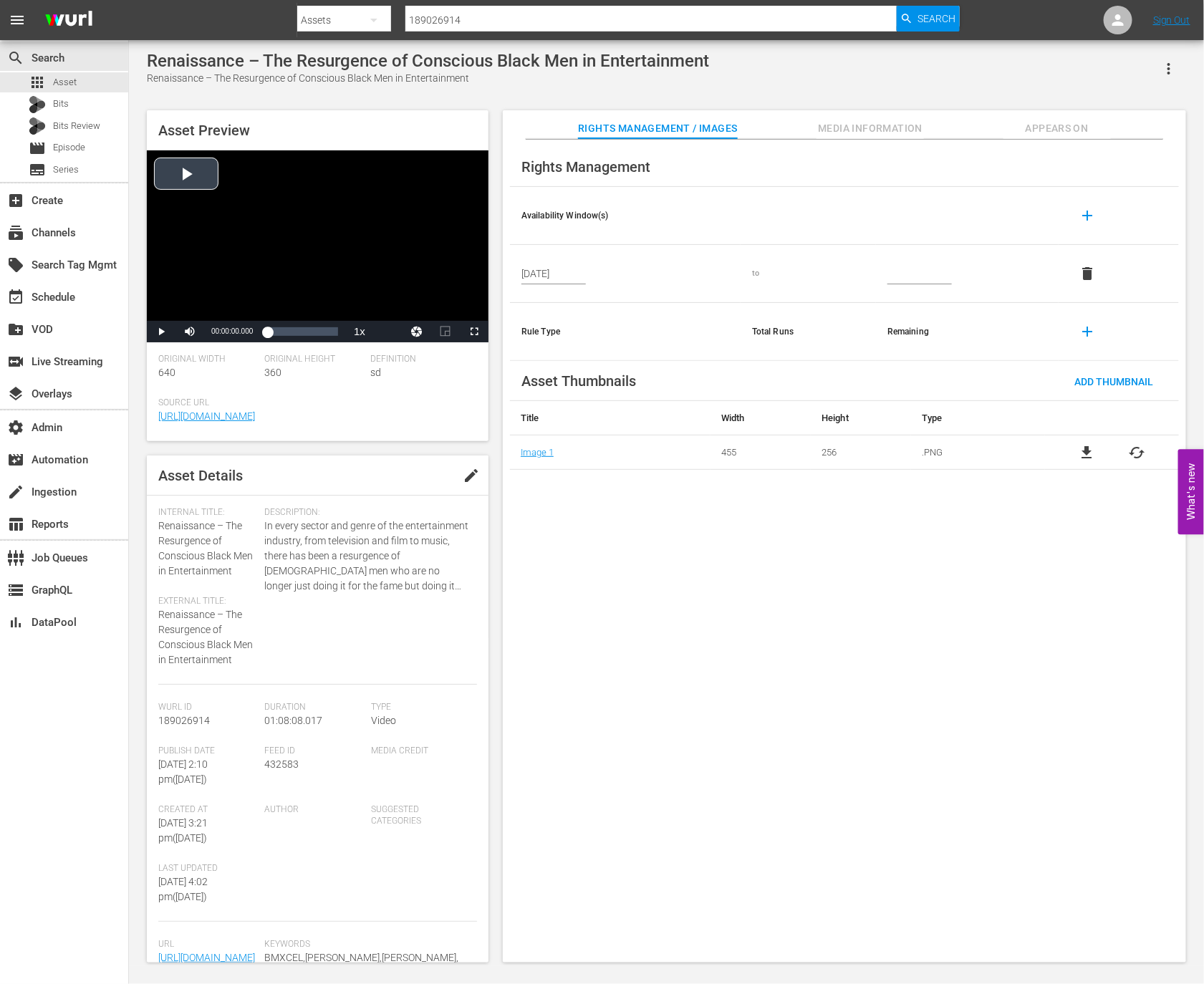
click at [306, 245] on div "Video Player" at bounding box center [317, 236] width 341 height 170
click at [288, 335] on div "Loaded : 0.14% 00:19:57.499 00:00:00.195" at bounding box center [302, 332] width 71 height 15
click at [366, 252] on li "2x" at bounding box center [359, 252] width 28 height 16
click at [288, 338] on div "00:20:04.819" at bounding box center [277, 332] width 21 height 15
click at [300, 338] on div "00:24:47.093" at bounding box center [283, 332] width 33 height 15
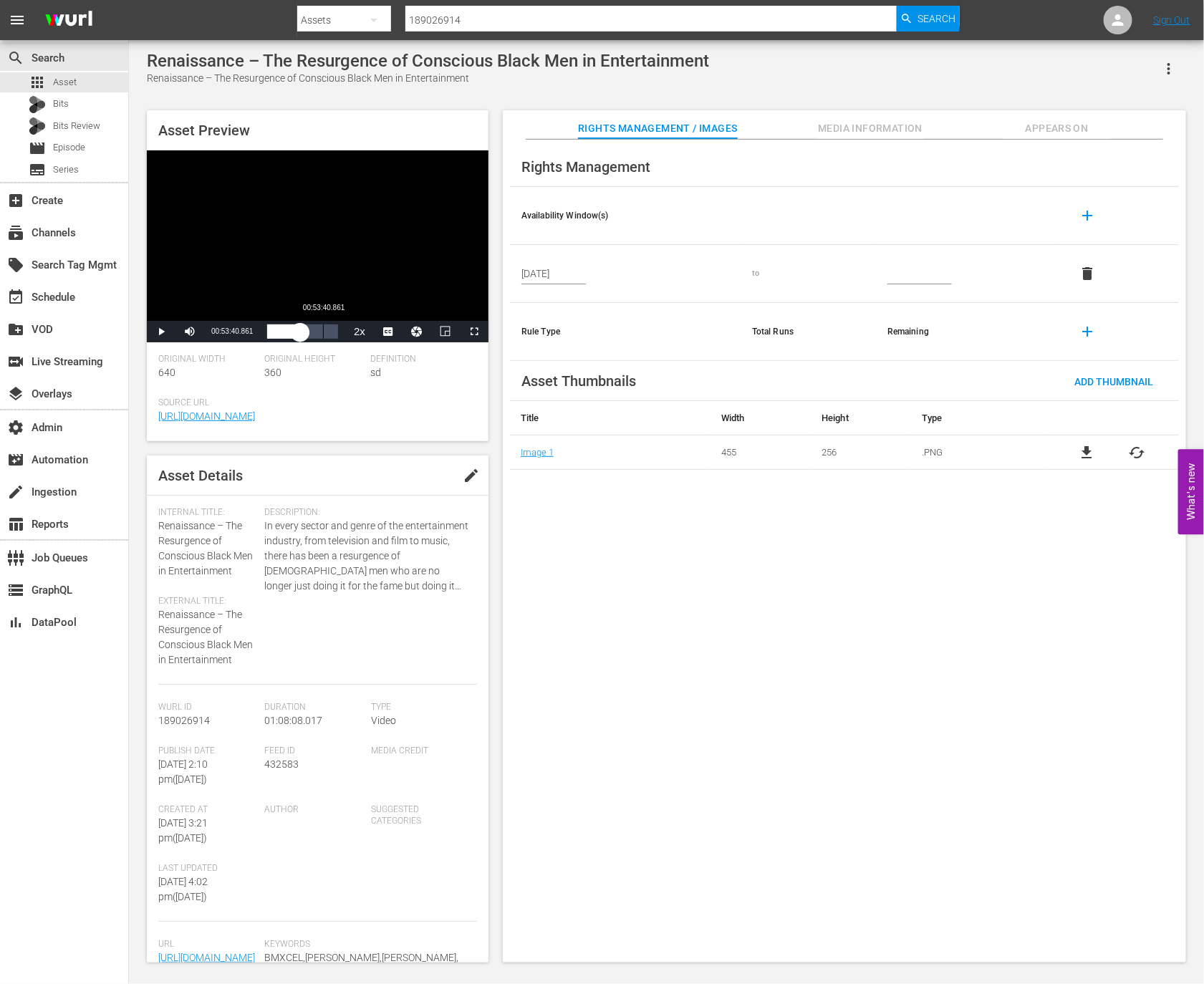
click at [323, 338] on div "00:53:40.861" at bounding box center [323, 332] width 1 height 15
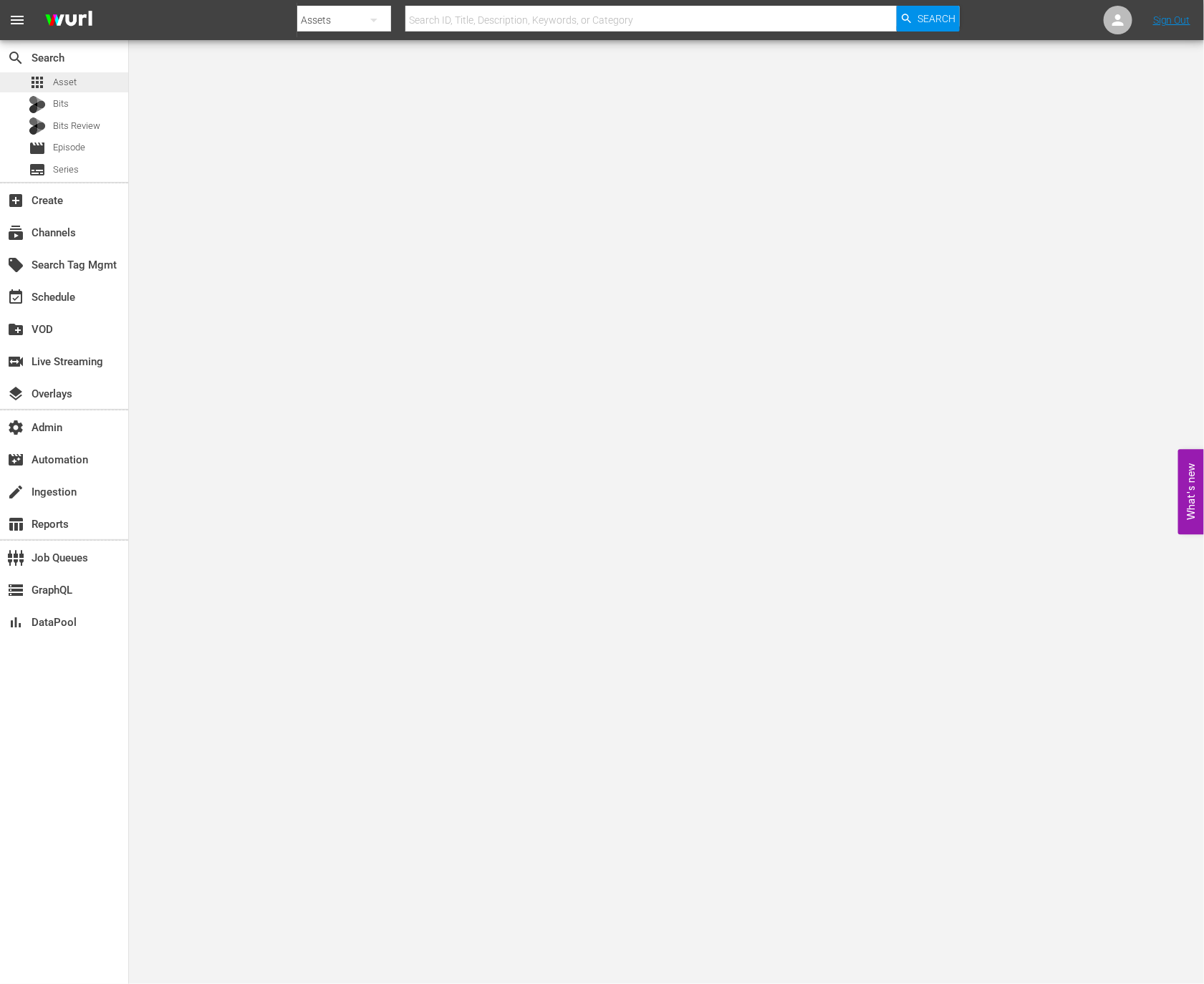
click at [87, 77] on div "apps Asset" at bounding box center [64, 82] width 128 height 20
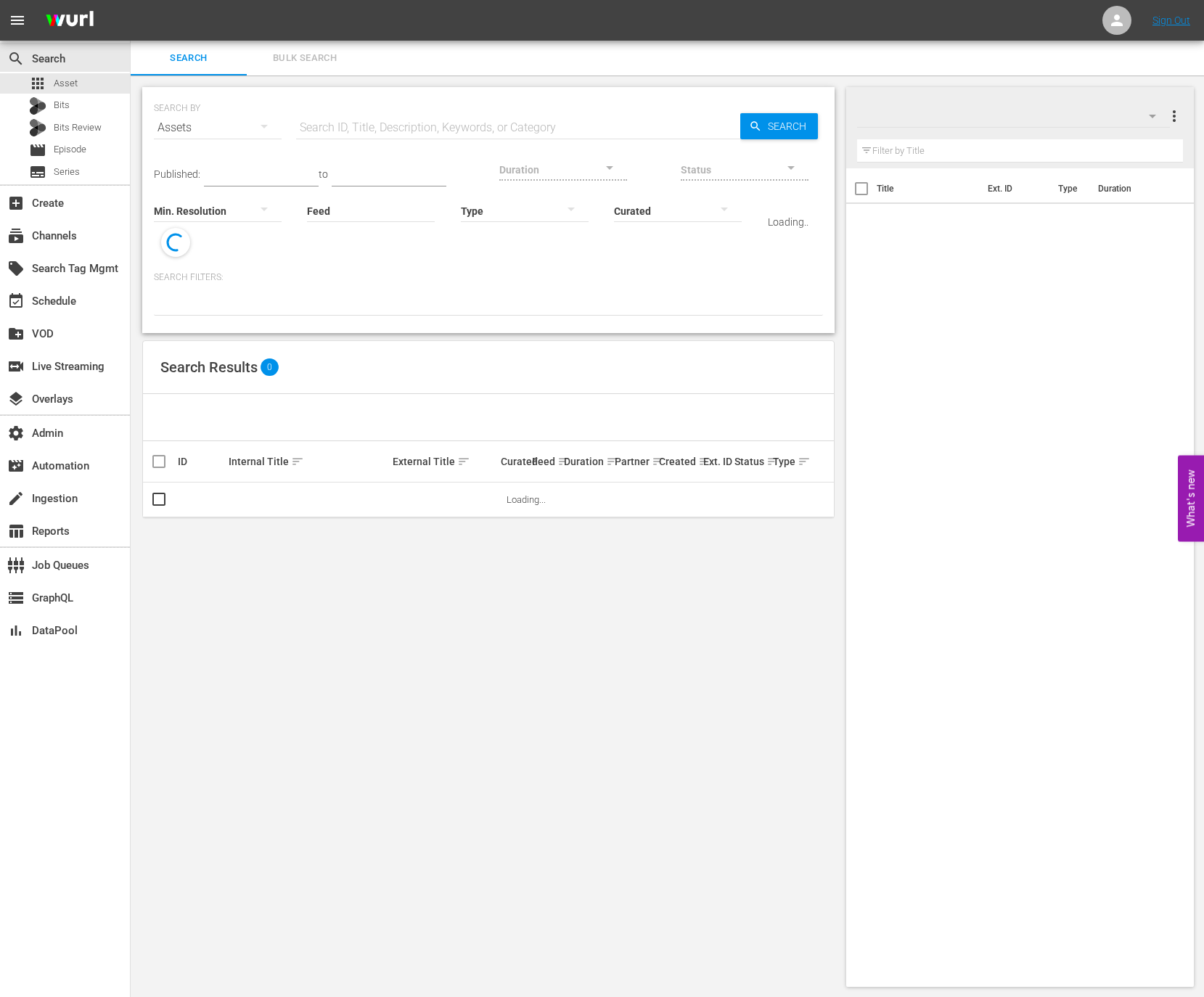
click at [353, 126] on input "text" at bounding box center [518, 128] width 444 height 35
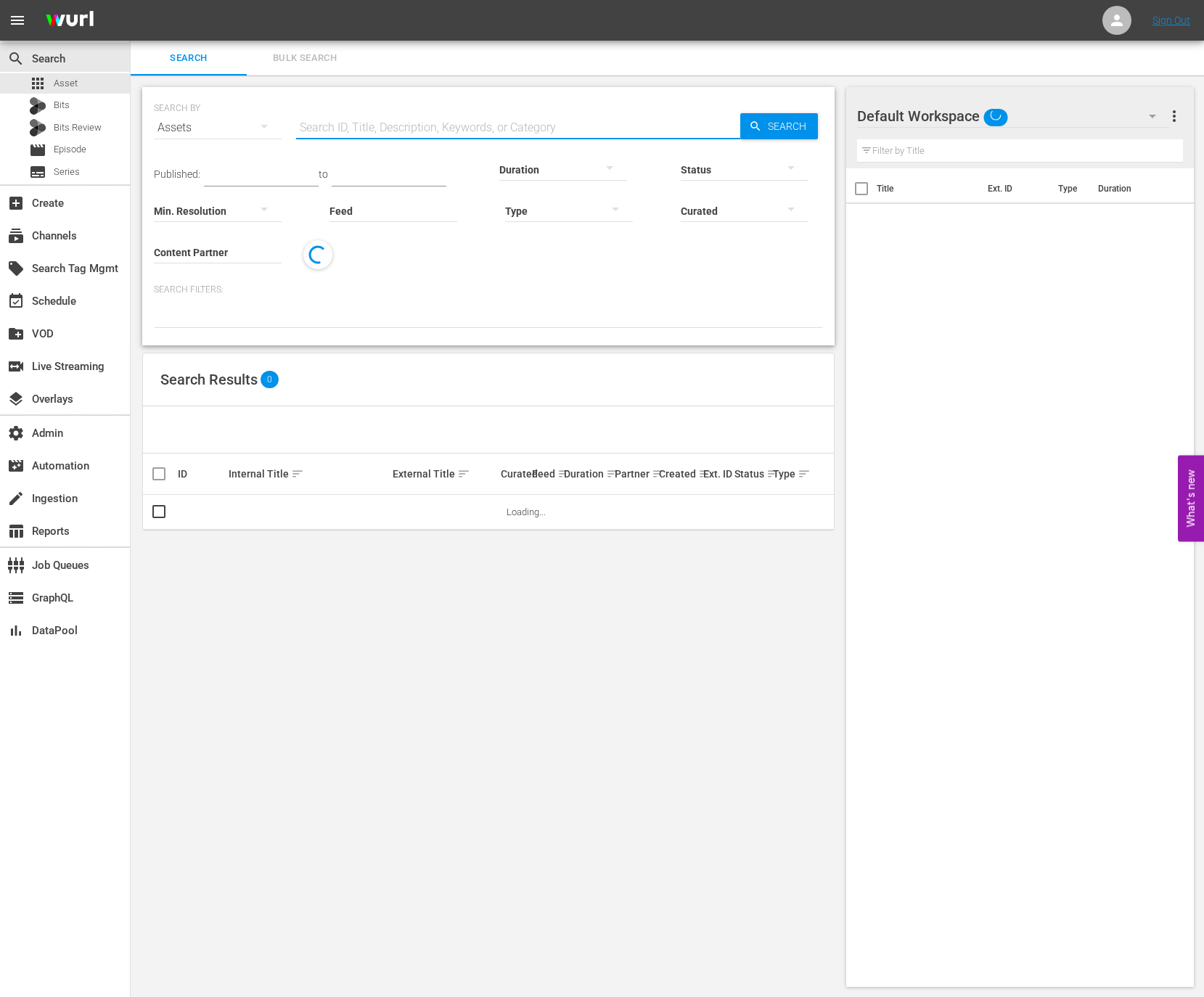
paste input "189026806"
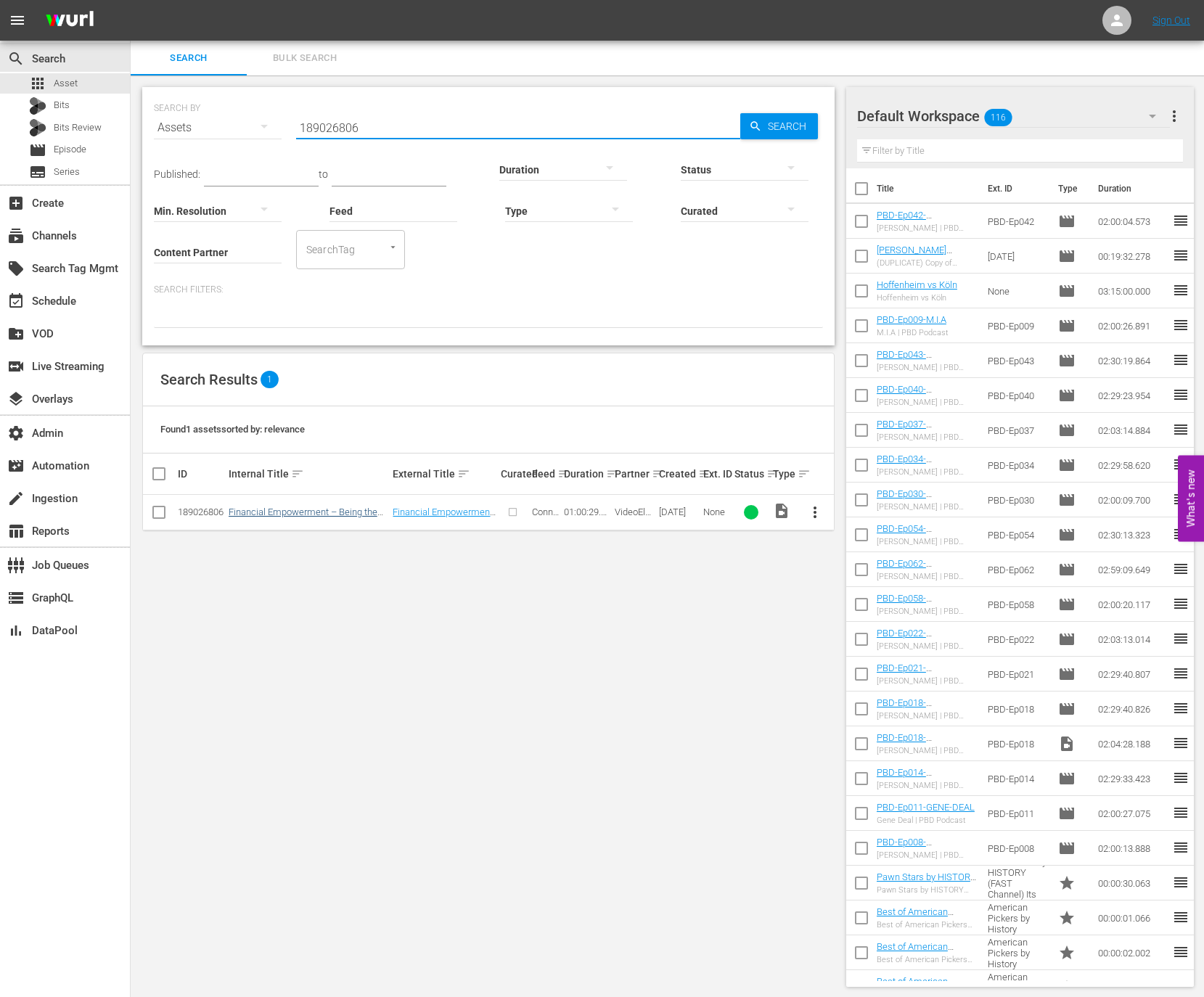
type input "189026806"
click at [300, 515] on link "Financial Empowerment – Being the Breadwinner" at bounding box center [303, 518] width 149 height 22
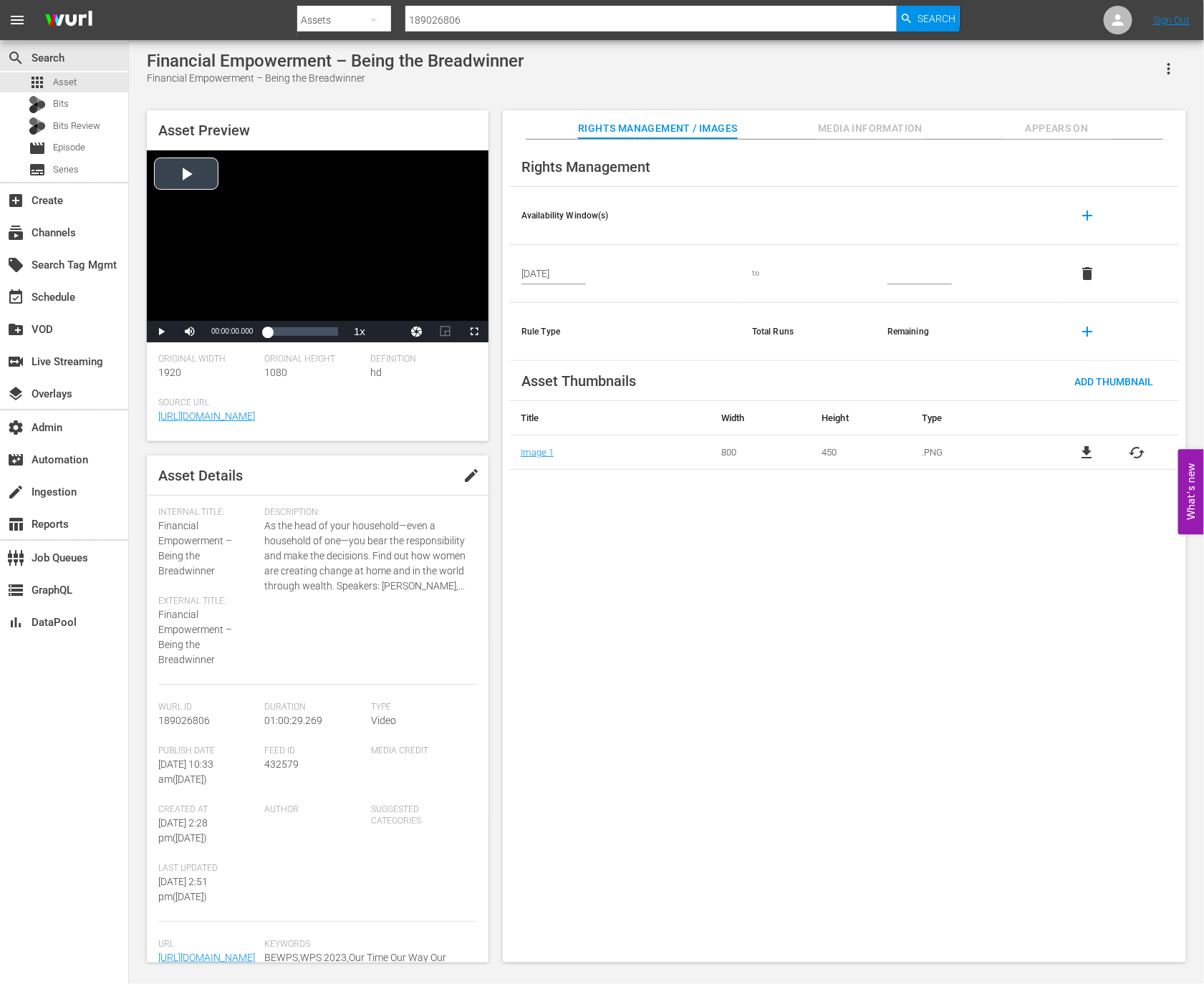
click at [304, 223] on div "Video Player" at bounding box center [317, 236] width 341 height 170
click at [364, 245] on li "2x" at bounding box center [359, 252] width 28 height 16
click at [190, 332] on span "Video Player" at bounding box center [190, 332] width 0 height 0
click at [280, 334] on div "Loaded : 1.16% 00:09:51.728 00:00:04.675" at bounding box center [302, 332] width 71 height 15
click at [291, 334] on div "00:20:46.415" at bounding box center [291, 332] width 1 height 15
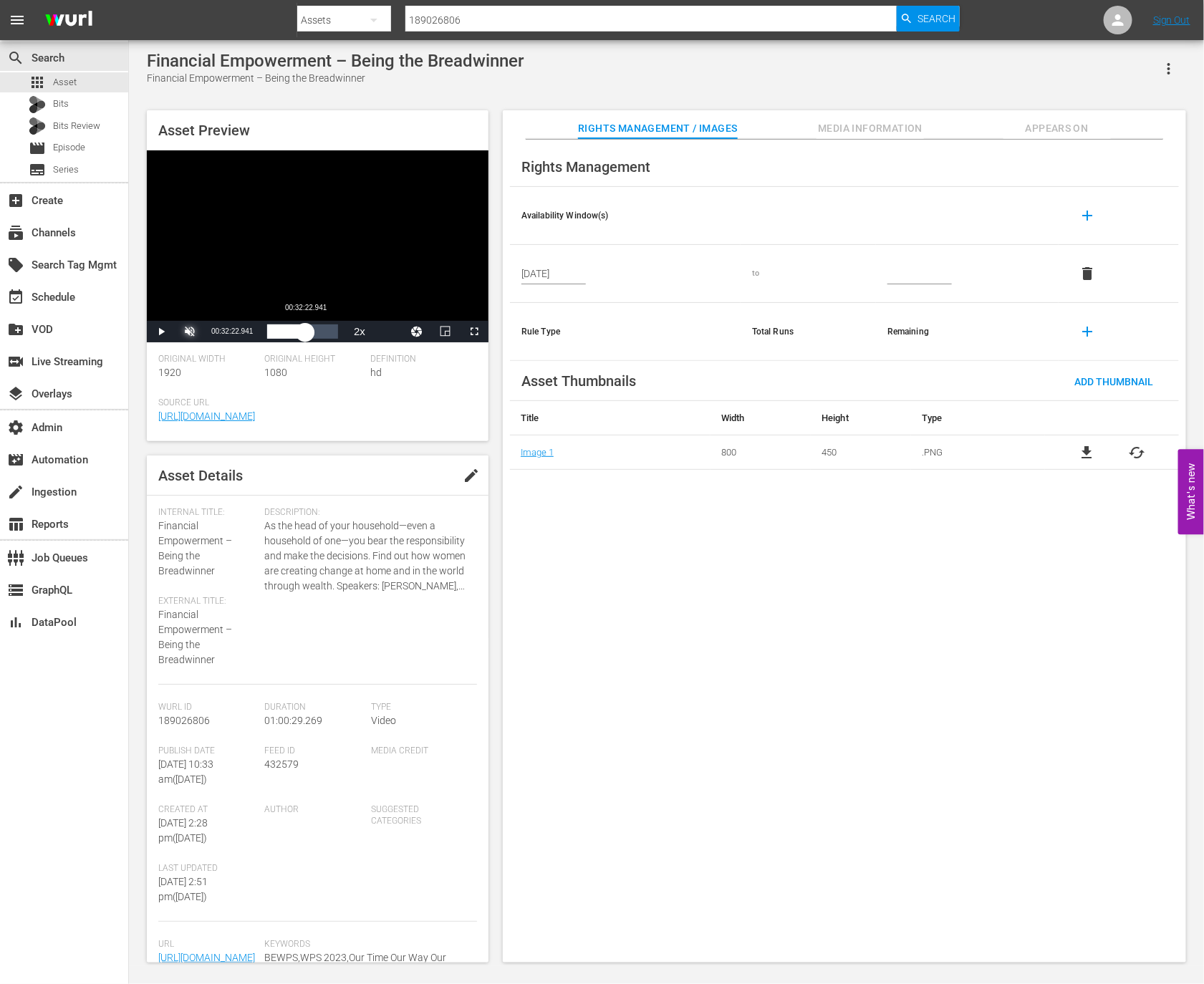
click at [305, 336] on div "Loaded : 34.58% 00:32:22.941 00:20:46.963" at bounding box center [302, 332] width 71 height 15
click at [318, 338] on div "00:43:22.809" at bounding box center [318, 332] width 1 height 15
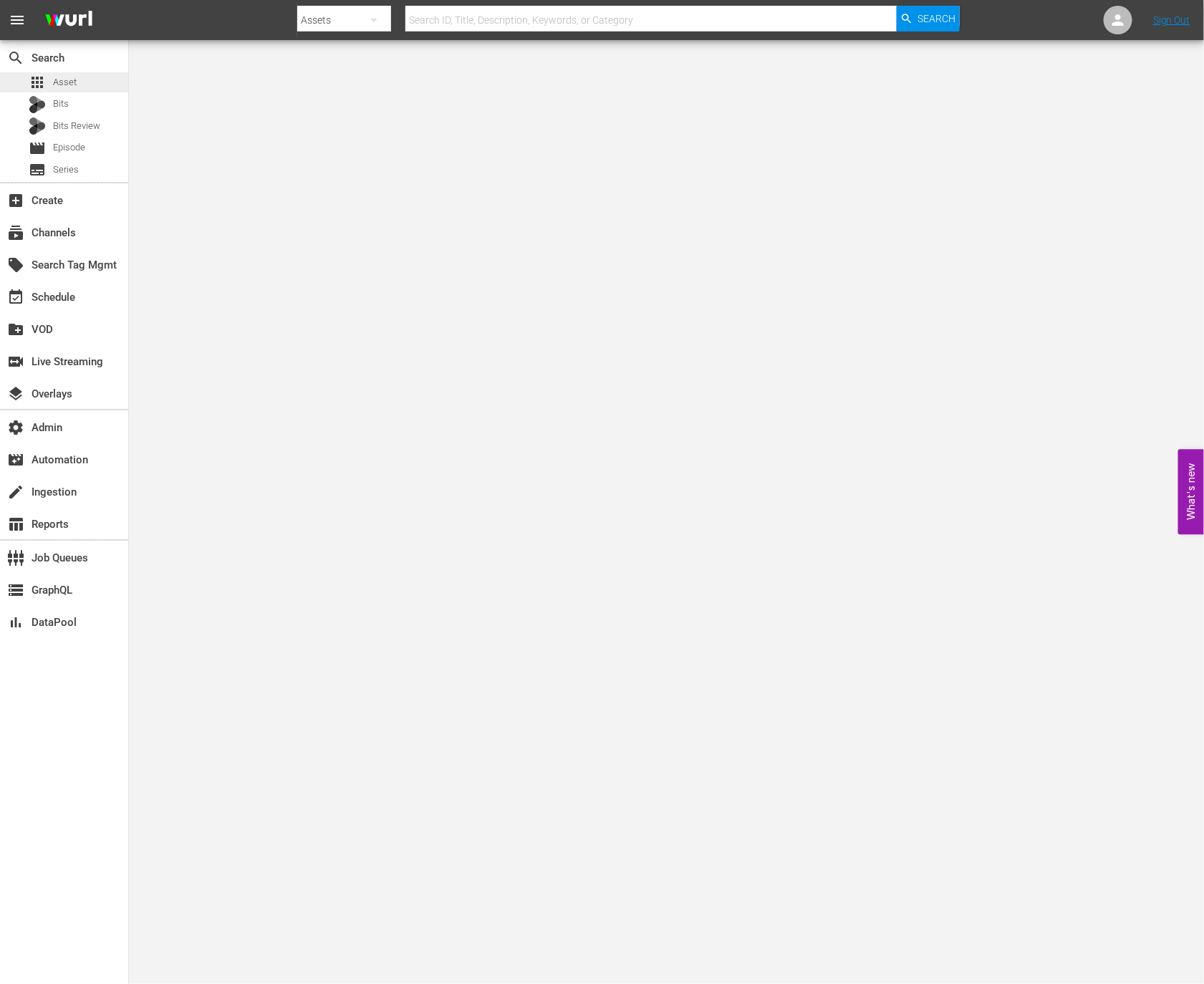
click at [87, 85] on div "apps Asset" at bounding box center [64, 82] width 128 height 20
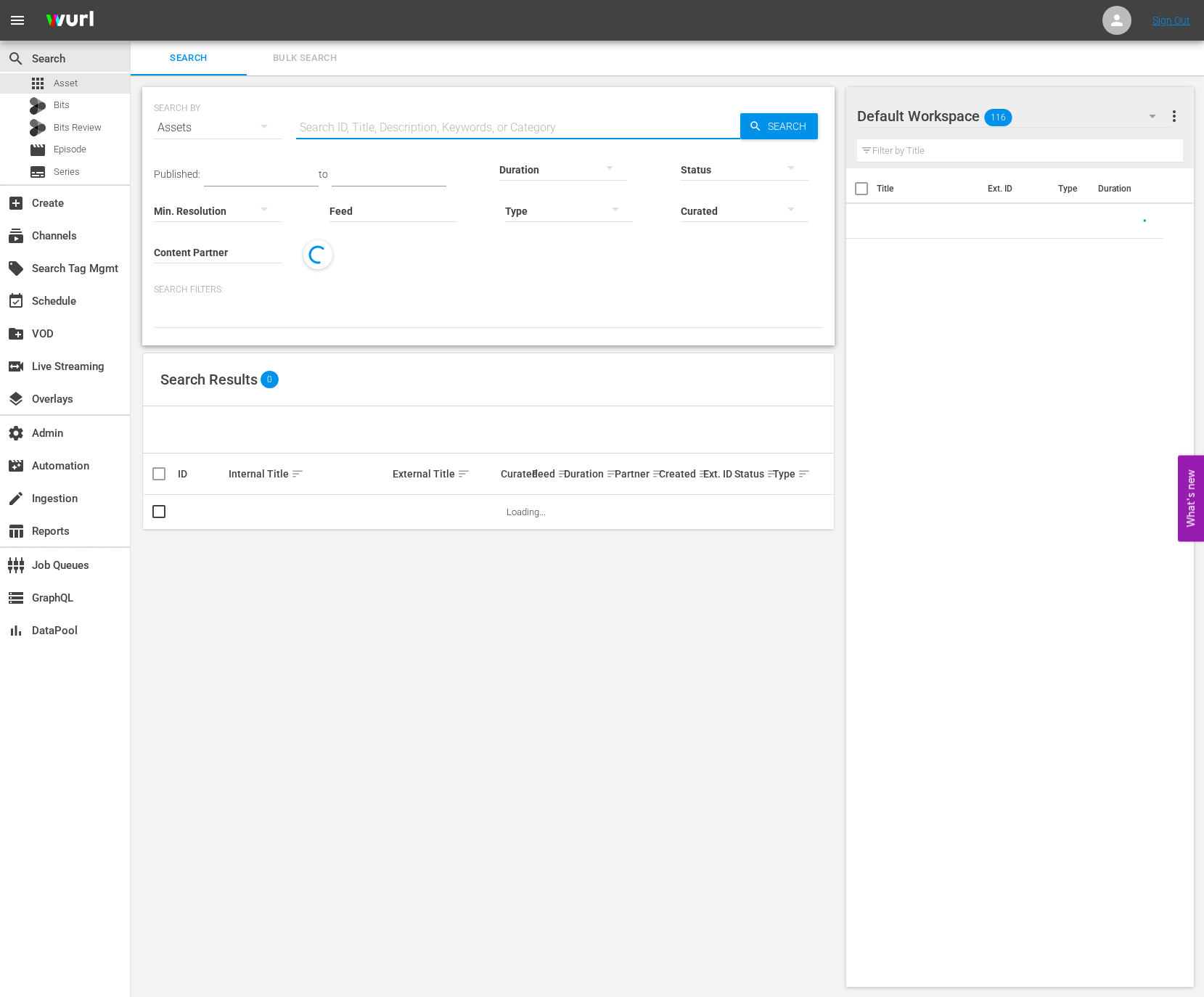
click at [336, 131] on input "text" at bounding box center [518, 128] width 444 height 35
paste input "189026806"
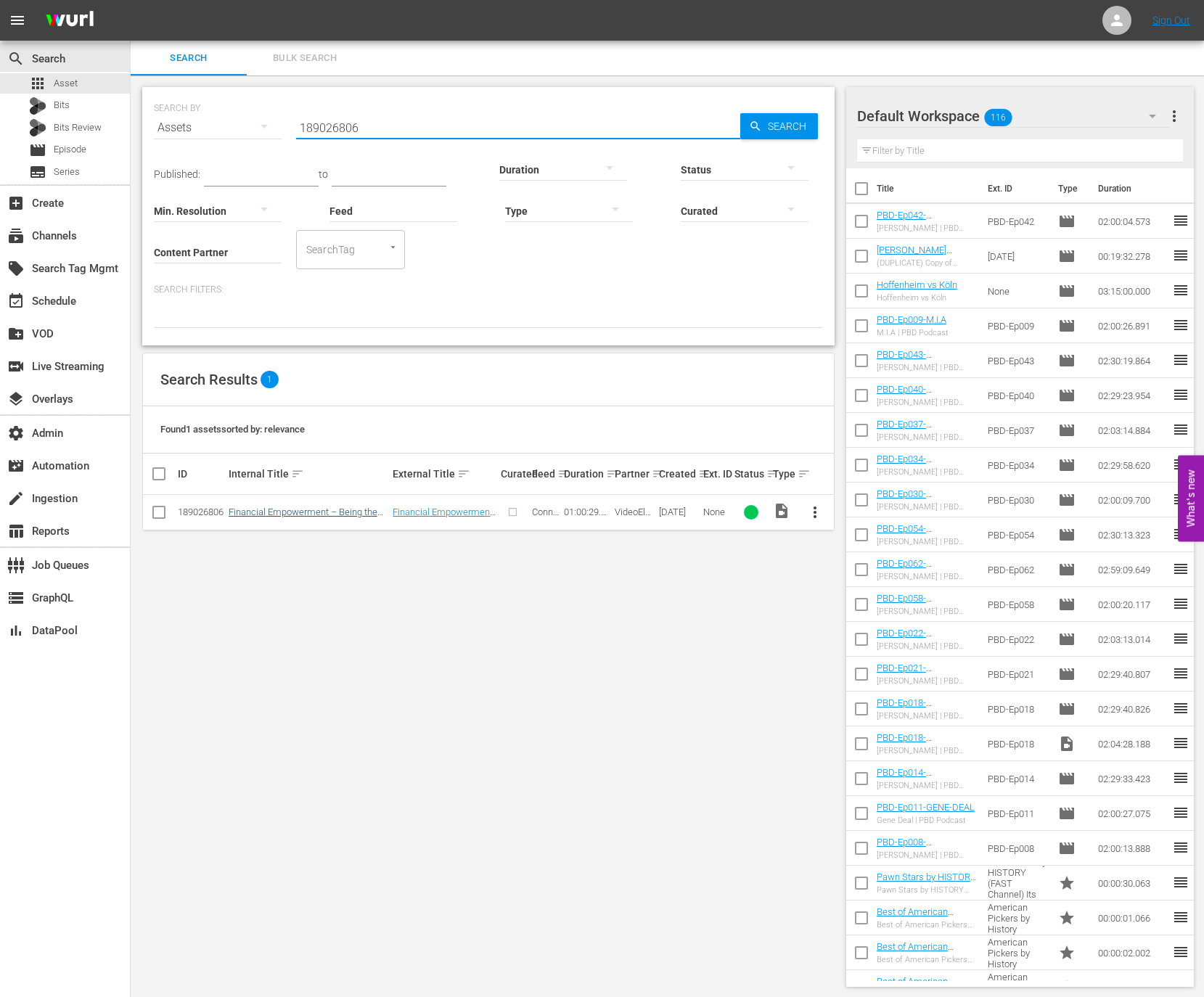
type input "189026806"
click at [276, 513] on link "Financial Empowerment – Being the Breadwinner" at bounding box center [303, 518] width 149 height 22
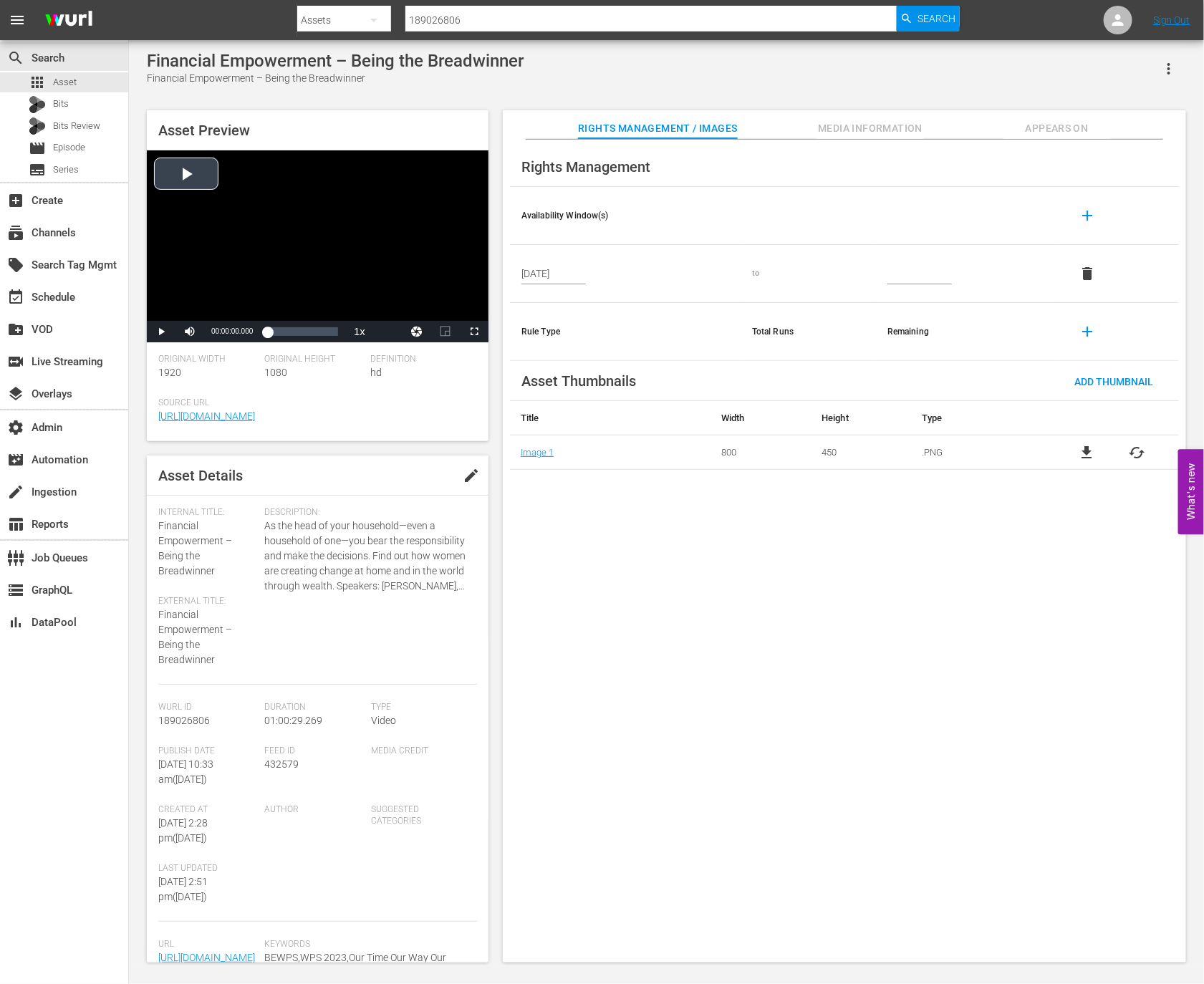
click at [306, 263] on div "Video Player" at bounding box center [317, 236] width 341 height 170
click at [288, 332] on div "Loaded : 0.99% 00:18:56.437 00:00:00.966" at bounding box center [302, 332] width 71 height 15
click at [288, 332] on div "00:17:44.244" at bounding box center [277, 332] width 21 height 15
click at [161, 332] on span "Video Player" at bounding box center [161, 332] width 0 height 0
click at [223, 257] on div "Video Player" at bounding box center [317, 236] width 341 height 170
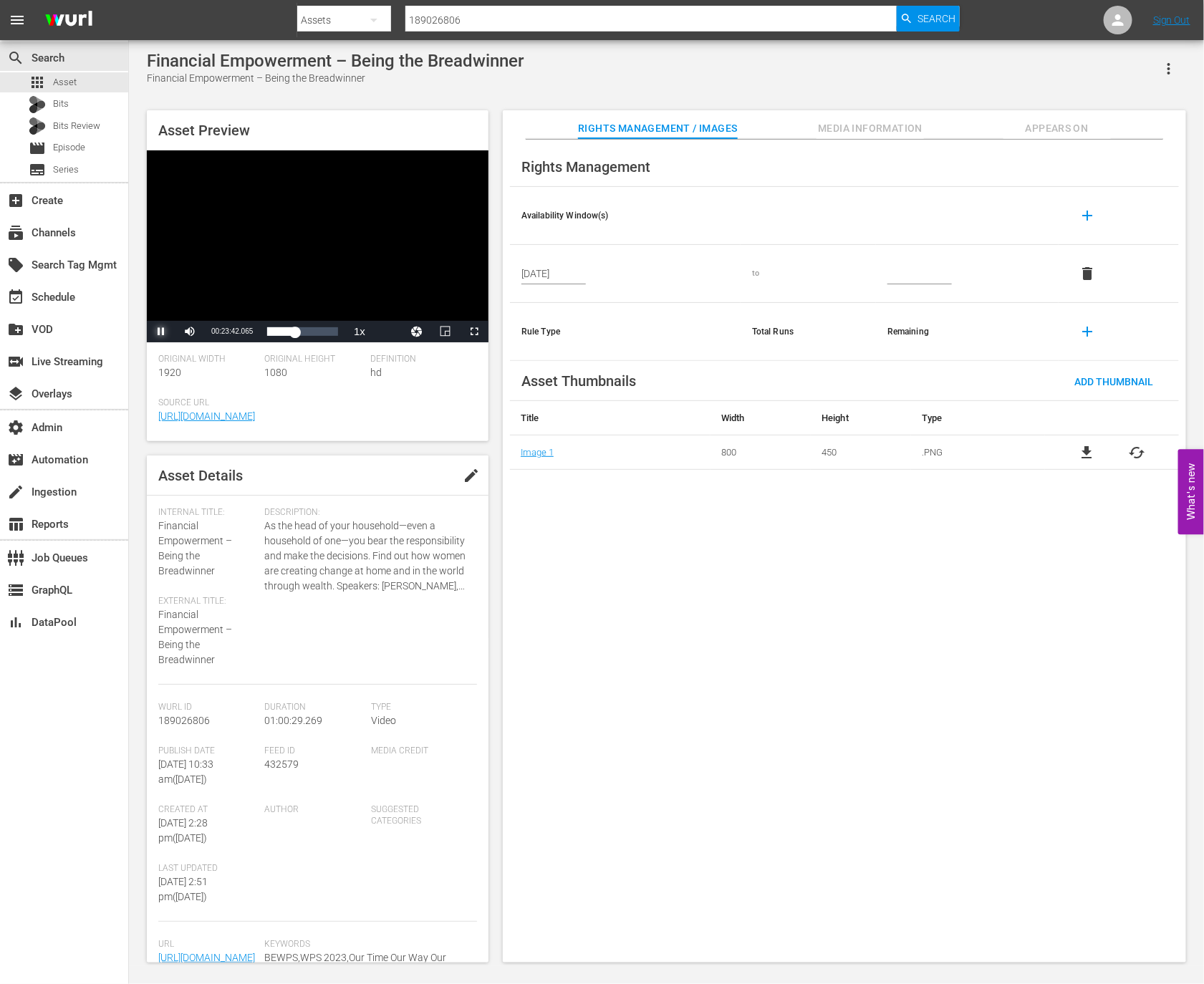
click at [161, 332] on span "Video Player" at bounding box center [161, 332] width 0 height 0
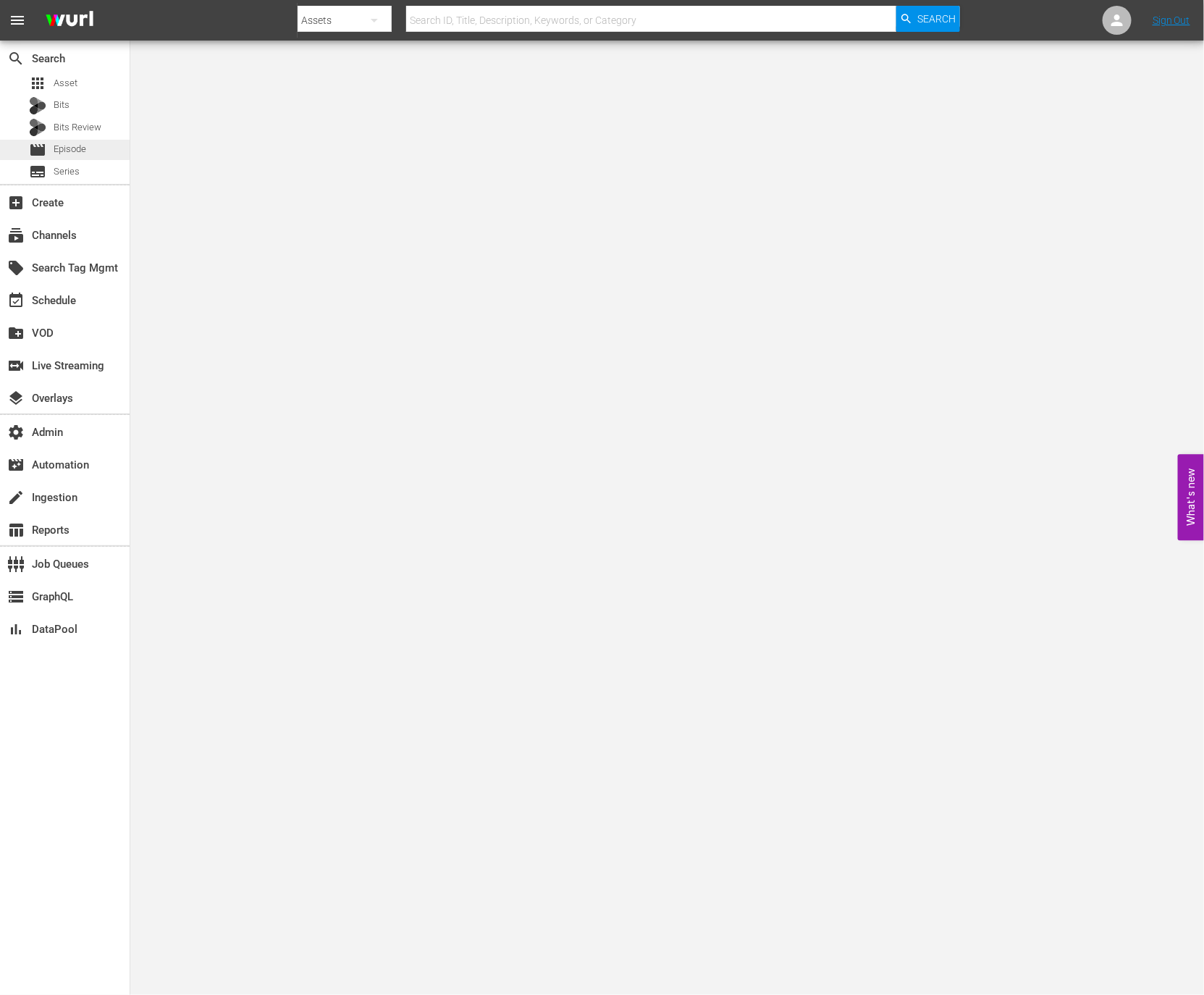
click at [56, 159] on div "movie Episode" at bounding box center [57, 150] width 57 height 21
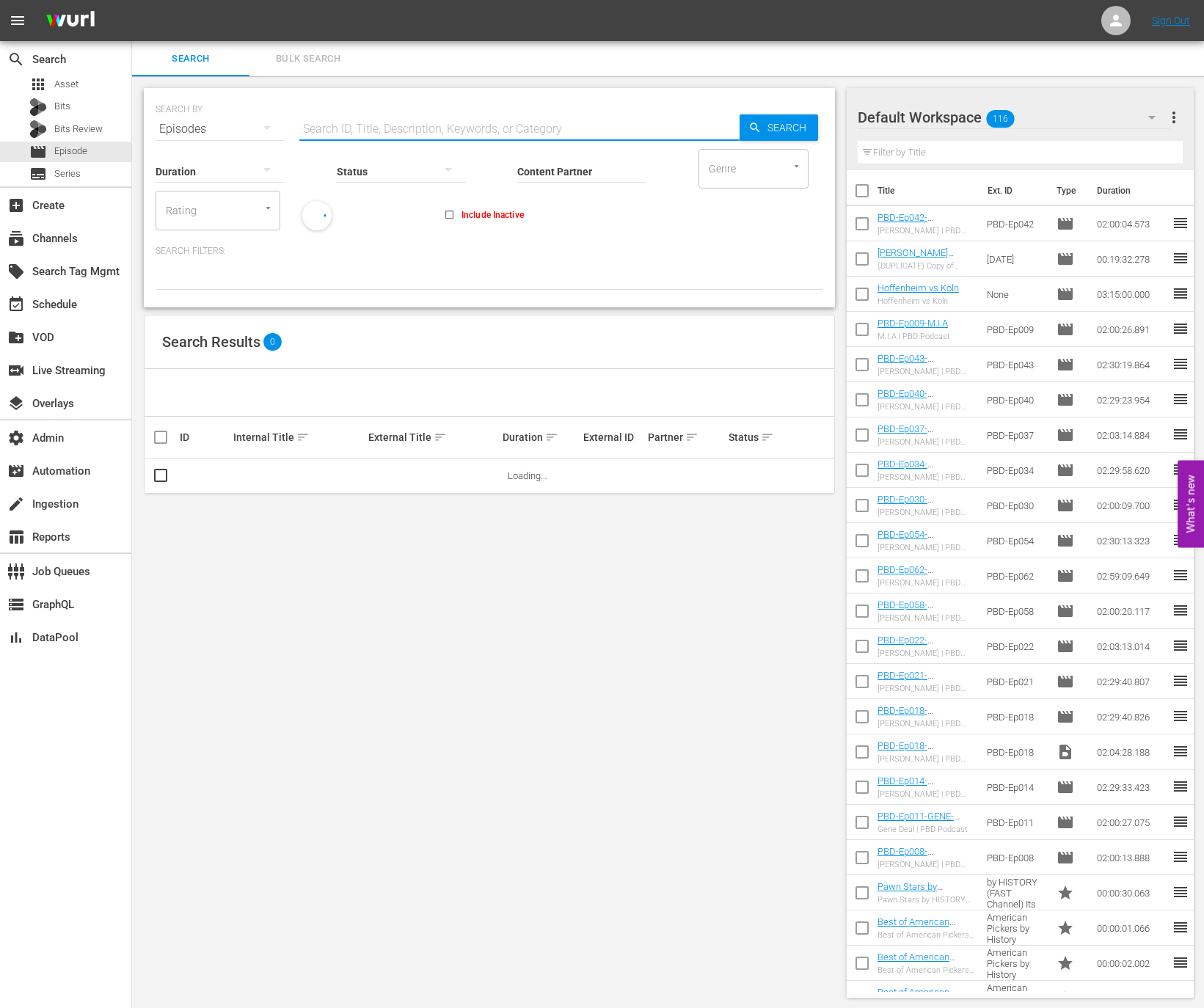
click at [359, 113] on input "text" at bounding box center [519, 129] width 440 height 35
paste input "78553954"
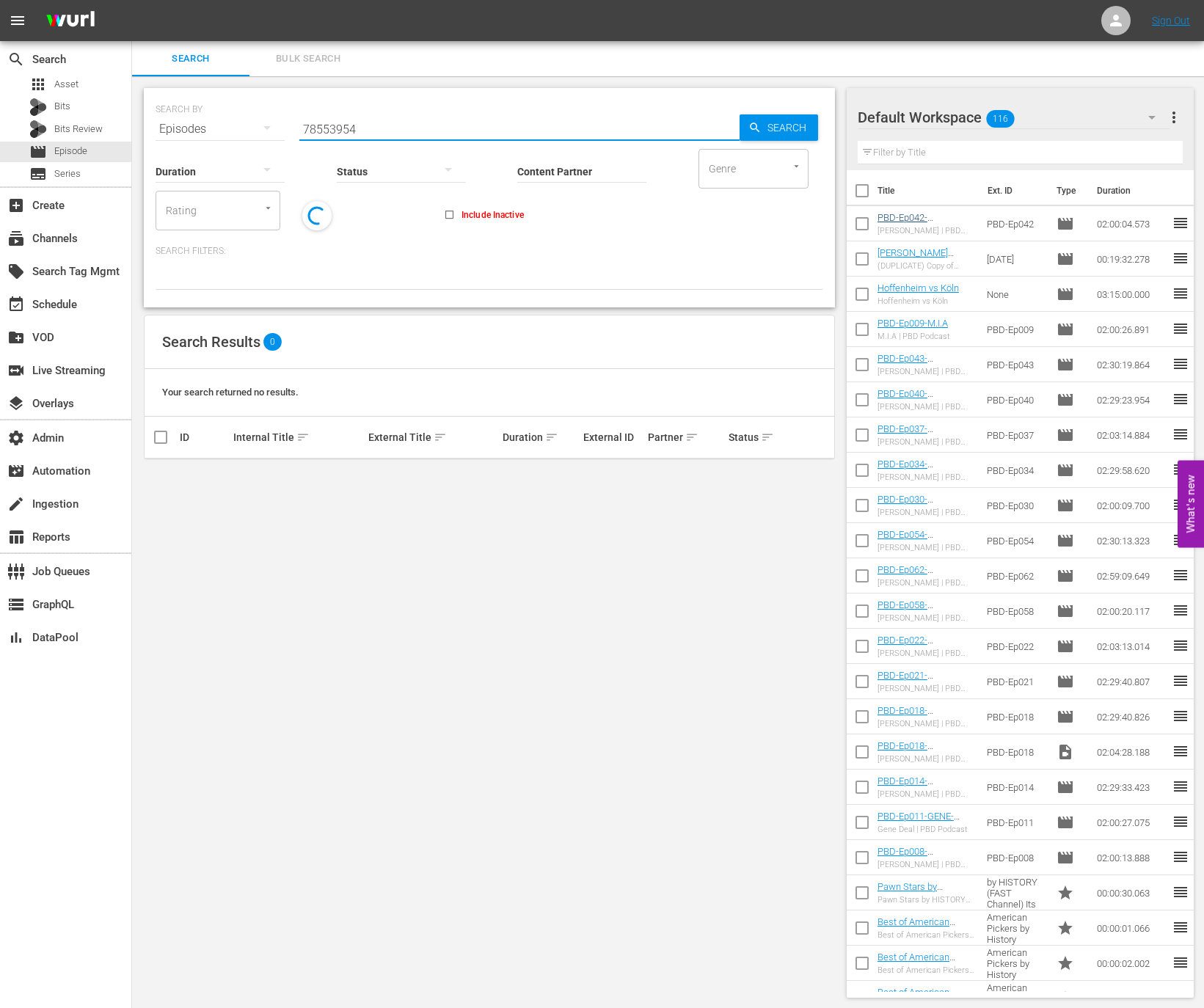
type input "78553954"
click at [899, 221] on link "PBD-Ep042-OLEKSIY-ARESTOVYCH" at bounding box center [913, 223] width 70 height 22
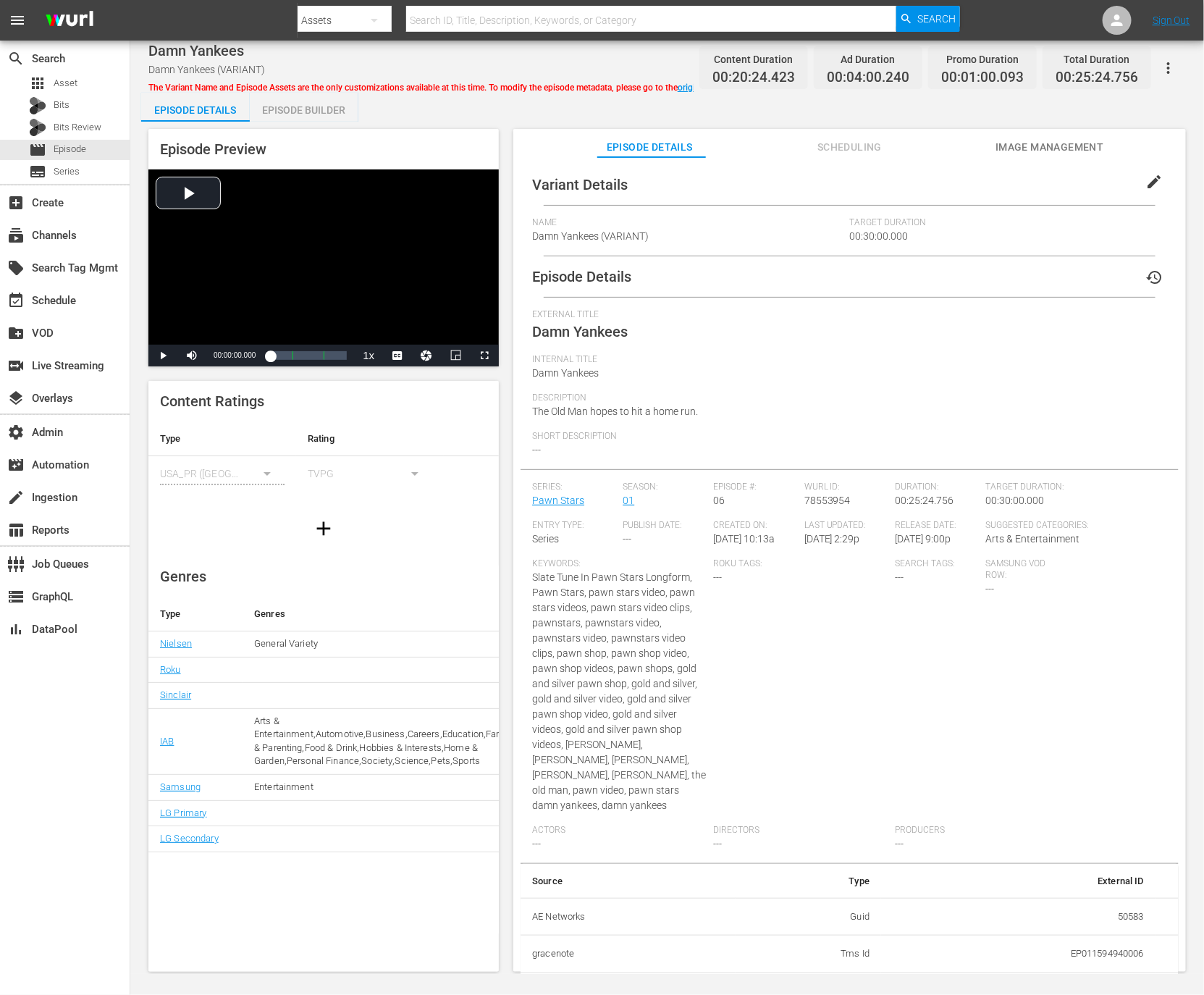
scroll to position [15, 0]
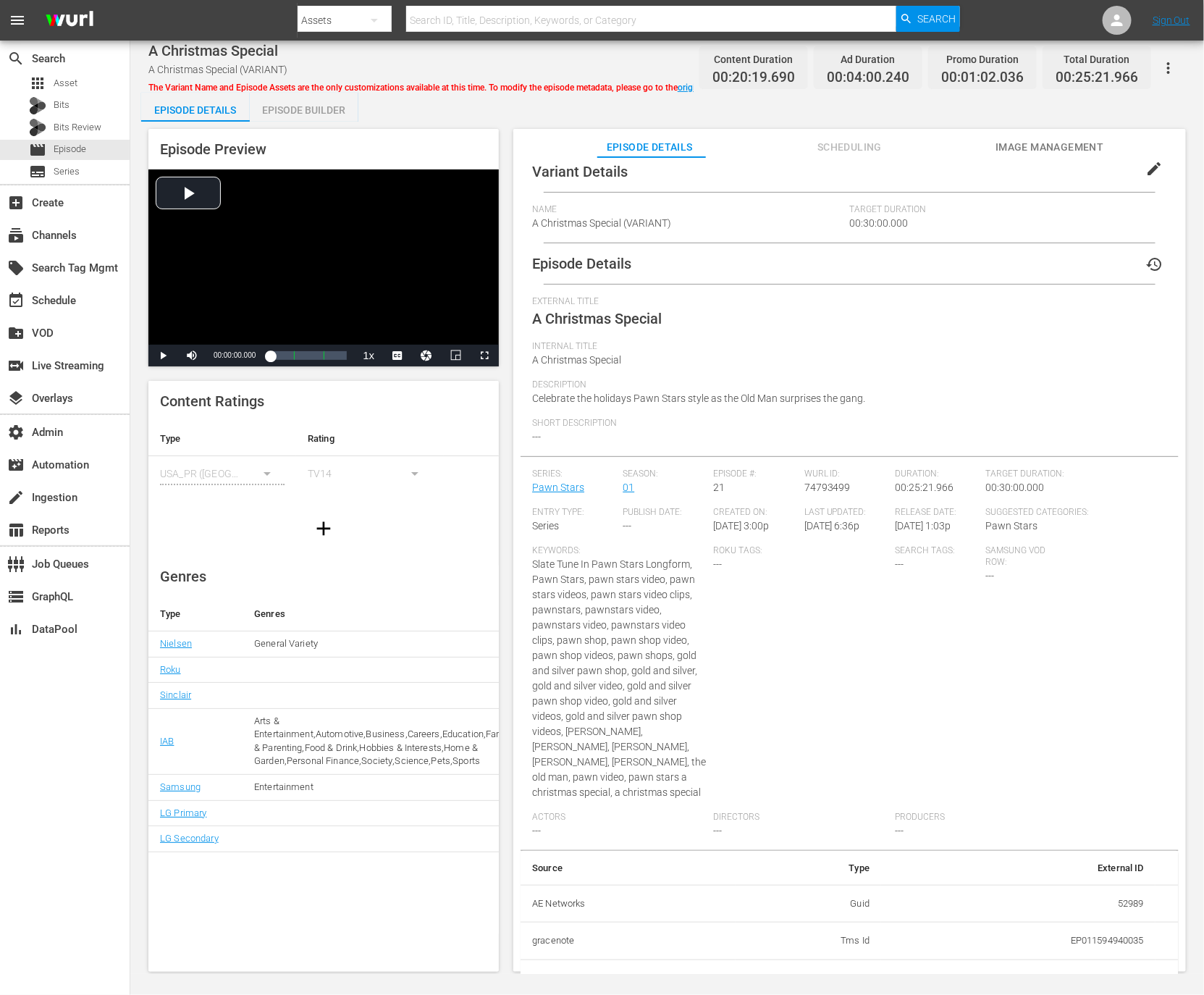
scroll to position [15, 0]
